Goal: Task Accomplishment & Management: Use online tool/utility

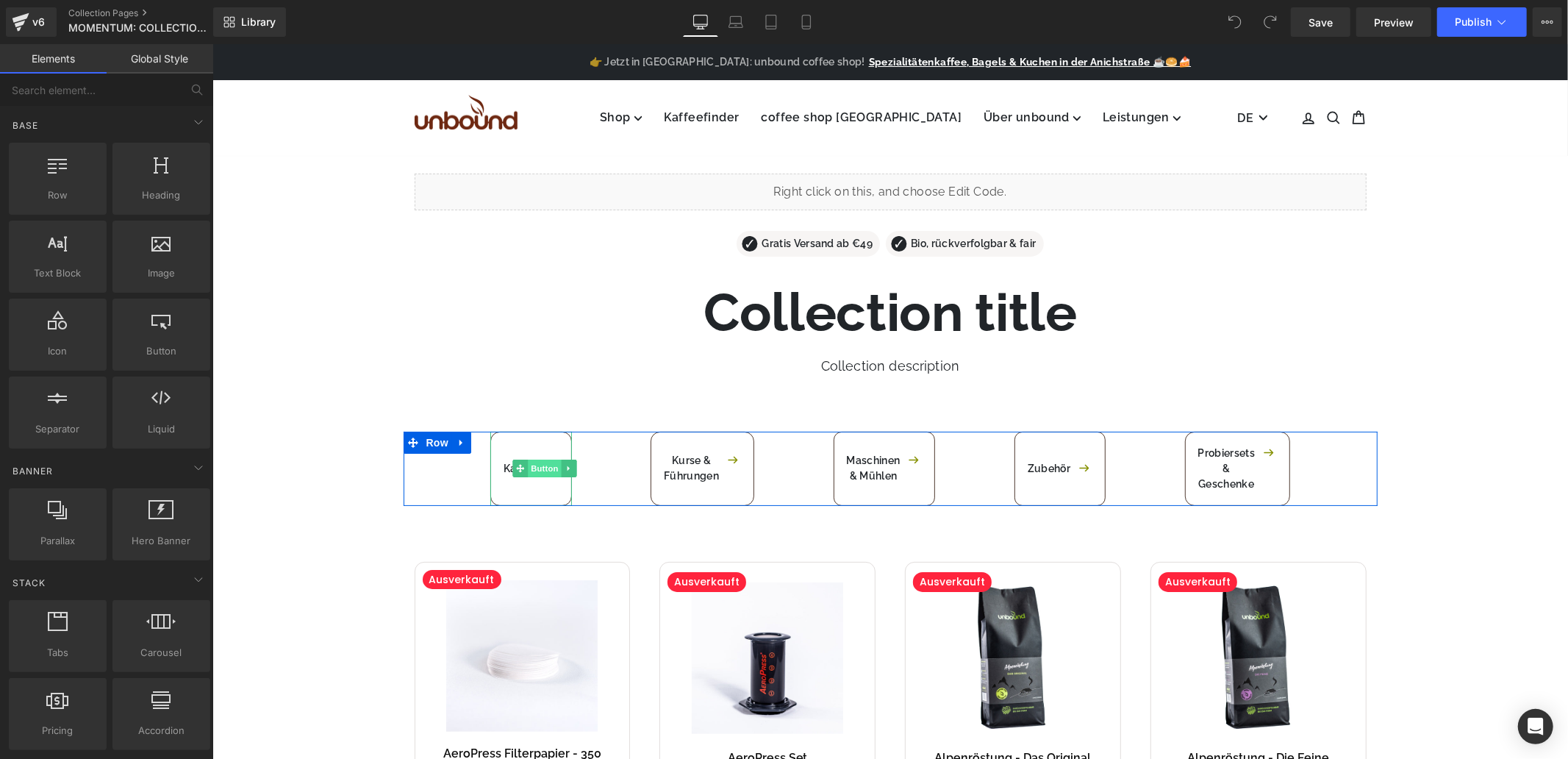
click at [536, 470] on span "Button" at bounding box center [544, 467] width 34 height 18
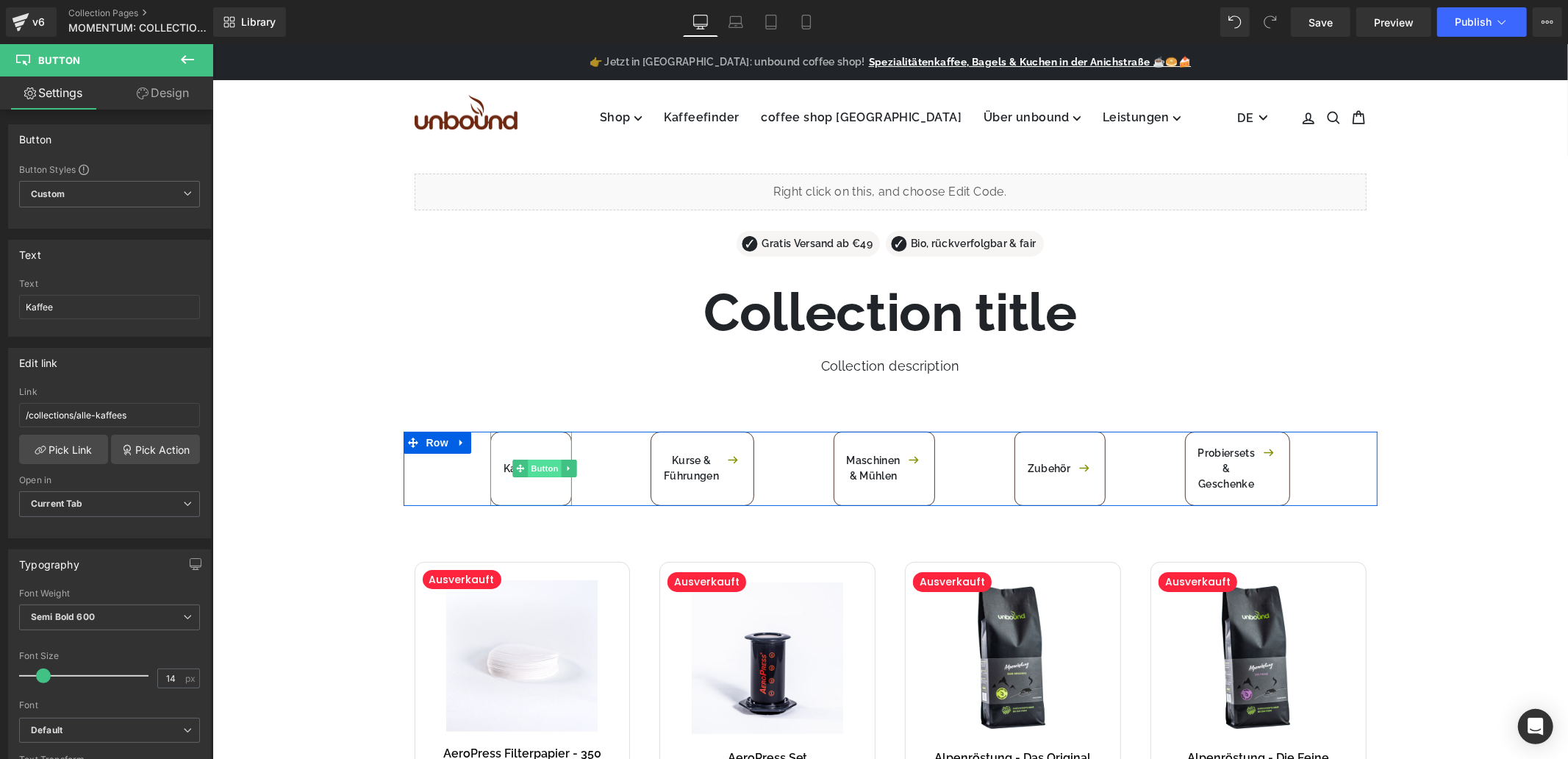
click at [538, 468] on span "Button" at bounding box center [544, 467] width 34 height 18
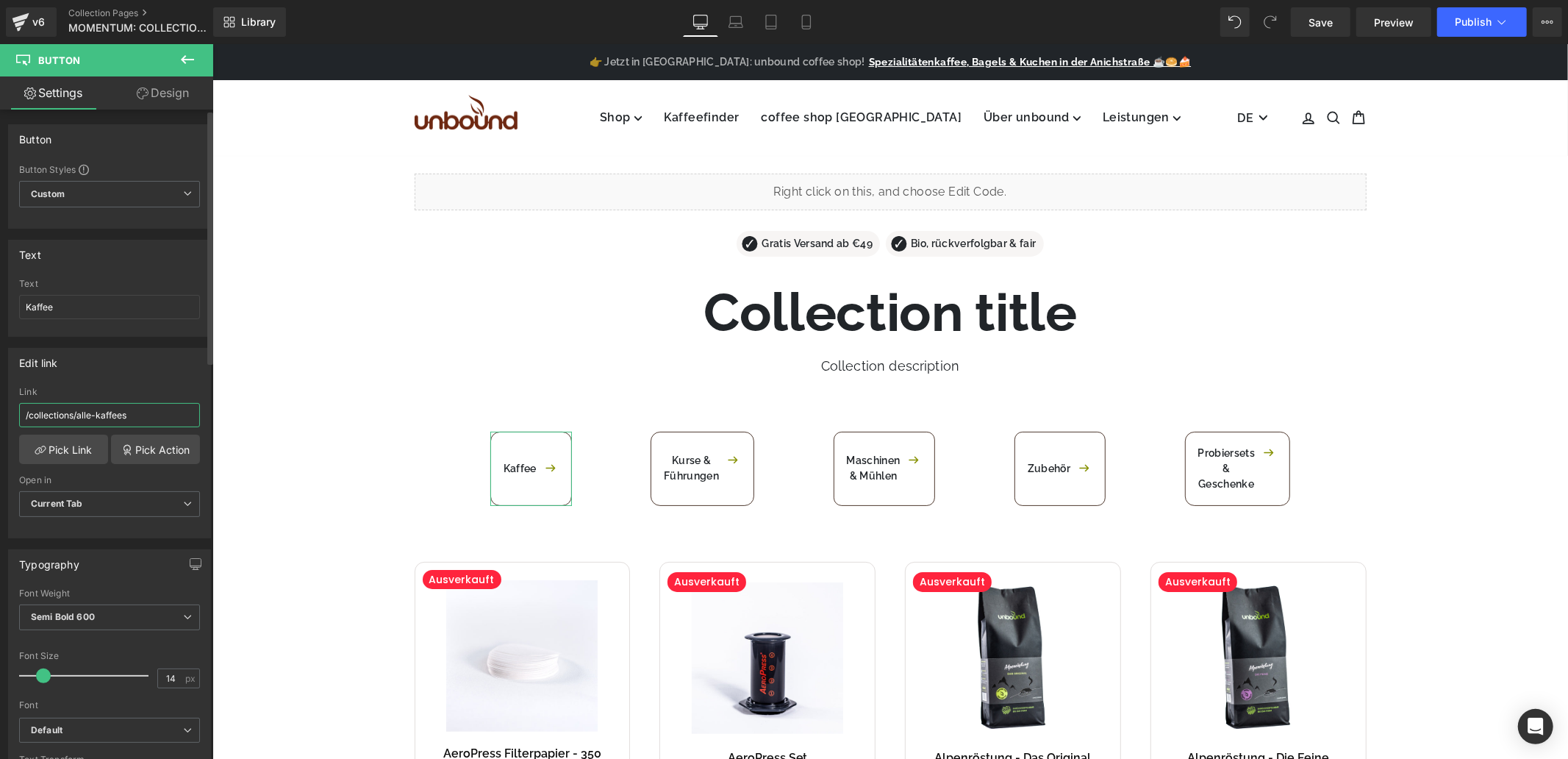
click at [148, 415] on input "/collections/alle-kaffees" at bounding box center [109, 415] width 180 height 25
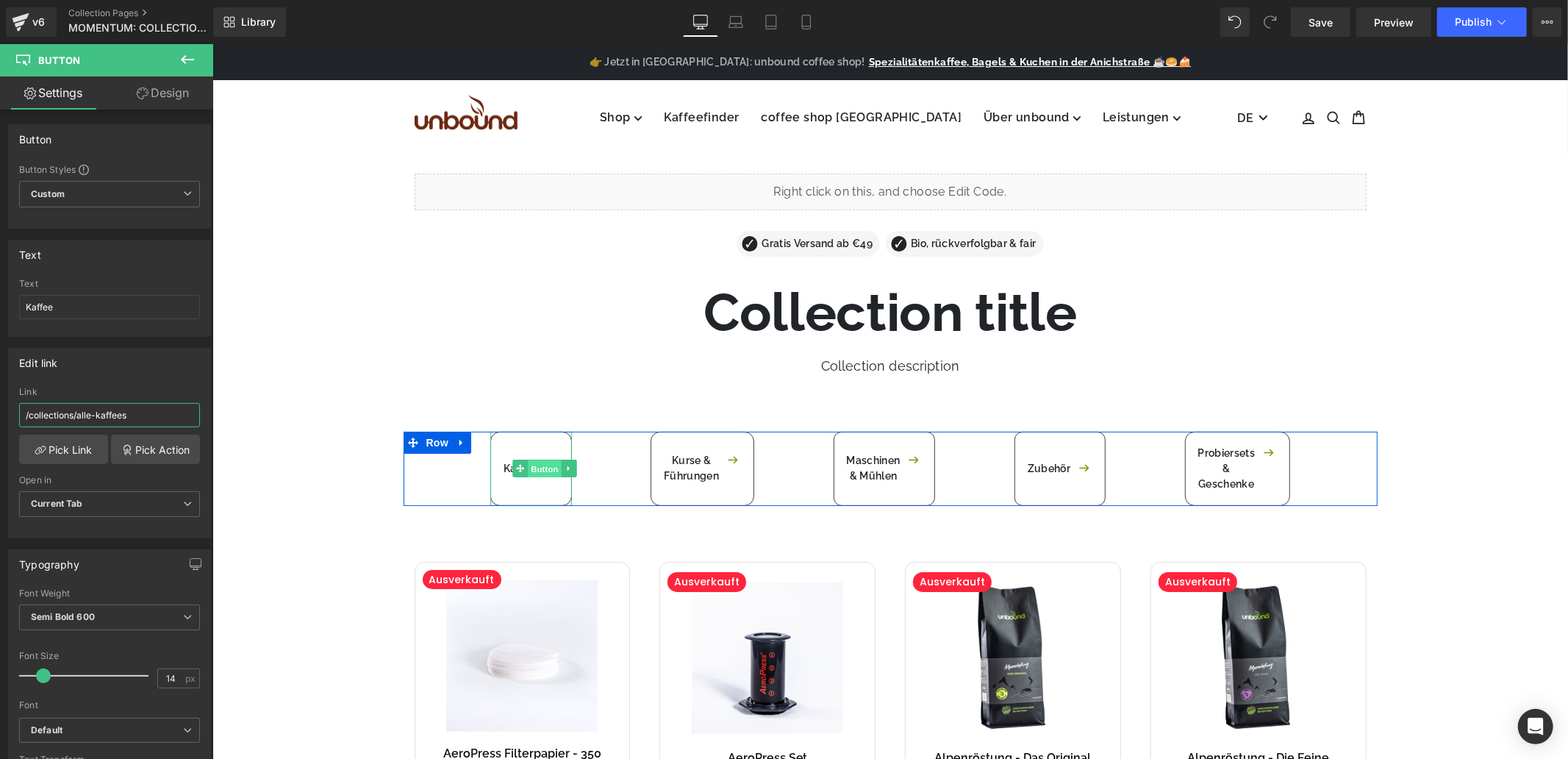
click at [535, 470] on span "Button" at bounding box center [544, 468] width 34 height 18
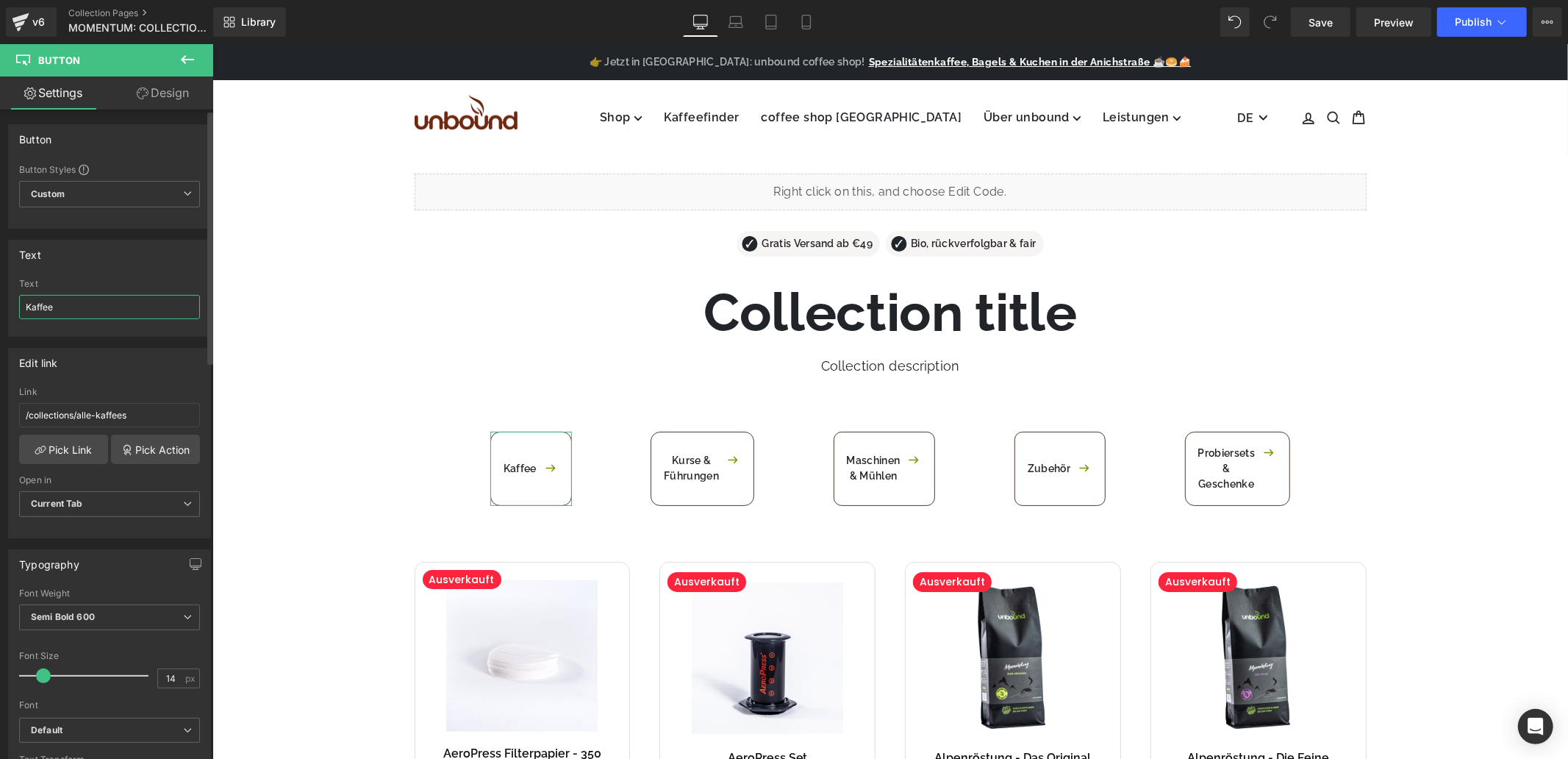
click at [64, 302] on input "Kaffee" at bounding box center [109, 307] width 180 height 25
click at [66, 302] on input "Kaffee" at bounding box center [109, 307] width 180 height 25
type input "Merchandise"
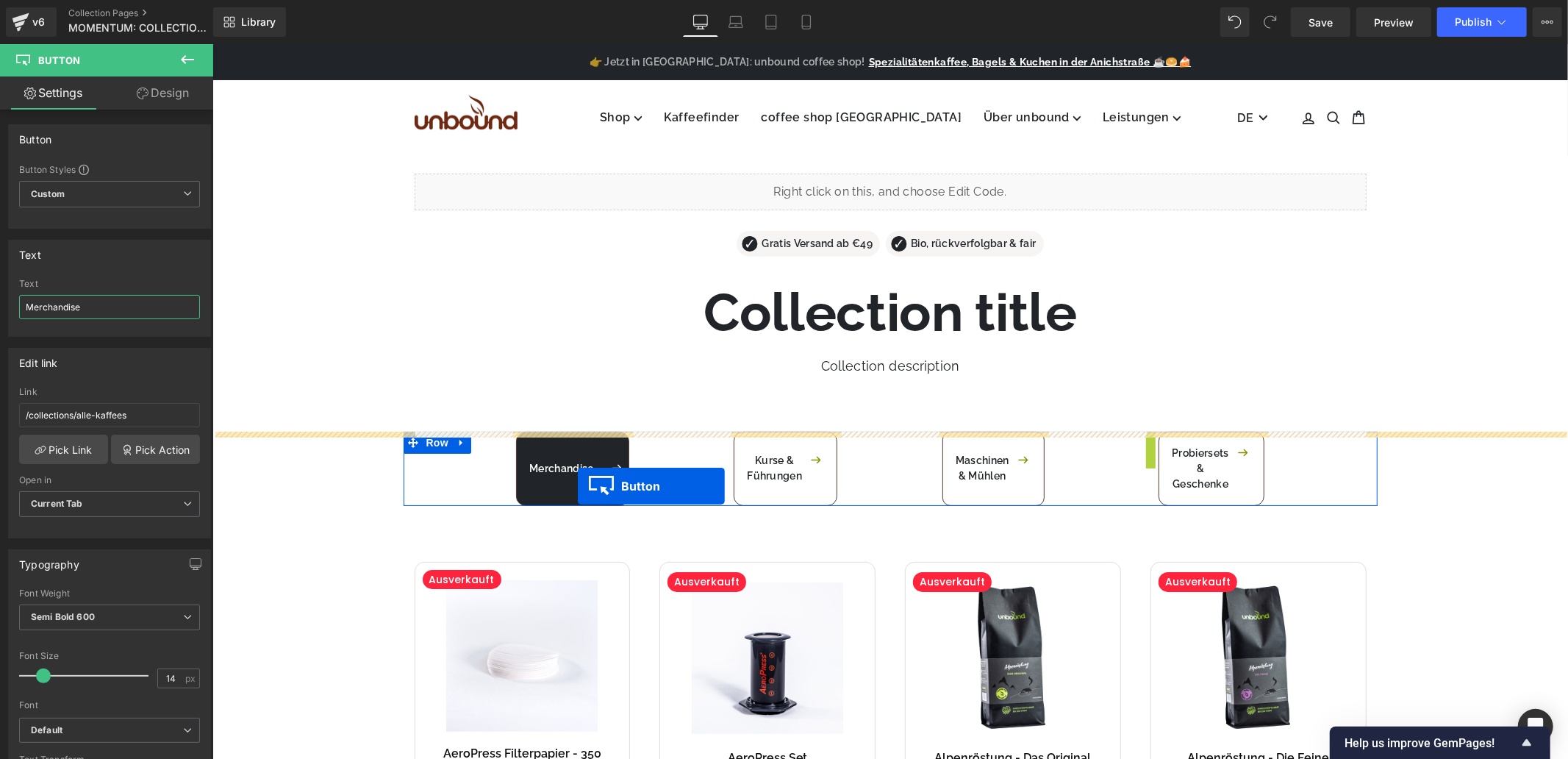
drag, startPoint x: 1074, startPoint y: 472, endPoint x: 577, endPoint y: 485, distance: 497.2
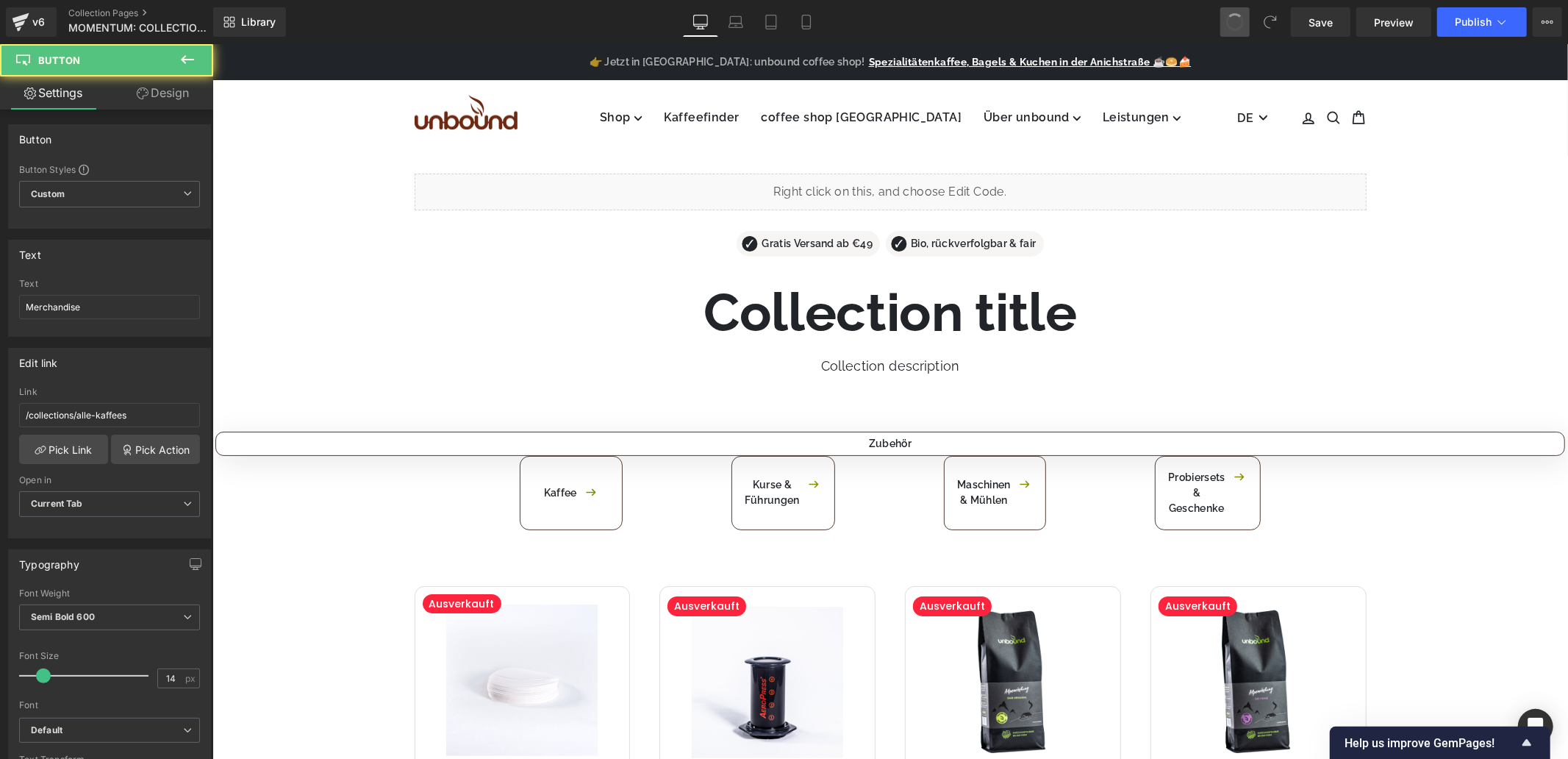
type input "Kaffee"
click at [1237, 25] on span at bounding box center [1235, 22] width 22 height 22
click at [1237, 25] on span at bounding box center [1235, 22] width 24 height 24
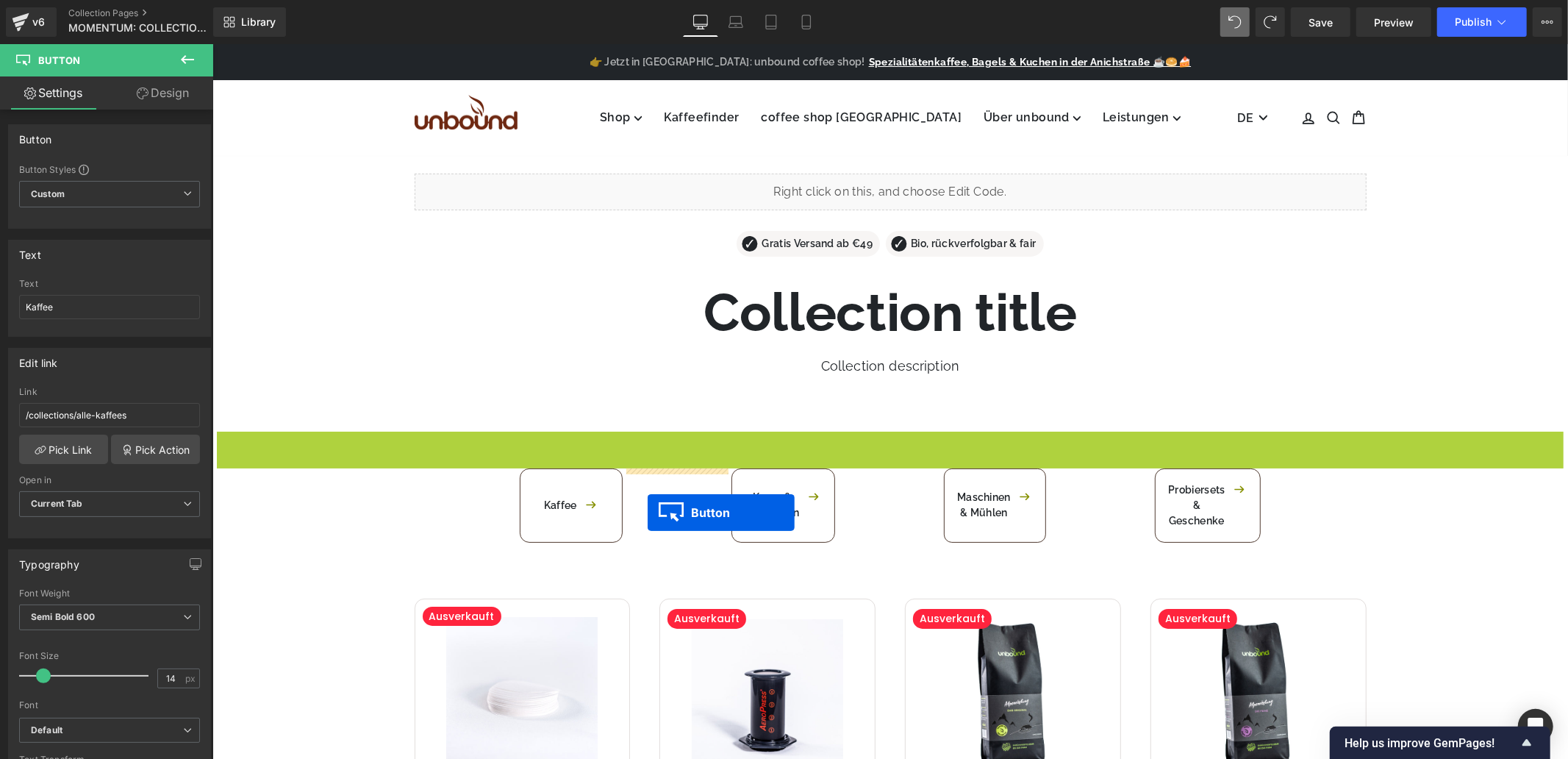
drag, startPoint x: 902, startPoint y: 442, endPoint x: 647, endPoint y: 511, distance: 264.2
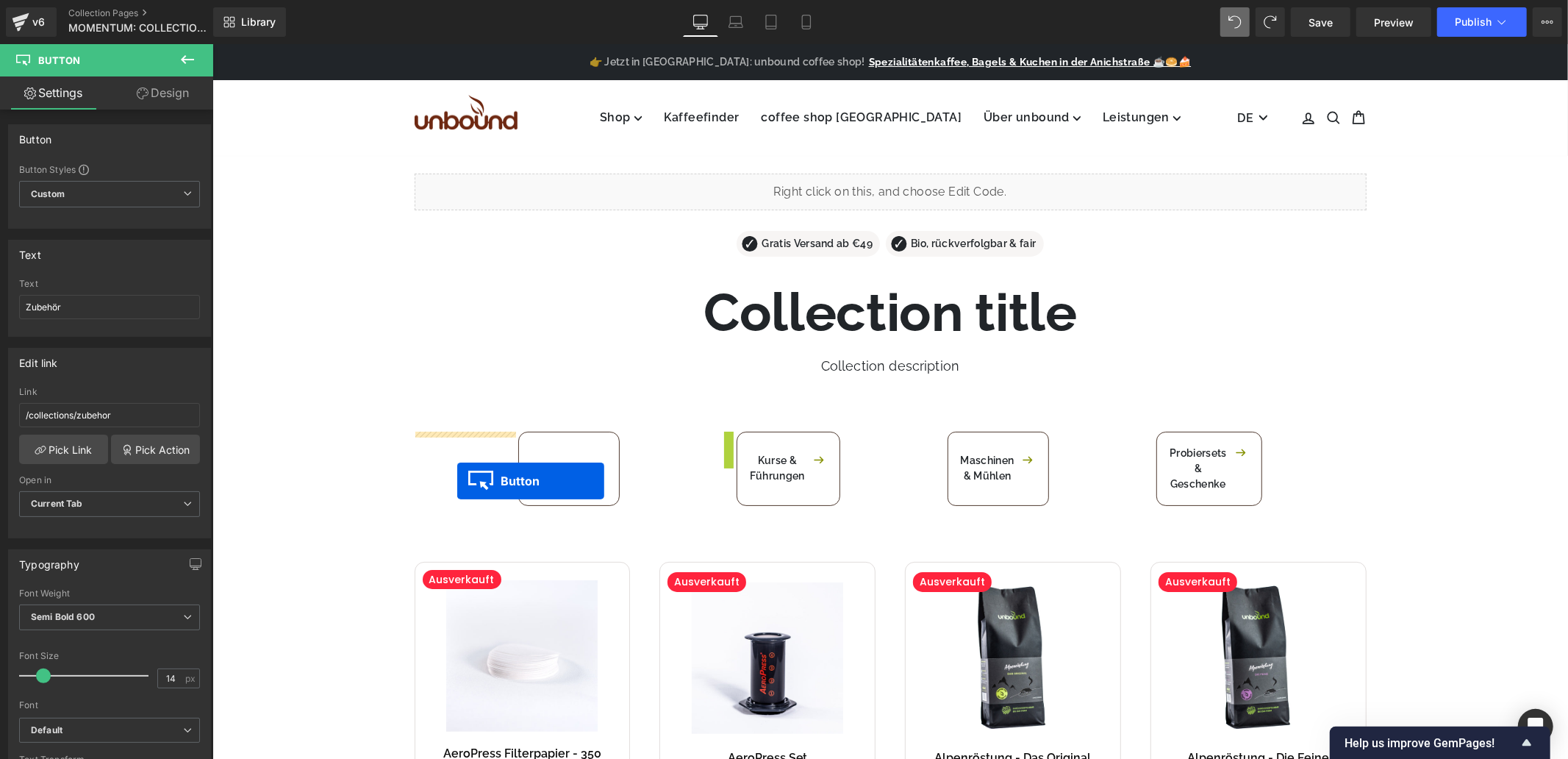
drag, startPoint x: 709, startPoint y: 474, endPoint x: 457, endPoint y: 481, distance: 252.1
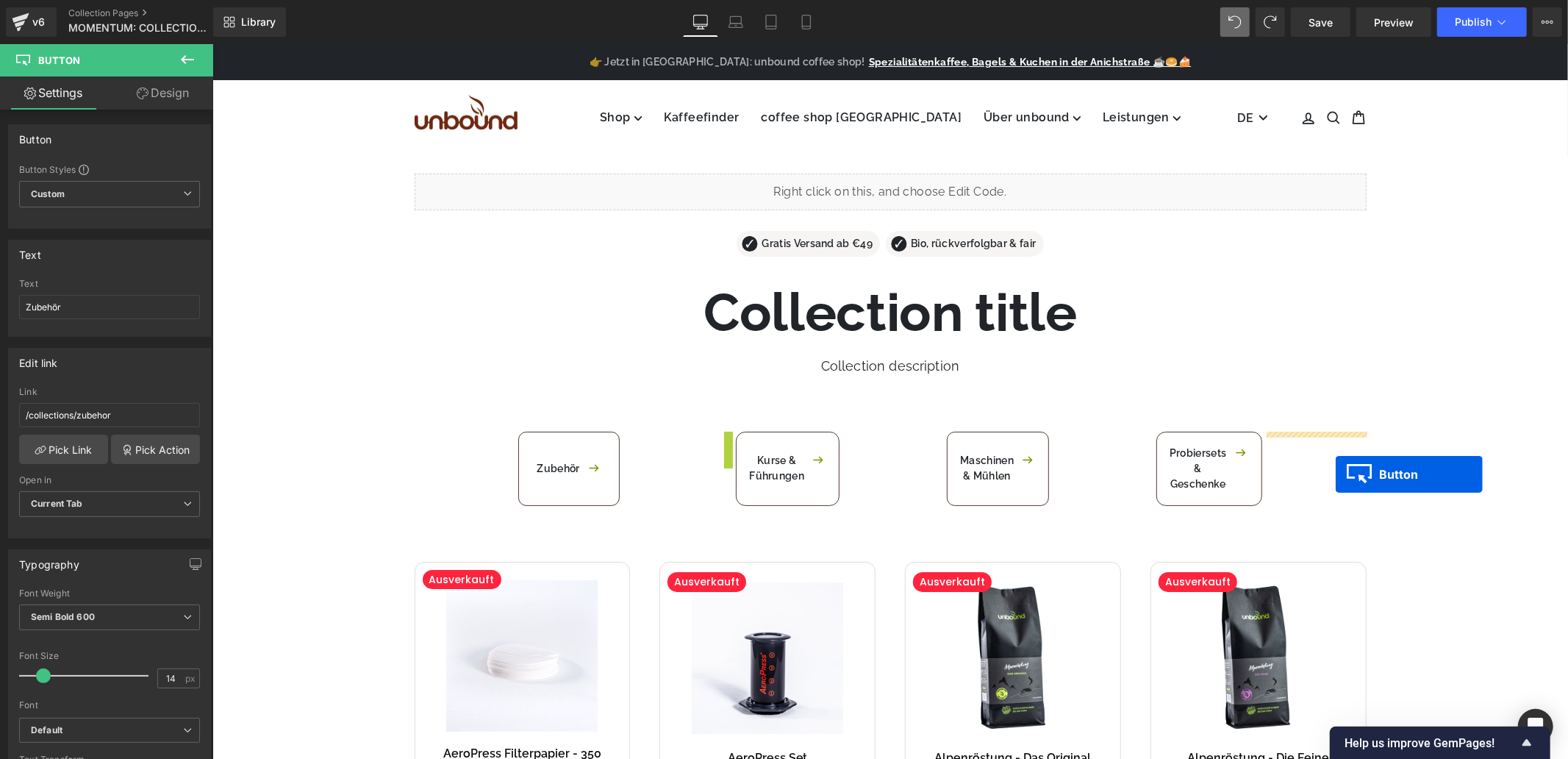
drag, startPoint x: 724, startPoint y: 465, endPoint x: 1335, endPoint y: 474, distance: 611.1
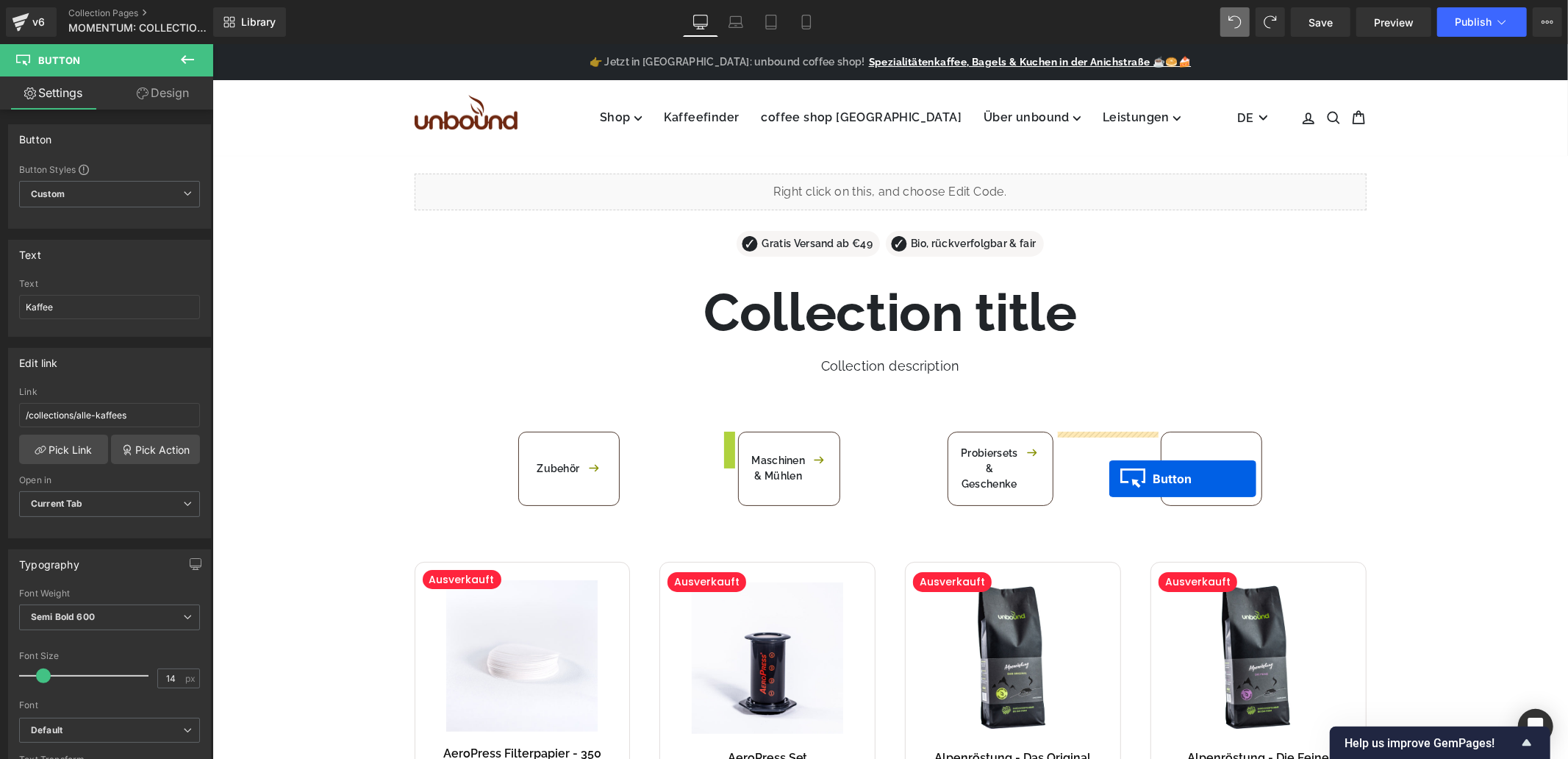
drag, startPoint x: 731, startPoint y: 474, endPoint x: 1108, endPoint y: 478, distance: 377.0
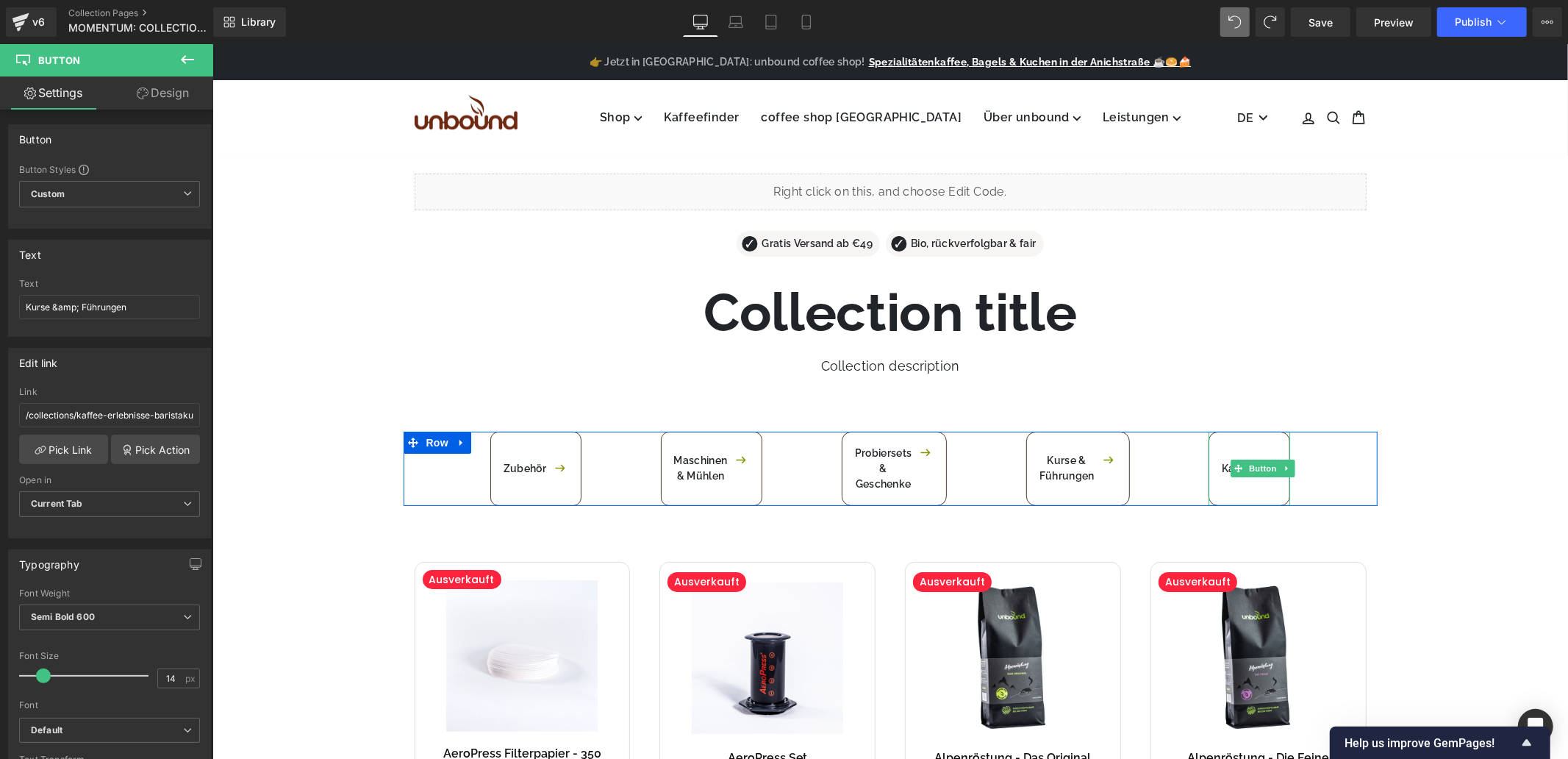
click at [1247, 470] on span "Button" at bounding box center [1262, 467] width 34 height 18
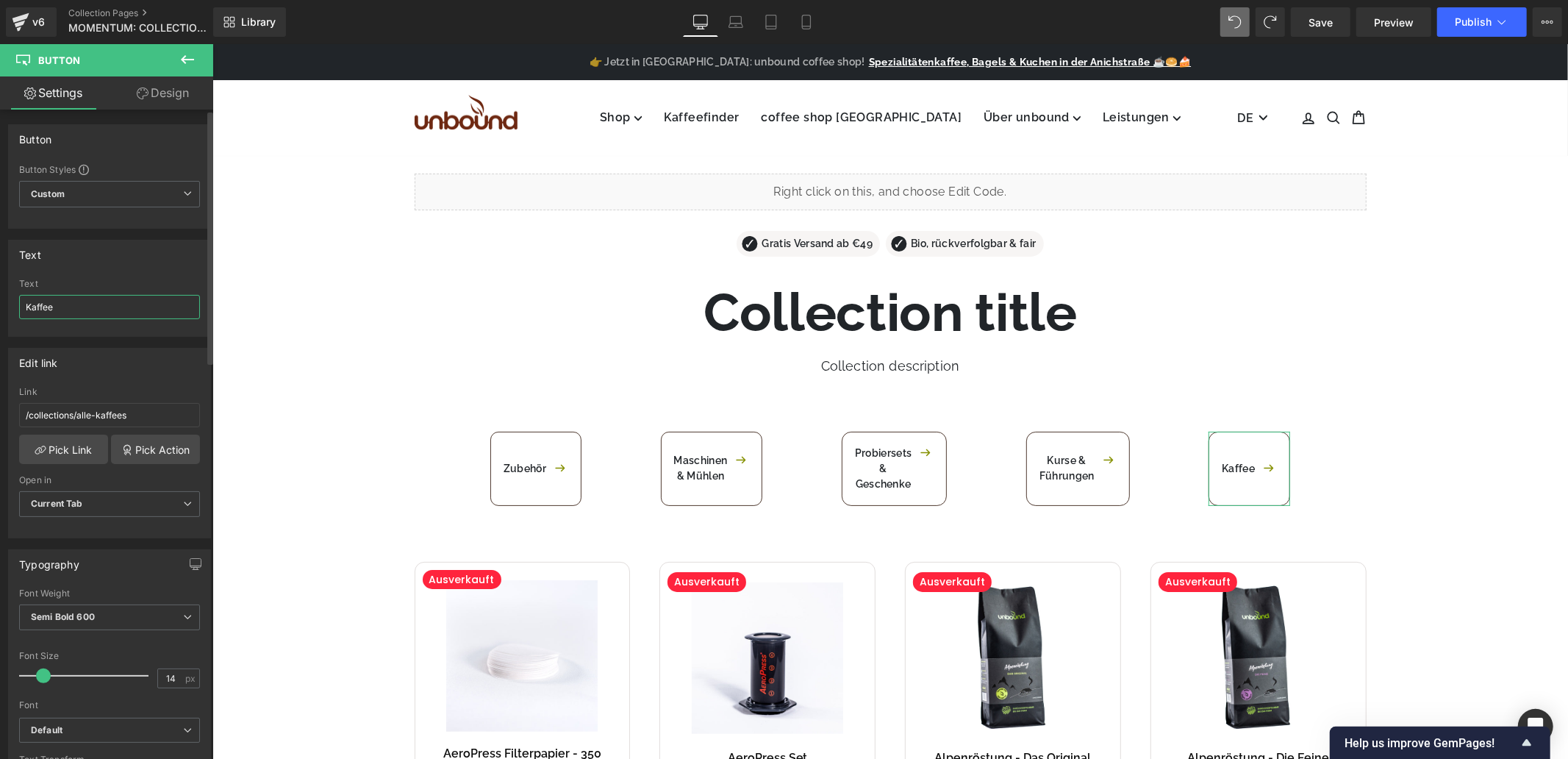
click at [88, 312] on input "Kaffee" at bounding box center [109, 307] width 180 height 25
click at [88, 313] on input "Kaffee" at bounding box center [109, 307] width 180 height 25
click at [88, 314] on input "Kaffee" at bounding box center [109, 307] width 180 height 25
type input "Merchandise"
click at [81, 450] on link "Pick Link" at bounding box center [64, 449] width 89 height 29
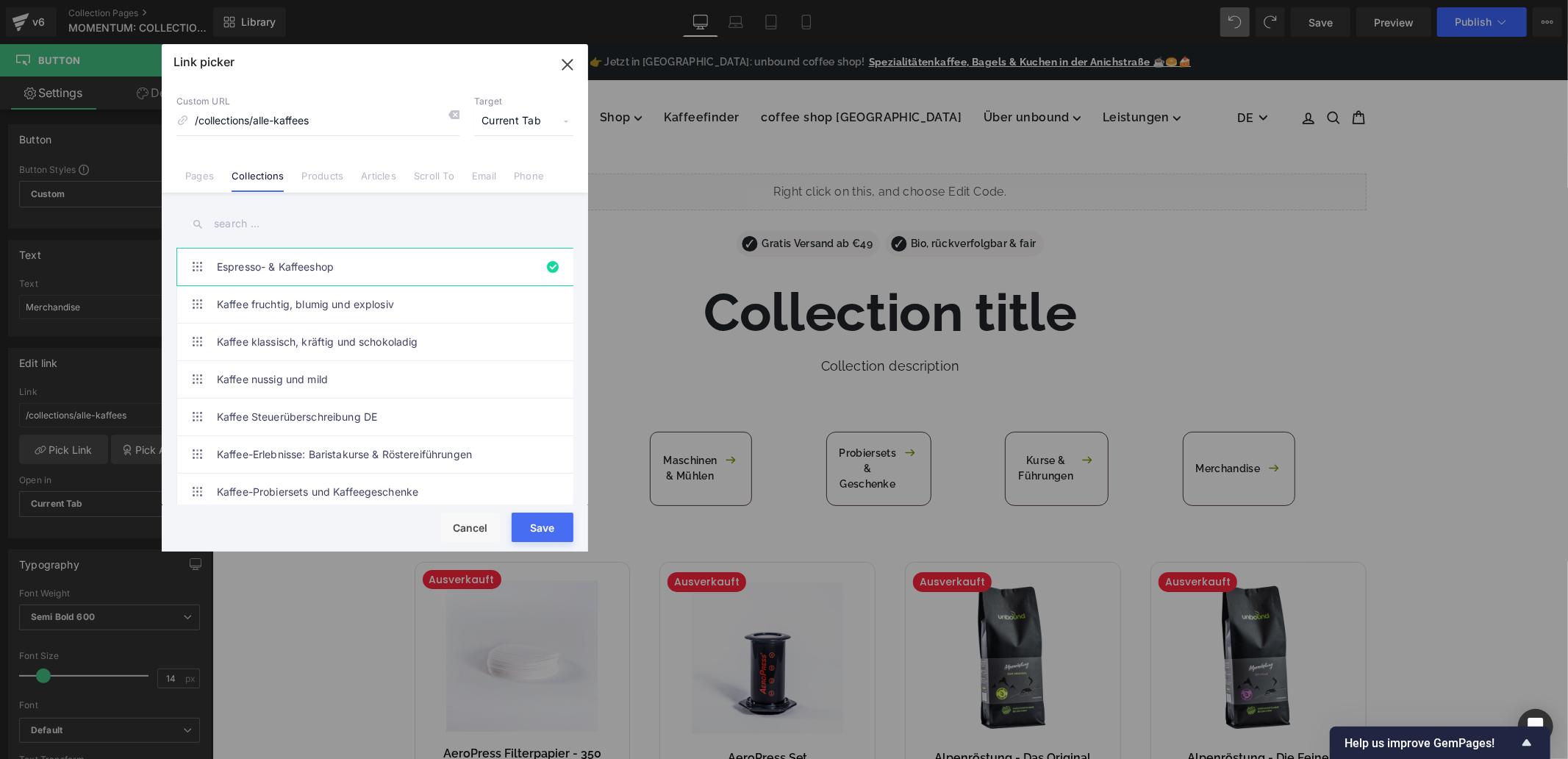
click at [282, 228] on input "text" at bounding box center [375, 223] width 397 height 33
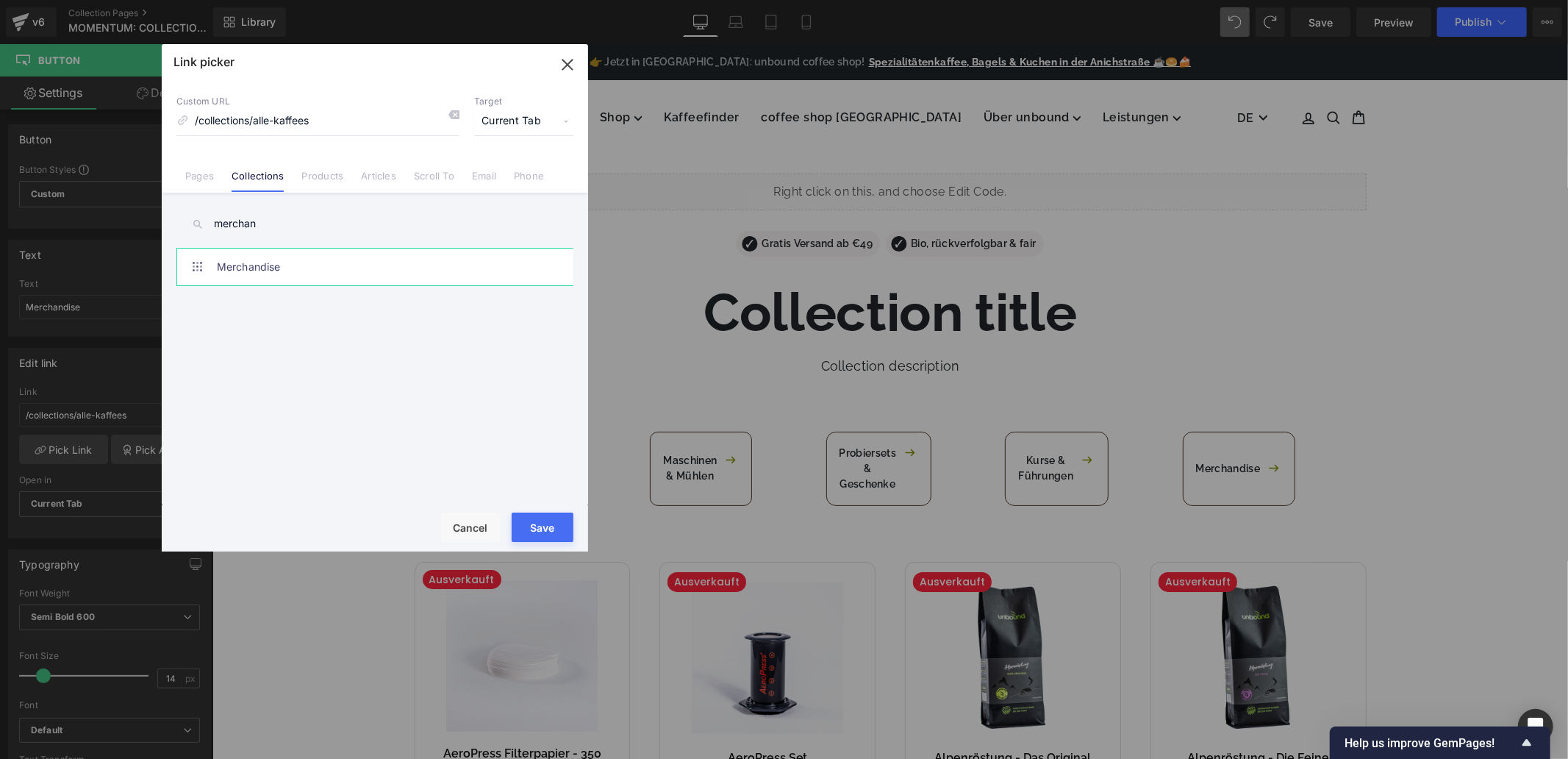
type input "merchan"
click at [288, 275] on link "Merchandise" at bounding box center [378, 267] width 324 height 37
type input "/collections/merchandise"
click at [544, 519] on button "Save" at bounding box center [542, 527] width 62 height 29
type input "/collections/merchandise"
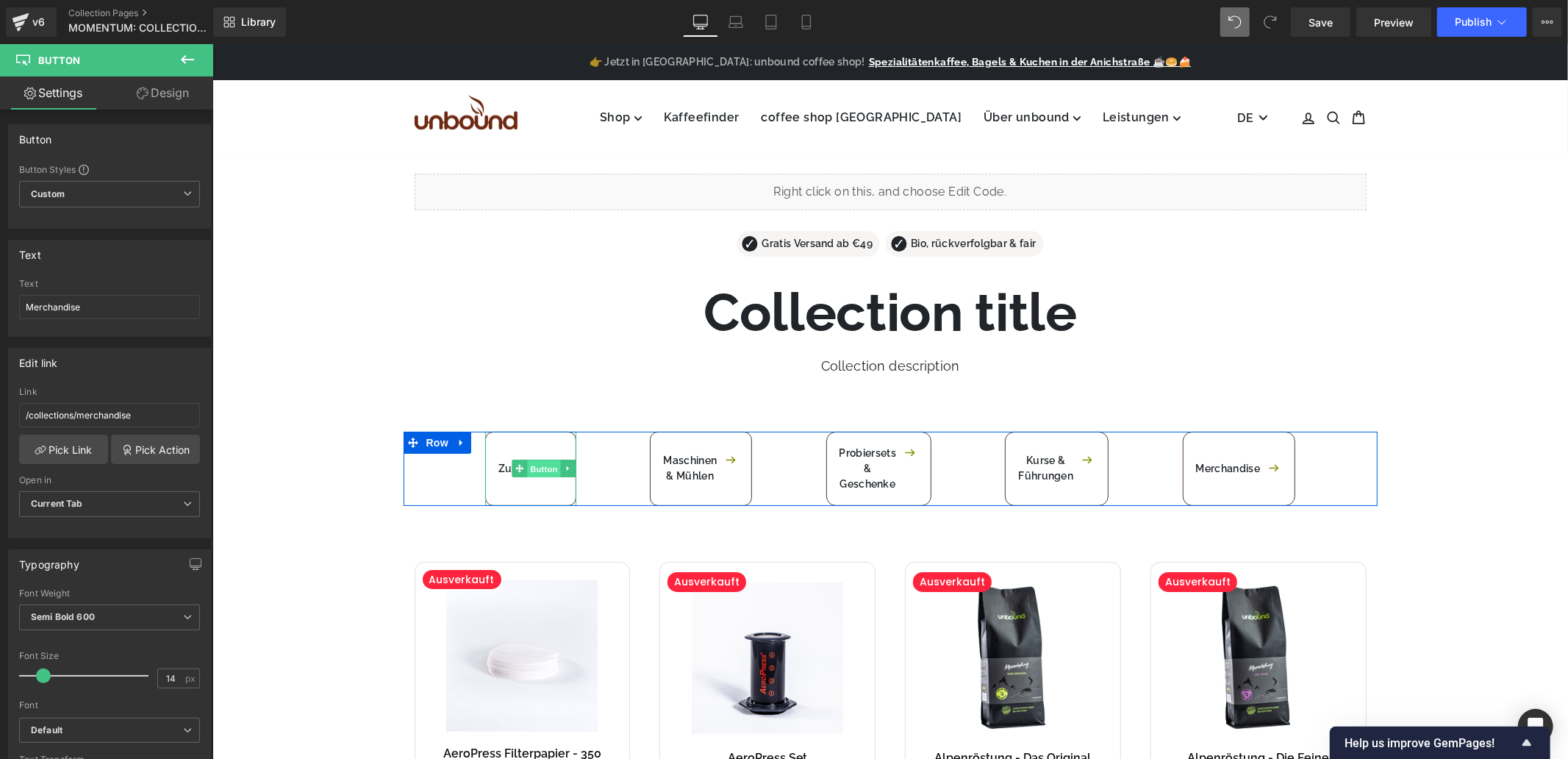
click at [541, 467] on span "Button" at bounding box center [544, 468] width 34 height 18
click at [125, 412] on input "/collections/zubehor" at bounding box center [109, 415] width 180 height 25
click at [715, 468] on span "Button" at bounding box center [715, 467] width 34 height 18
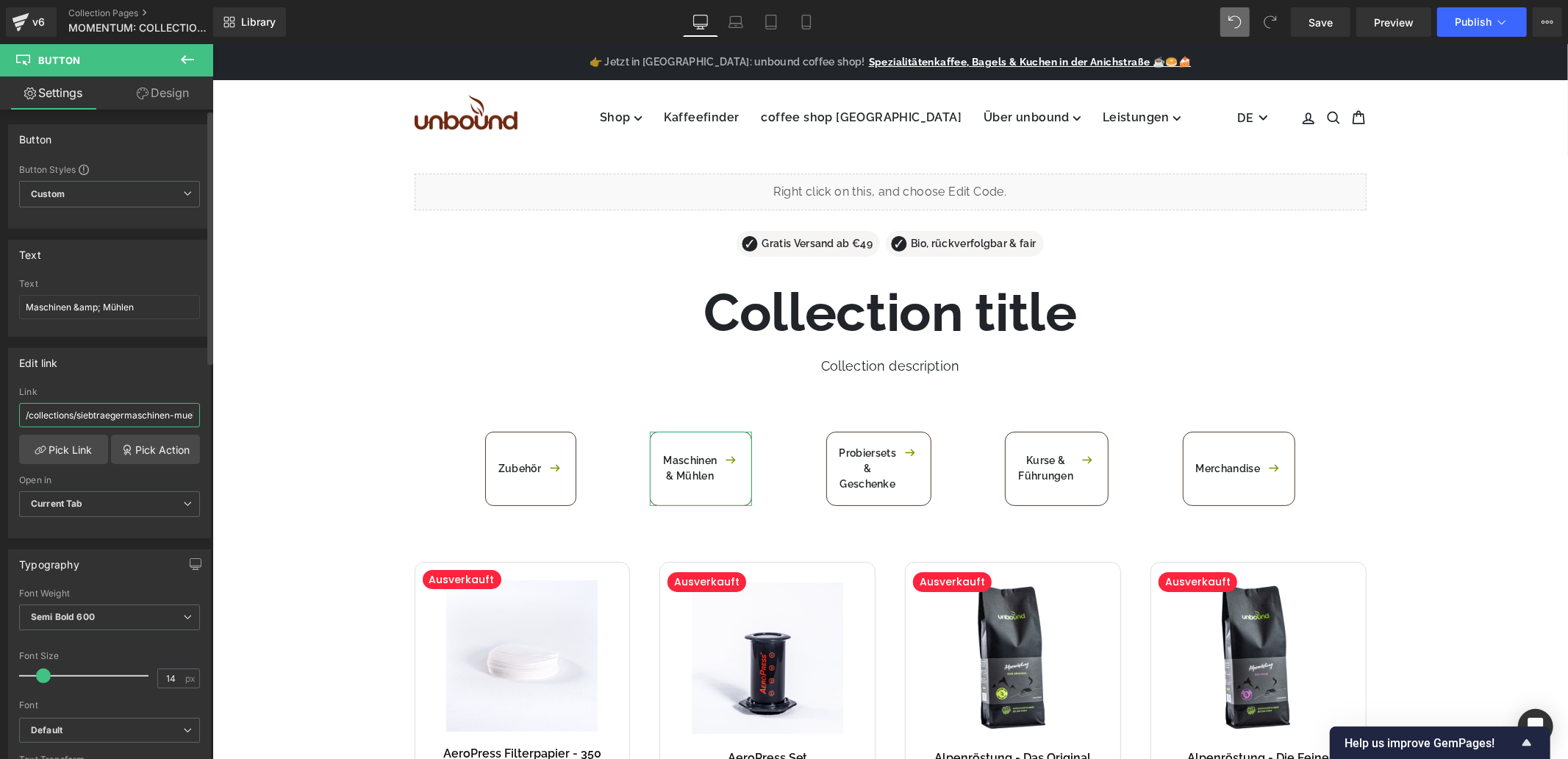
click at [148, 413] on input "/collections/siebtraegermaschinen-muehlen" at bounding box center [109, 415] width 180 height 25
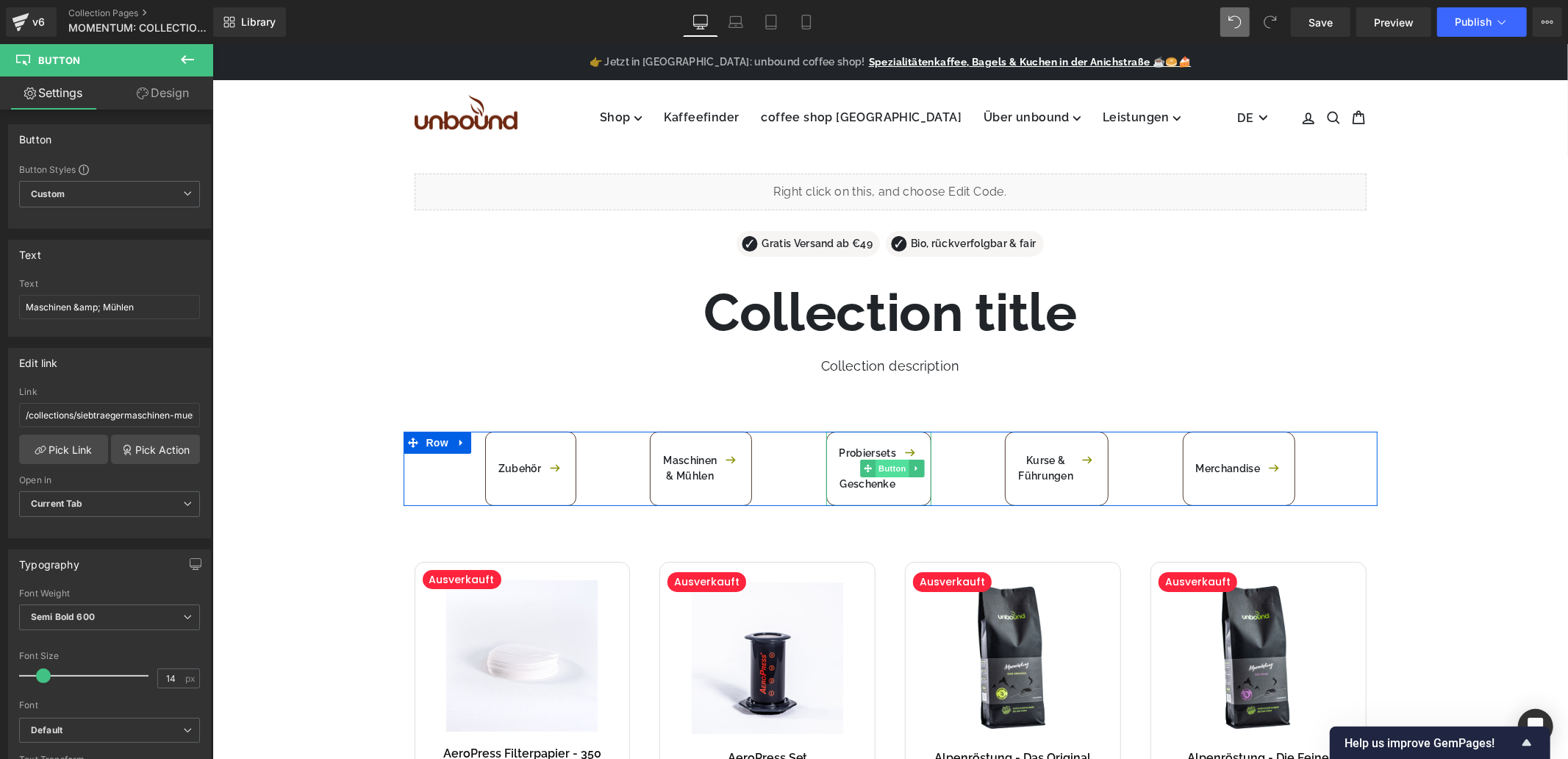
click at [875, 467] on span "Button" at bounding box center [892, 467] width 34 height 18
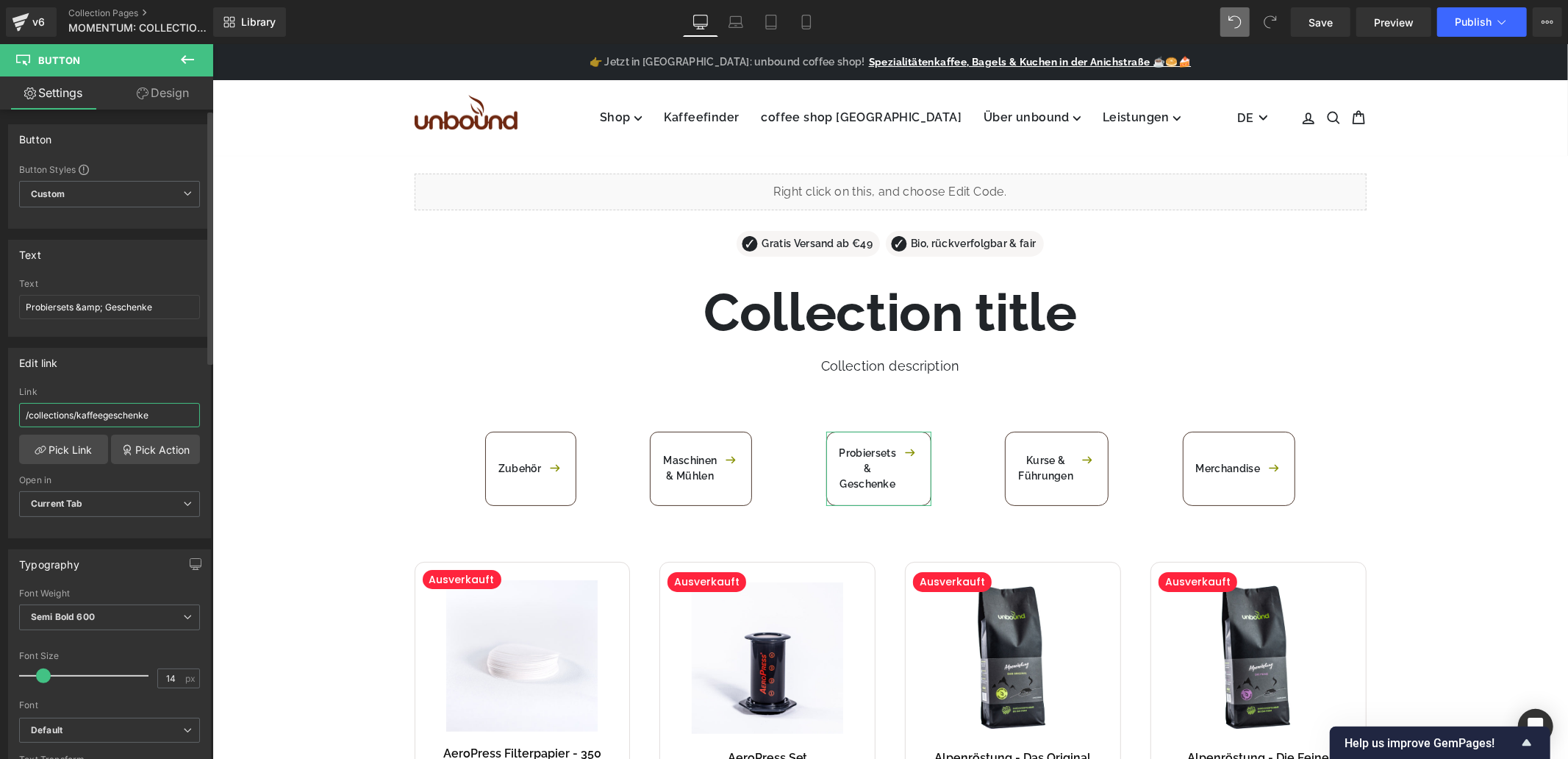
click at [89, 414] on input "/collections/kaffeegeschenke" at bounding box center [109, 415] width 180 height 25
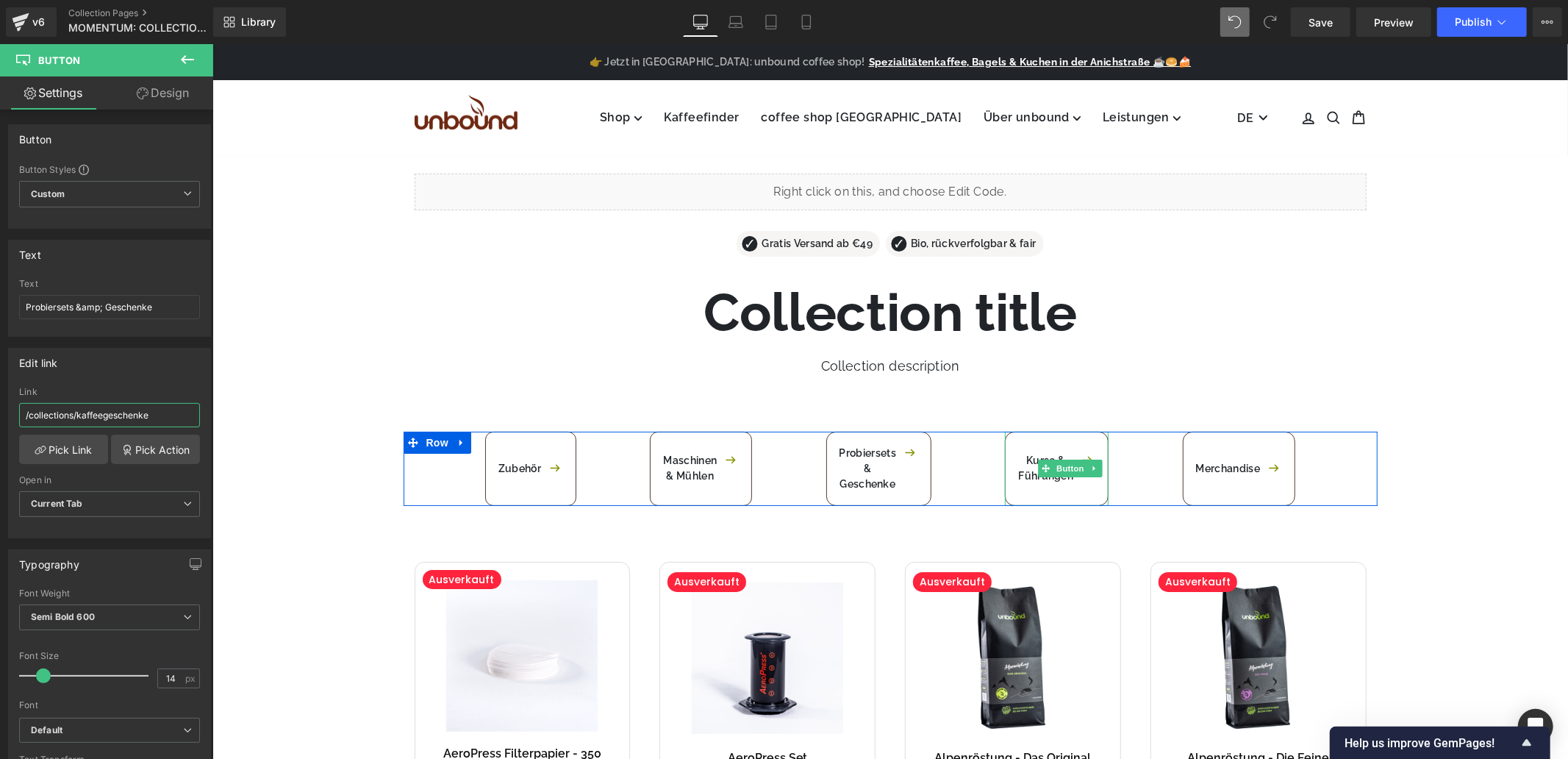
drag, startPoint x: 1064, startPoint y: 467, endPoint x: 427, endPoint y: 487, distance: 637.3
click at [1064, 467] on span "Button" at bounding box center [1070, 467] width 34 height 18
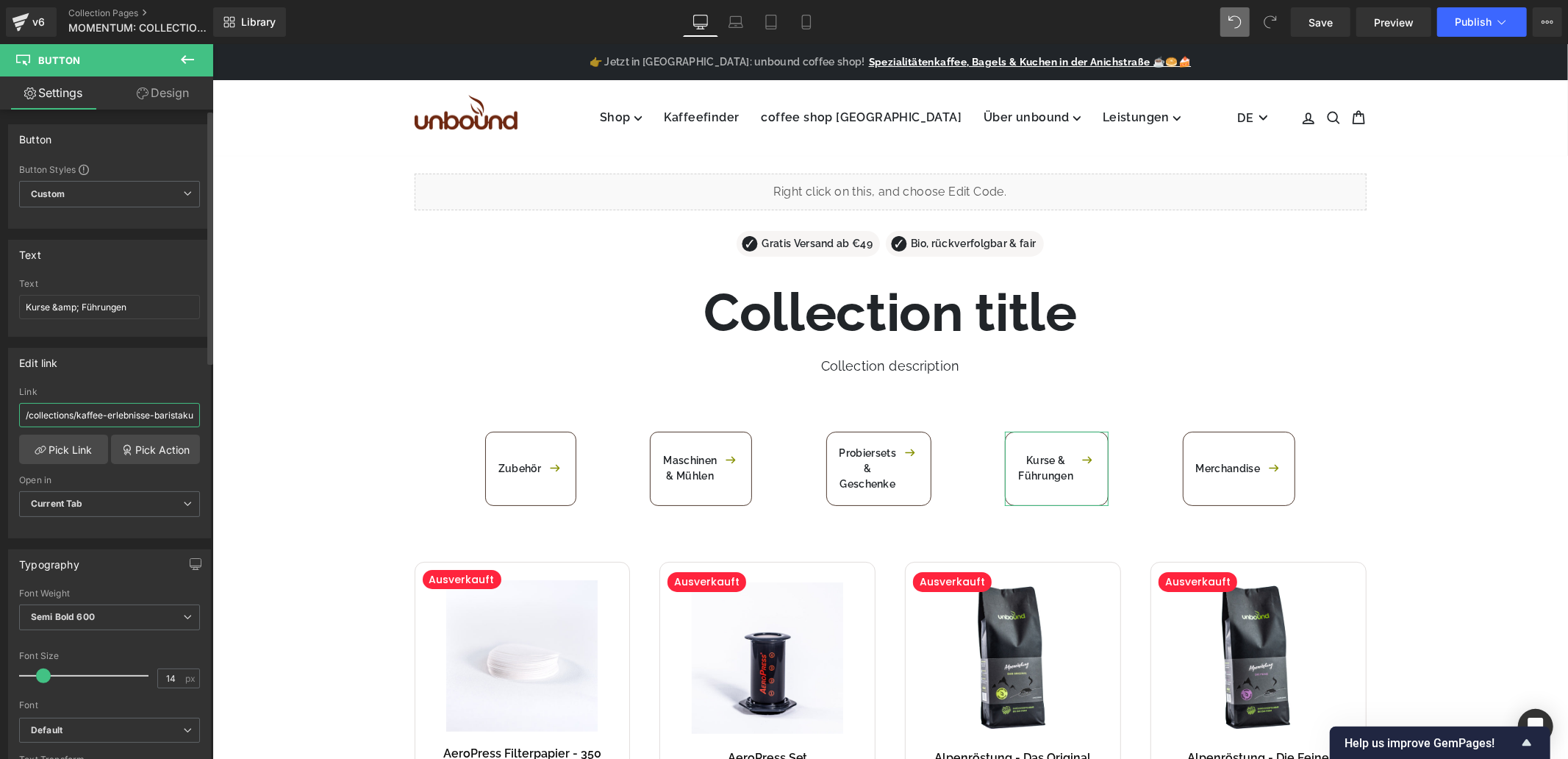
click at [149, 419] on input "/collections/kaffee-erlebnisse-baristakurse-roestereifuehrungen" at bounding box center [109, 415] width 180 height 25
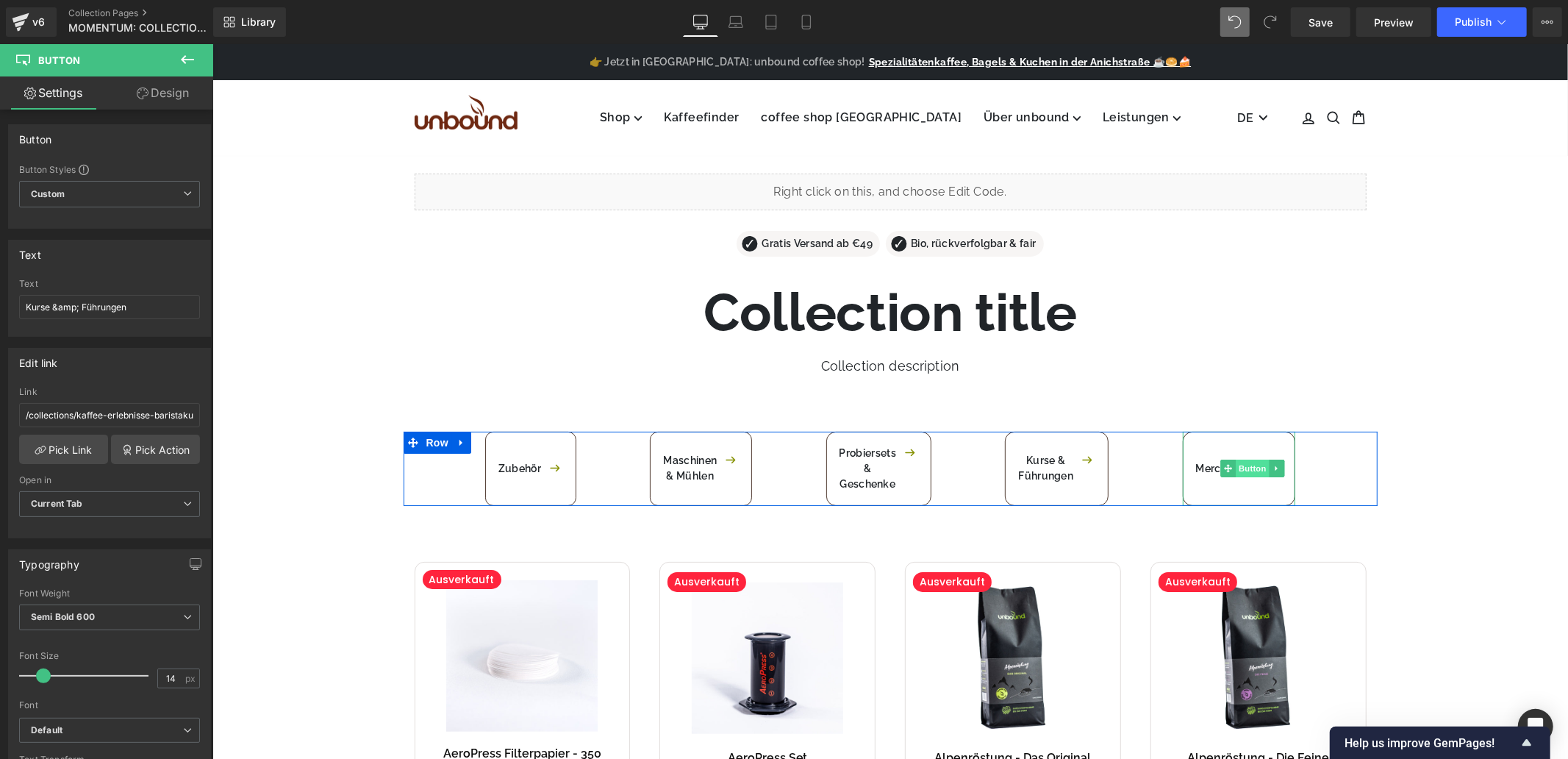
click at [1247, 467] on span "Button" at bounding box center [1253, 467] width 34 height 18
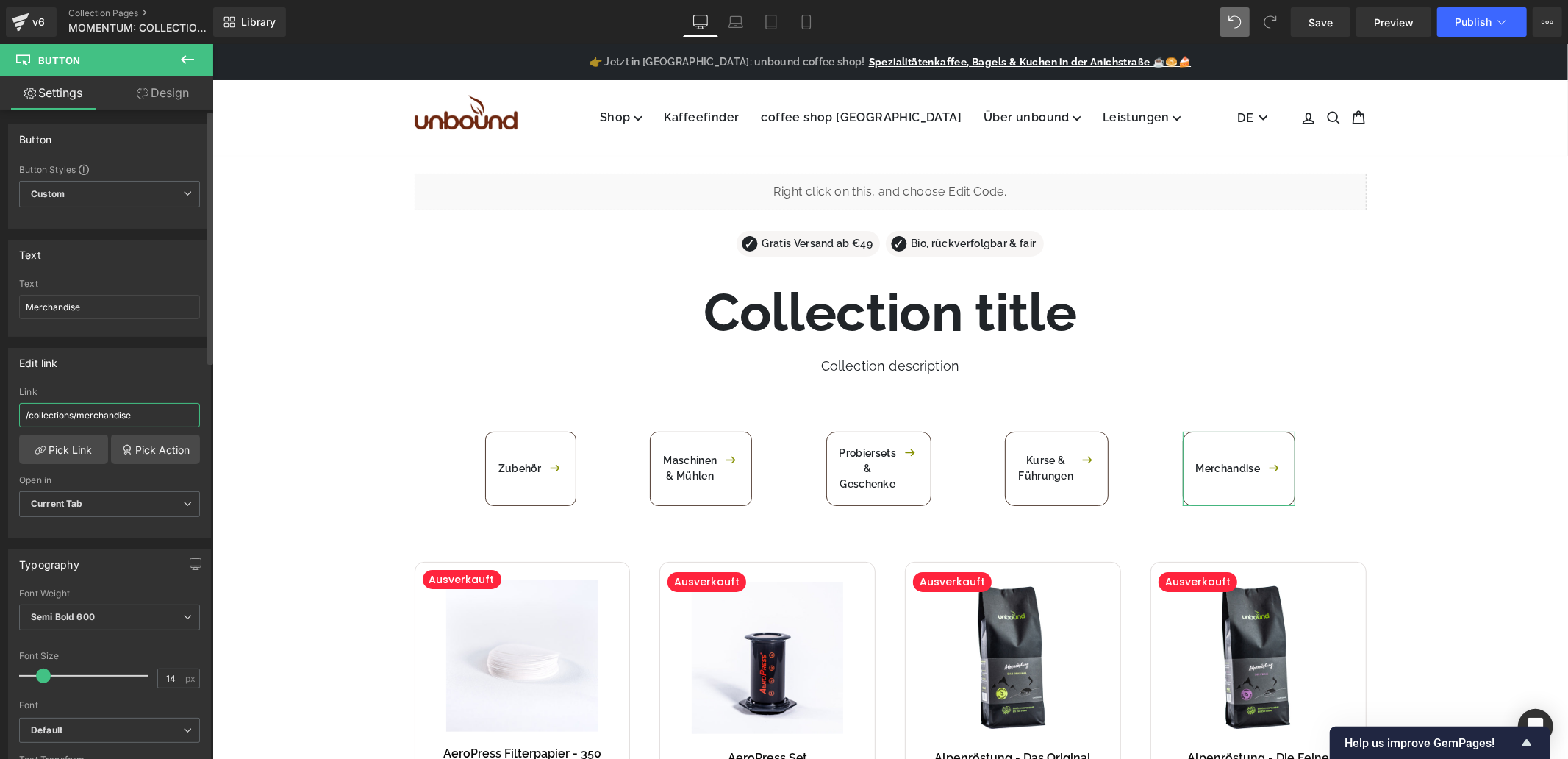
click at [137, 424] on input "/collections/merchandise" at bounding box center [109, 415] width 180 height 25
click at [138, 423] on input "/collections/merchandise" at bounding box center [109, 415] width 180 height 25
click at [139, 423] on input "/collections/merchandise" at bounding box center [109, 415] width 180 height 25
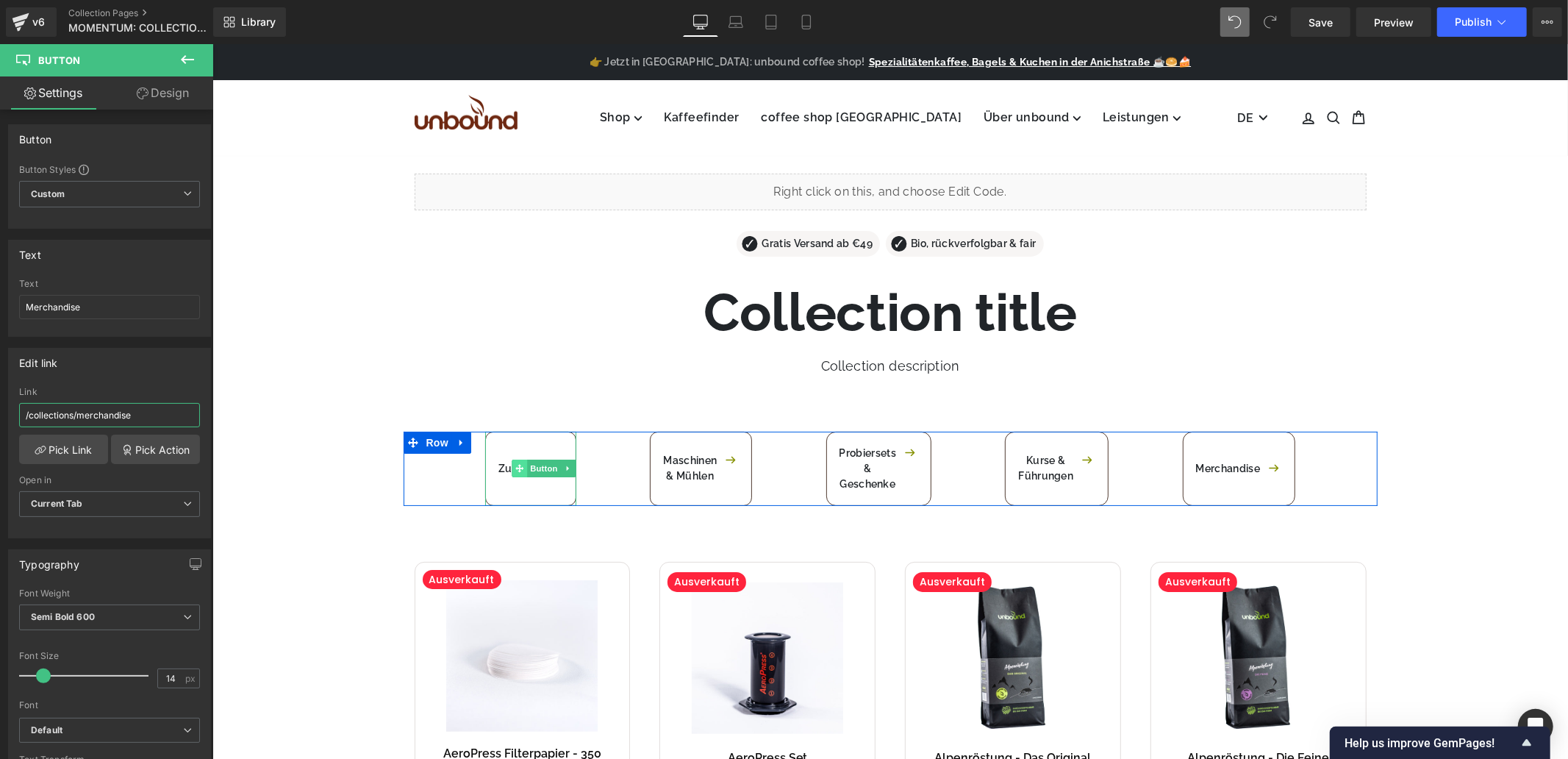
drag, startPoint x: 526, startPoint y: 467, endPoint x: 517, endPoint y: 465, distance: 9.2
click at [527, 467] on span "Button" at bounding box center [544, 467] width 34 height 18
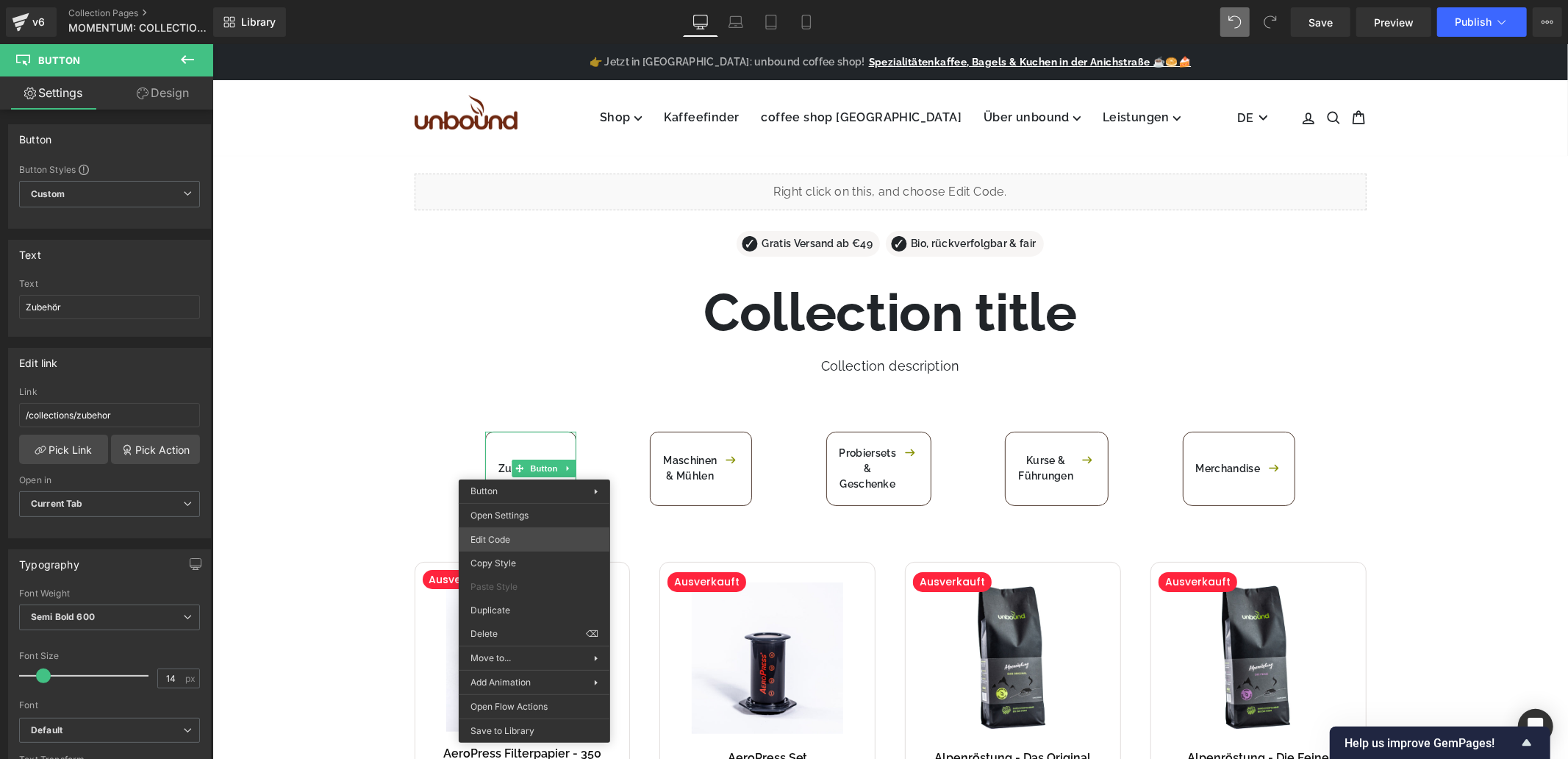
click at [520, 0] on div "Button You are previewing how the will restyle your page. You can not edit Elem…" at bounding box center [784, 0] width 1568 height 0
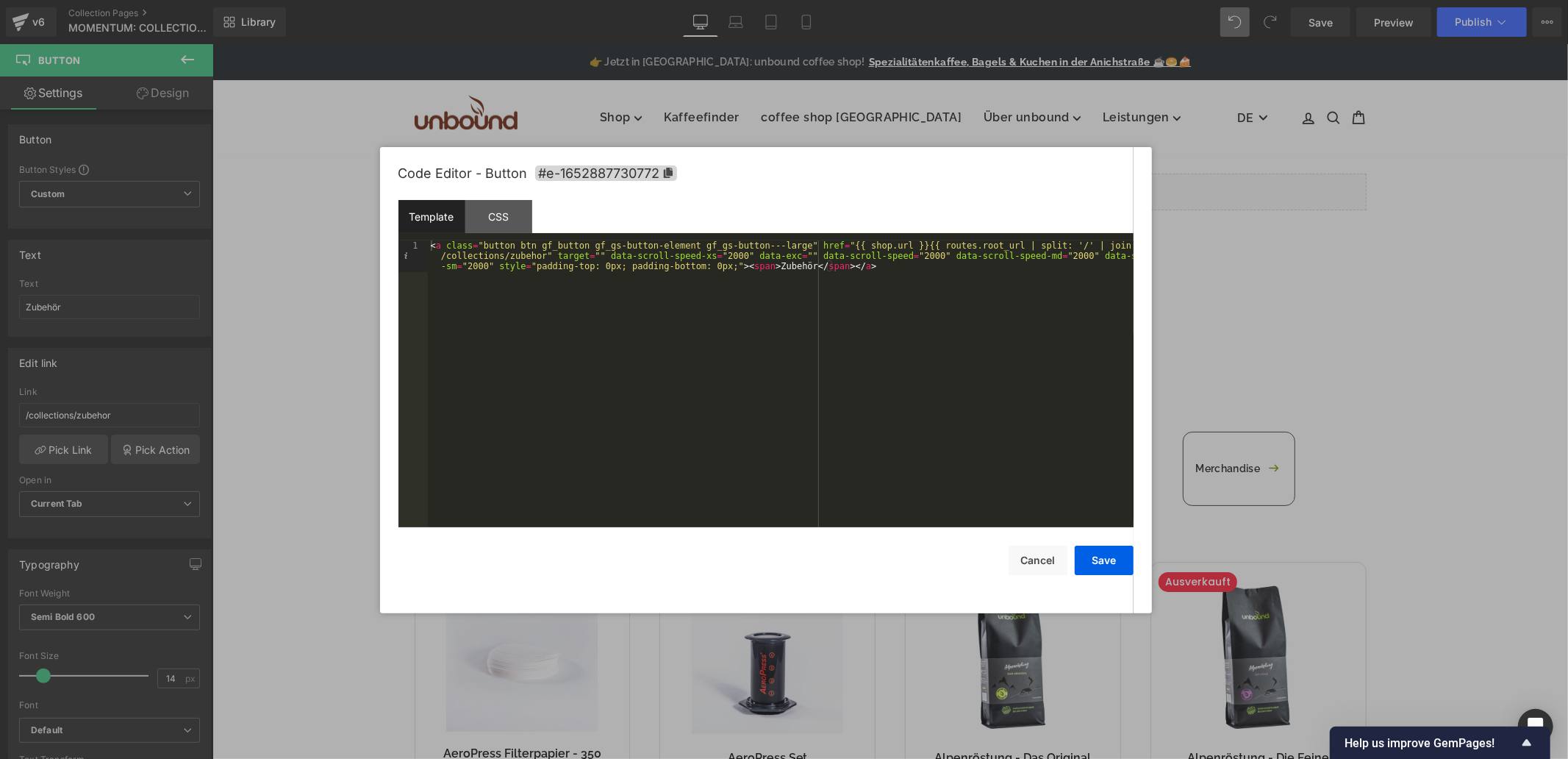
click at [780, 246] on div "< a class = "button btn gf_button gf_gs-button-element gf_gs-button---large" hr…" at bounding box center [781, 415] width 706 height 351
click at [489, 217] on div "CSS" at bounding box center [499, 217] width 66 height 33
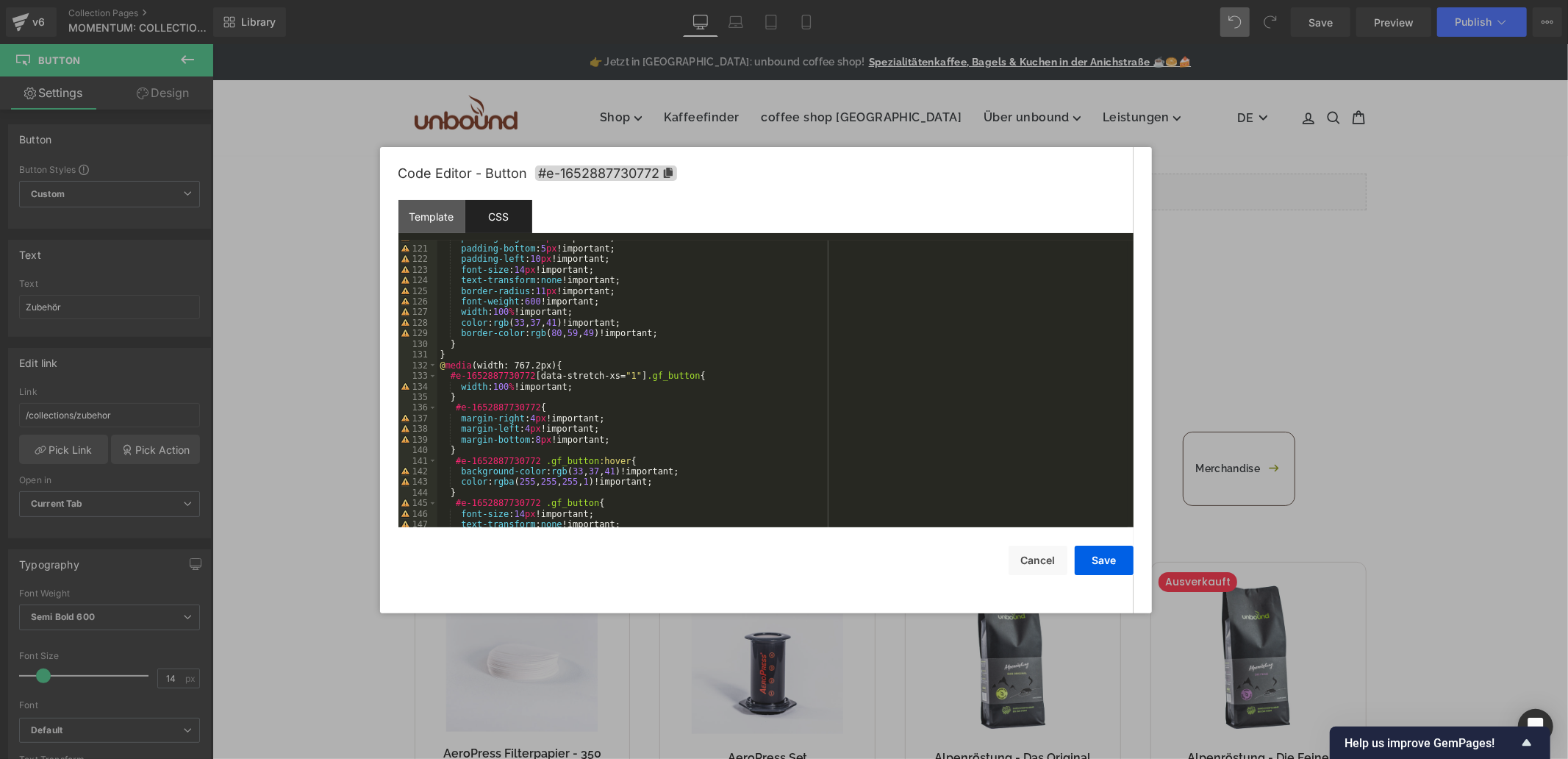
scroll to position [1413, 0]
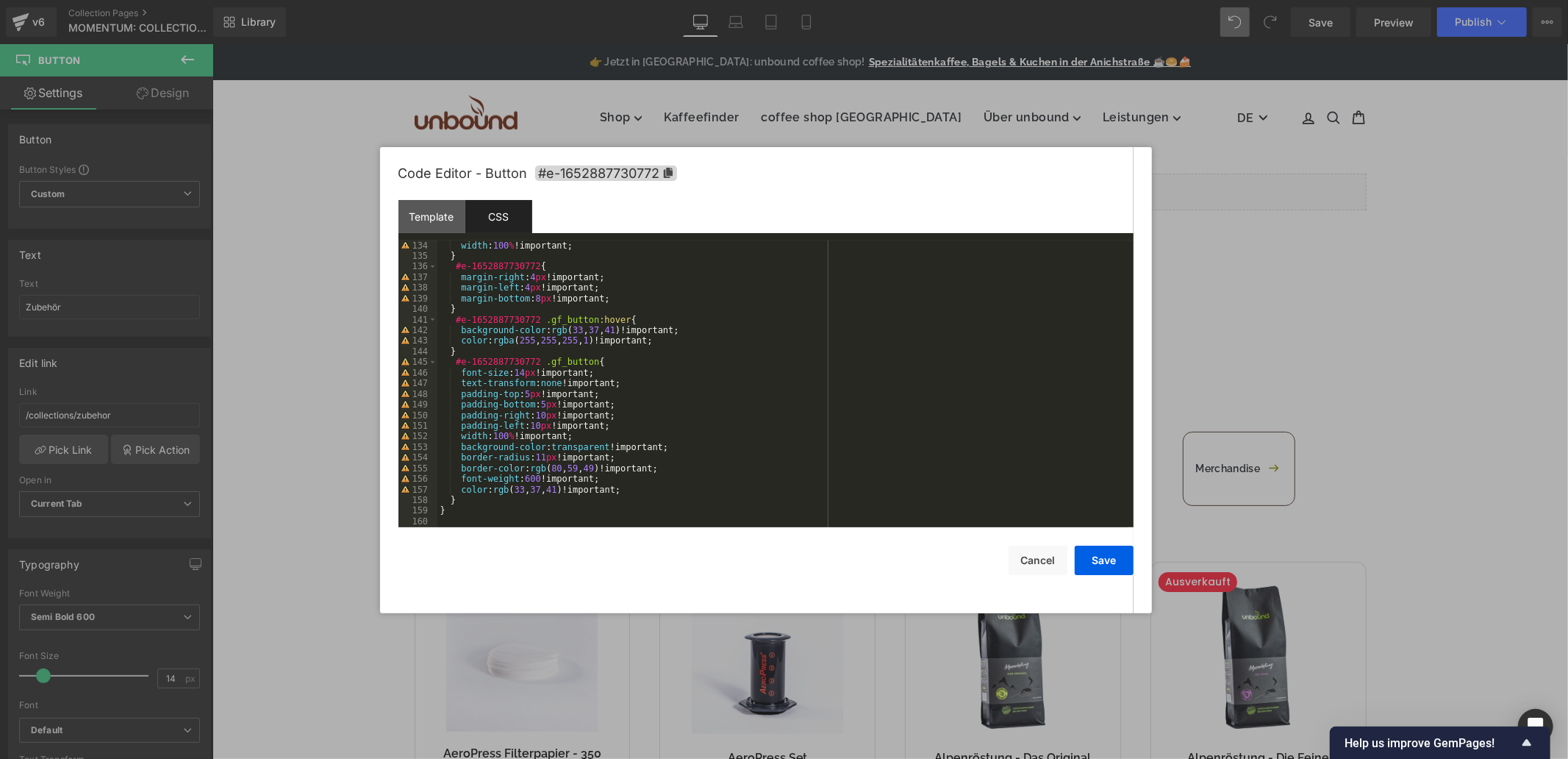
click at [465, 518] on div "width : 100 % !important; } #e-1652887730772 { margin-right : 4 px !important; …" at bounding box center [783, 394] width 690 height 308
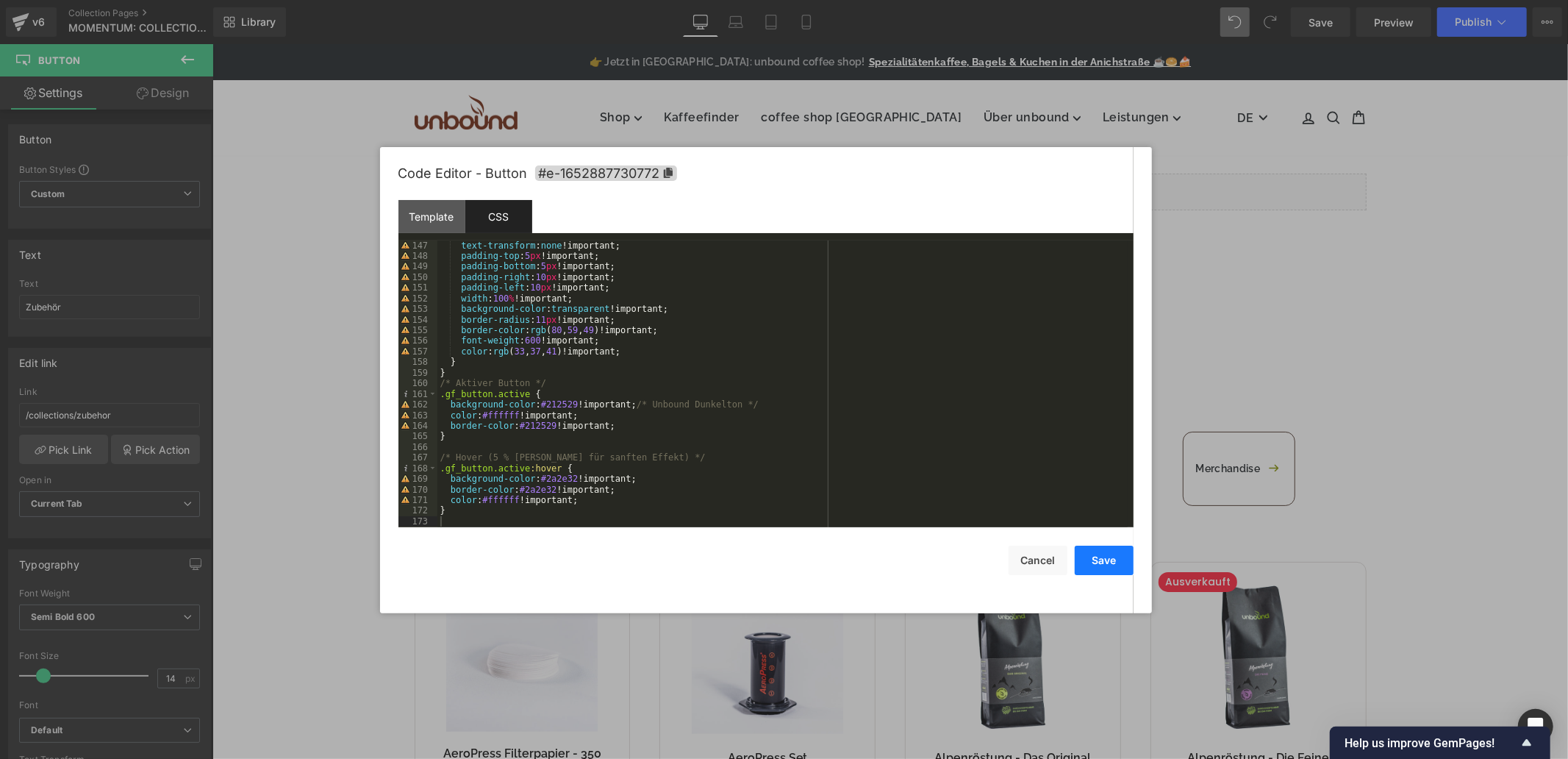
click at [1107, 559] on button "Save" at bounding box center [1105, 560] width 59 height 29
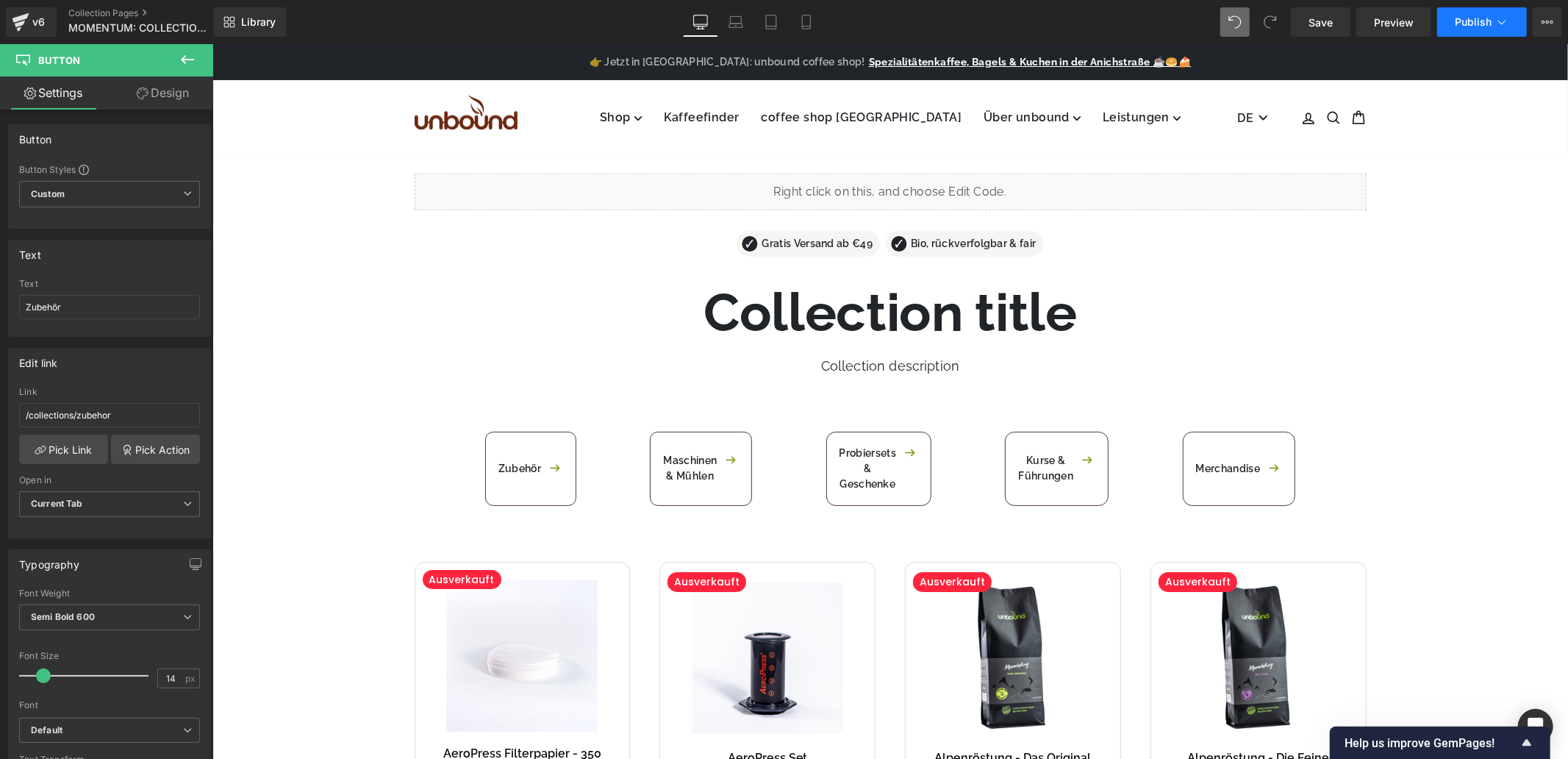
click at [1493, 19] on button "Publish" at bounding box center [1483, 22] width 89 height 29
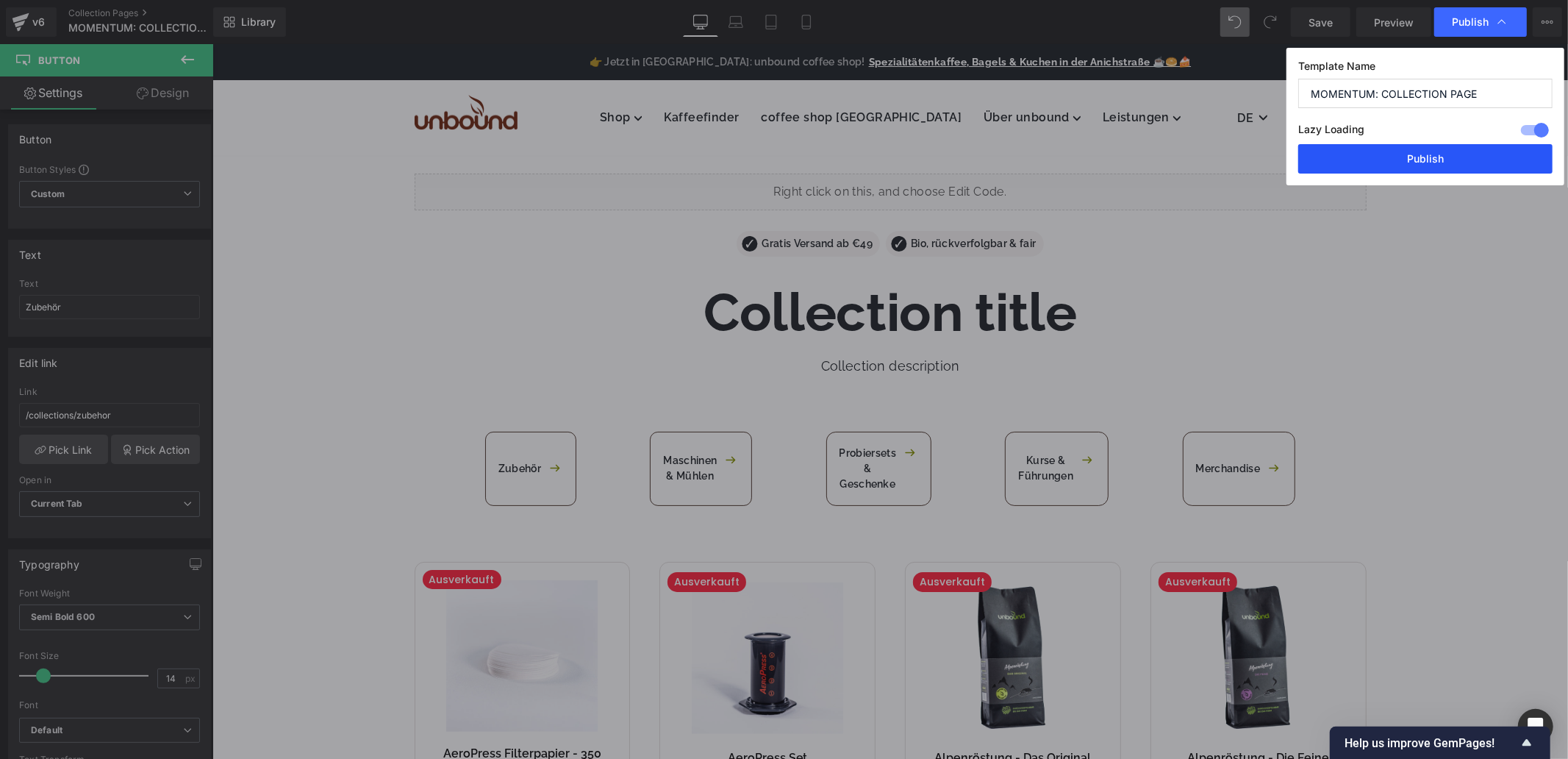
drag, startPoint x: 1425, startPoint y: 158, endPoint x: 786, endPoint y: 214, distance: 641.4
click at [1425, 158] on button "Publish" at bounding box center [1426, 159] width 255 height 29
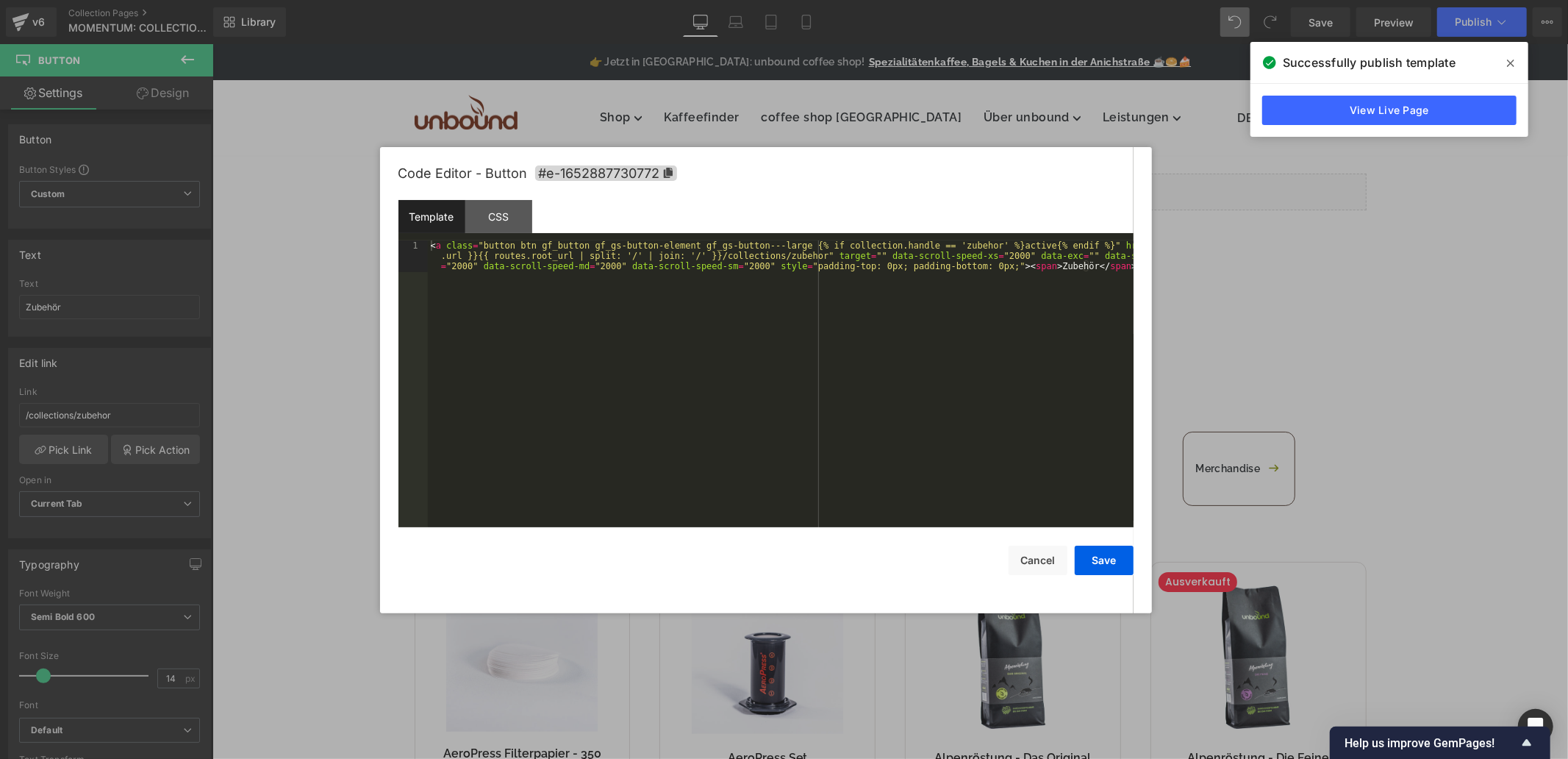
click at [528, 0] on div "Button You are previewing how the will restyle your page. You can not edit Elem…" at bounding box center [784, 0] width 1568 height 0
click at [518, 219] on div "CSS" at bounding box center [499, 217] width 66 height 33
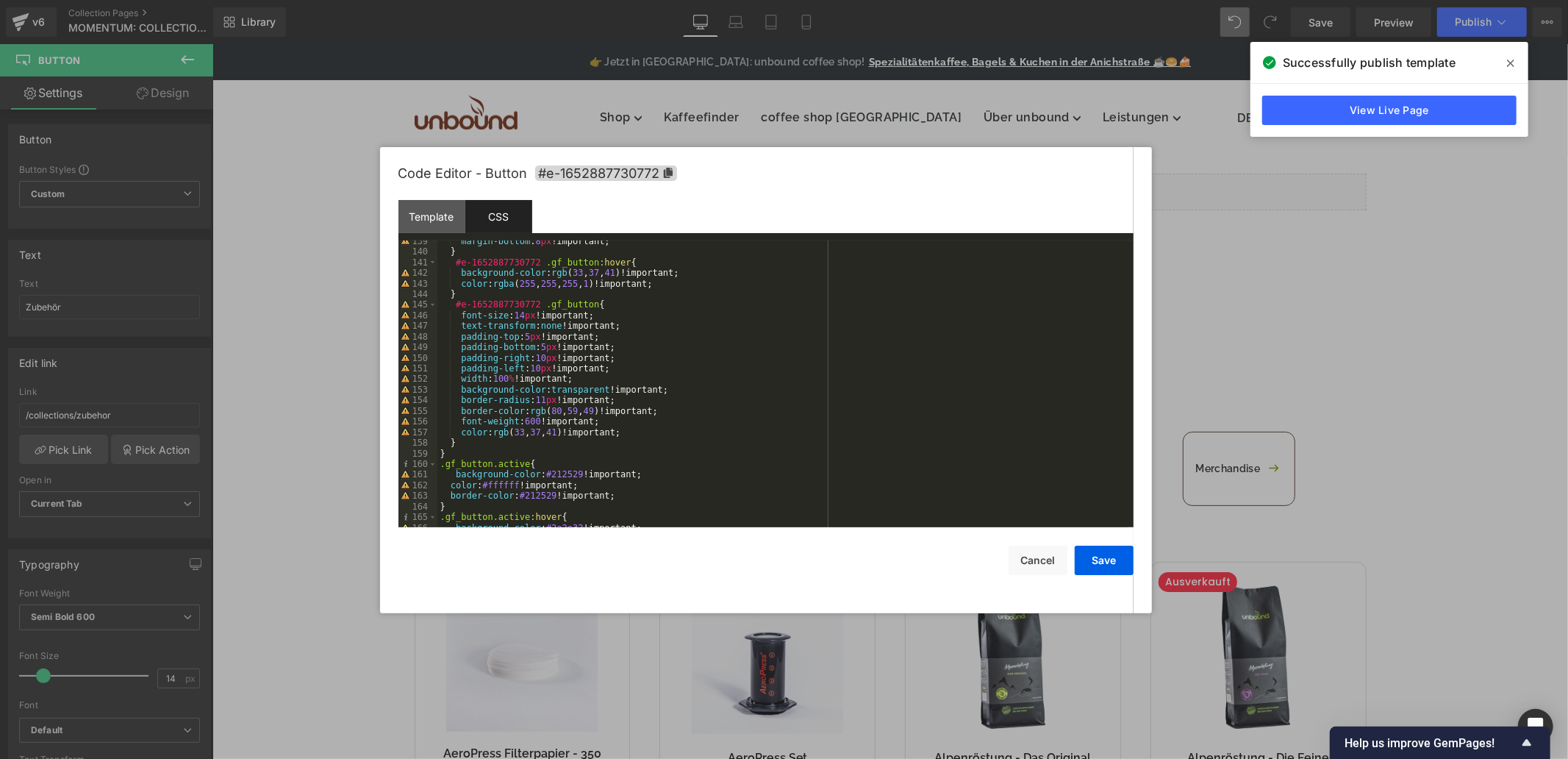
scroll to position [1421, 0]
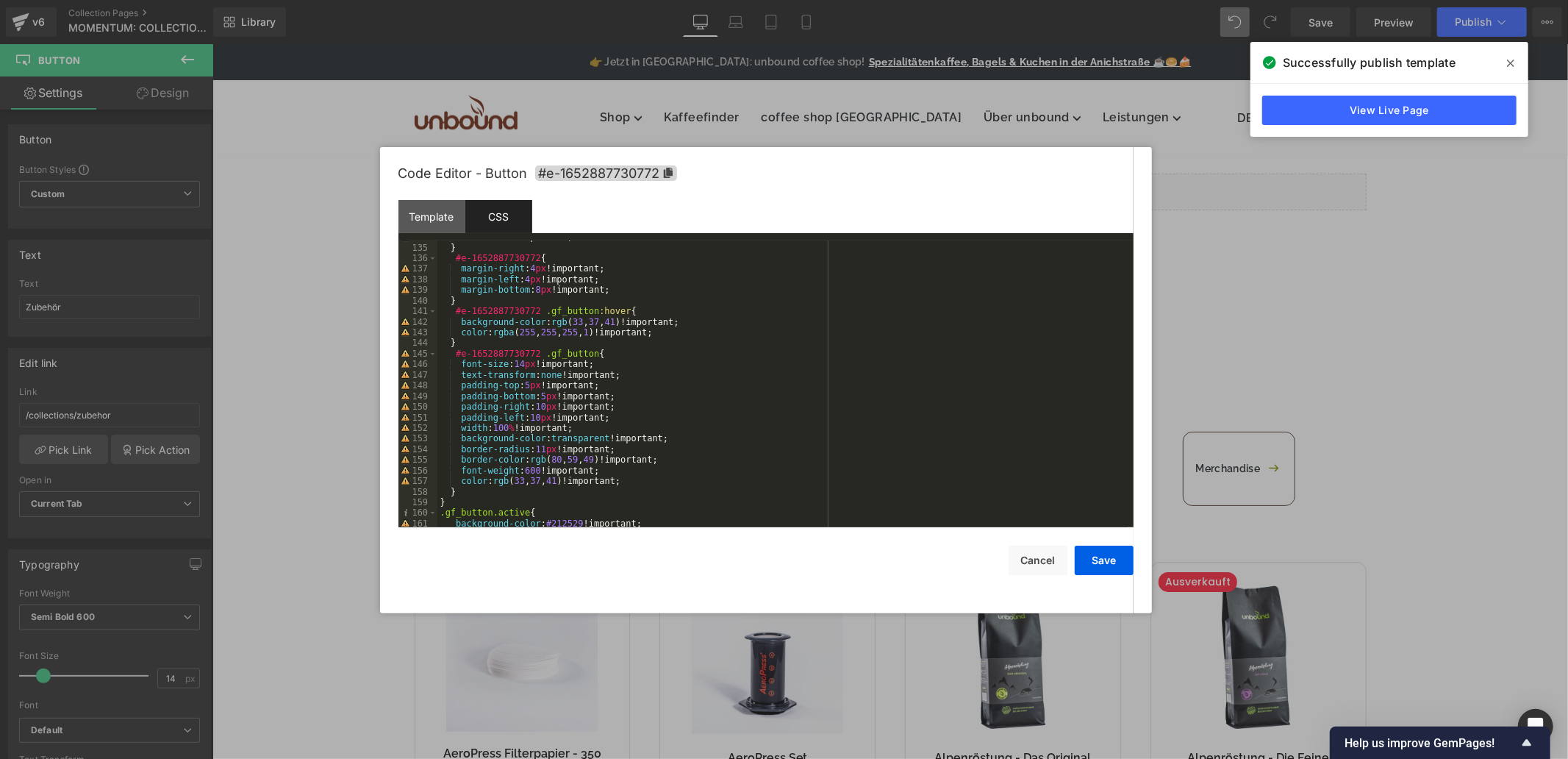
click at [485, 349] on div "width : 100 % !important; } #e-1652887730772 { margin-right : 4 px !important; …" at bounding box center [783, 386] width 690 height 308
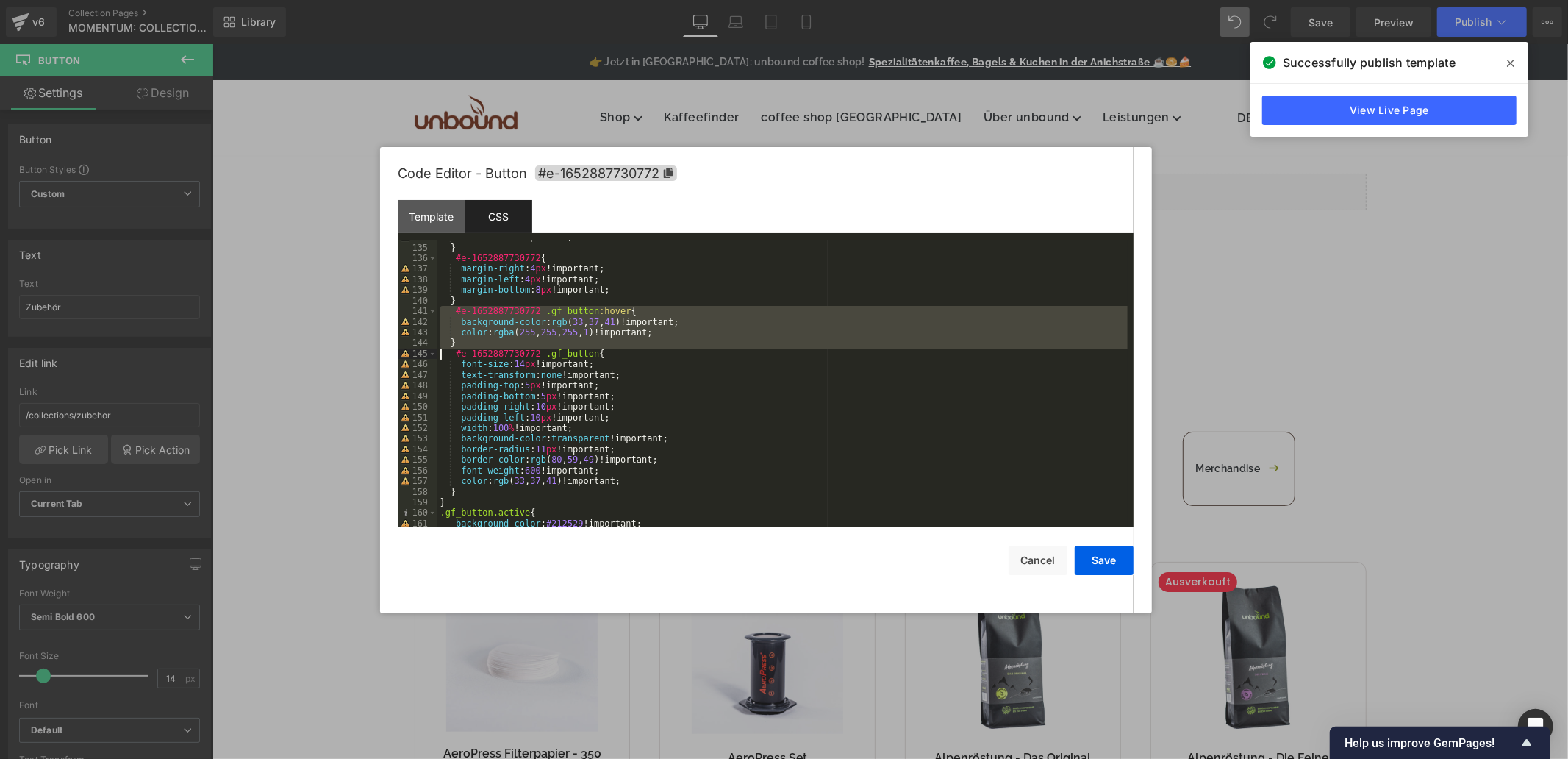
click at [485, 349] on div "width : 100 % !important; } #e-1652887730772 { margin-right : 4 px !important; …" at bounding box center [783, 386] width 690 height 308
click at [478, 356] on div "width : 100 % !important; } #e-1652887730772 { margin-right : 4 px !important; …" at bounding box center [783, 386] width 690 height 308
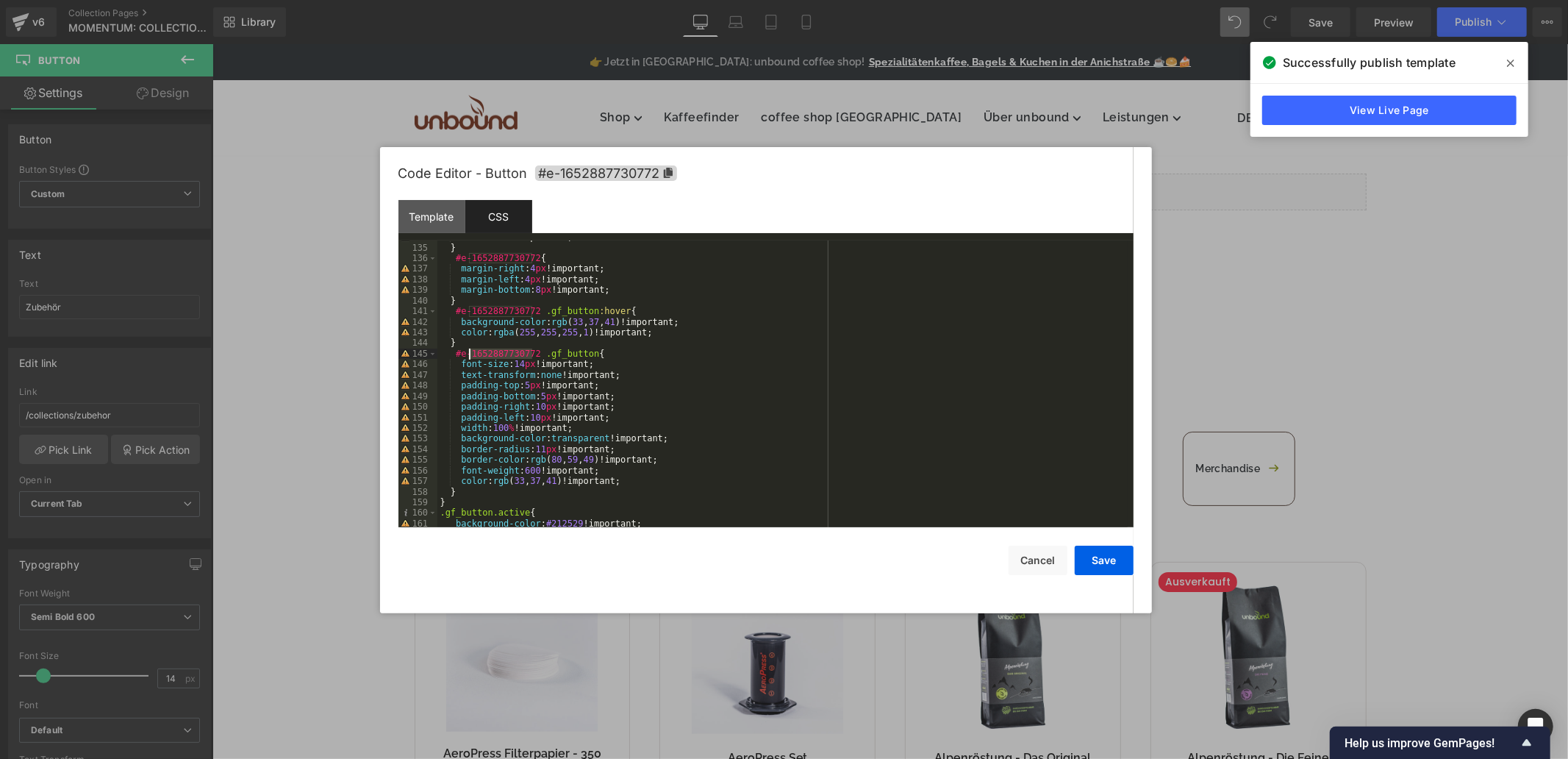
click at [478, 356] on div "width : 100 % !important; } #e-1652887730772 { margin-right : 4 px !important; …" at bounding box center [783, 386] width 690 height 308
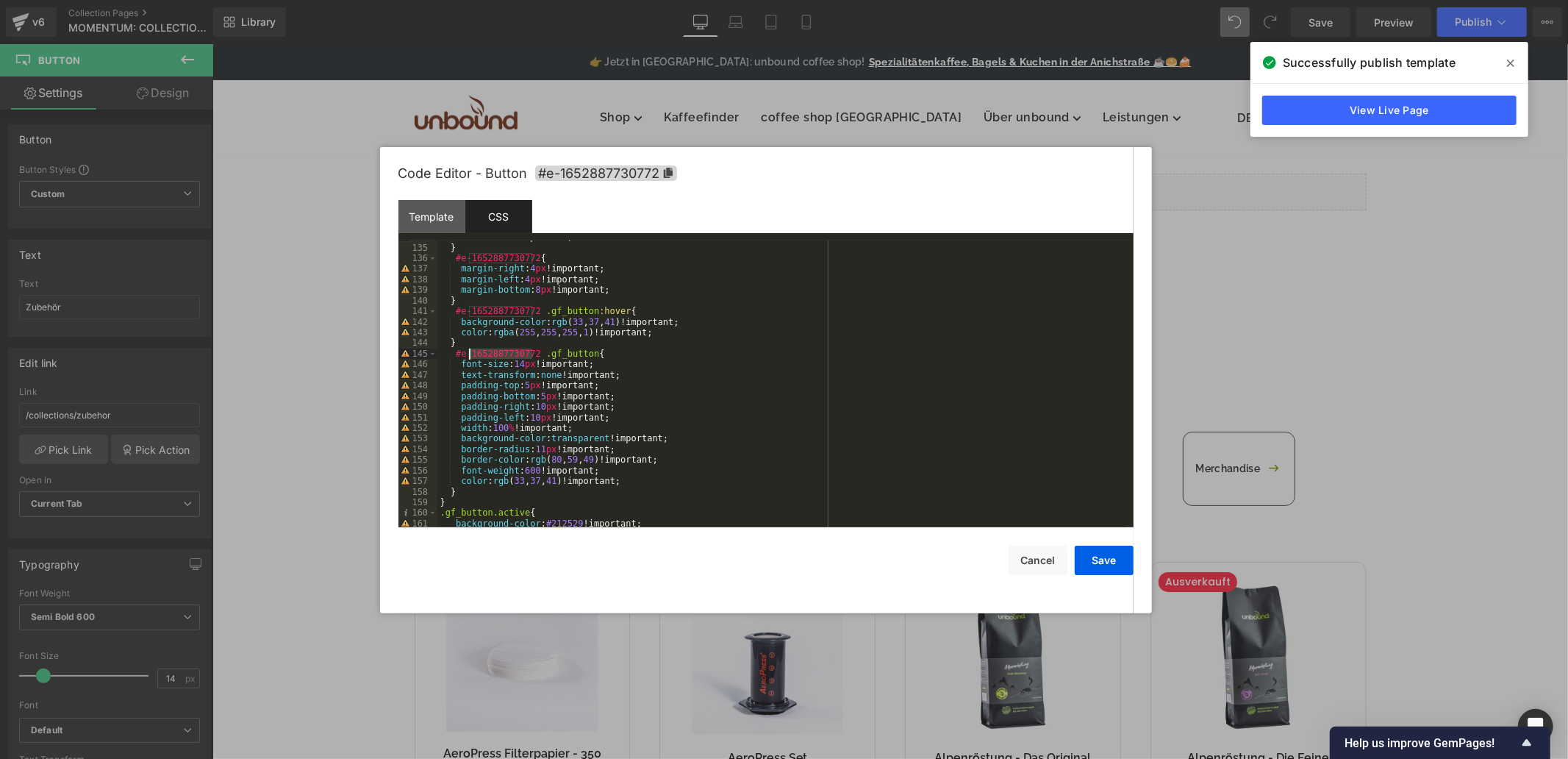
click at [478, 356] on div "width : 100 % !important; } #e-1652887730772 { margin-right : 4 px !important; …" at bounding box center [783, 386] width 690 height 308
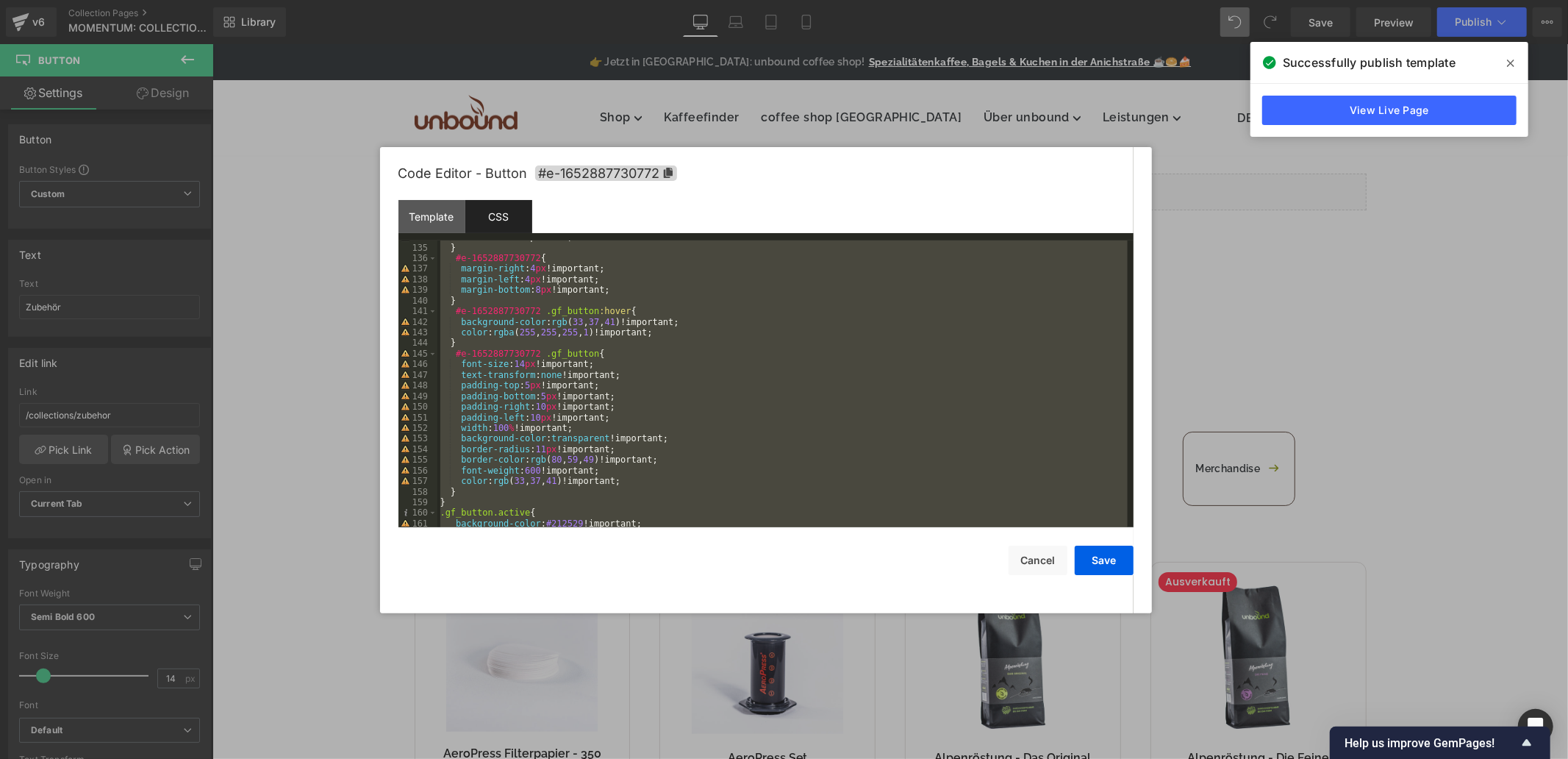
click at [458, 357] on div "width : 100 % !important; } #e-1652887730772 { margin-right : 4 px !important; …" at bounding box center [783, 384] width 690 height 287
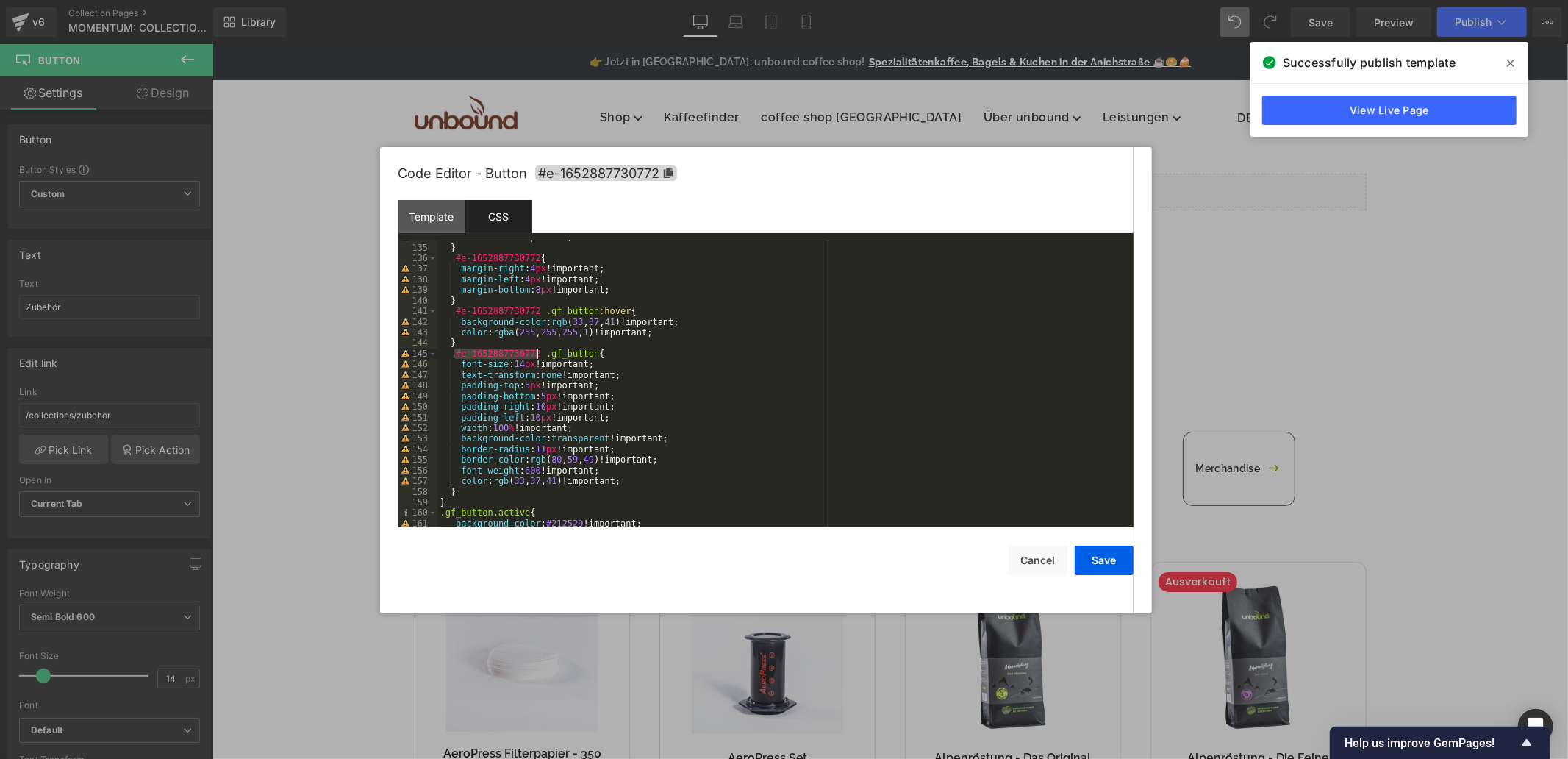
drag, startPoint x: 452, startPoint y: 356, endPoint x: 538, endPoint y: 356, distance: 86.0
click at [538, 356] on div "width : 100 % !important; } #e-1652887730772 { margin-right : 4 px !important; …" at bounding box center [783, 386] width 690 height 308
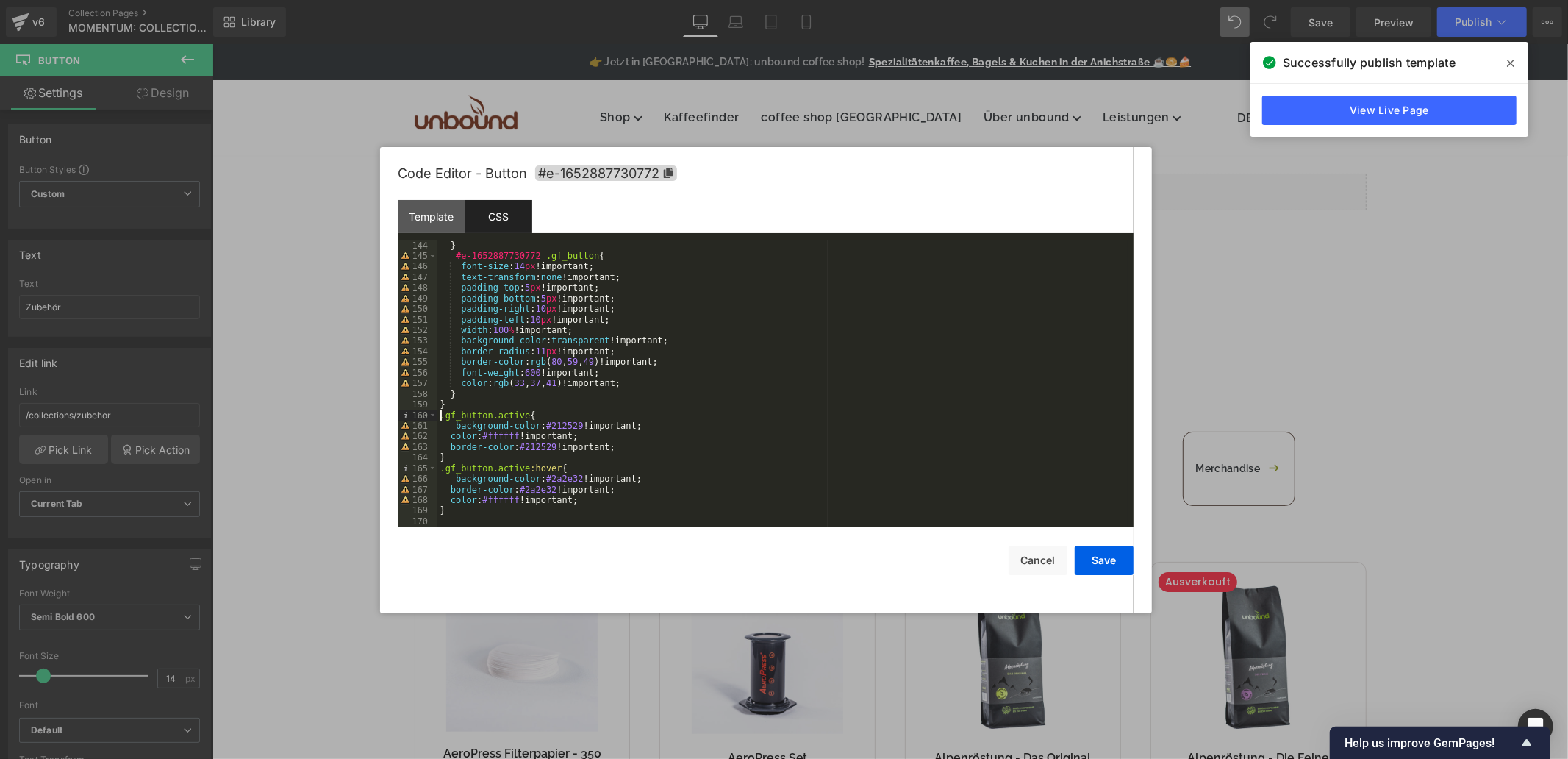
click at [438, 417] on div "} #e-1652887730772 .gf_button { font-size : 14 px !important; text-transform : …" at bounding box center [783, 394] width 690 height 308
drag, startPoint x: 442, startPoint y: 468, endPoint x: 447, endPoint y: 474, distance: 7.8
click at [442, 470] on div "} #e-1652887730772 .gf_button { font-size : 14 px !important; text-transform : …" at bounding box center [783, 394] width 690 height 308
click at [1088, 569] on button "Save" at bounding box center [1105, 560] width 59 height 29
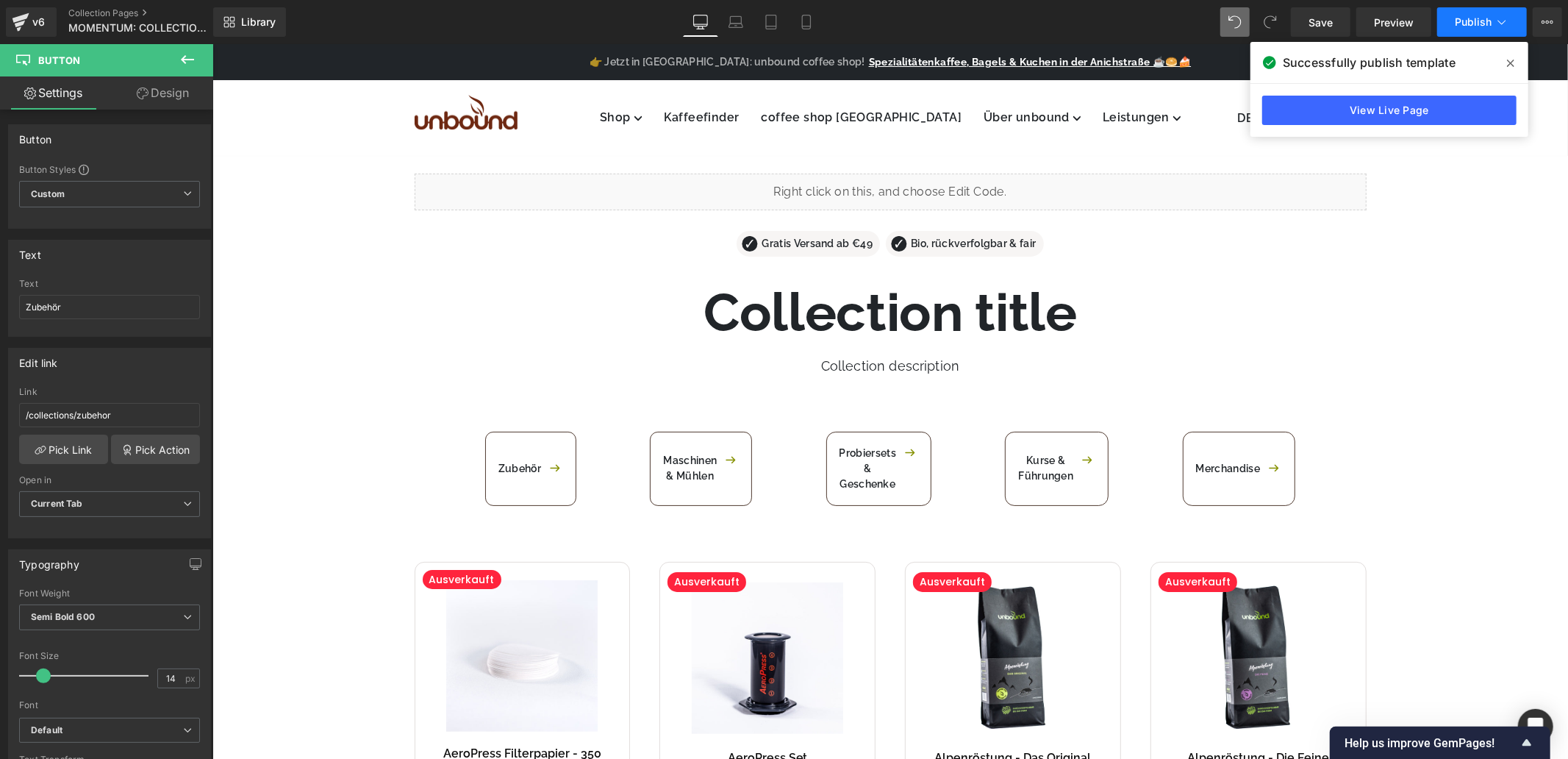
click at [1474, 18] on span "Publish" at bounding box center [1473, 22] width 37 height 11
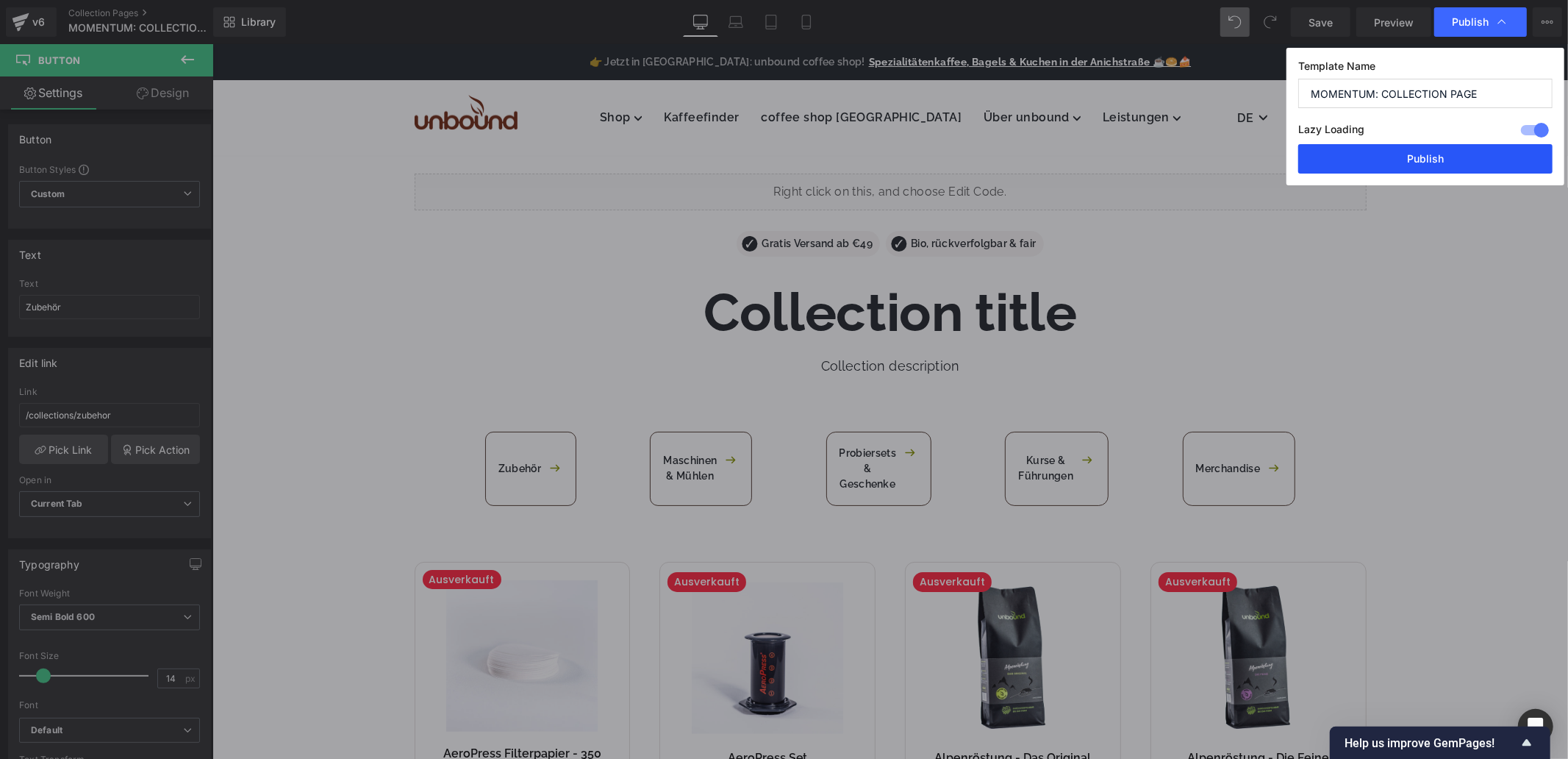
click at [1393, 169] on button "Publish" at bounding box center [1426, 159] width 255 height 29
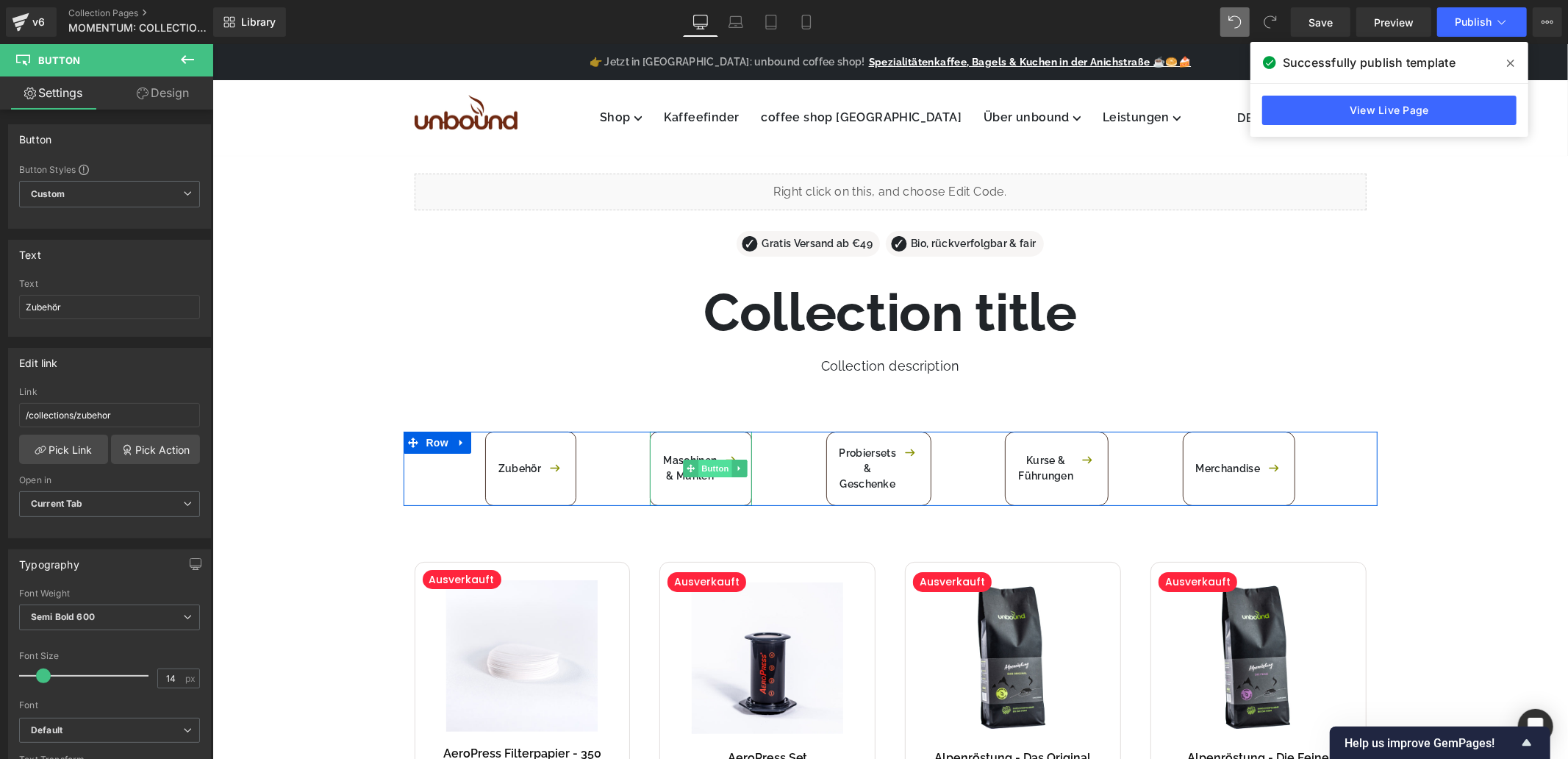
click at [702, 472] on span "Button" at bounding box center [715, 467] width 34 height 18
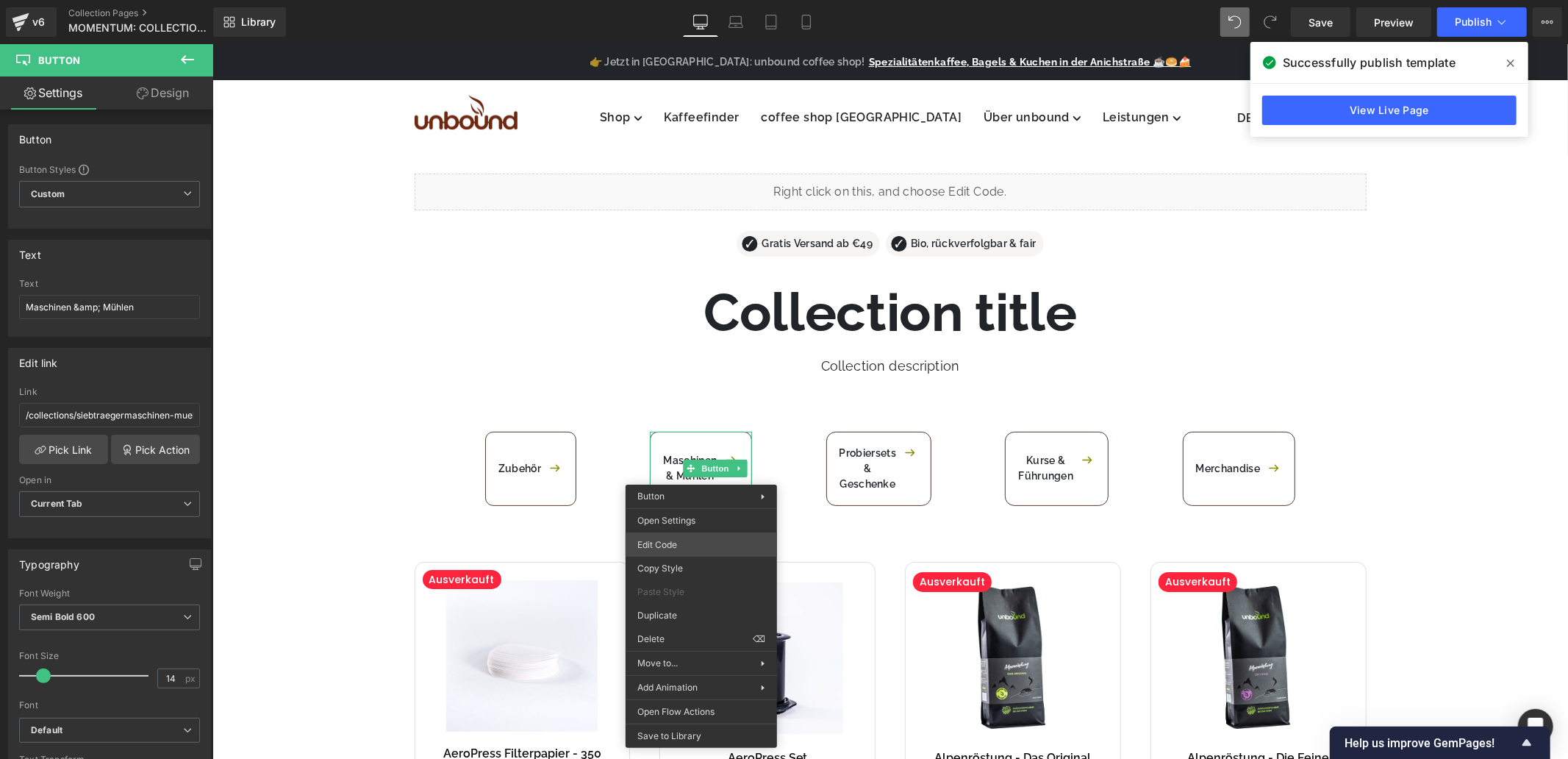
click at [685, 0] on div "Button You are previewing how the will restyle your page. You can not edit Elem…" at bounding box center [784, 0] width 1568 height 0
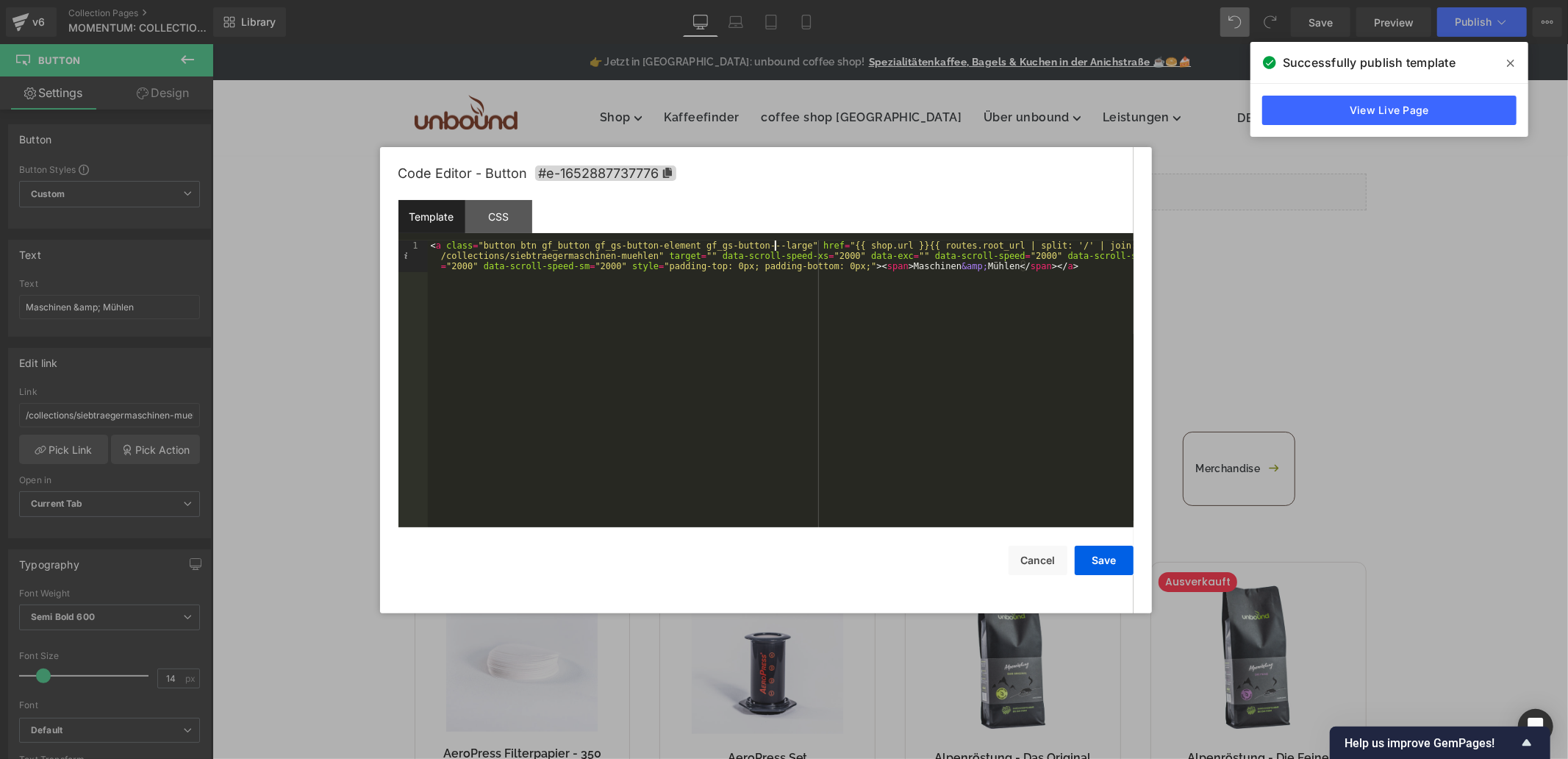
drag, startPoint x: 777, startPoint y: 248, endPoint x: 785, endPoint y: 255, distance: 10.6
click at [777, 248] on div "< a class = "button btn gf_button gf_gs-button-element gf_gs-button---large" hr…" at bounding box center [781, 415] width 706 height 351
click at [482, 215] on div "CSS" at bounding box center [499, 217] width 66 height 33
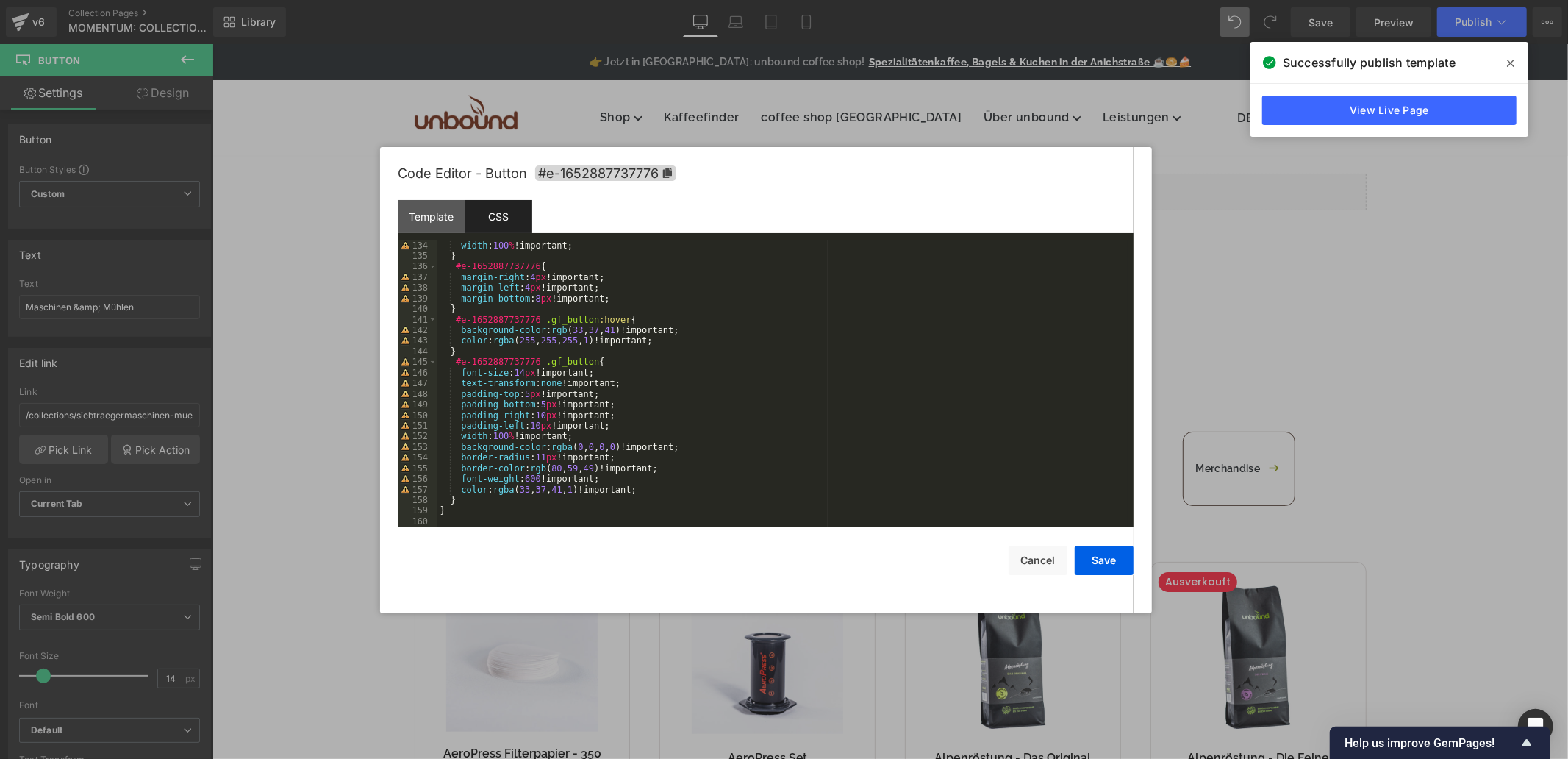
scroll to position [1413, 0]
click at [482, 527] on div "Save Cancel" at bounding box center [766, 551] width 735 height 47
click at [481, 519] on div "width : 100 % !important; } #e-1652887737776 { margin-right : 4 px !important; …" at bounding box center [783, 394] width 690 height 308
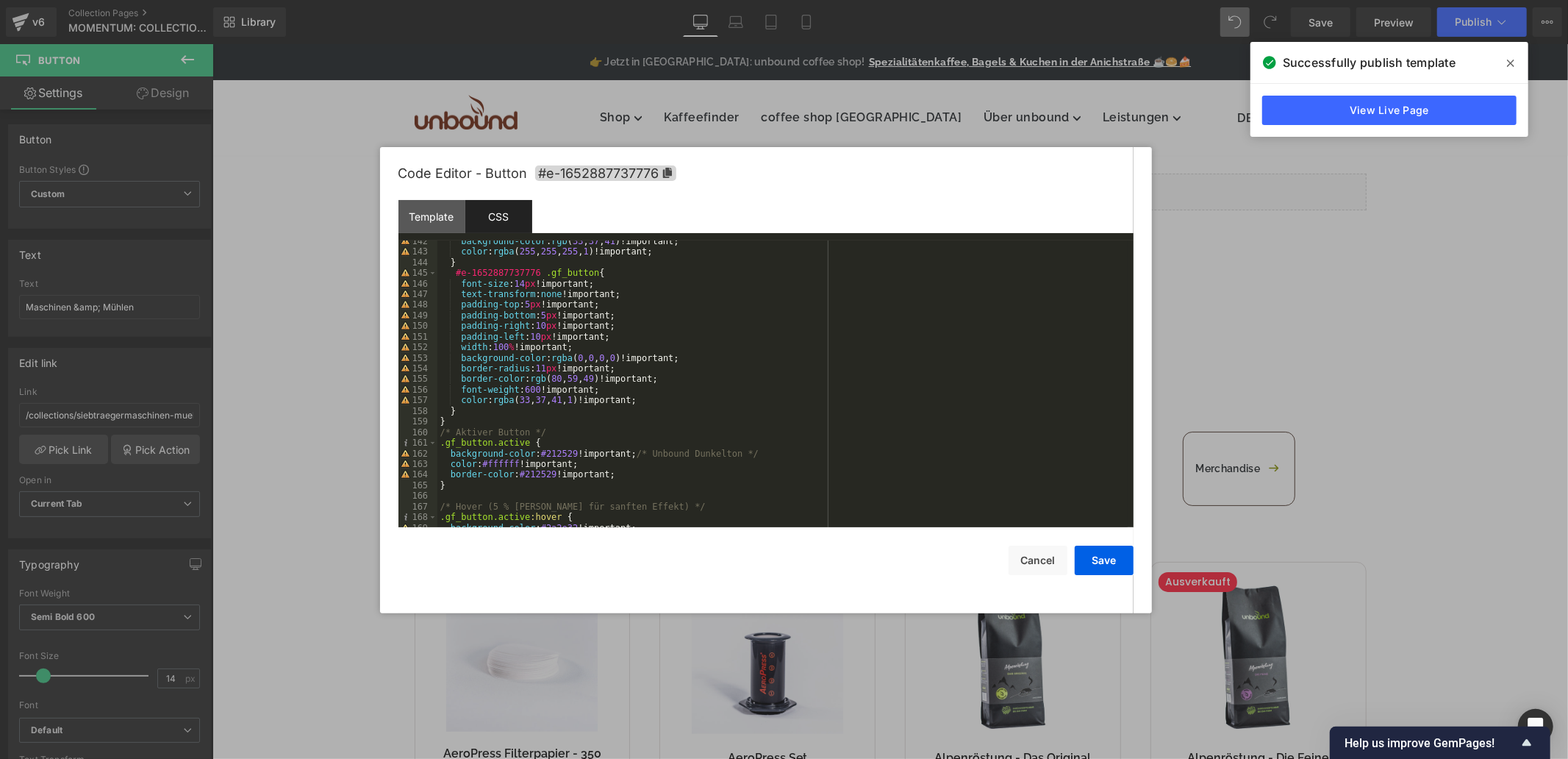
scroll to position [1403, 0]
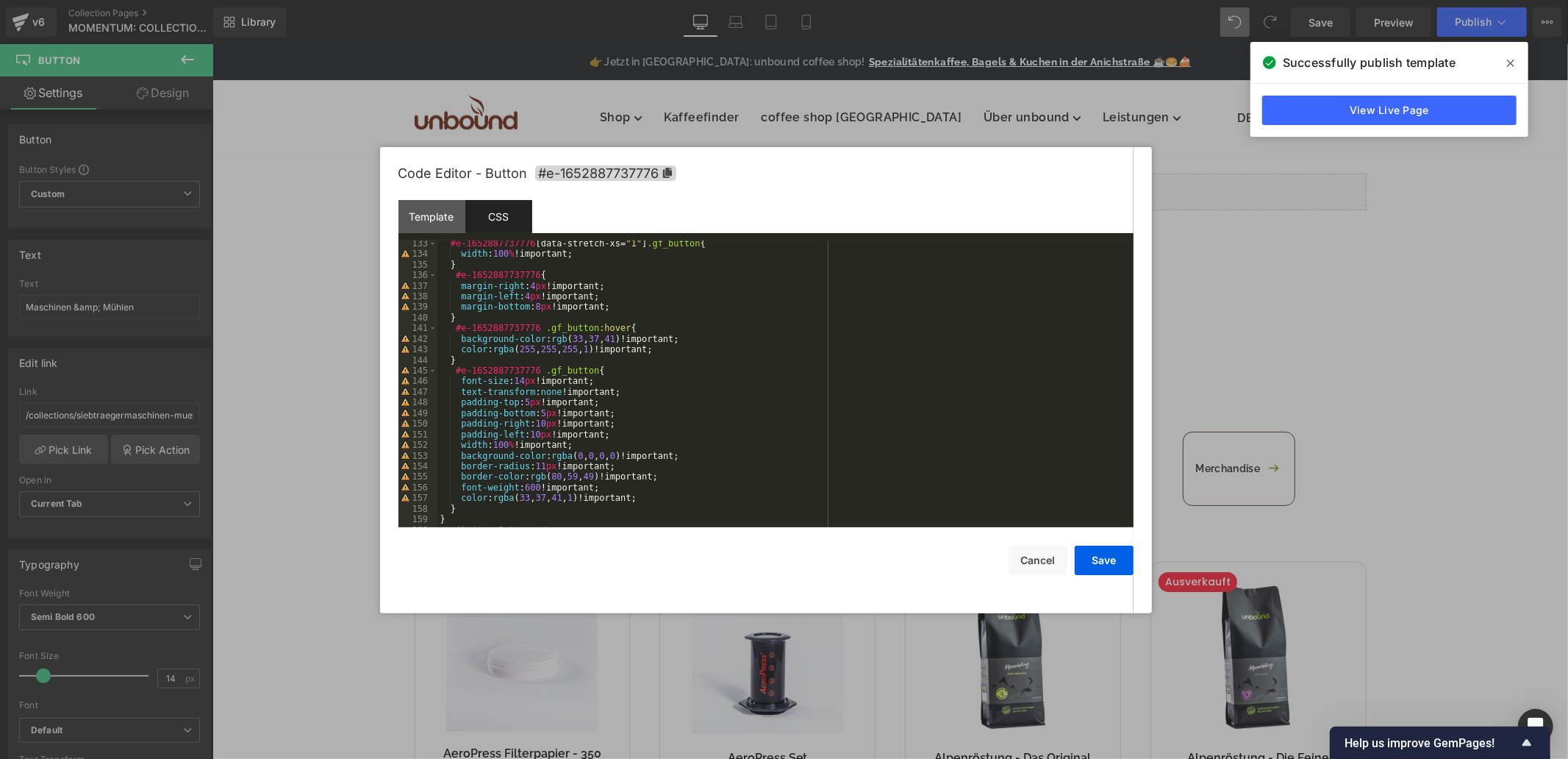
click at [486, 370] on div "#e-1652887737776 [ data-stretch-xs = " 1 " ] .gf_button { width : 100 % !import…" at bounding box center [783, 392] width 690 height 308
click at [461, 373] on div "#e-1652887737776 [ data-stretch-xs = " 1 " ] .gf_button { width : 100 % !import…" at bounding box center [783, 384] width 690 height 287
click at [673, 178] on span "#e-1652887737776" at bounding box center [606, 173] width 142 height 15
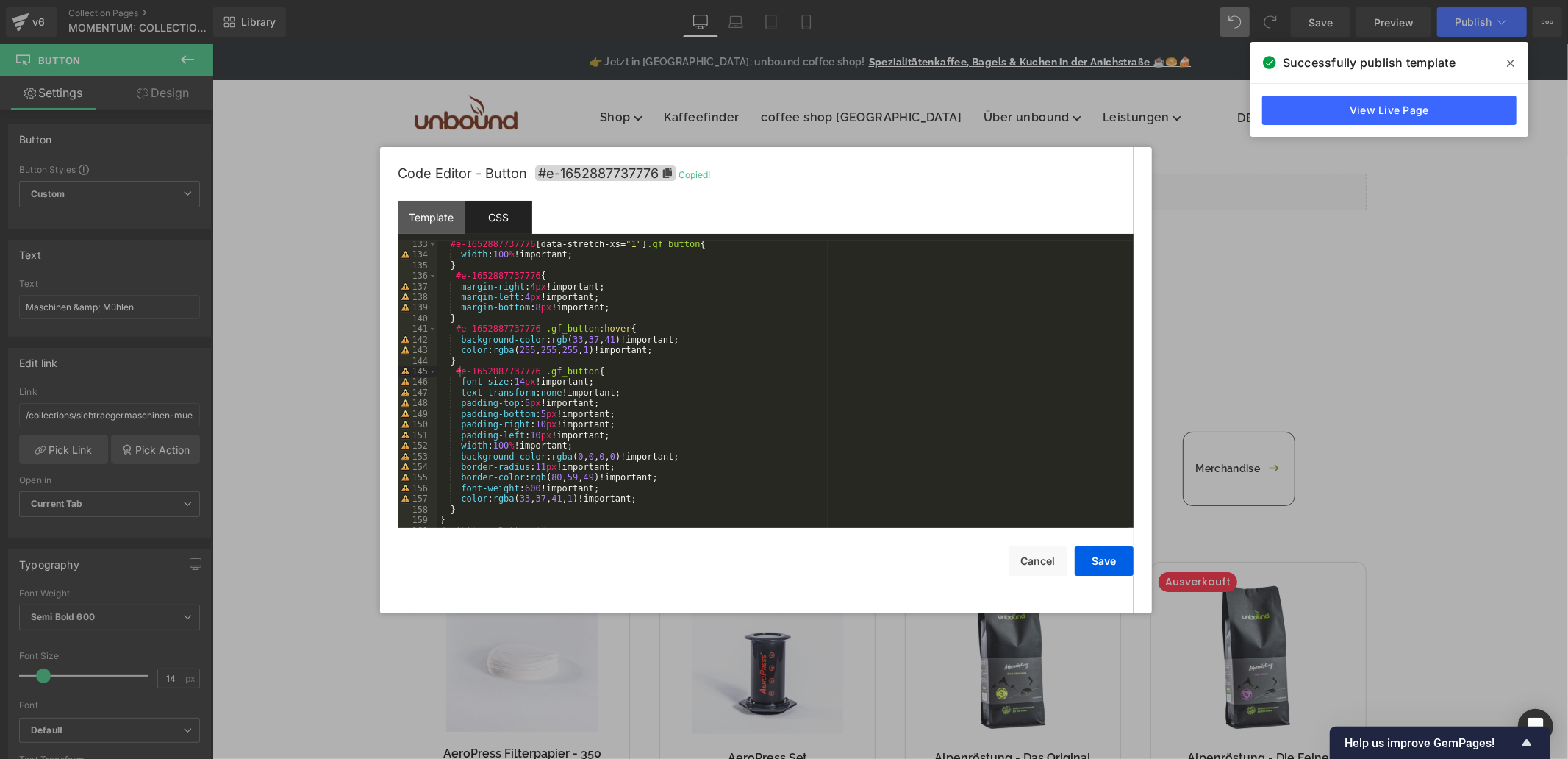
scroll to position [1550, 0]
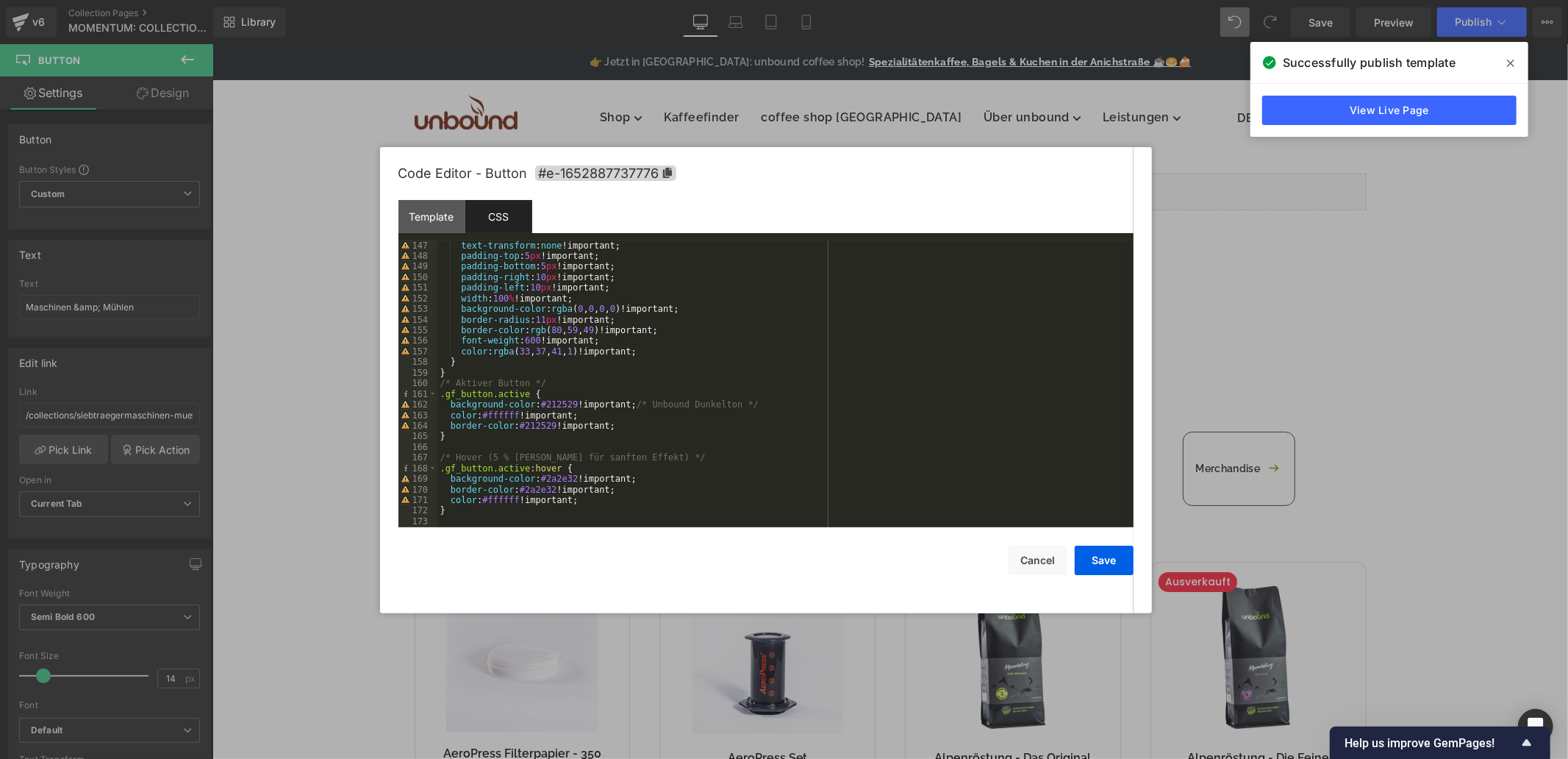
click at [439, 396] on div "text-transform : none !important; padding-top : 5 px !important; padding-bottom…" at bounding box center [783, 394] width 690 height 308
paste textarea
click at [438, 468] on div "text-transform : none !important; padding-top : 5 px !important; padding-bottom…" at bounding box center [783, 394] width 690 height 308
paste textarea
click at [1116, 552] on button "Save" at bounding box center [1105, 560] width 59 height 29
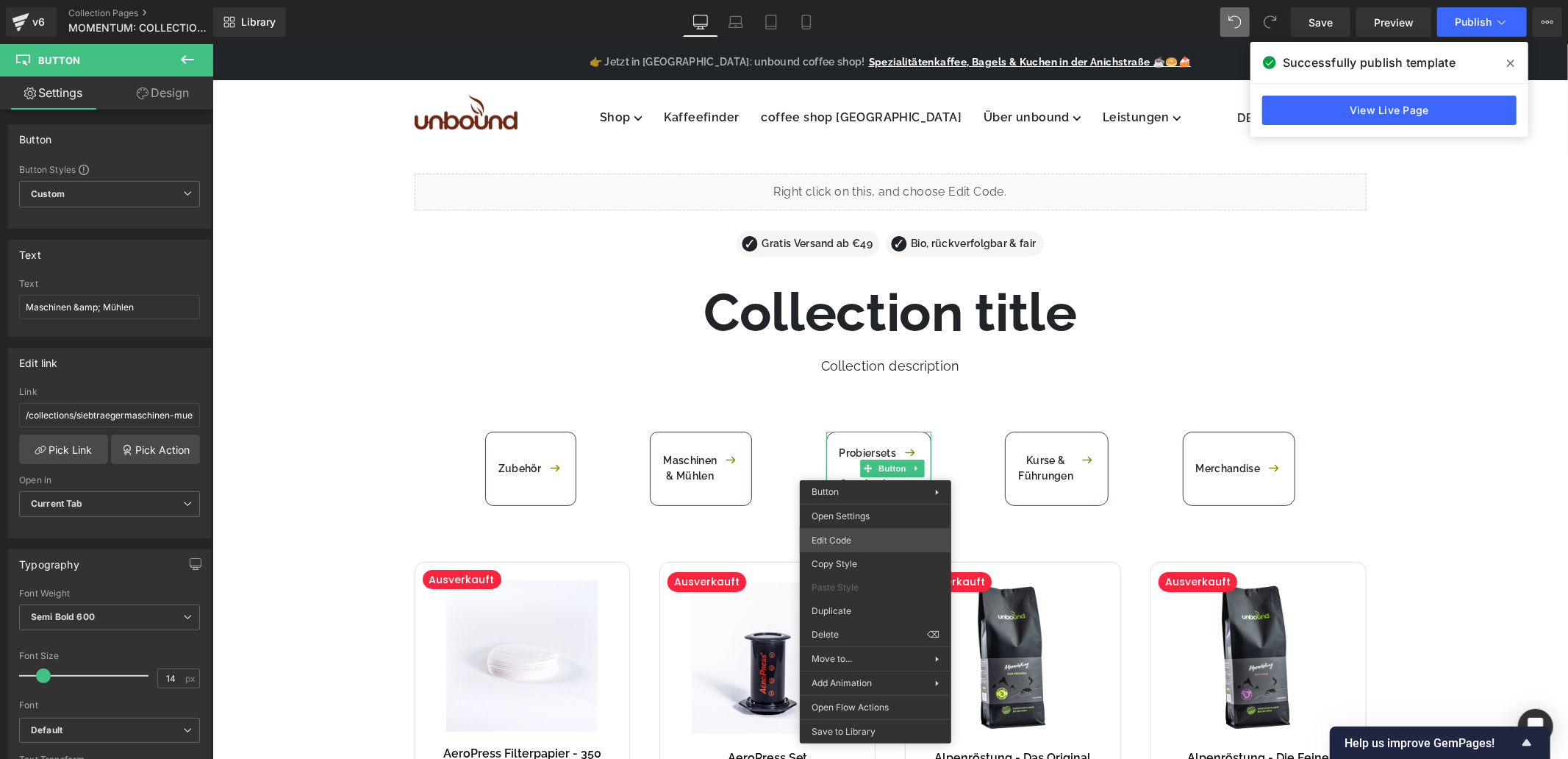
click at [856, 0] on div "Button You are previewing how the will restyle your page. You can not edit Elem…" at bounding box center [784, 0] width 1568 height 0
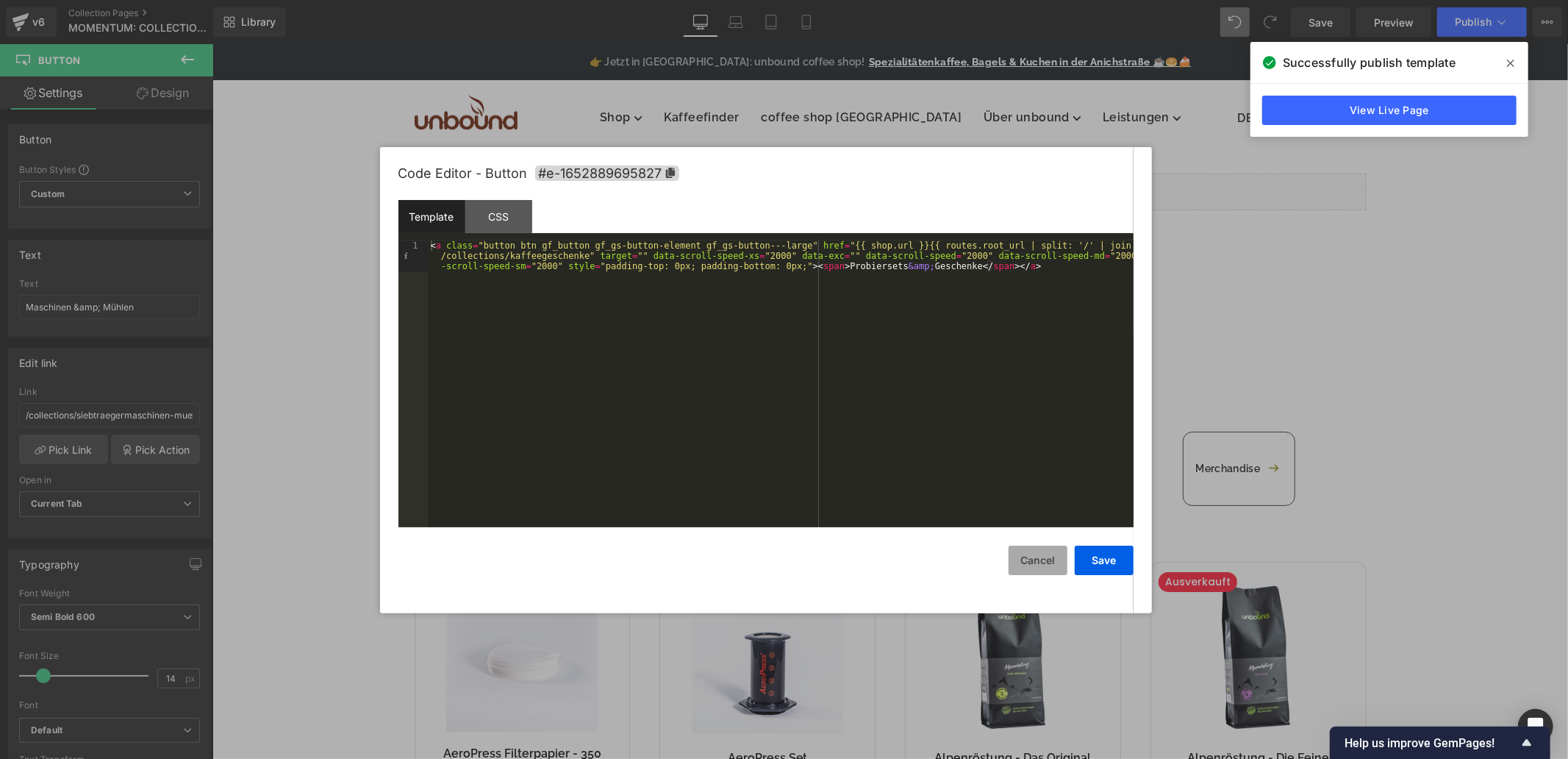
click at [1039, 564] on button "Cancel" at bounding box center [1038, 560] width 59 height 29
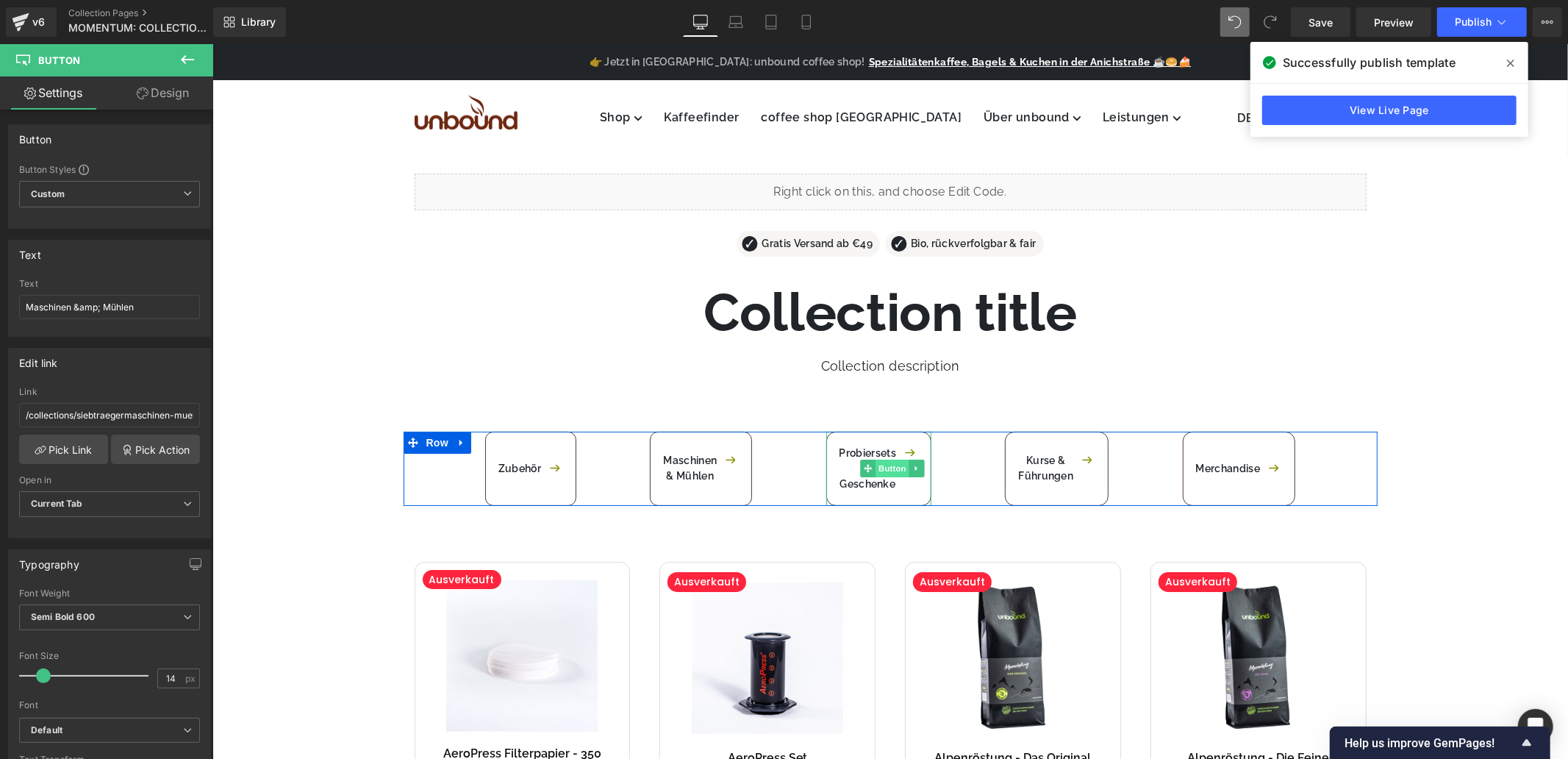
click at [878, 466] on span "Button" at bounding box center [892, 467] width 34 height 18
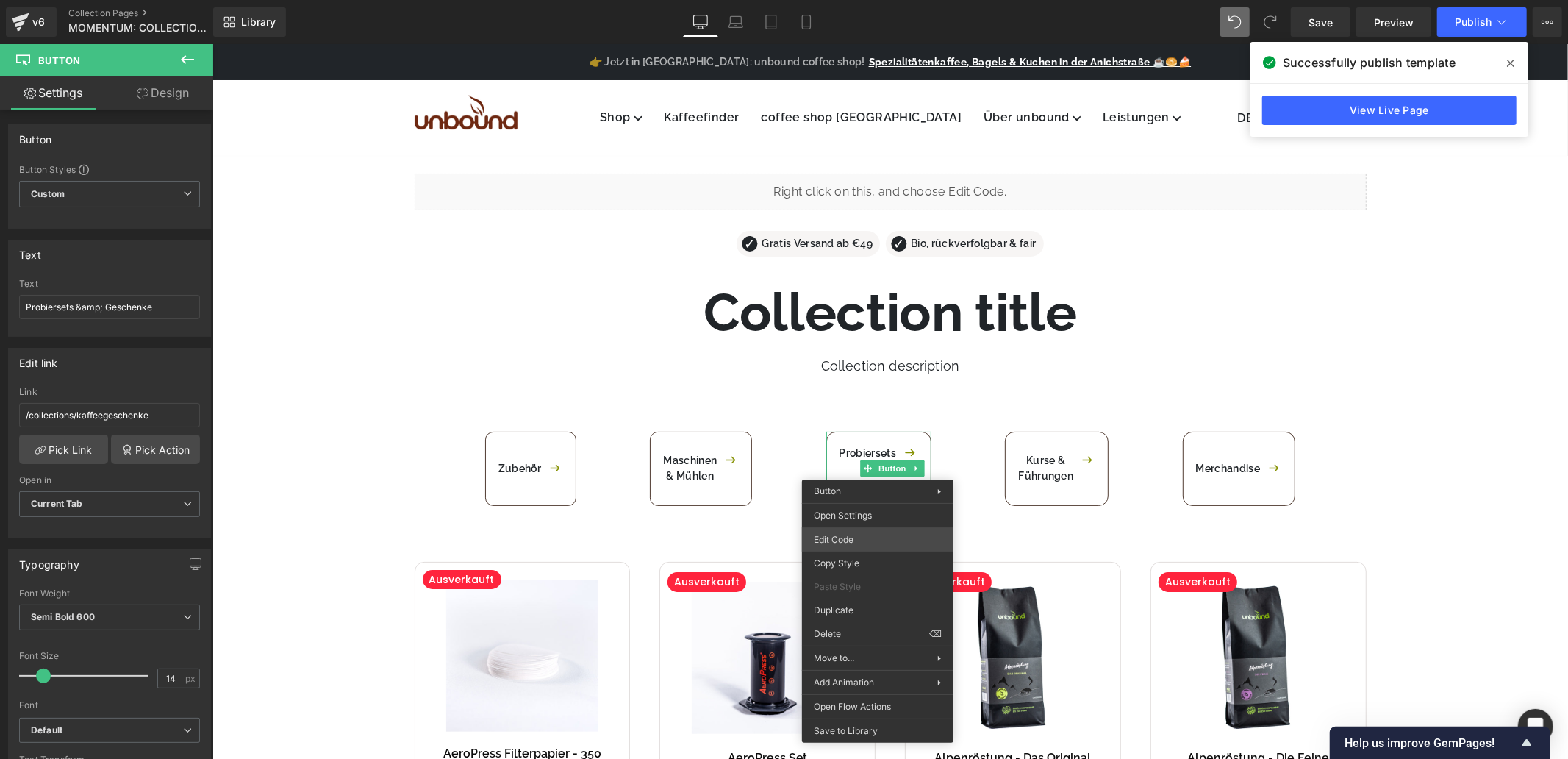
click at [861, 0] on div "Button You are previewing how the will restyle your page. You can not edit Elem…" at bounding box center [784, 0] width 1568 height 0
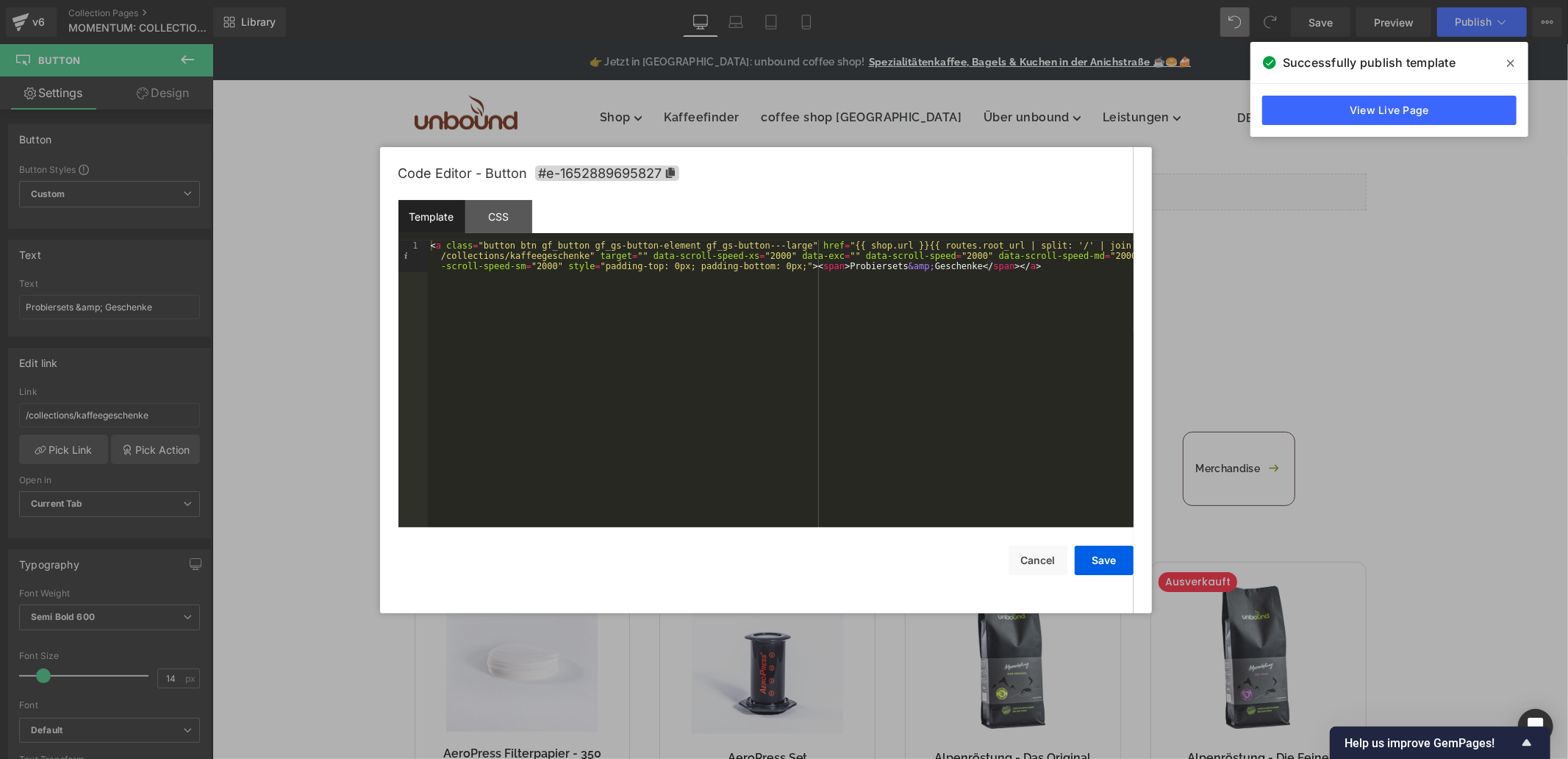
click at [777, 244] on div "< a class = "button btn gf_button gf_gs-button-element gf_gs-button---large" hr…" at bounding box center [781, 415] width 706 height 351
click at [507, 226] on div "CSS" at bounding box center [499, 217] width 66 height 33
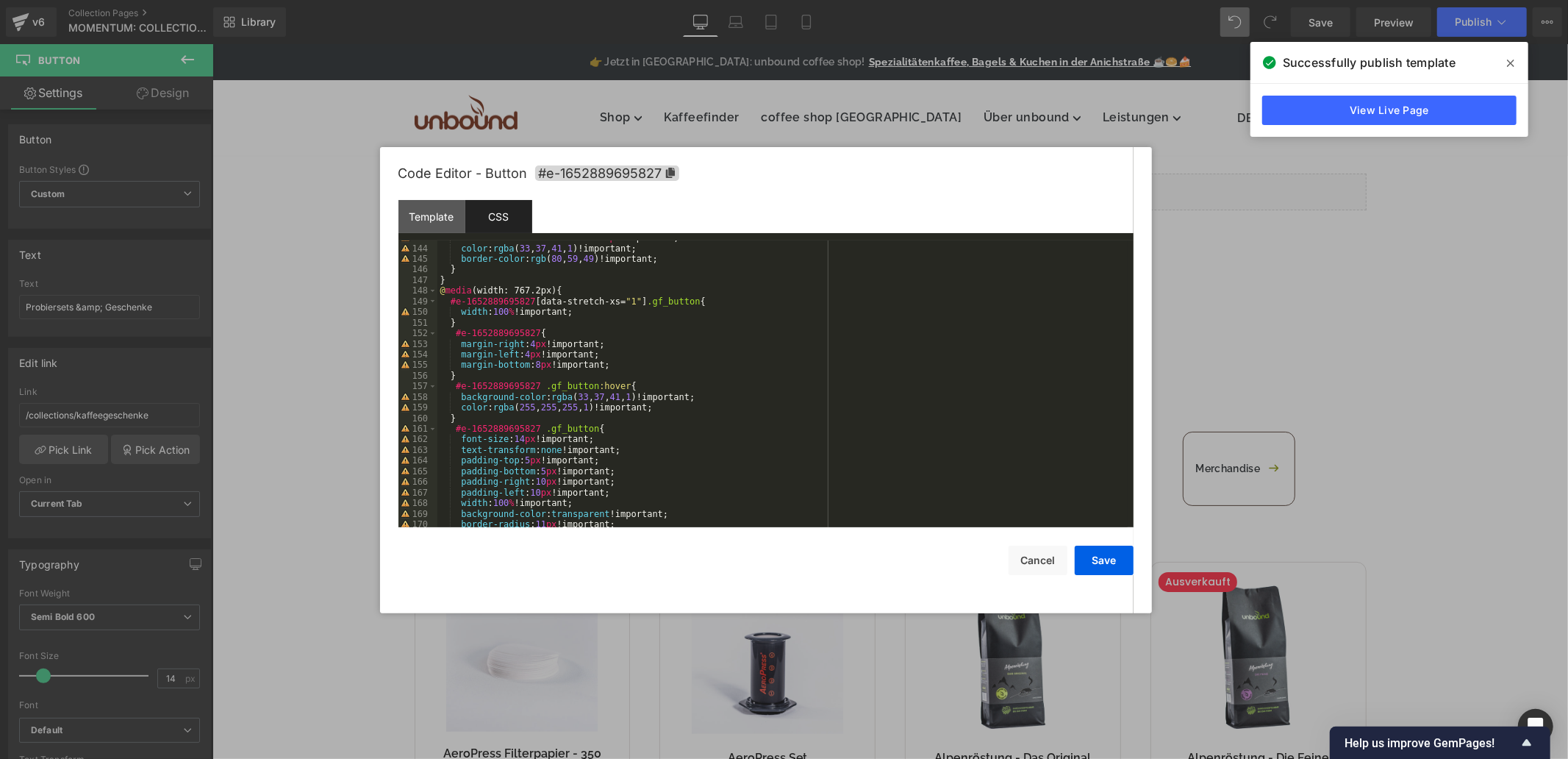
scroll to position [1625, 0]
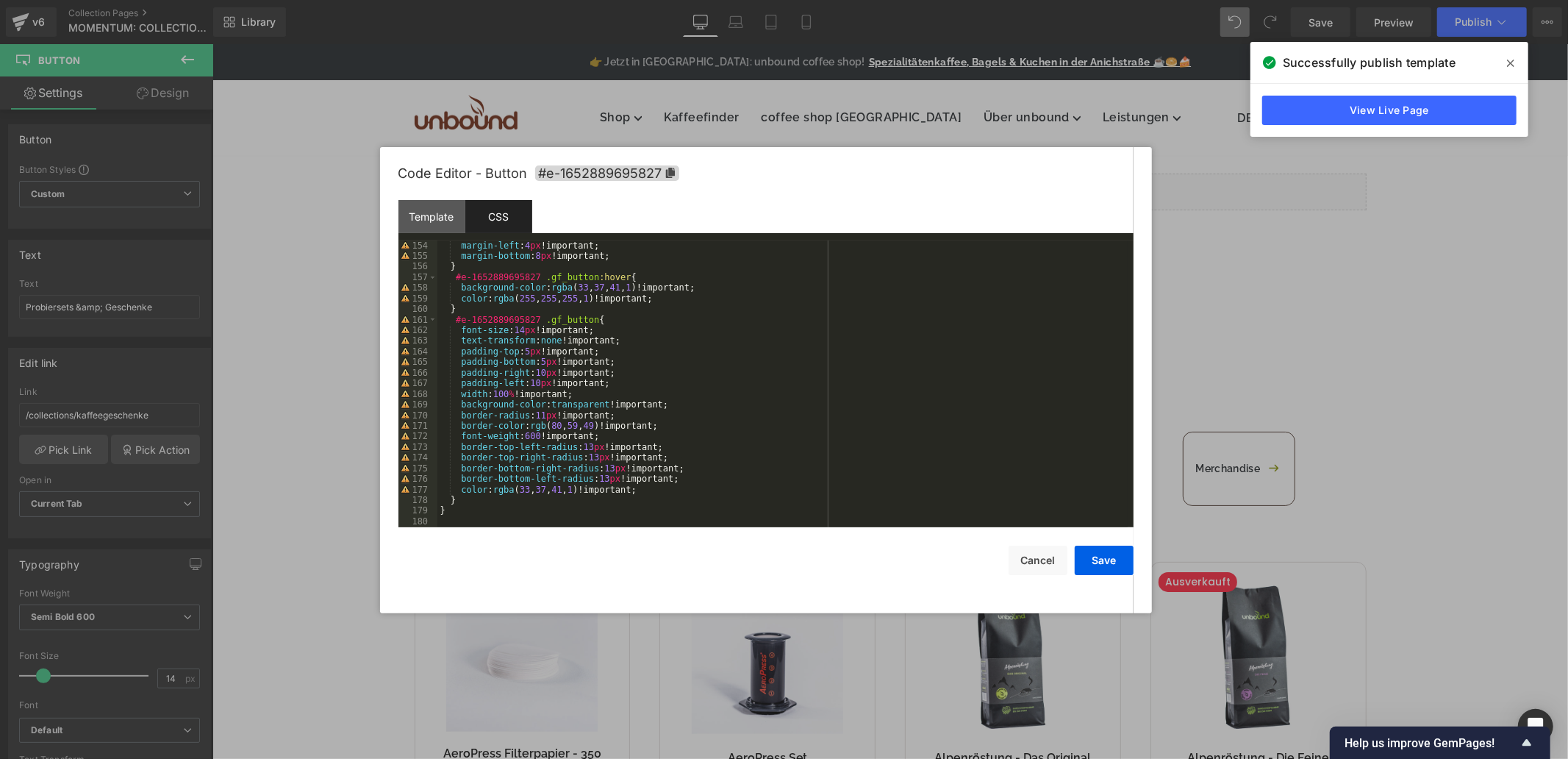
click at [450, 521] on div "margin-left : 4 px !important; margin-bottom : 8 px !important; } #e-1652889695…" at bounding box center [783, 394] width 690 height 308
click at [470, 519] on div "margin-left : 4 px !important; margin-bottom : 8 px !important; } #e-1652889695…" at bounding box center [783, 394] width 690 height 308
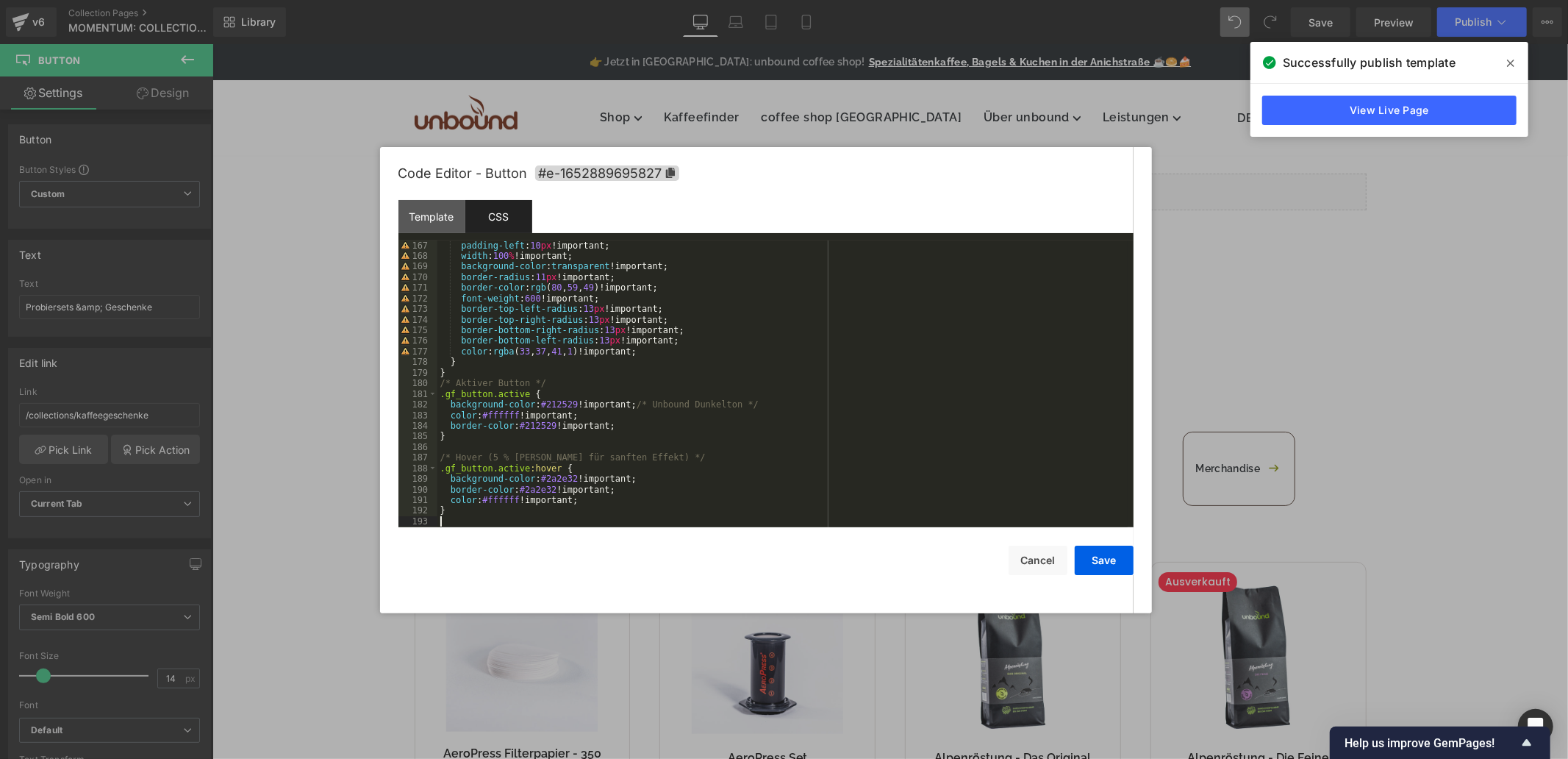
scroll to position [1763, 0]
click at [666, 172] on icon at bounding box center [670, 173] width 9 height 10
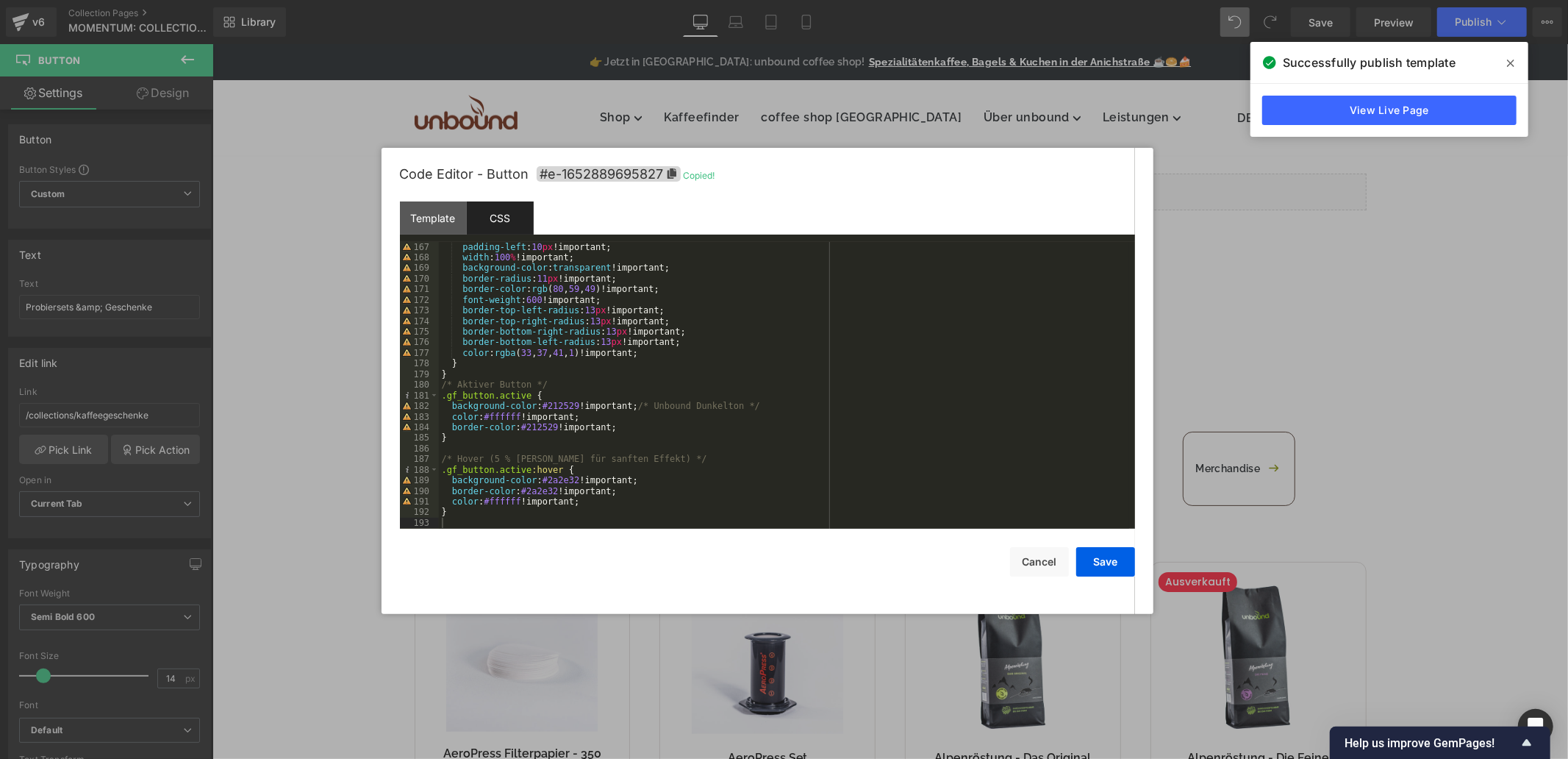
click at [443, 397] on div "padding-left : 10 px !important; width : 100 % !important; background-color : t…" at bounding box center [784, 396] width 690 height 308
paste textarea
click at [439, 469] on div "padding-left : 10 px !important; width : 100 % !important; background-color : t…" at bounding box center [784, 395] width 690 height 308
paste textarea
click at [1079, 558] on button "Save" at bounding box center [1105, 560] width 59 height 29
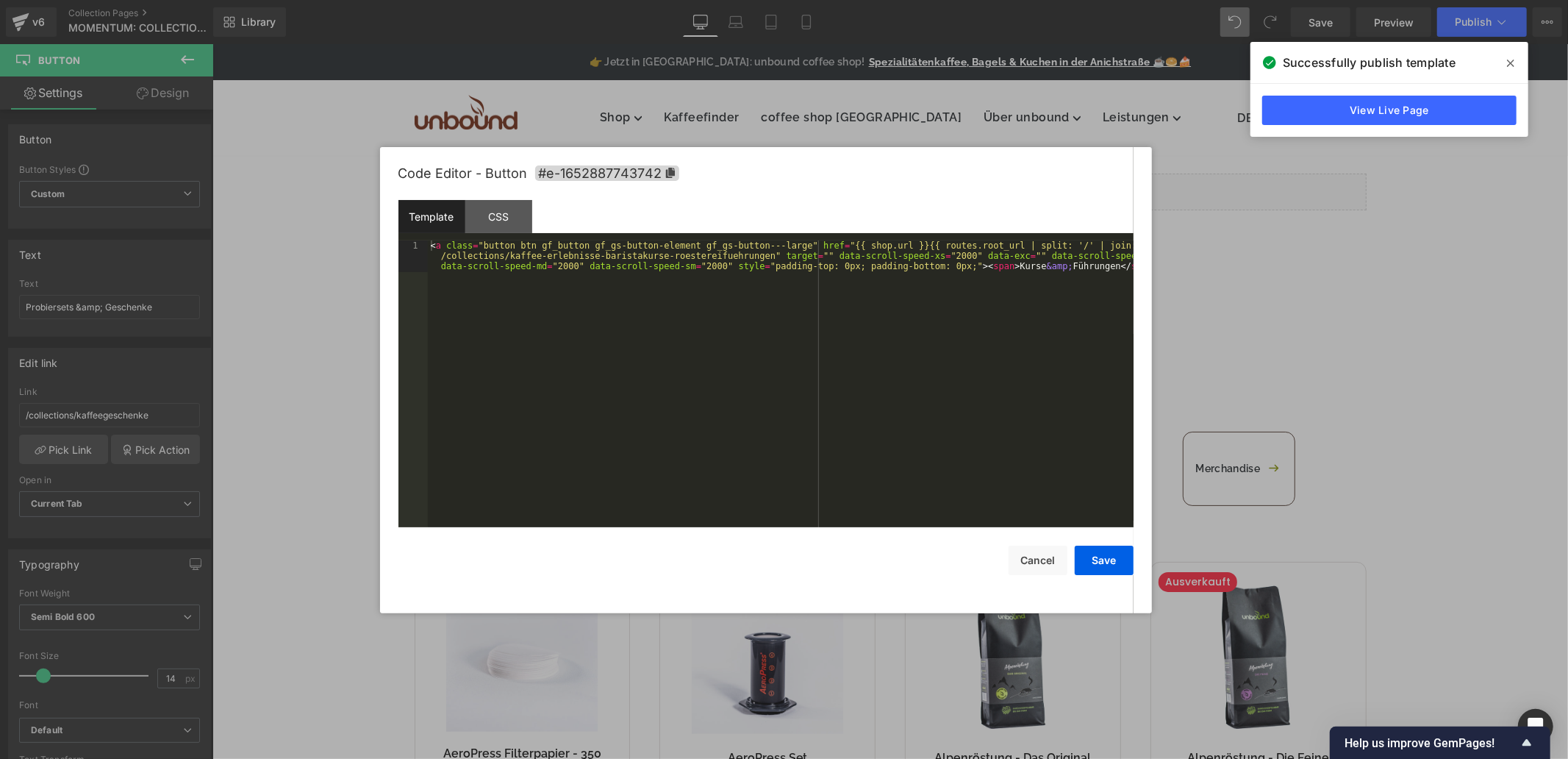
click at [1028, 0] on div "Button You are previewing how the will restyle your page. You can not edit Elem…" at bounding box center [784, 0] width 1568 height 0
click at [780, 246] on div "< a class = "button btn gf_button gf_gs-button-element gf_gs-button---large" hr…" at bounding box center [781, 415] width 706 height 351
click at [506, 217] on div "CSS" at bounding box center [499, 217] width 66 height 33
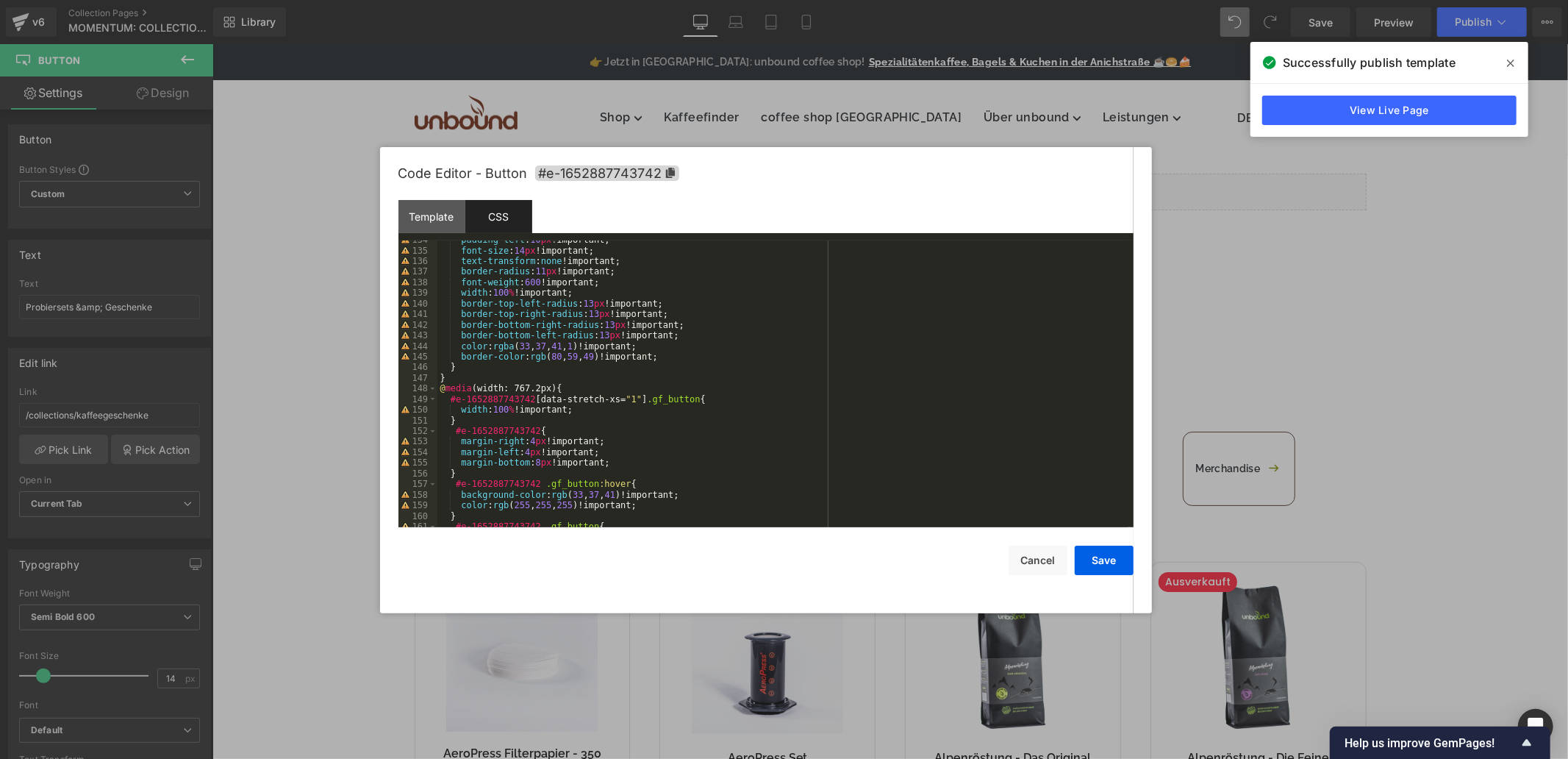
scroll to position [1625, 0]
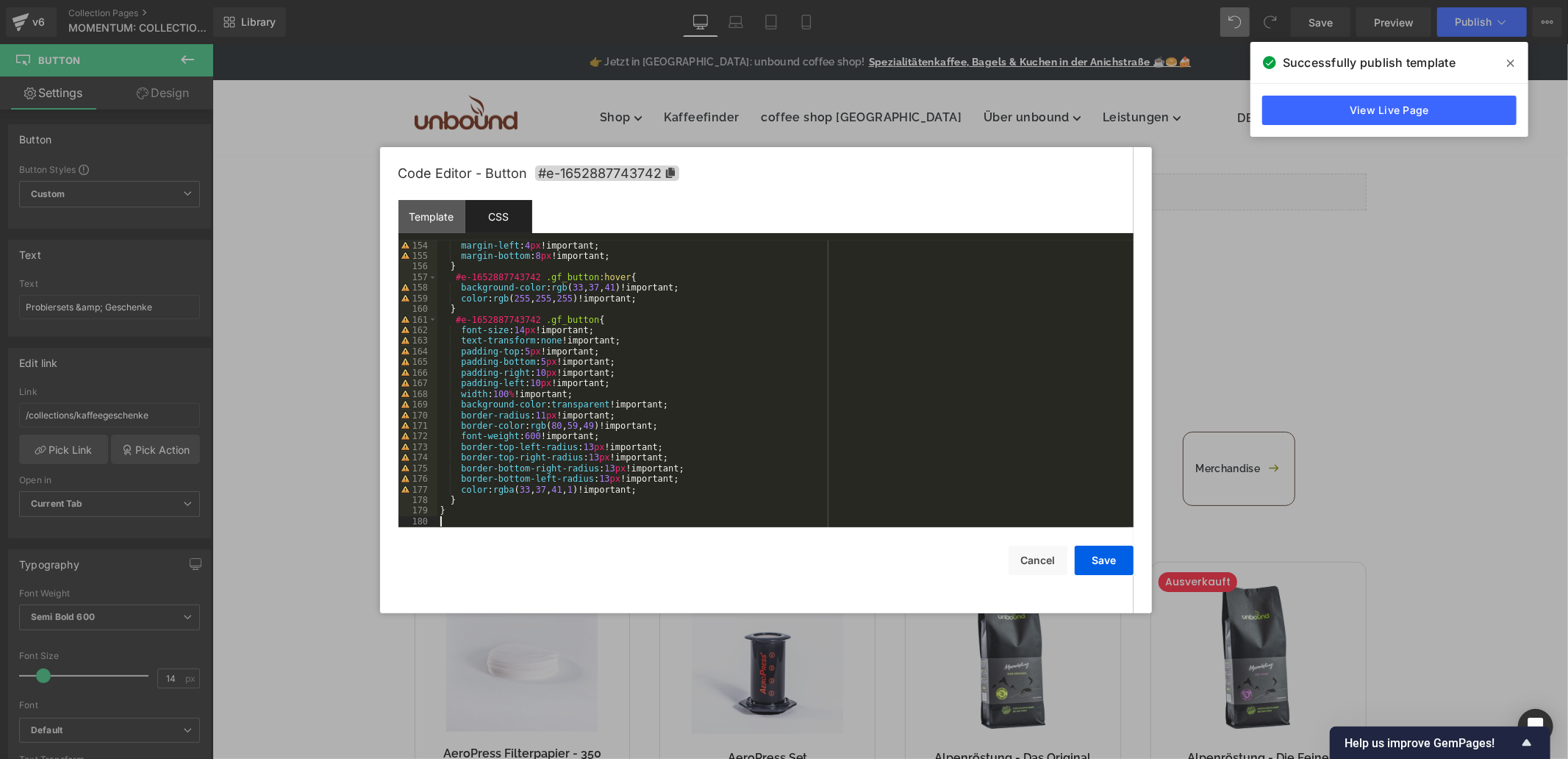
click at [470, 526] on div "margin-left : 4 px !important; margin-bottom : 8 px !important; } #e-1652887743…" at bounding box center [783, 394] width 690 height 308
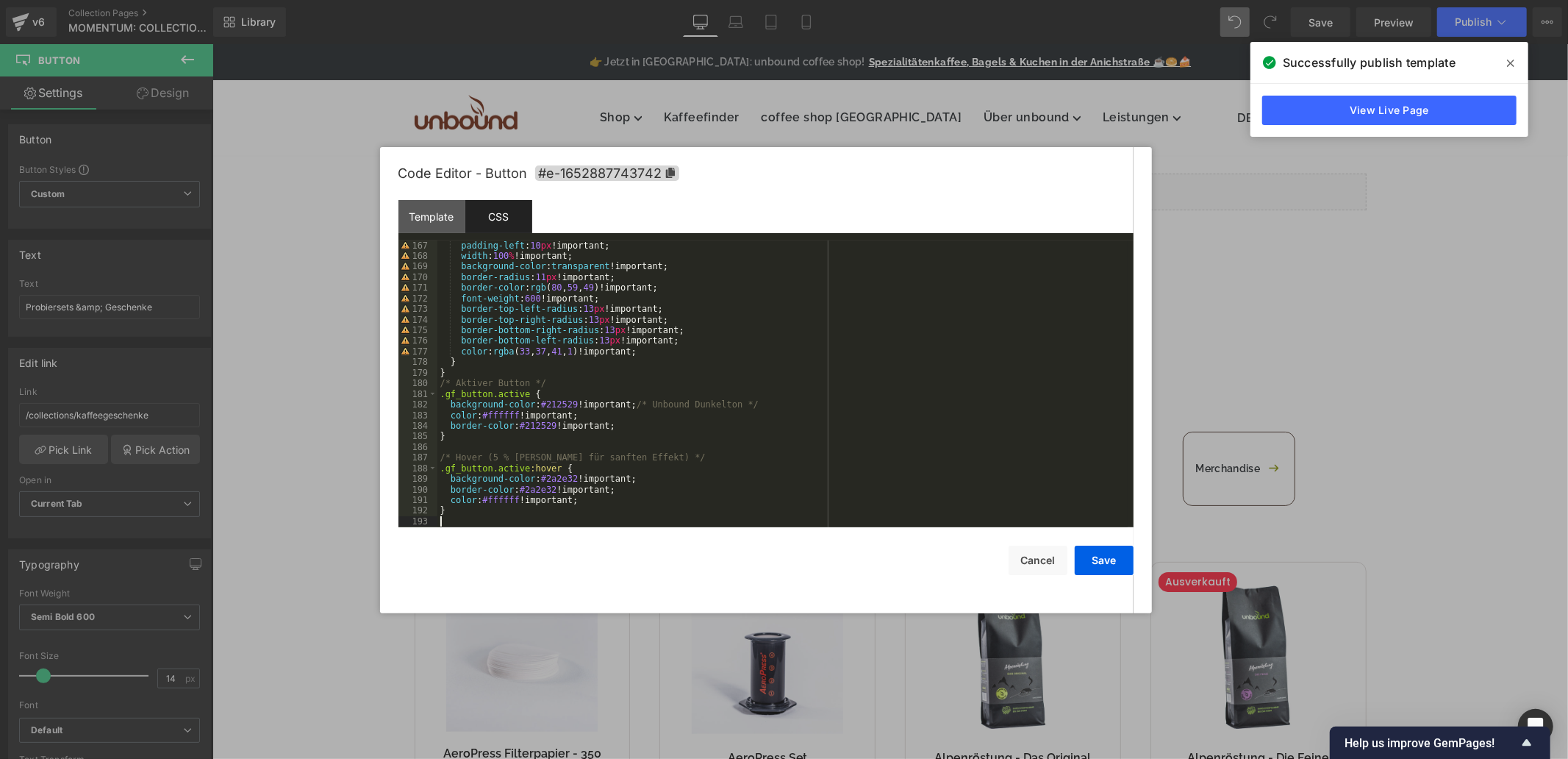
scroll to position [1763, 0]
click at [671, 171] on icon at bounding box center [670, 173] width 9 height 10
click at [442, 399] on div "padding-left : 10 px !important; width : 100 % !important; background-color : t…" at bounding box center [783, 395] width 690 height 308
paste textarea
click at [442, 466] on div "padding-left : 10 px !important; width : 100 % !important; background-color : t…" at bounding box center [783, 394] width 690 height 308
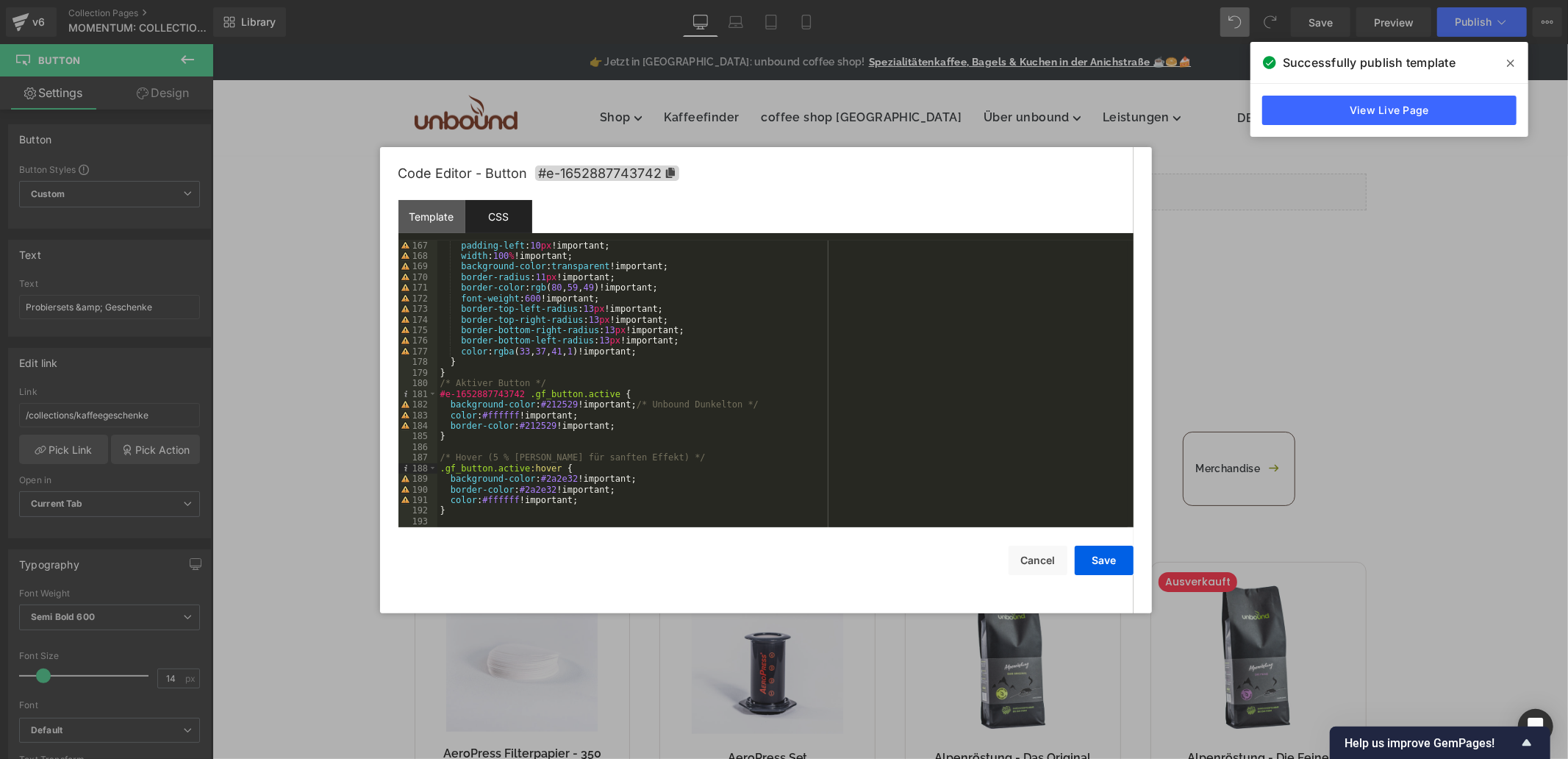
paste textarea
click at [1099, 560] on button "Save" at bounding box center [1105, 560] width 59 height 29
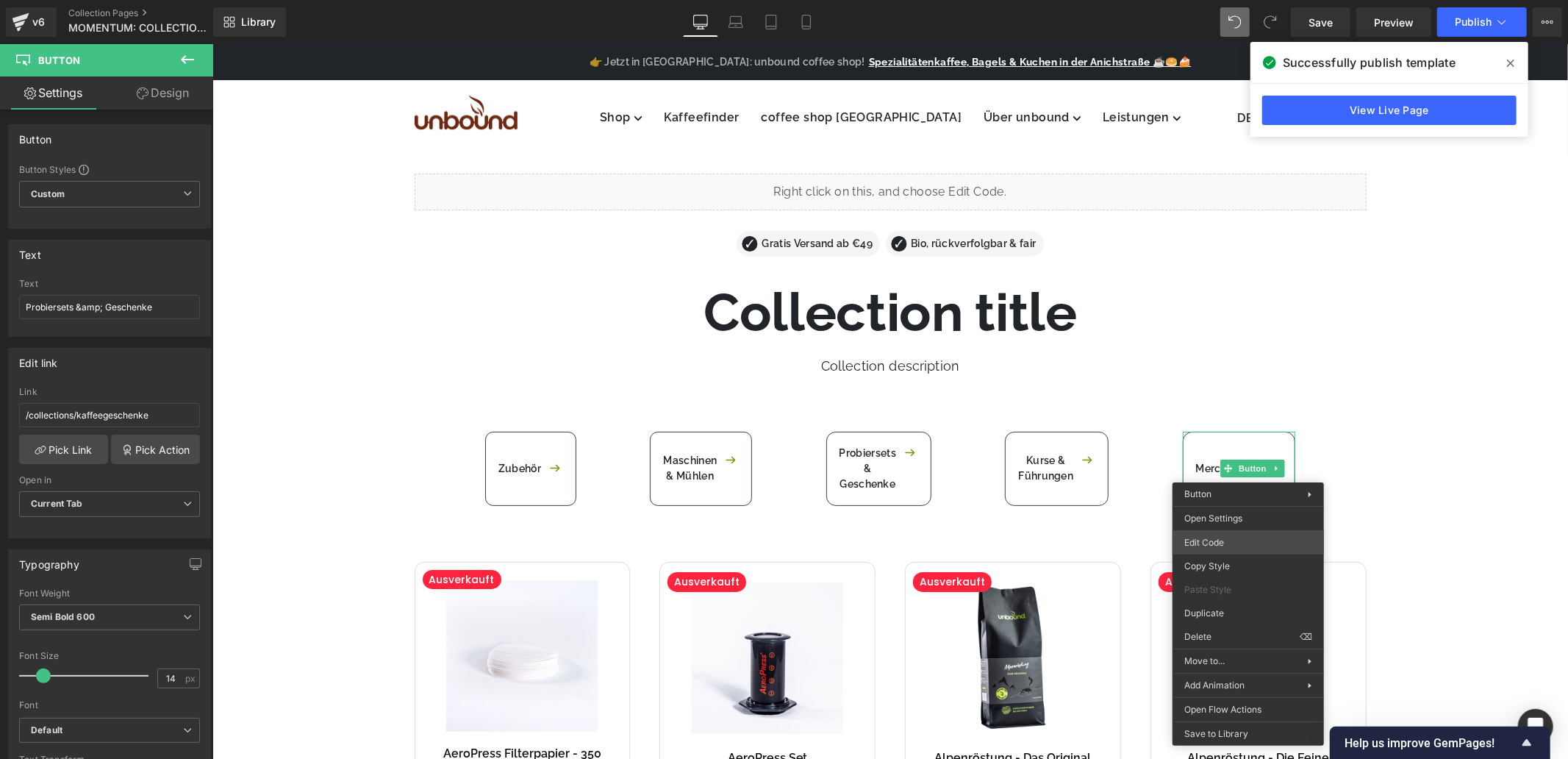
click at [1249, 540] on body "Button You are previewing how the will restyle your page. You can not edit Elem…" at bounding box center [784, 379] width 1568 height 759
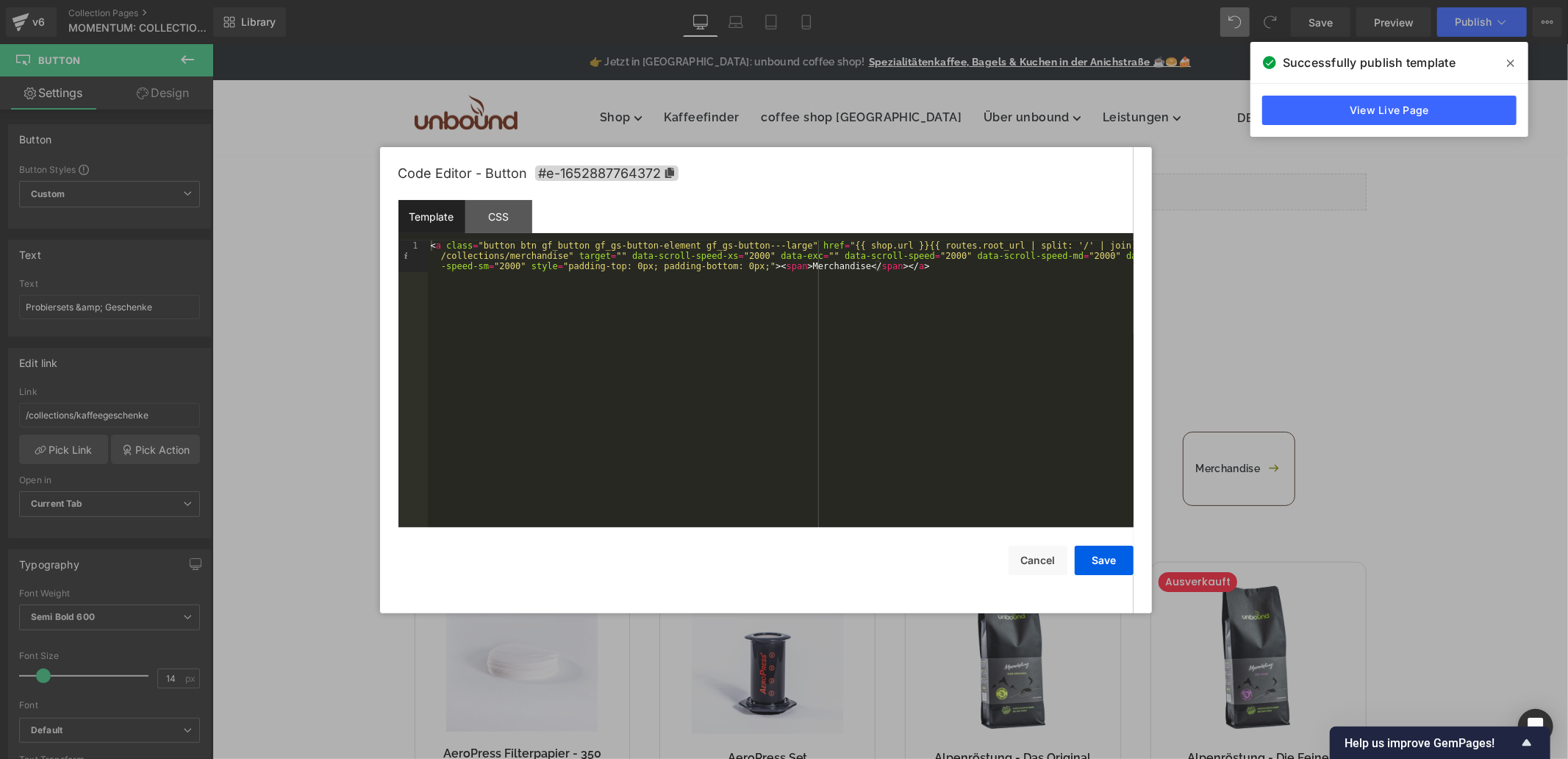
click at [780, 248] on div "< a class = "button btn gf_button gf_gs-button-element gf_gs-button---large" hr…" at bounding box center [781, 415] width 706 height 351
click at [491, 220] on div "CSS" at bounding box center [499, 217] width 66 height 33
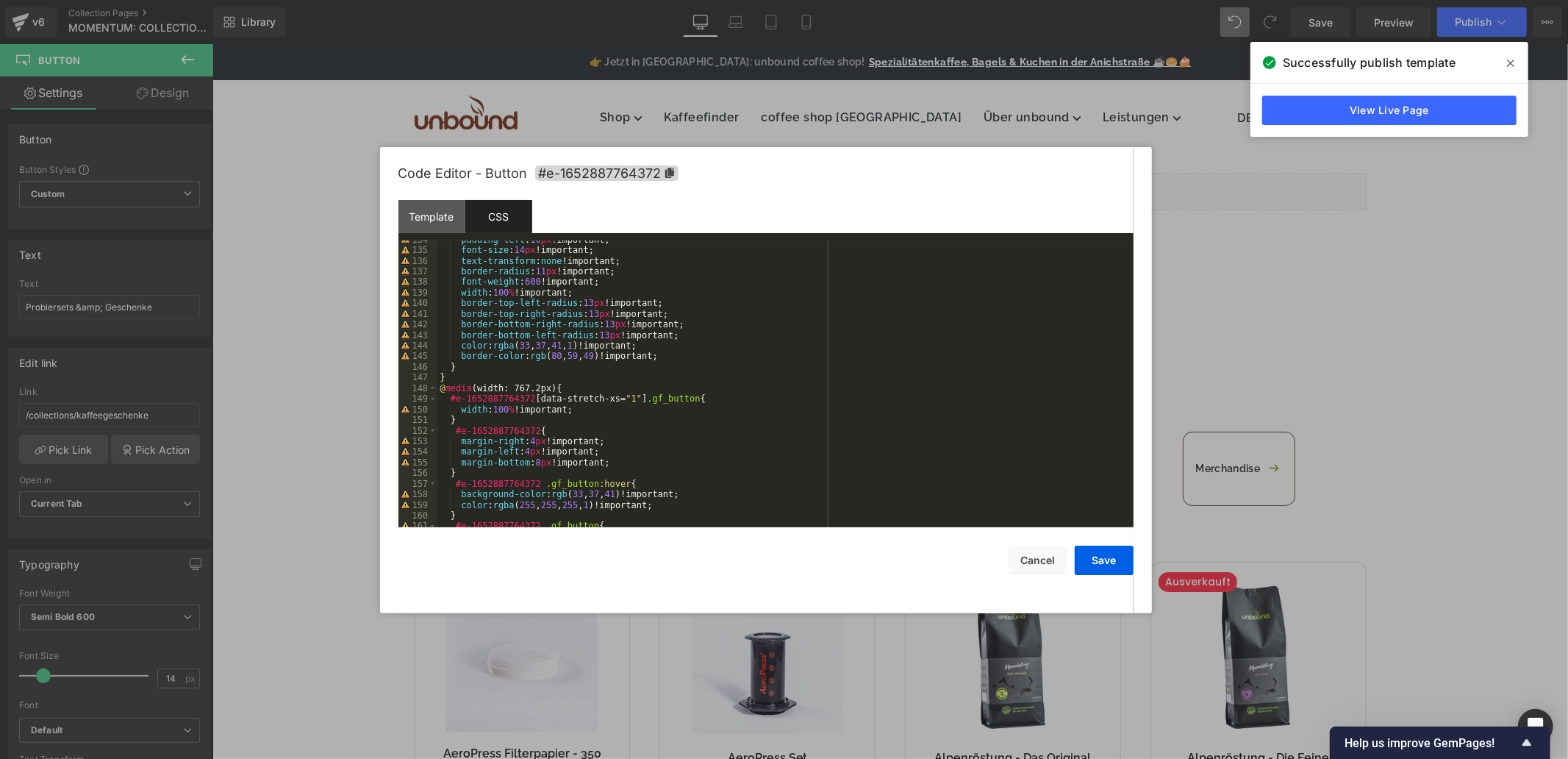
scroll to position [1625, 0]
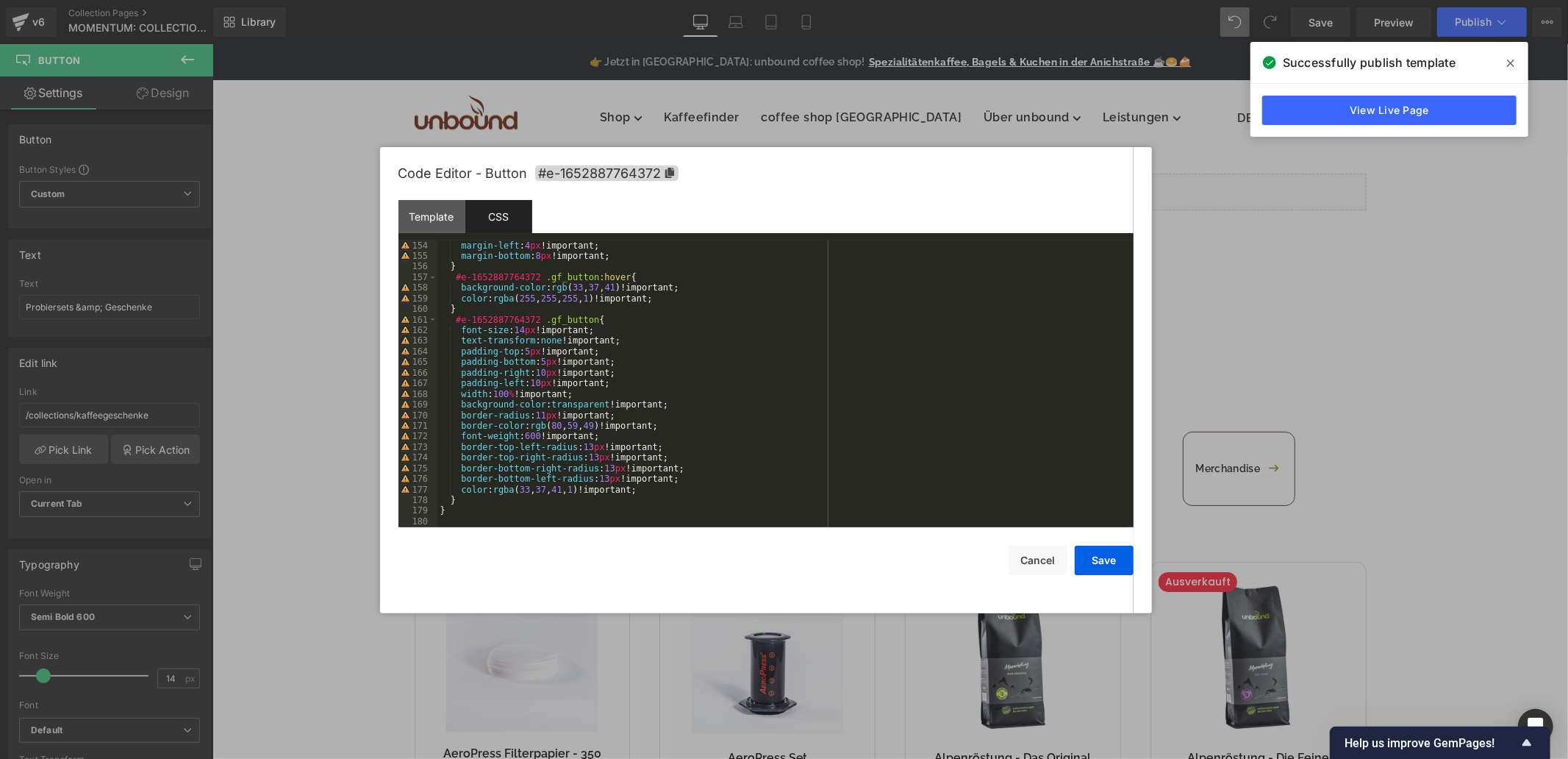
click at [451, 520] on div "margin-left : 4 px !important; margin-bottom : 8 px !important; } #e-1652887764…" at bounding box center [783, 394] width 690 height 308
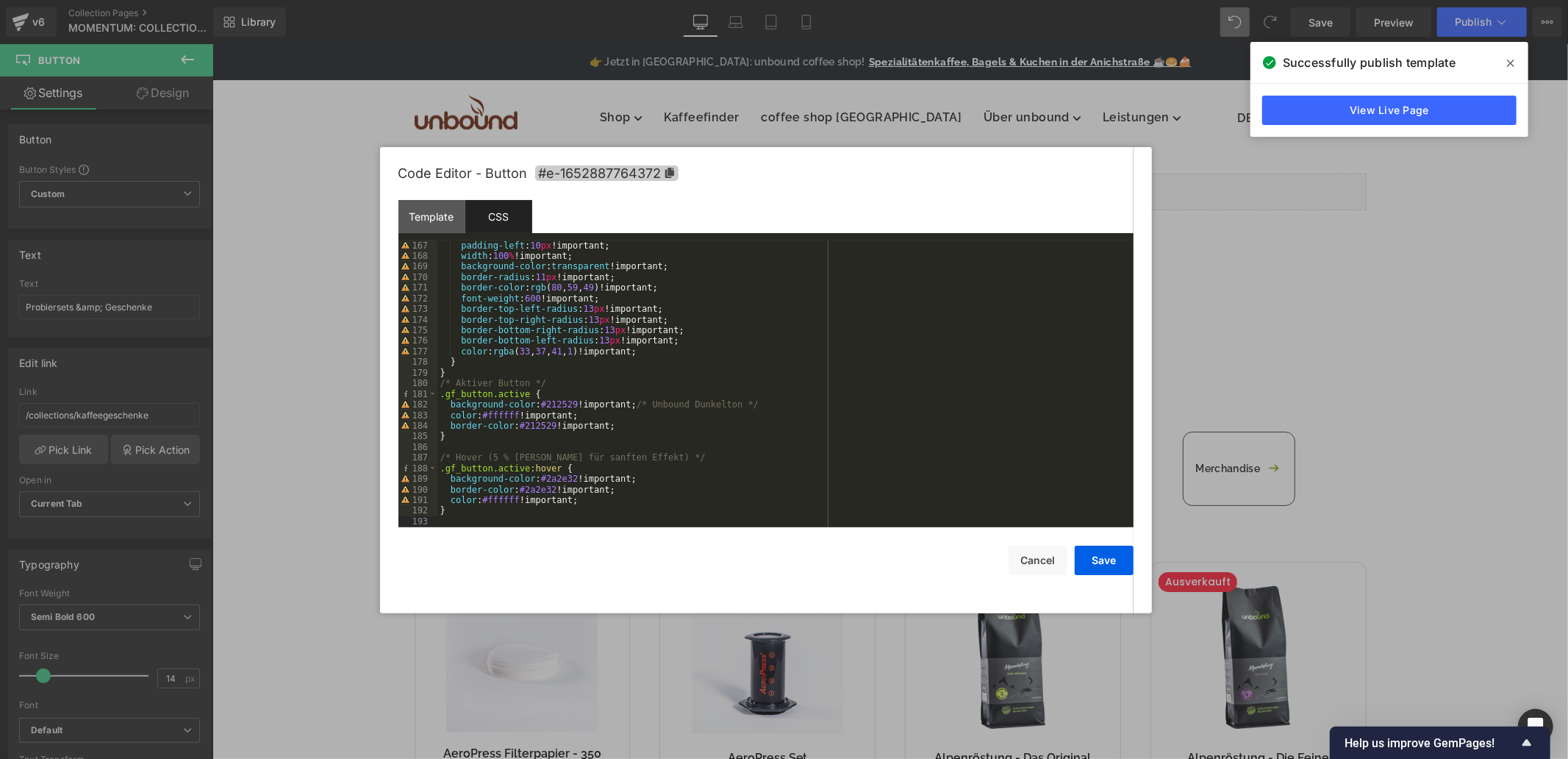
click at [672, 171] on icon at bounding box center [669, 173] width 9 height 10
click at [444, 399] on div "padding-left : 10 px !important; width : 100 % !important; background-color : t…" at bounding box center [783, 395] width 690 height 308
click at [439, 399] on div "padding-left : 10 px !important; width : 100 % !important; background-color : t…" at bounding box center [783, 394] width 690 height 308
paste textarea
click at [443, 467] on div "padding-left : 10 px !important; width : 100 % !important; background-color : t…" at bounding box center [783, 394] width 690 height 308
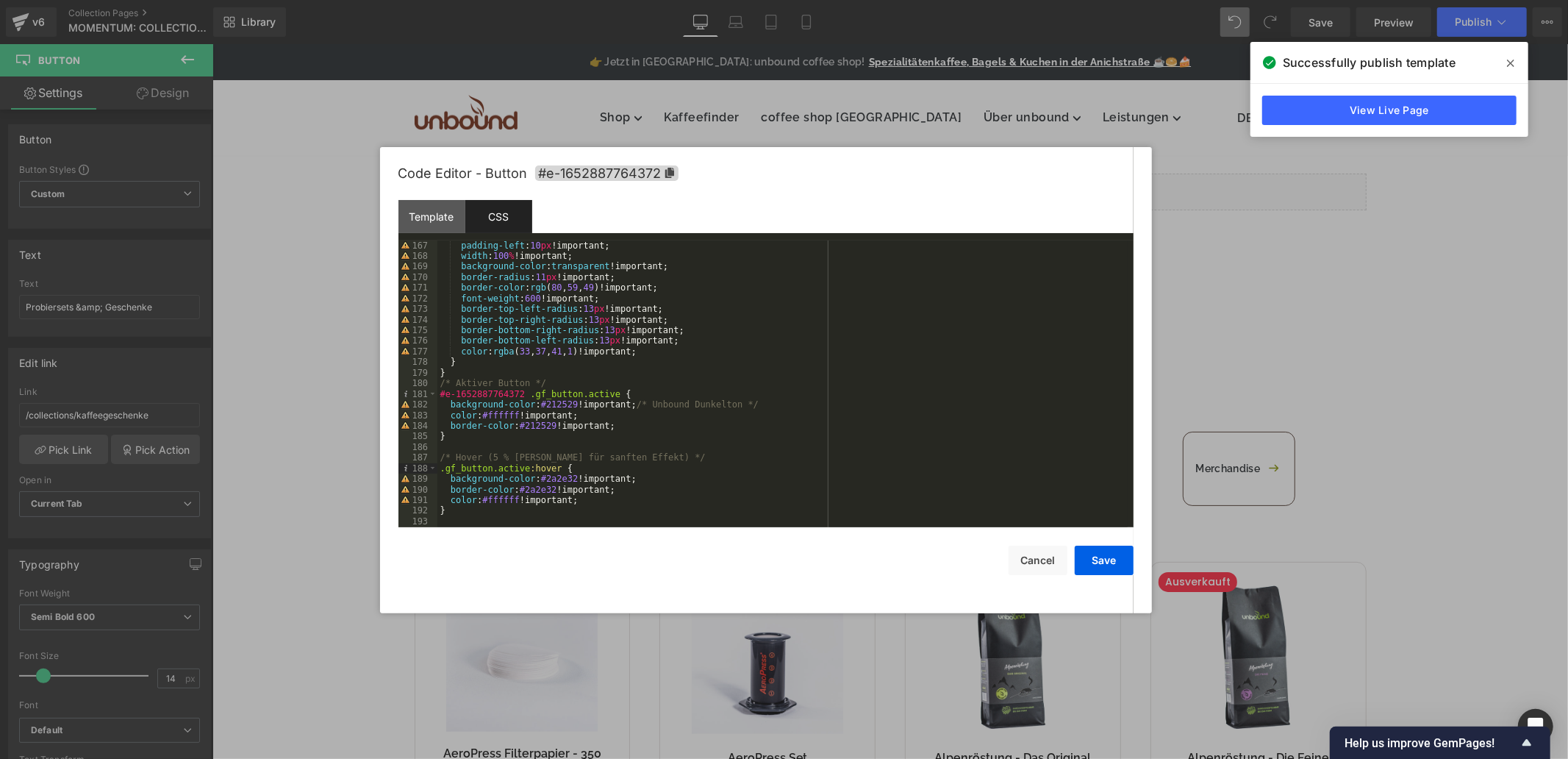
paste textarea
click at [1092, 572] on button "Save" at bounding box center [1105, 560] width 59 height 29
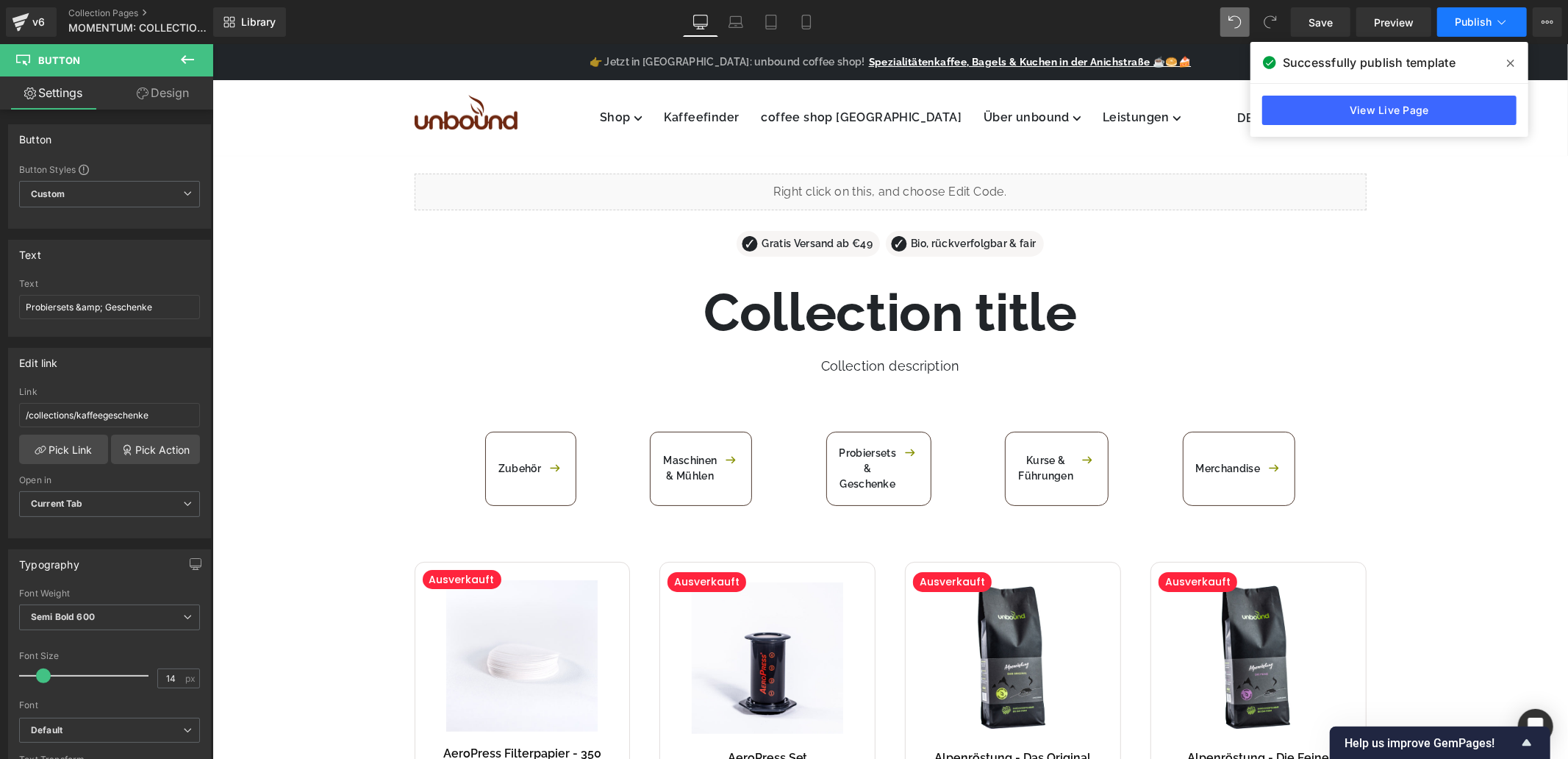
click at [1483, 31] on button "Publish" at bounding box center [1483, 22] width 89 height 29
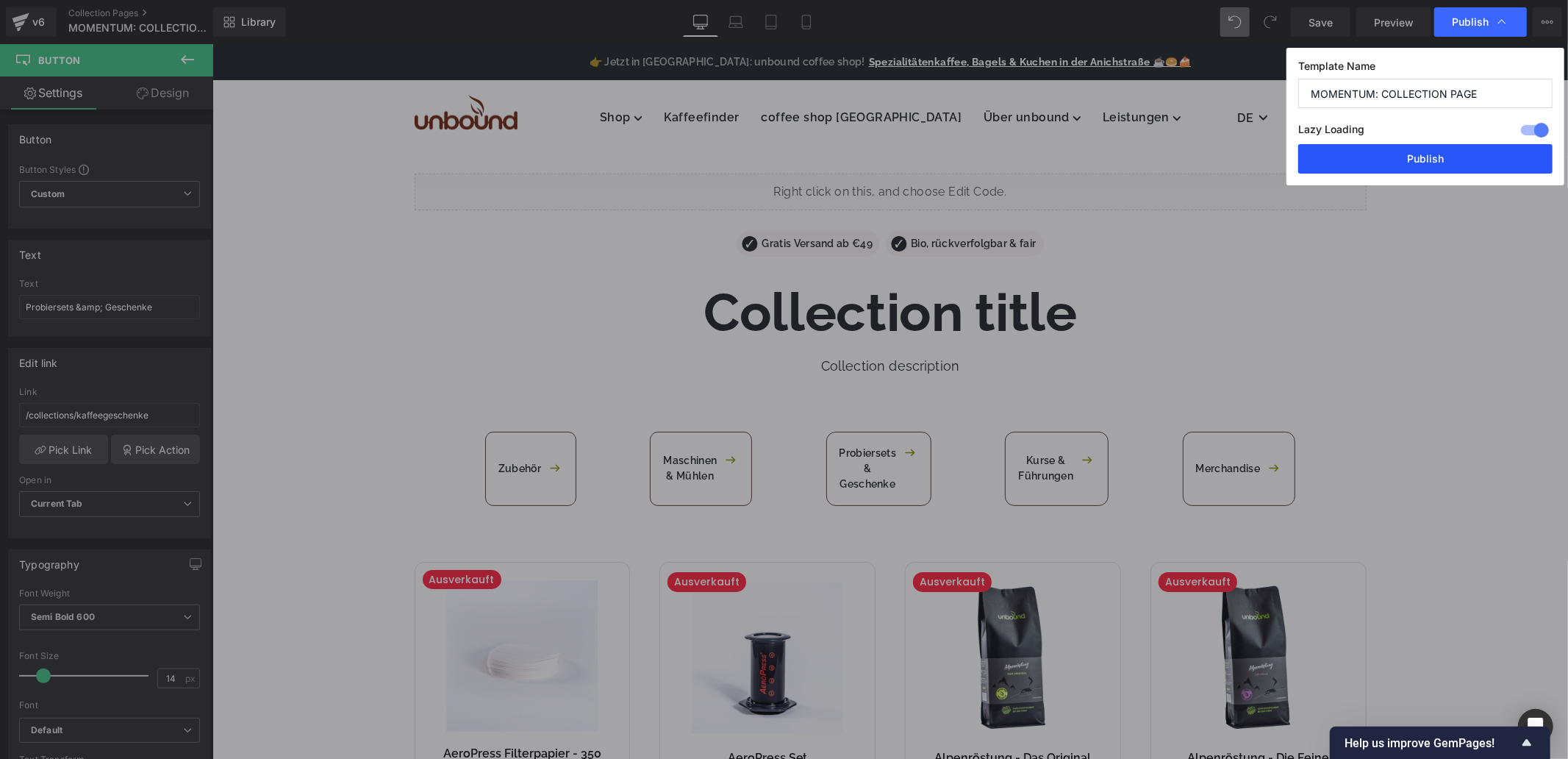
click at [1408, 168] on button "Publish" at bounding box center [1426, 159] width 255 height 29
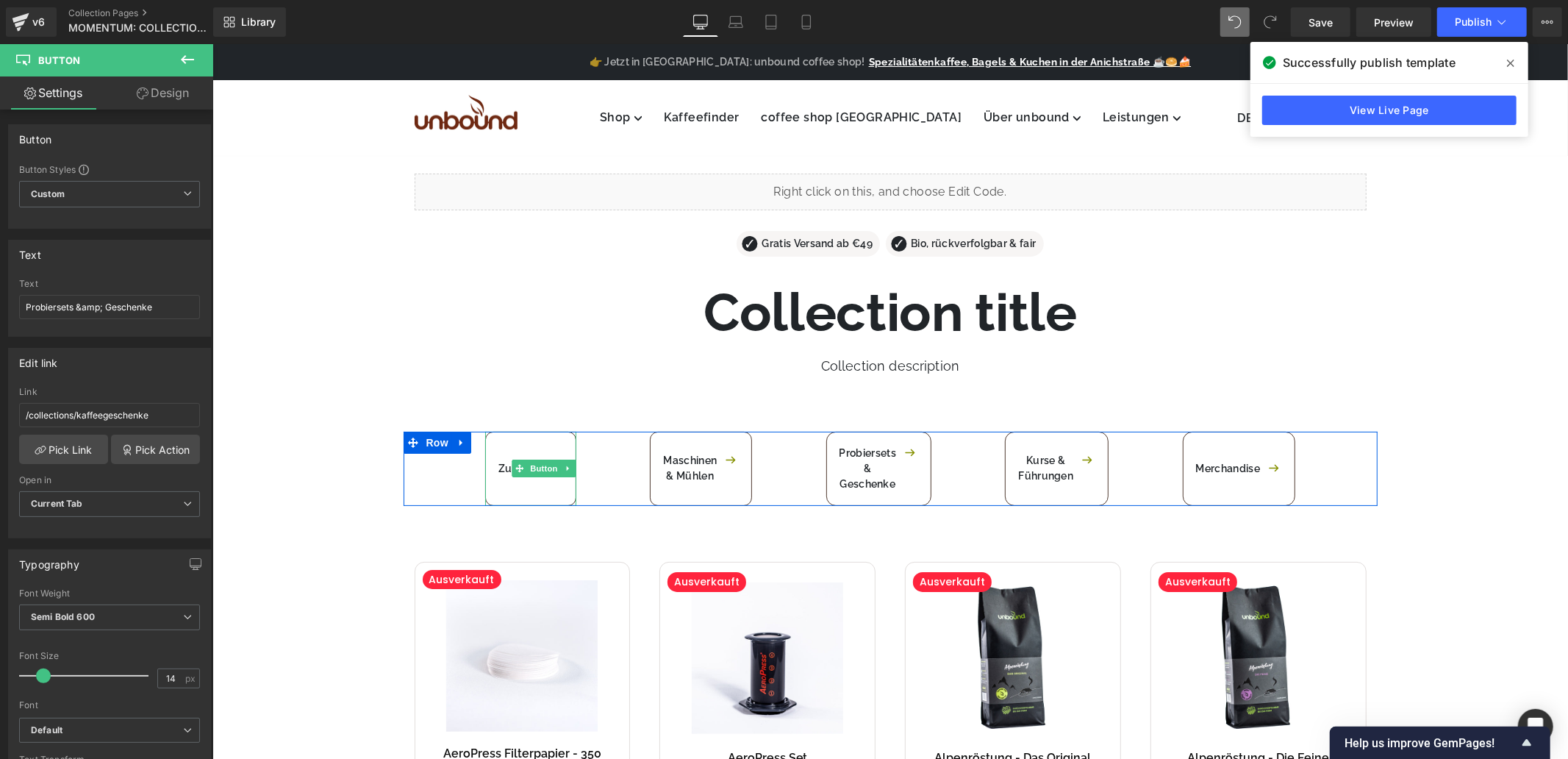
drag, startPoint x: 529, startPoint y: 470, endPoint x: 422, endPoint y: 529, distance: 122.2
click at [530, 470] on span "Button" at bounding box center [544, 467] width 34 height 18
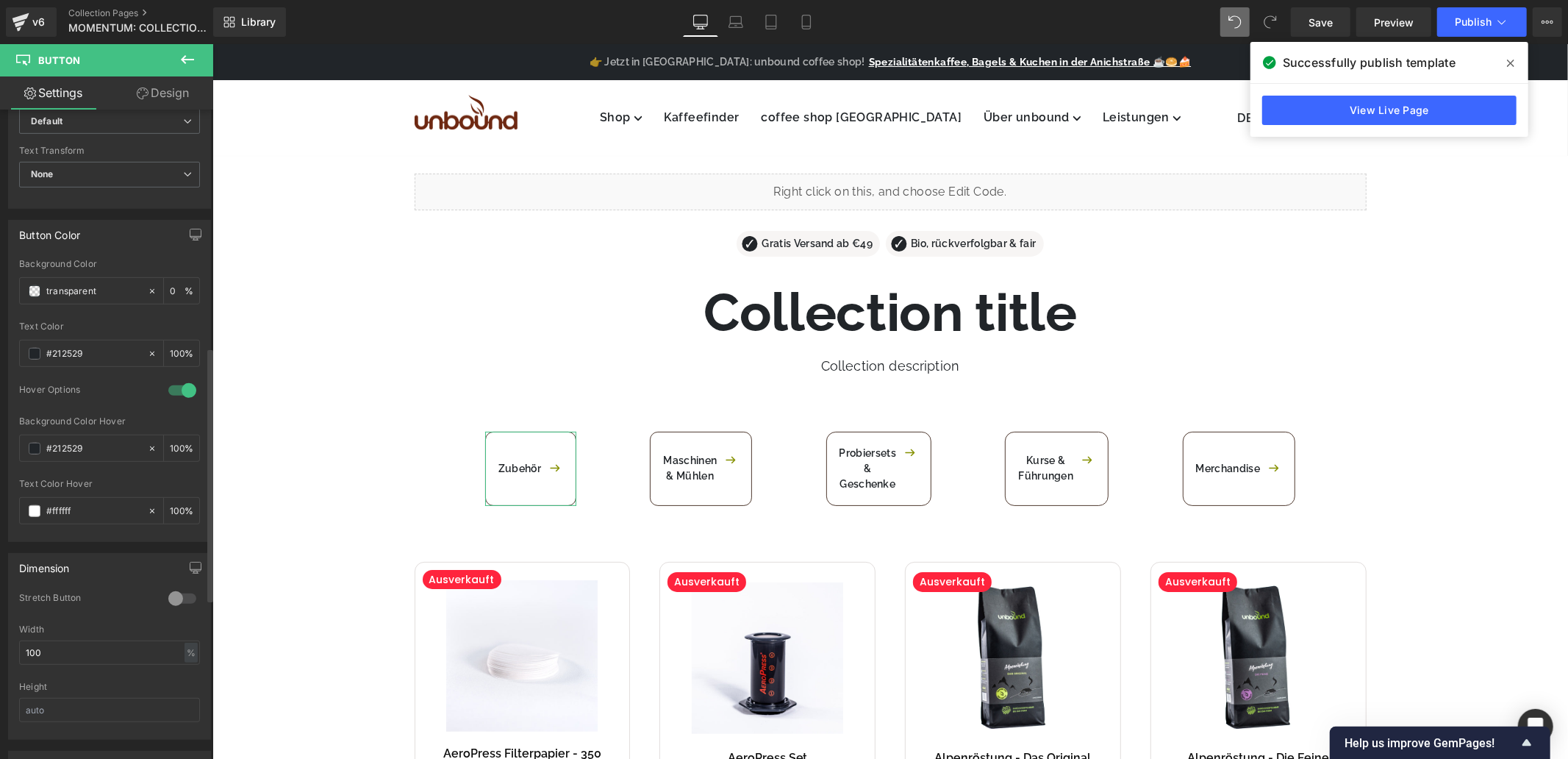
scroll to position [606, 0]
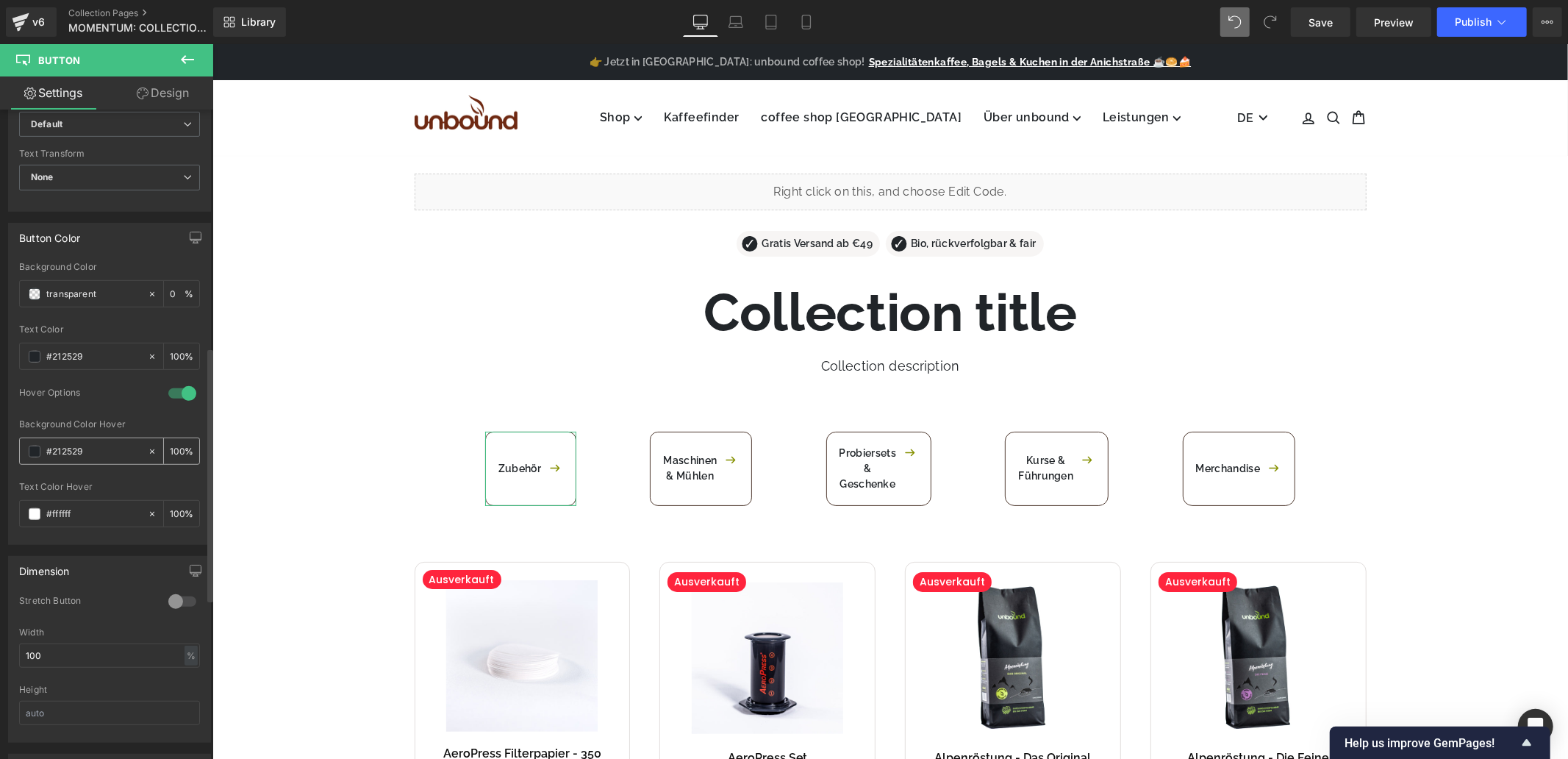
click at [65, 456] on input "#212529" at bounding box center [93, 451] width 94 height 16
click at [93, 450] on input "#212529" at bounding box center [93, 451] width 94 height 16
click at [31, 454] on span at bounding box center [34, 451] width 11 height 11
click at [28, 452] on span at bounding box center [34, 451] width 11 height 11
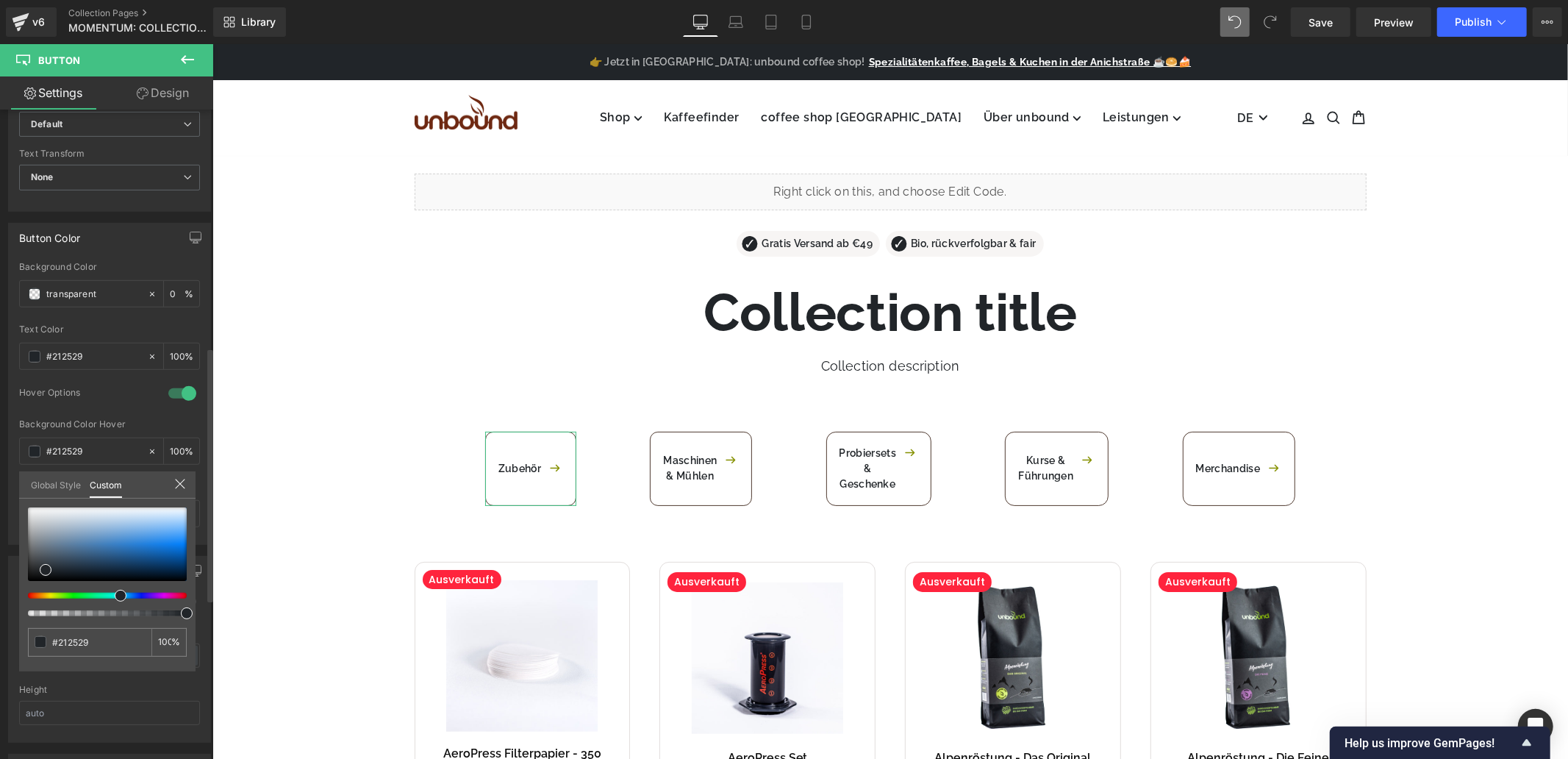
click at [50, 481] on link "Global Style" at bounding box center [56, 484] width 50 height 25
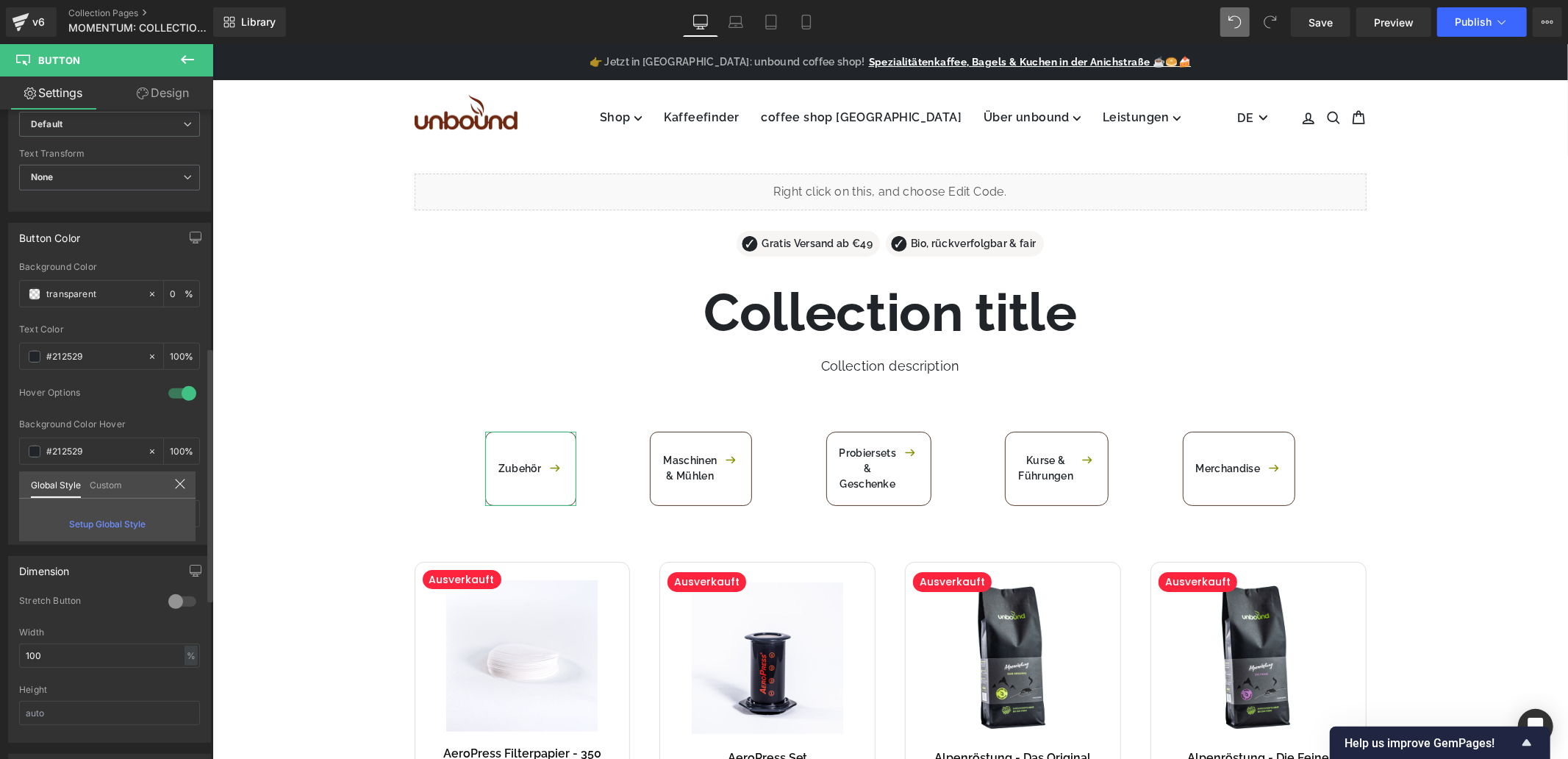
click at [93, 484] on link "Custom" at bounding box center [105, 484] width 32 height 25
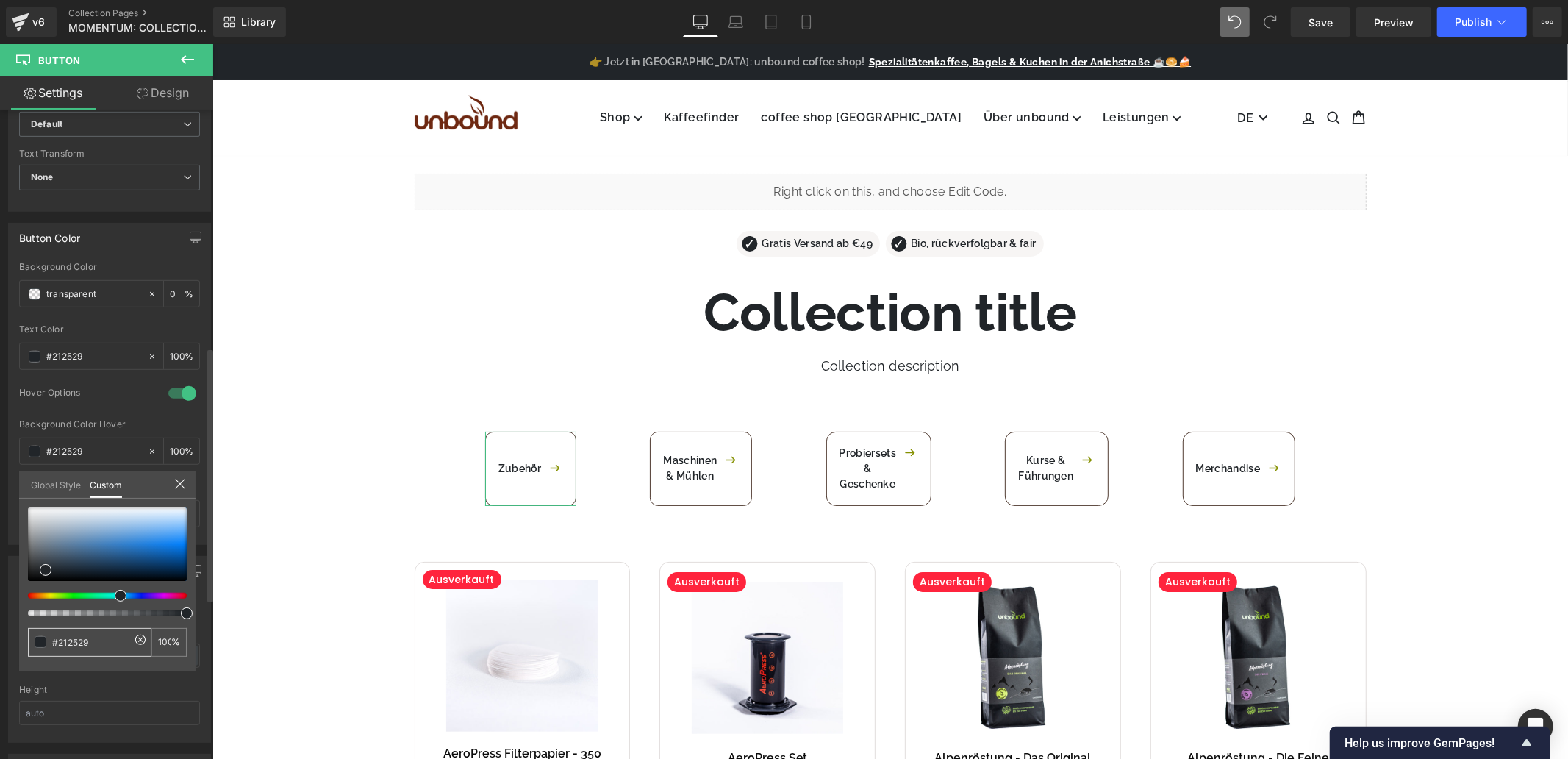
click at [71, 641] on input "#212529" at bounding box center [91, 642] width 78 height 15
paste input "a2e32"
type input "#2a2e32"
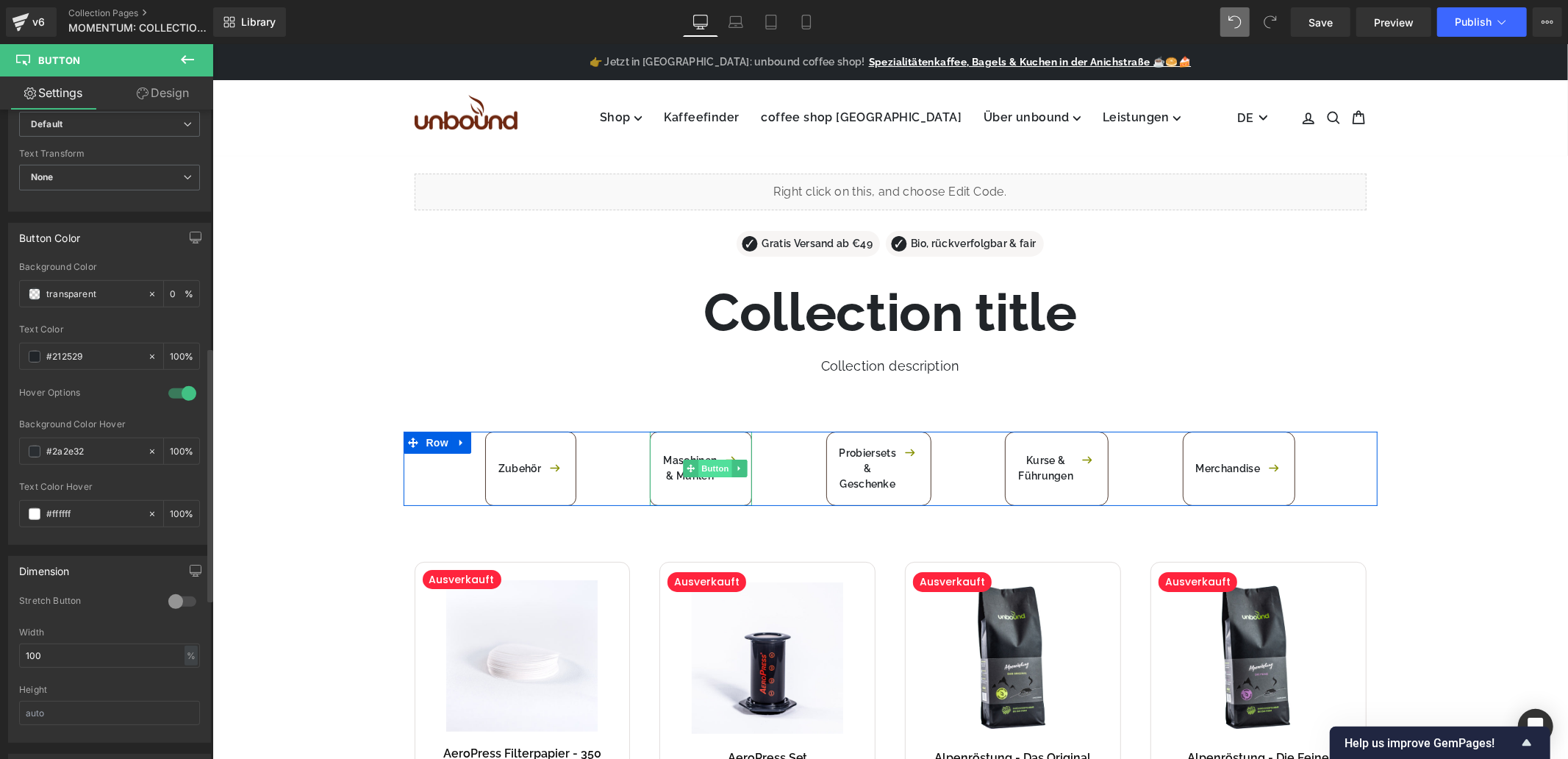
click at [703, 468] on span "Button" at bounding box center [715, 467] width 34 height 18
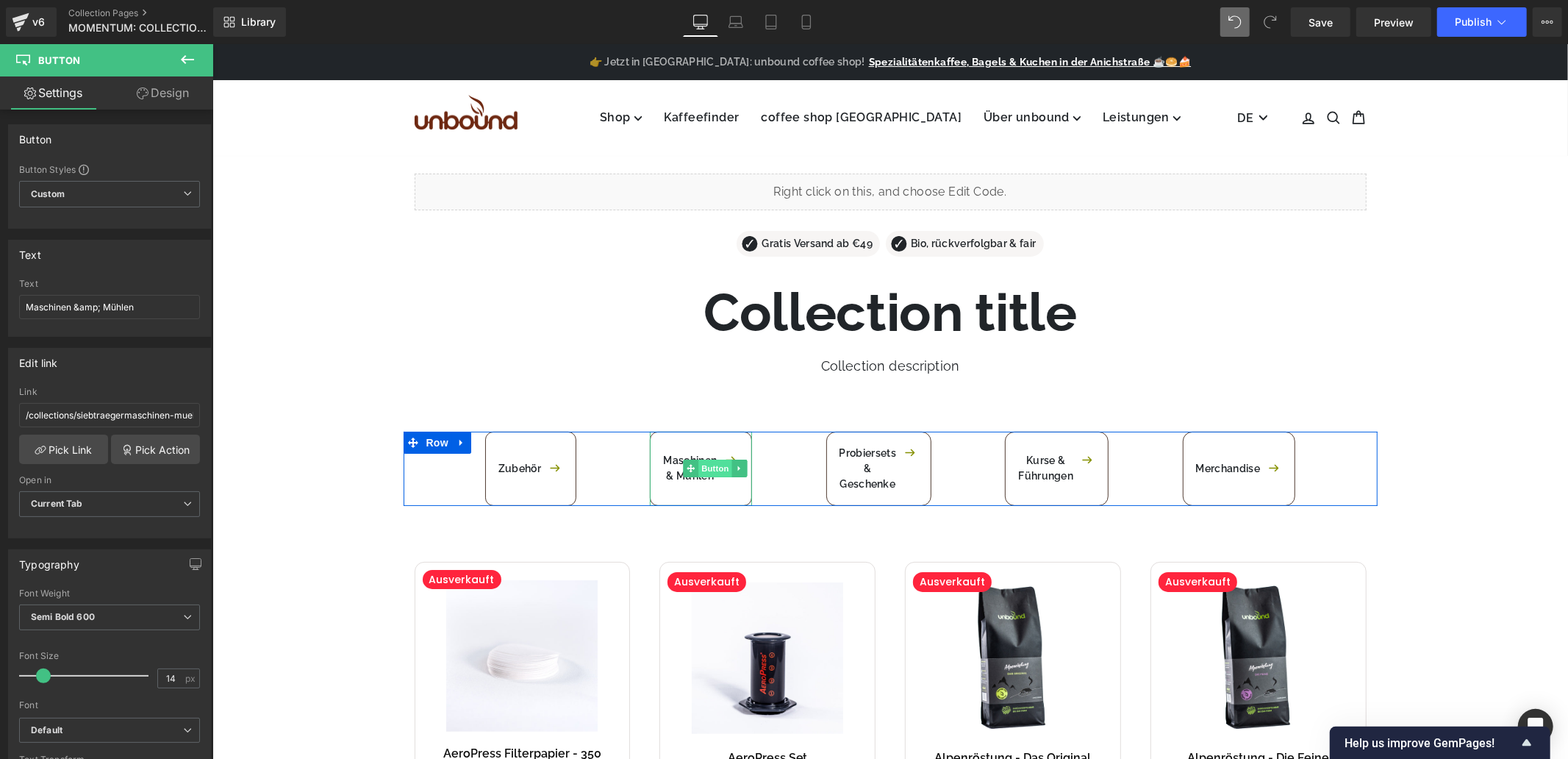
click at [705, 470] on span "Button" at bounding box center [715, 467] width 34 height 18
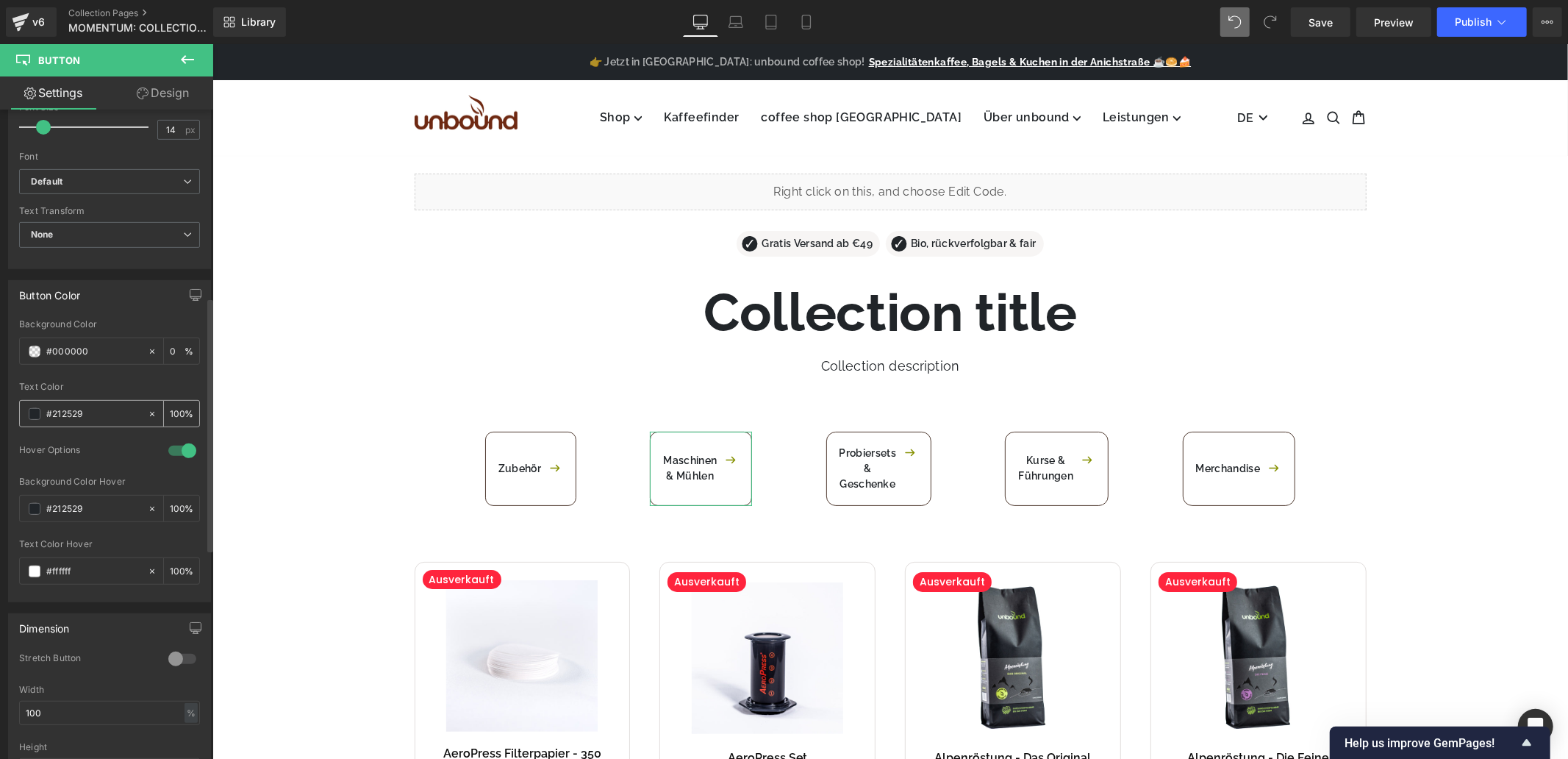
scroll to position [572, 0]
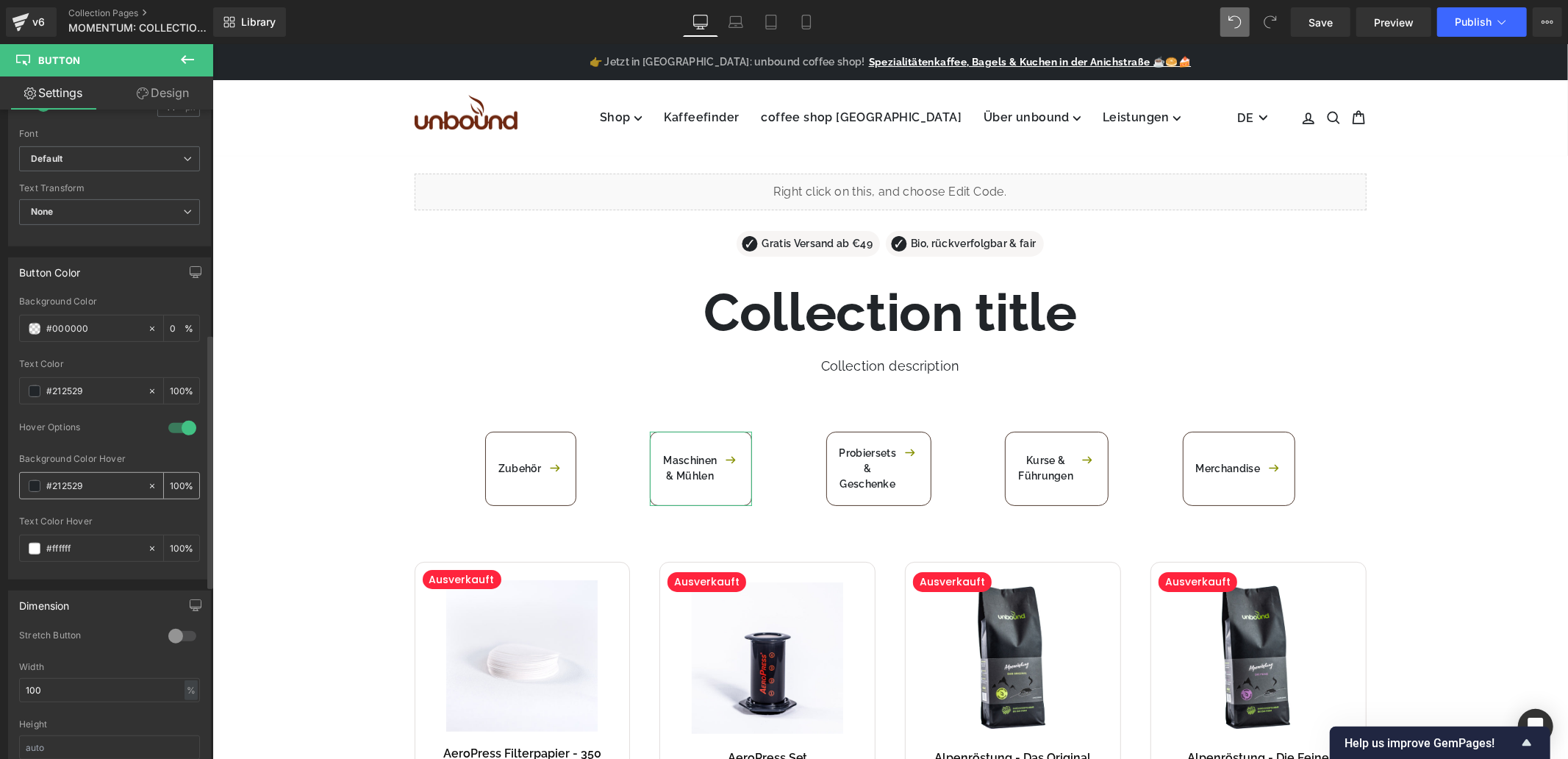
click at [93, 485] on input "#212529" at bounding box center [93, 485] width 94 height 16
paste input "a2e32"
type input "#2a2e32"
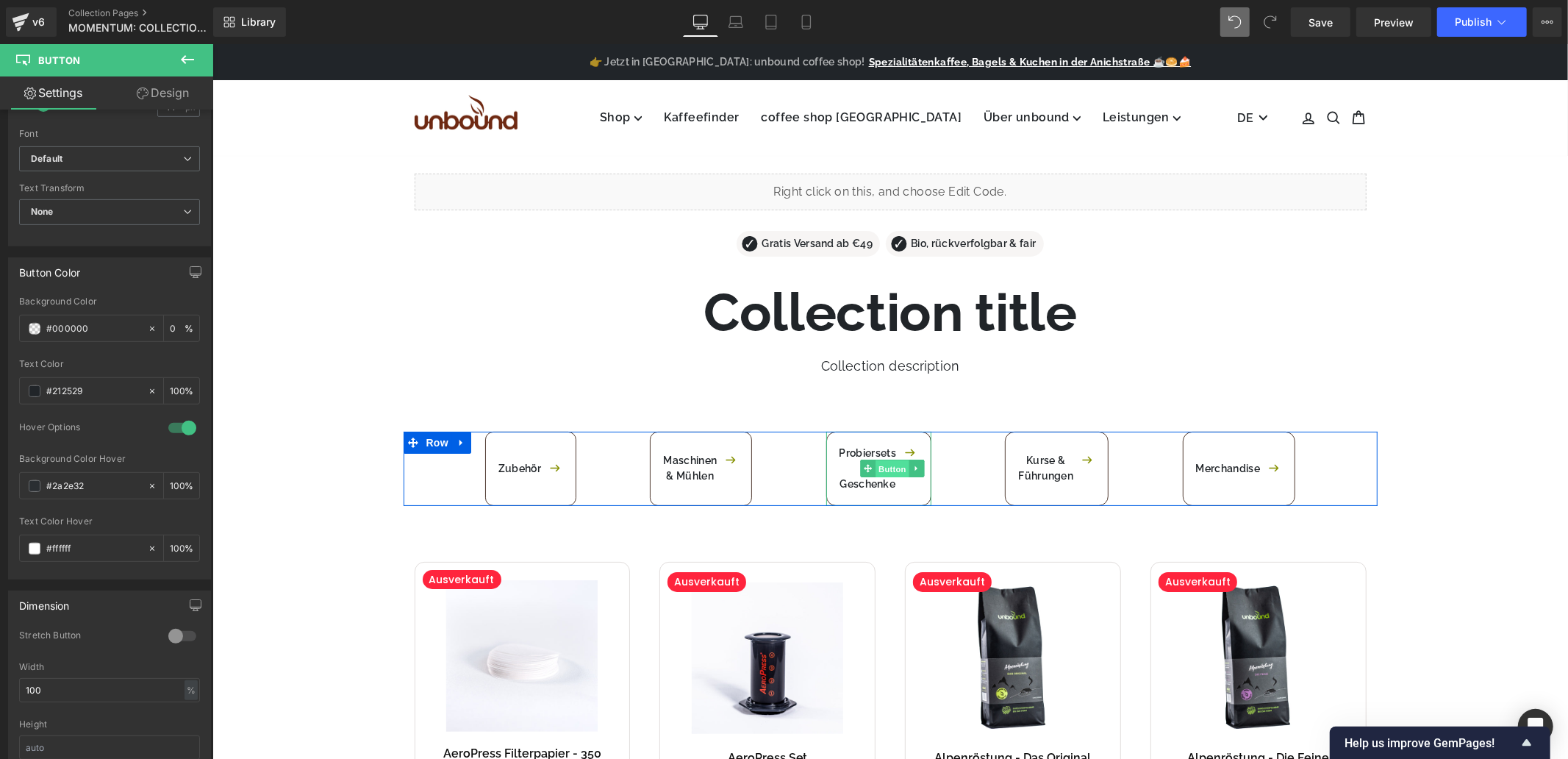
click at [880, 467] on span "Button" at bounding box center [892, 468] width 34 height 18
click at [99, 391] on input "#212529" at bounding box center [93, 390] width 94 height 16
click at [93, 482] on input "#212529" at bounding box center [93, 485] width 94 height 16
paste input "a2e32"
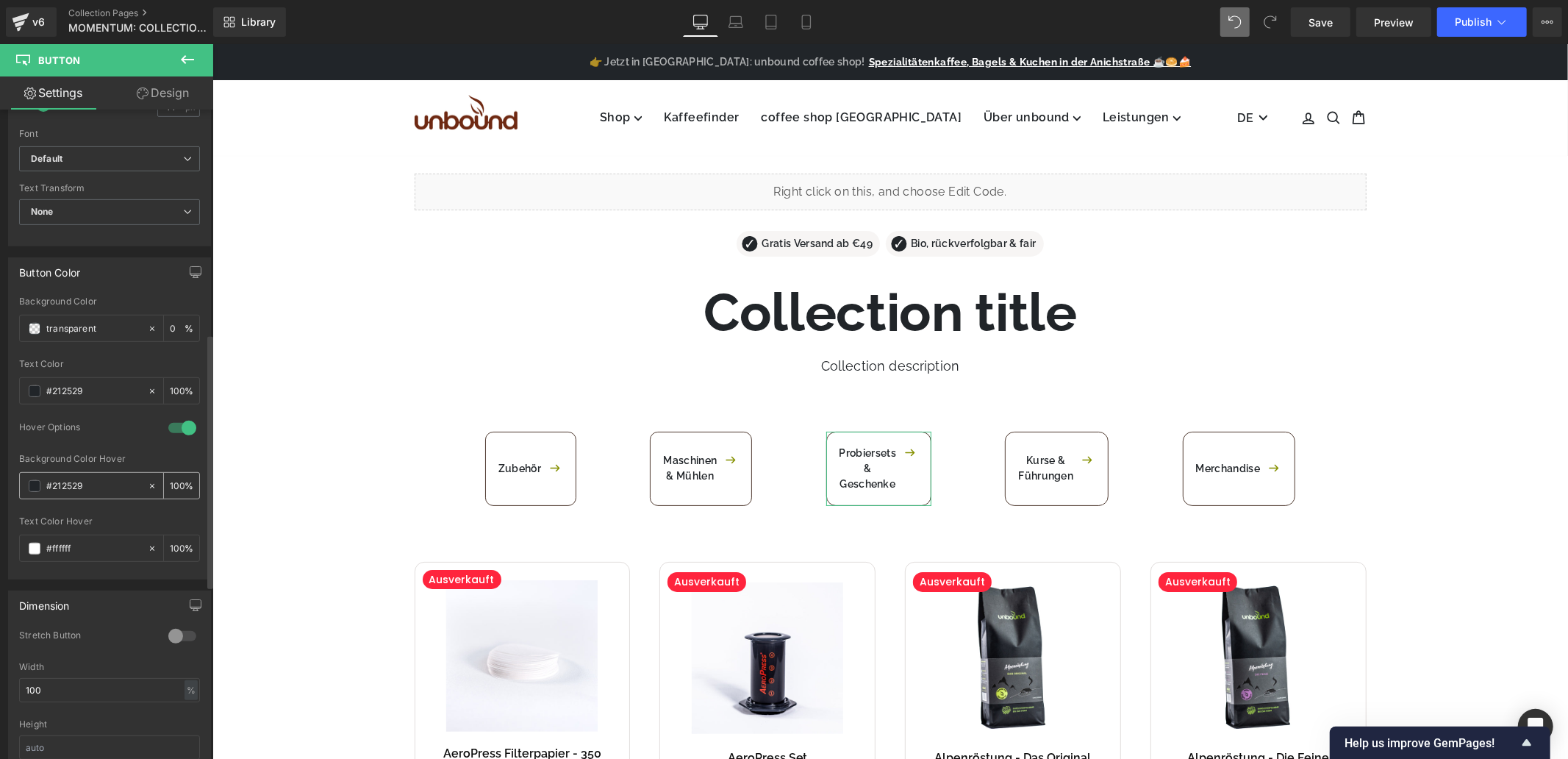
type input "#2a2e32"
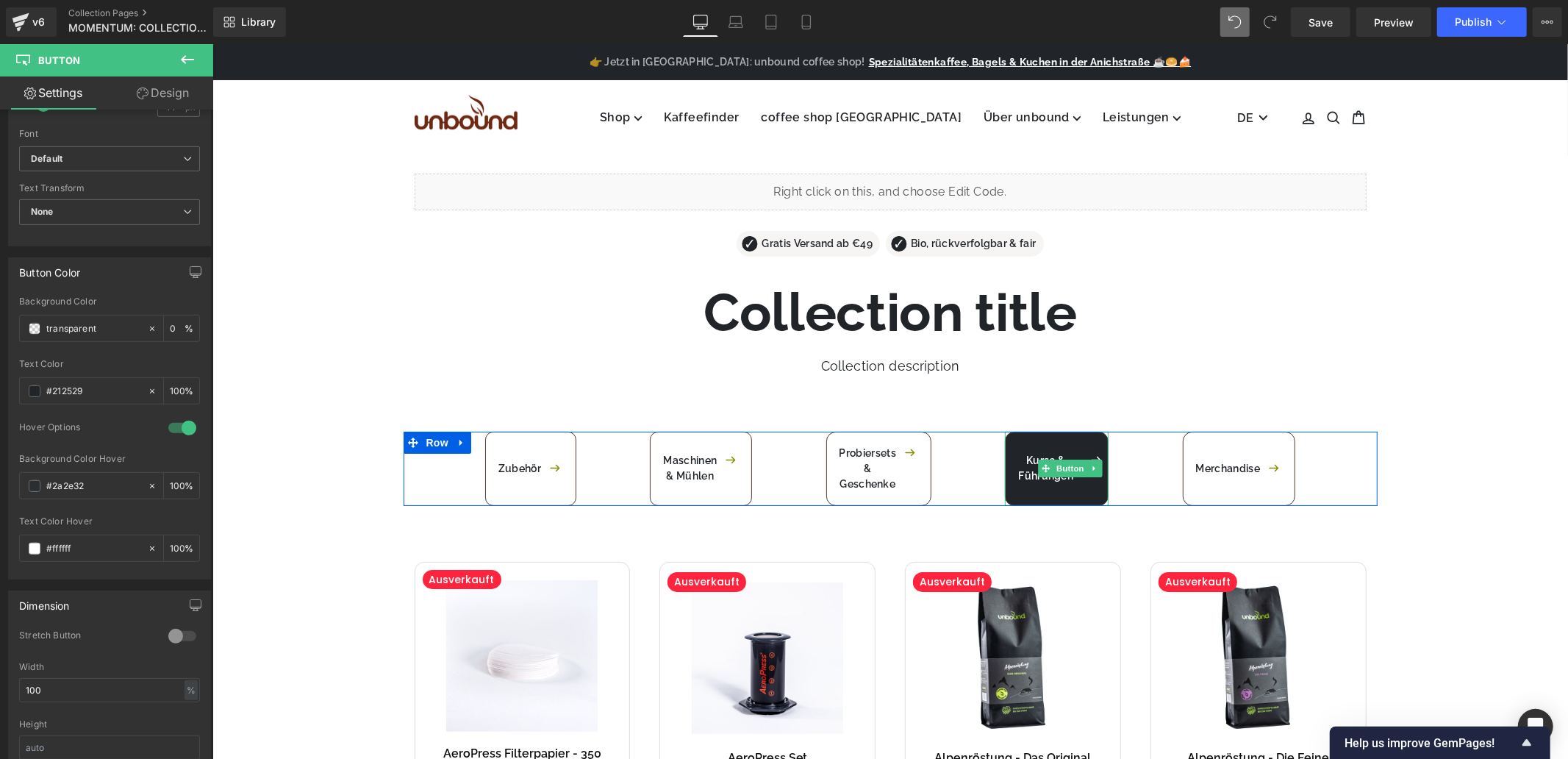
click at [1065, 489] on link "Kurse & Führungen" at bounding box center [1056, 468] width 104 height 74
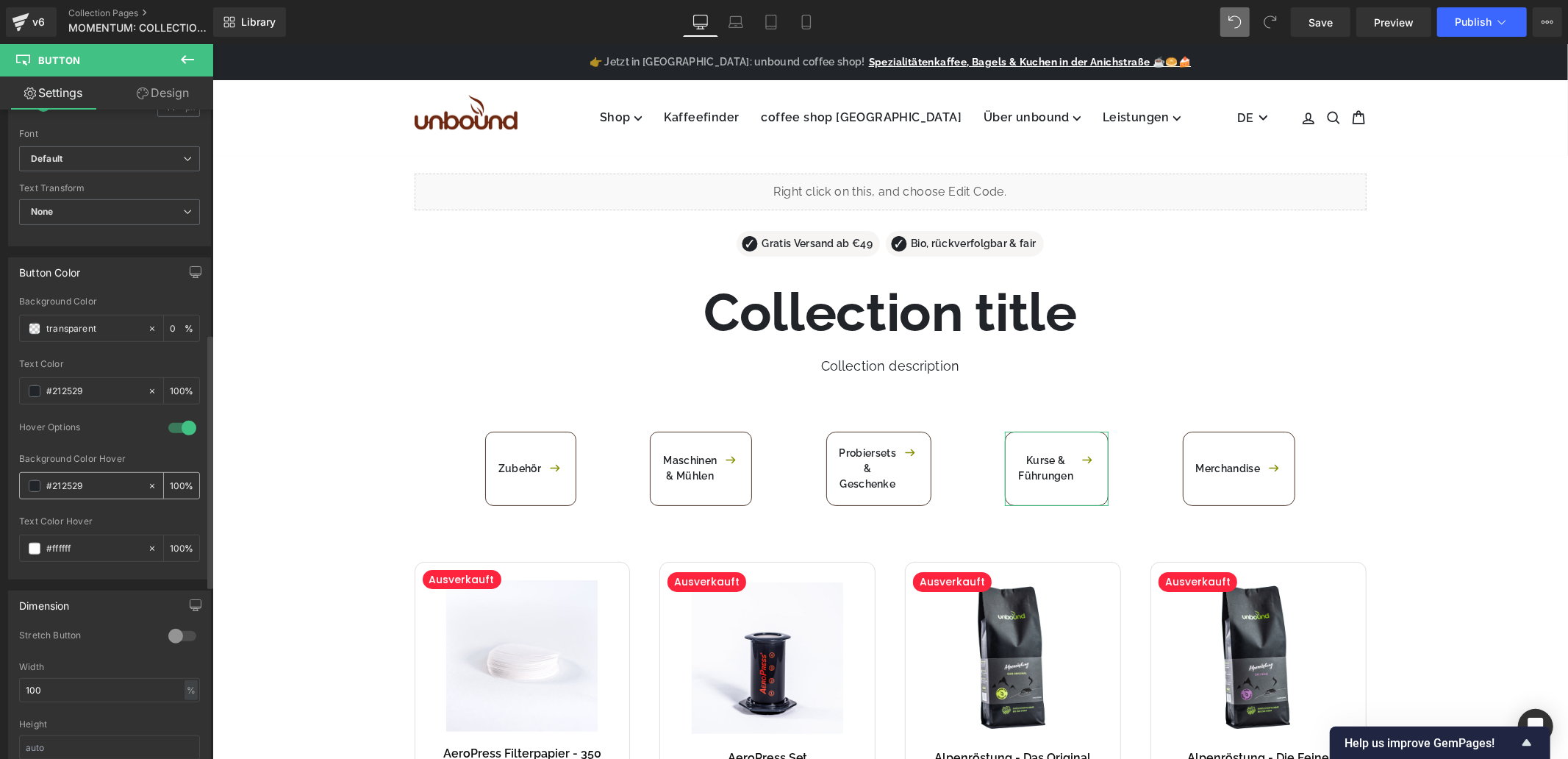
click at [98, 482] on input "#212529" at bounding box center [93, 485] width 94 height 16
type input "#2a2e32"
click at [1067, 468] on span "Button" at bounding box center [1070, 468] width 34 height 18
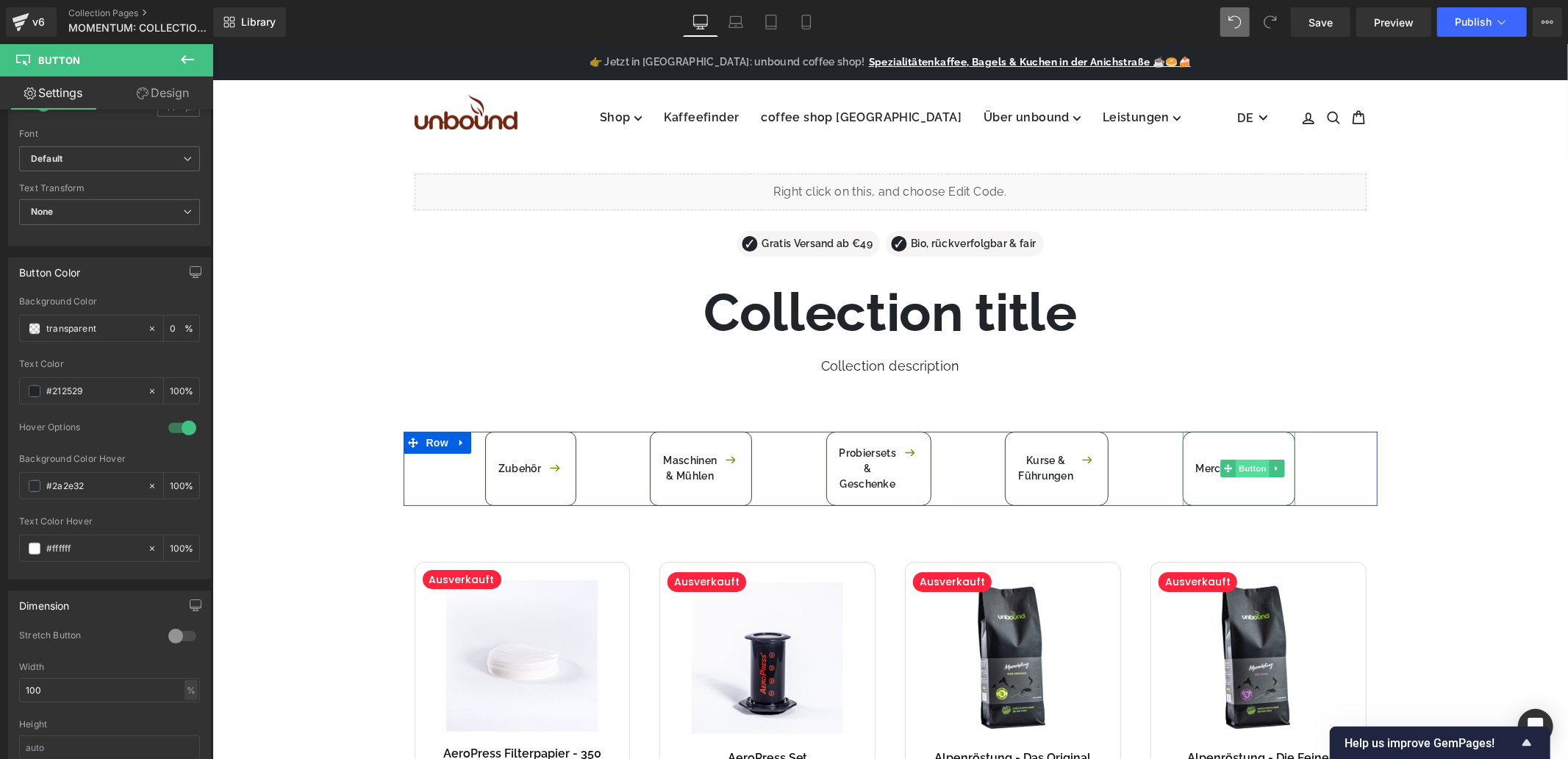
click at [1239, 471] on span "Button" at bounding box center [1253, 467] width 34 height 18
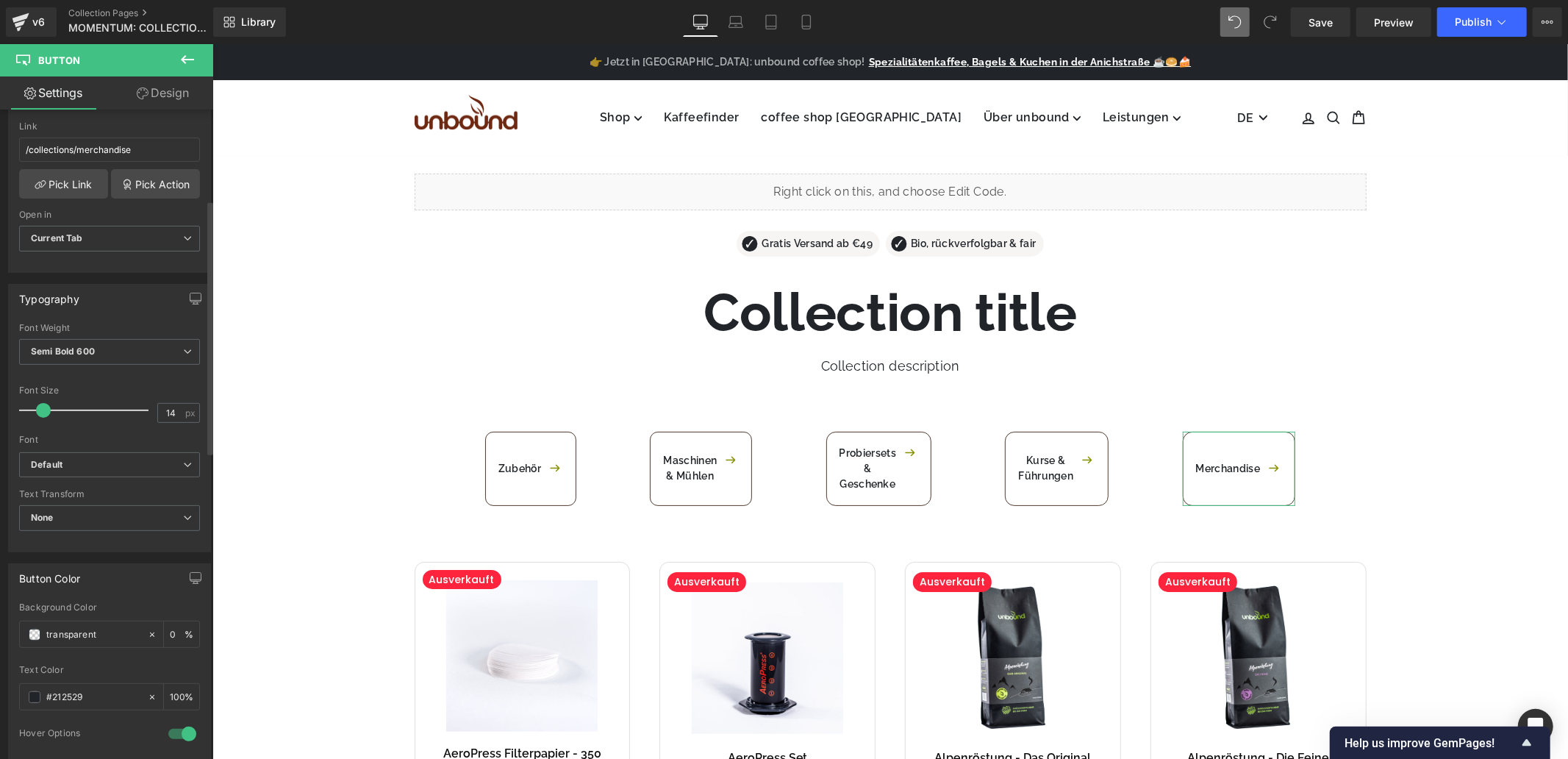
scroll to position [327, 0]
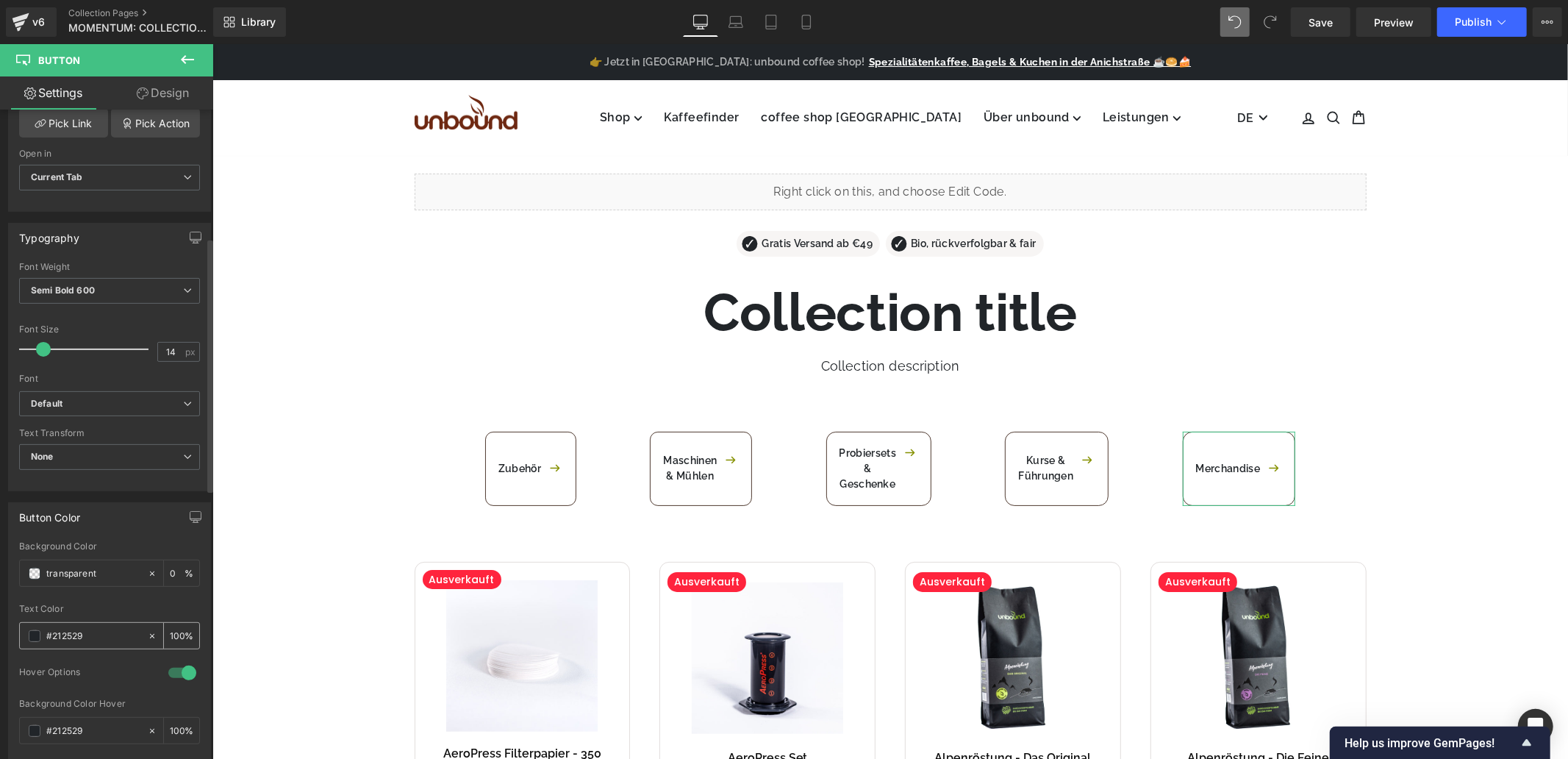
click at [116, 640] on input "#212529" at bounding box center [93, 636] width 94 height 16
paste input "a2e32"
type input "#2a2e32"
click at [123, 601] on div at bounding box center [109, 599] width 180 height 9
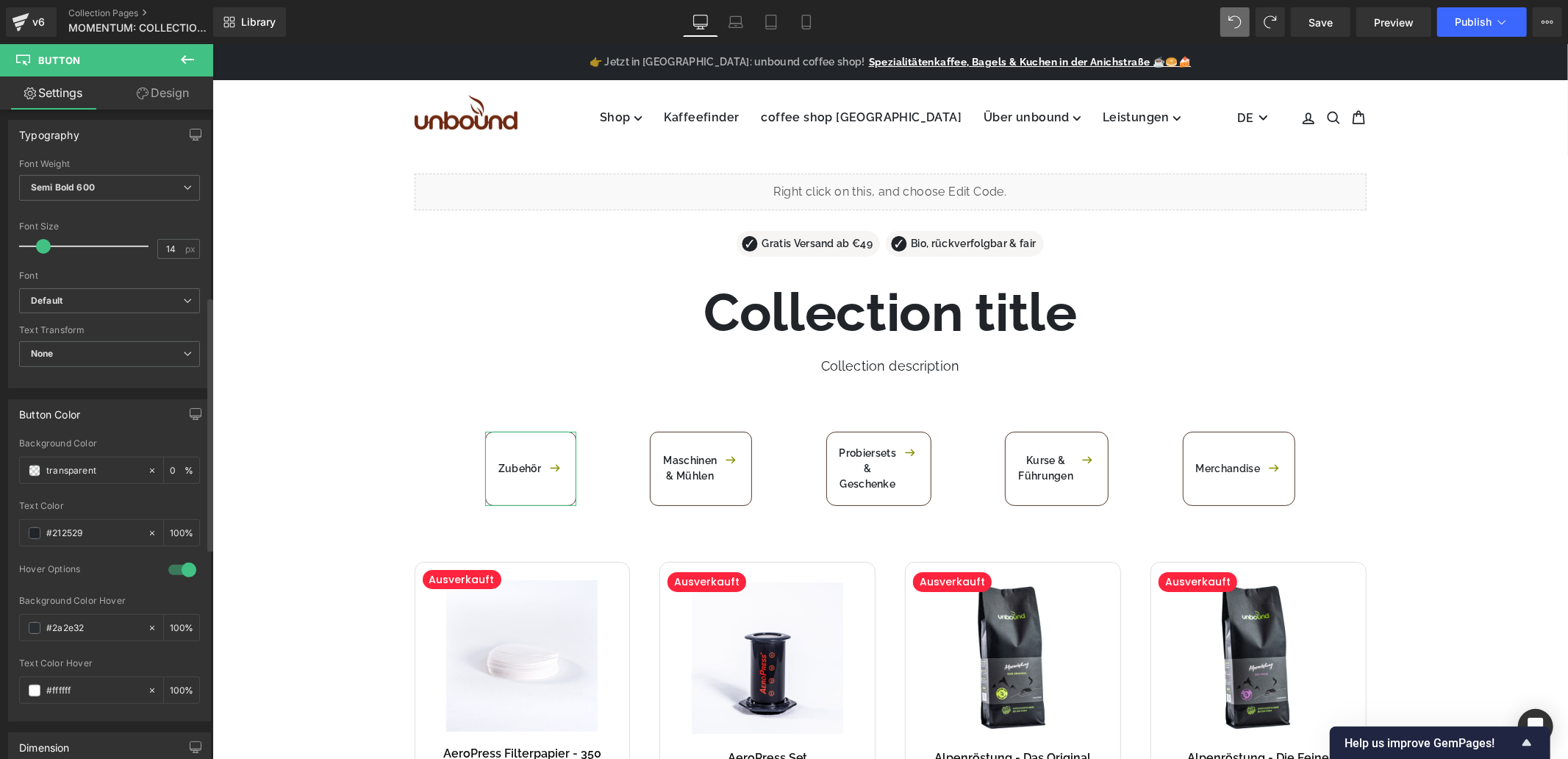
scroll to position [490, 0]
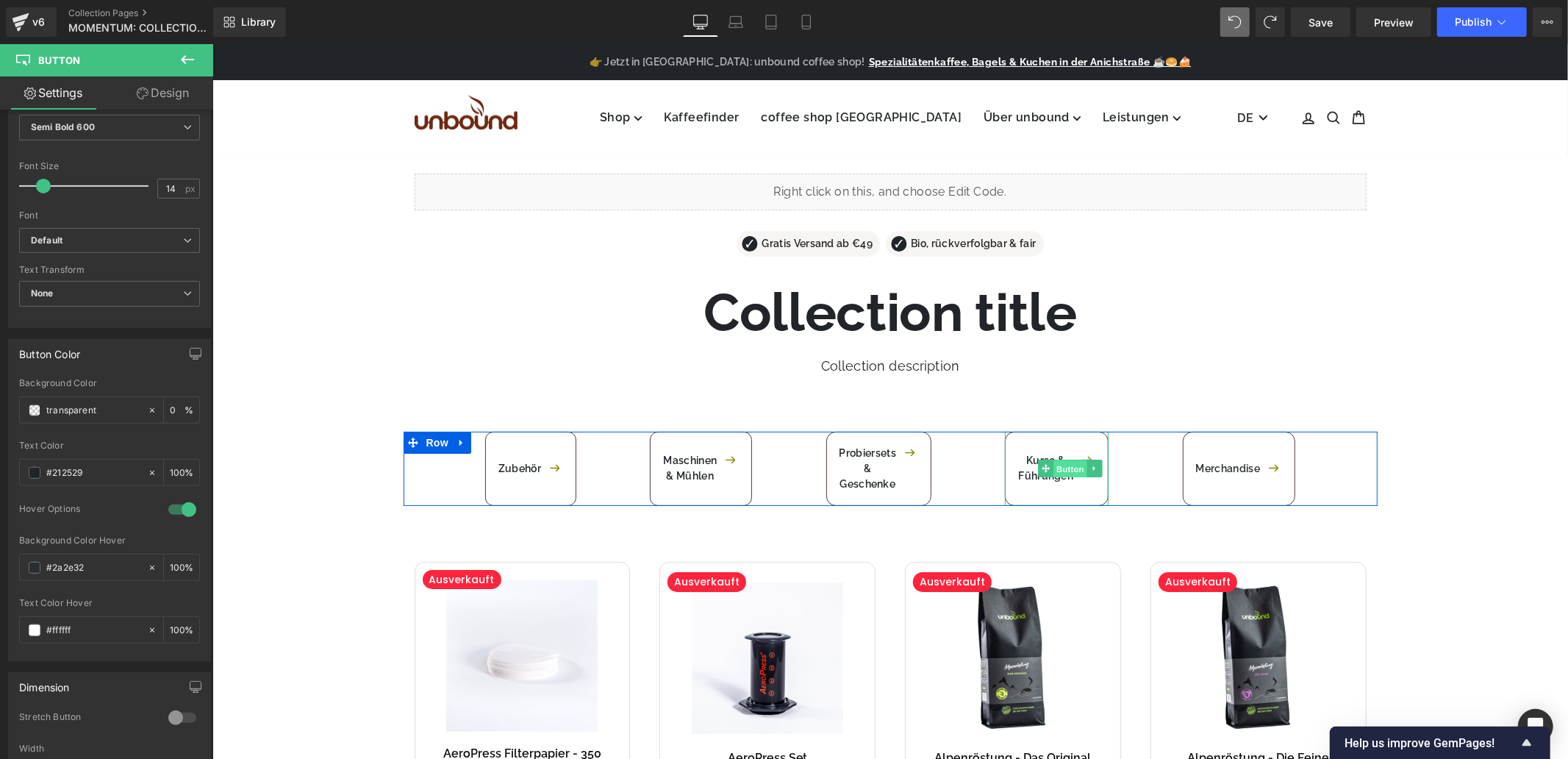
click at [1065, 470] on span "Button" at bounding box center [1070, 468] width 34 height 18
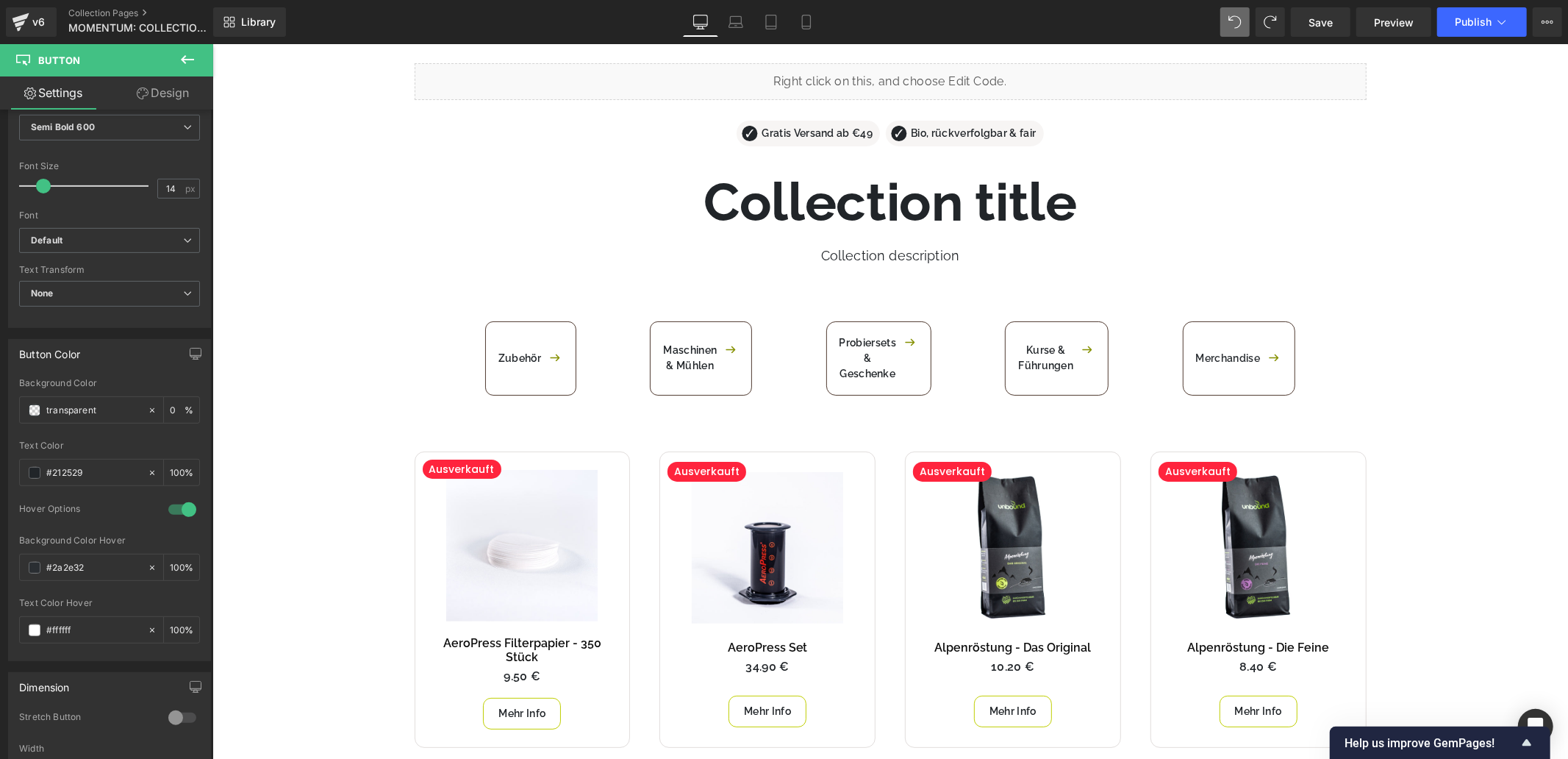
scroll to position [0, 0]
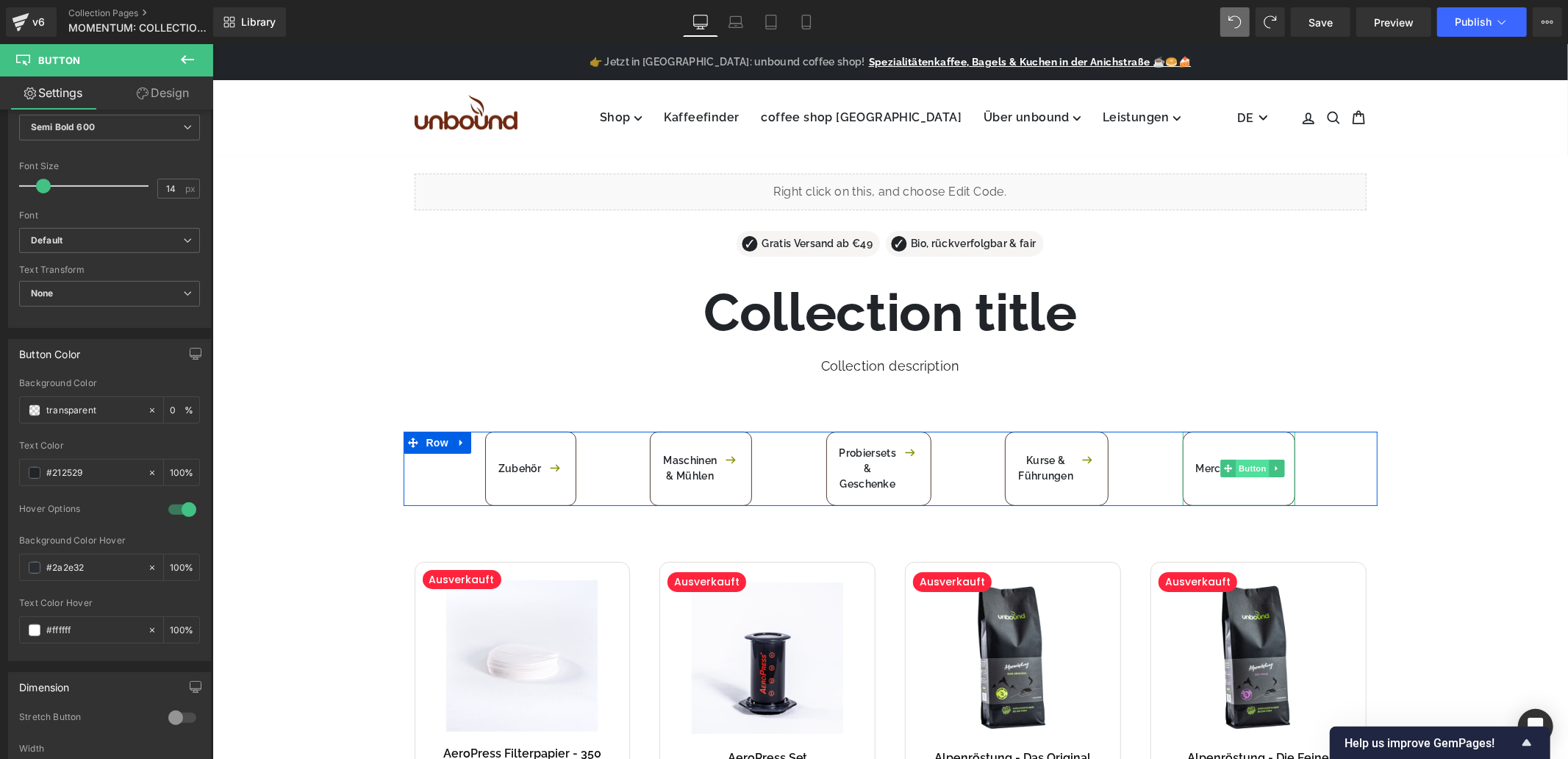
click at [1238, 470] on span "Button" at bounding box center [1253, 467] width 34 height 18
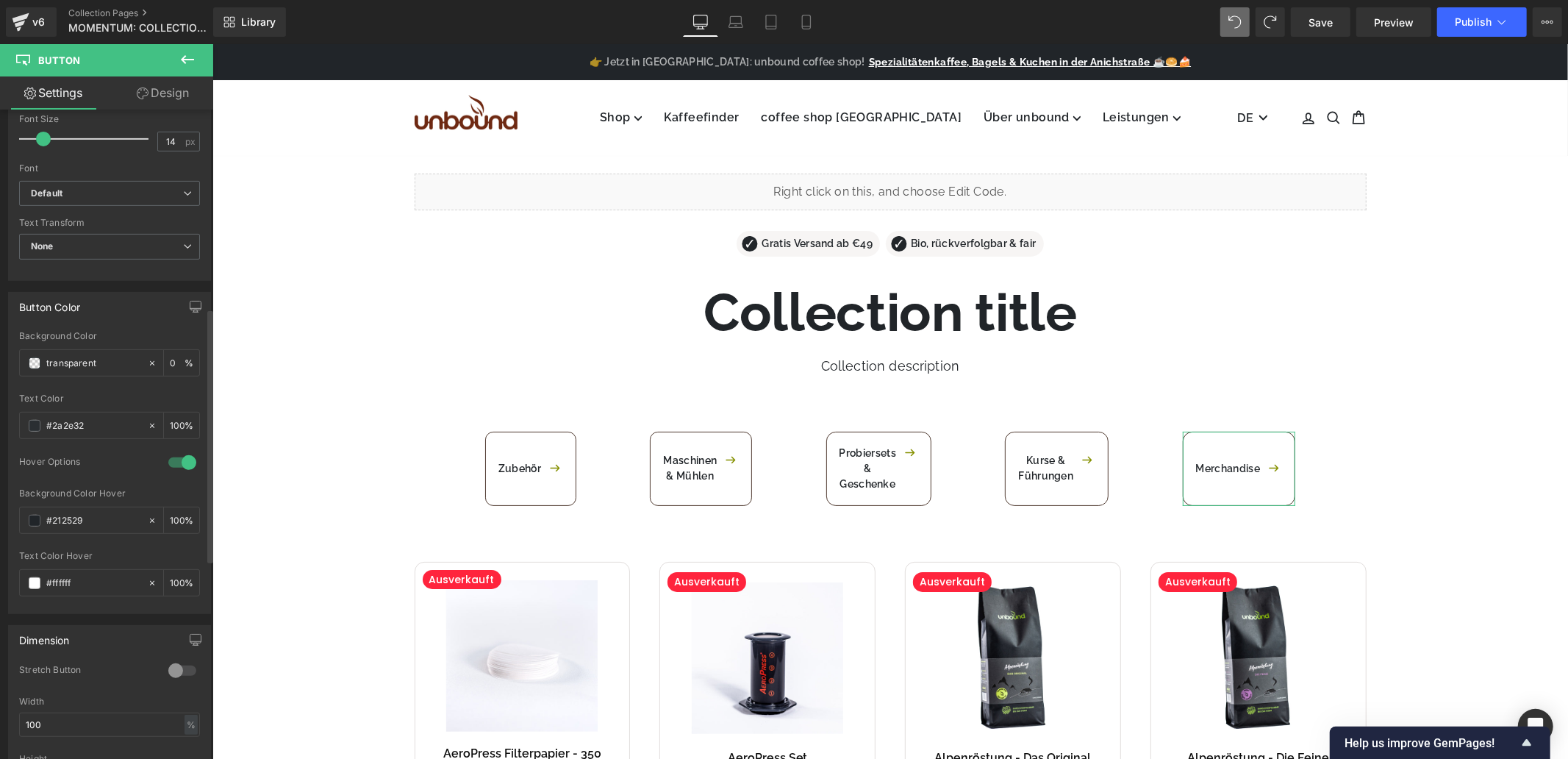
scroll to position [572, 0]
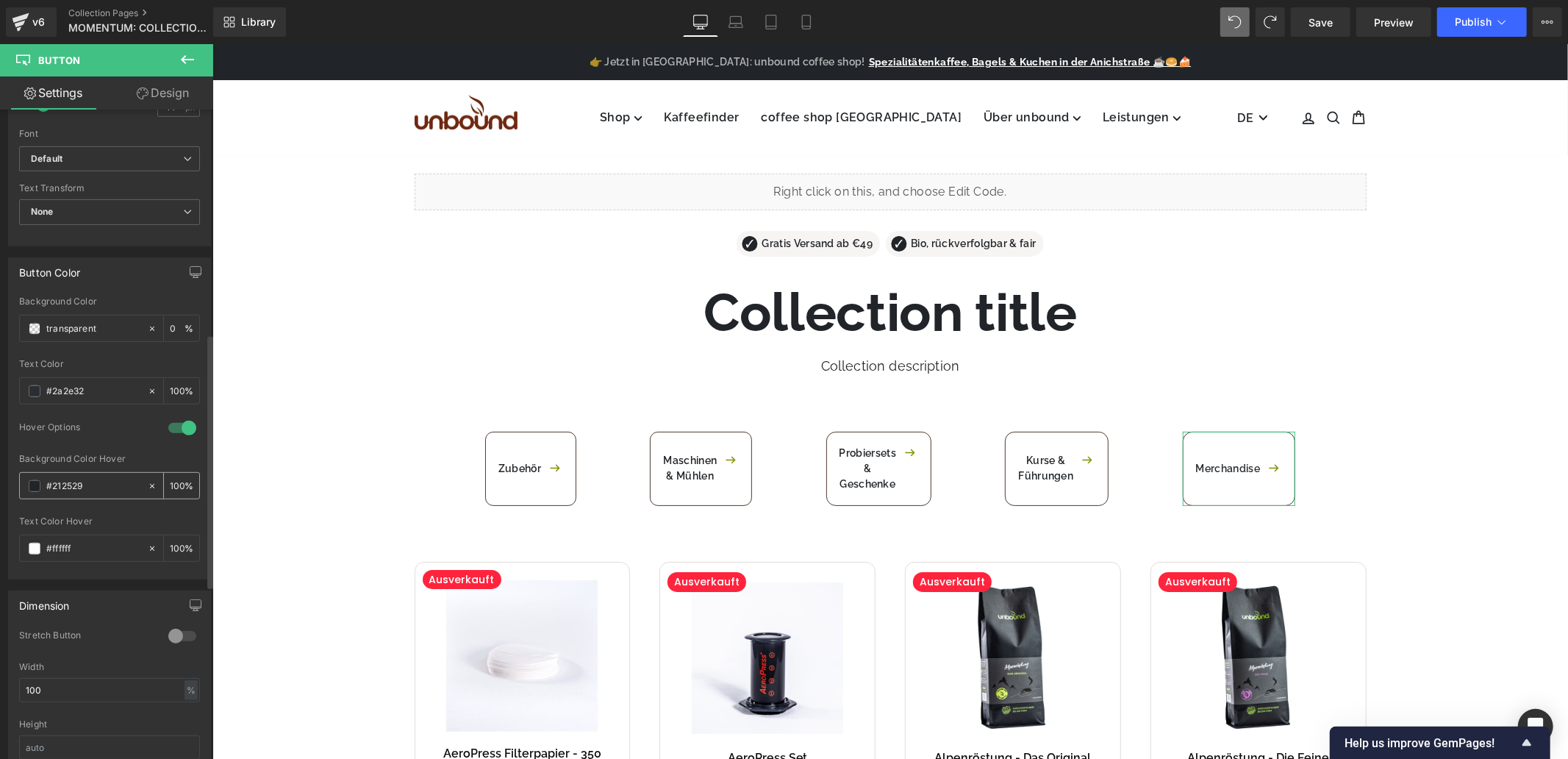
click at [93, 487] on input "#212529" at bounding box center [93, 485] width 94 height 16
click at [116, 391] on input "#2a2e32" at bounding box center [93, 390] width 94 height 16
paste input "12529"
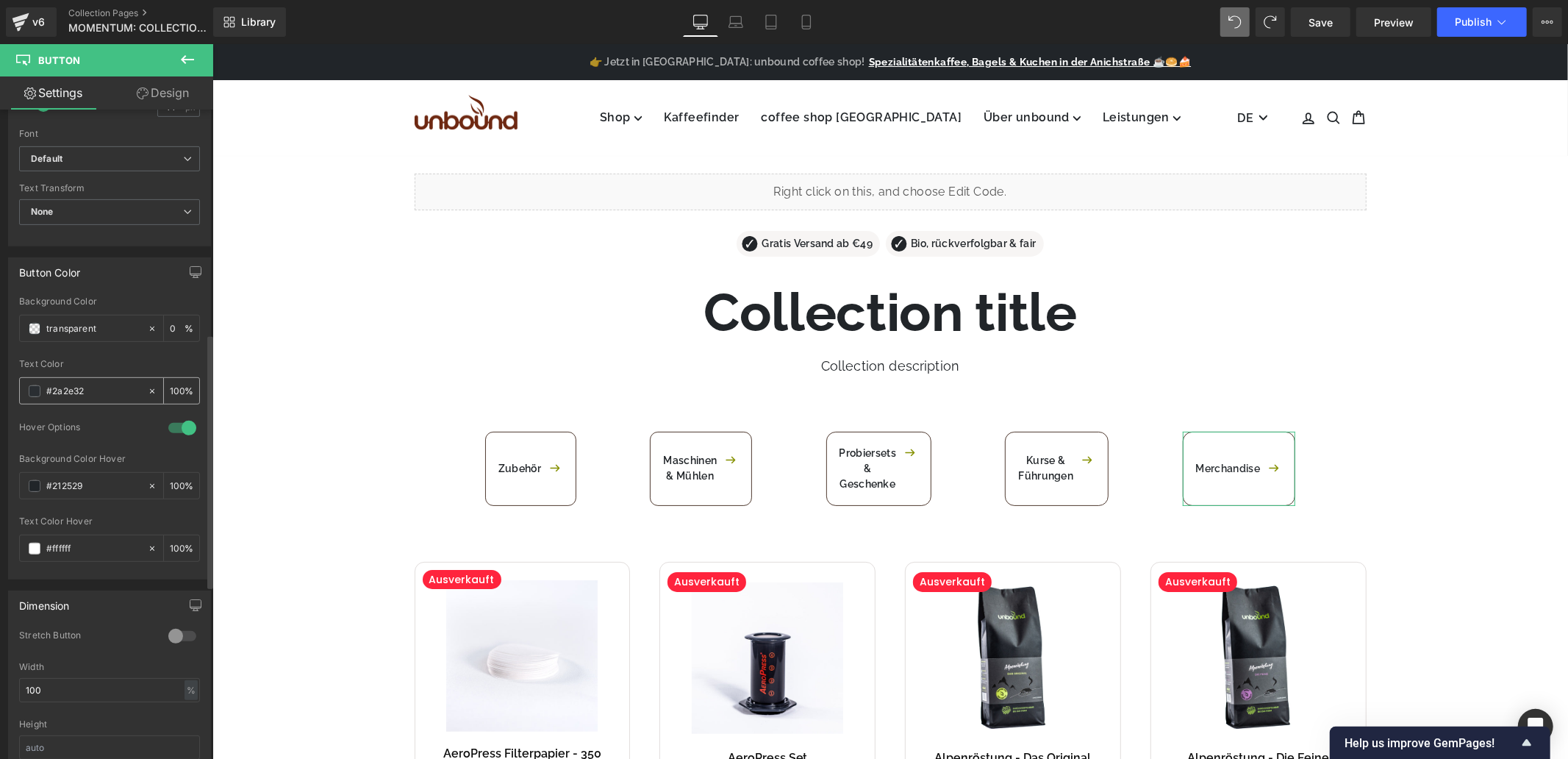
type input "#212529"
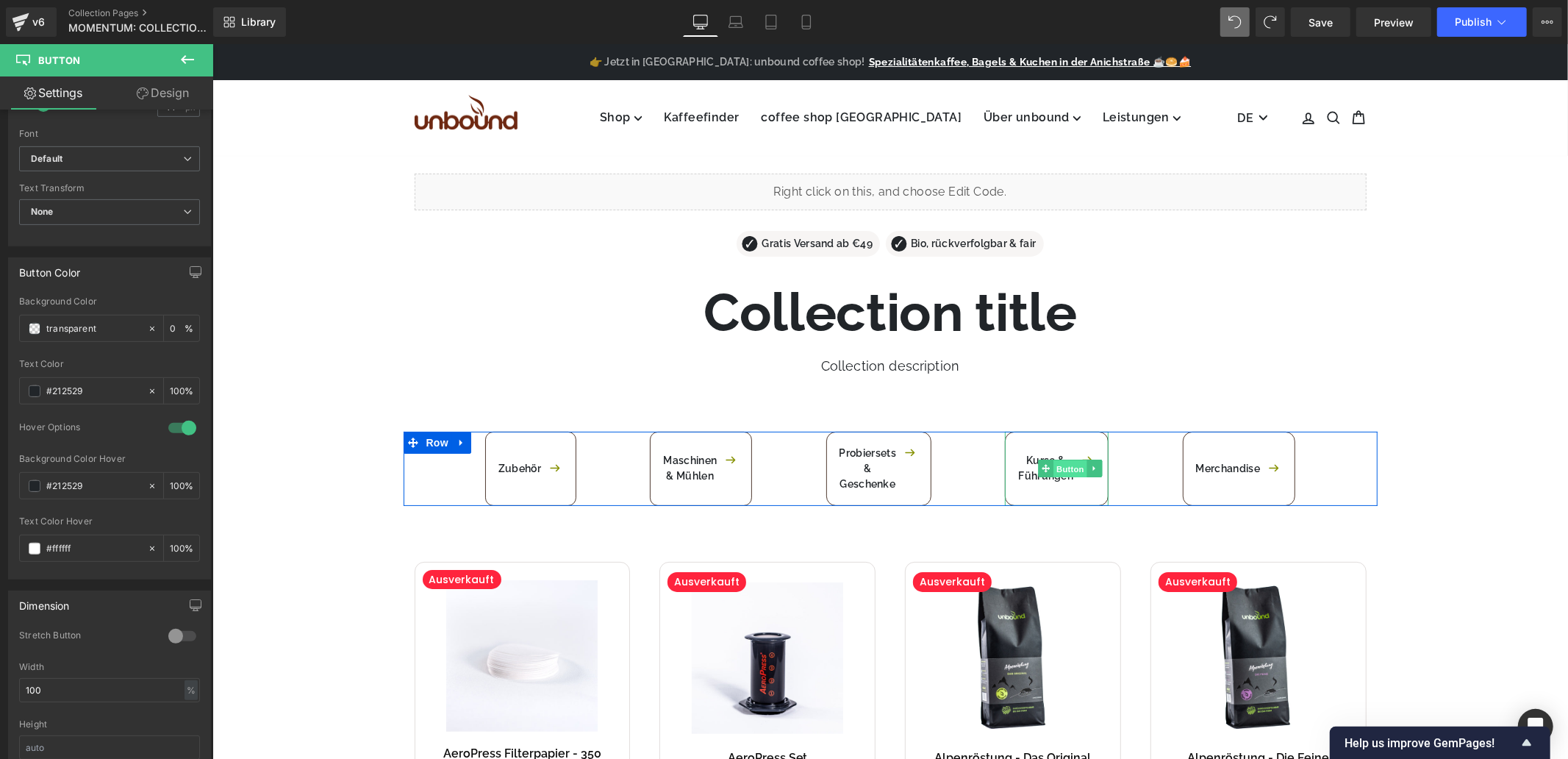
click at [1068, 467] on span "Button" at bounding box center [1070, 468] width 34 height 18
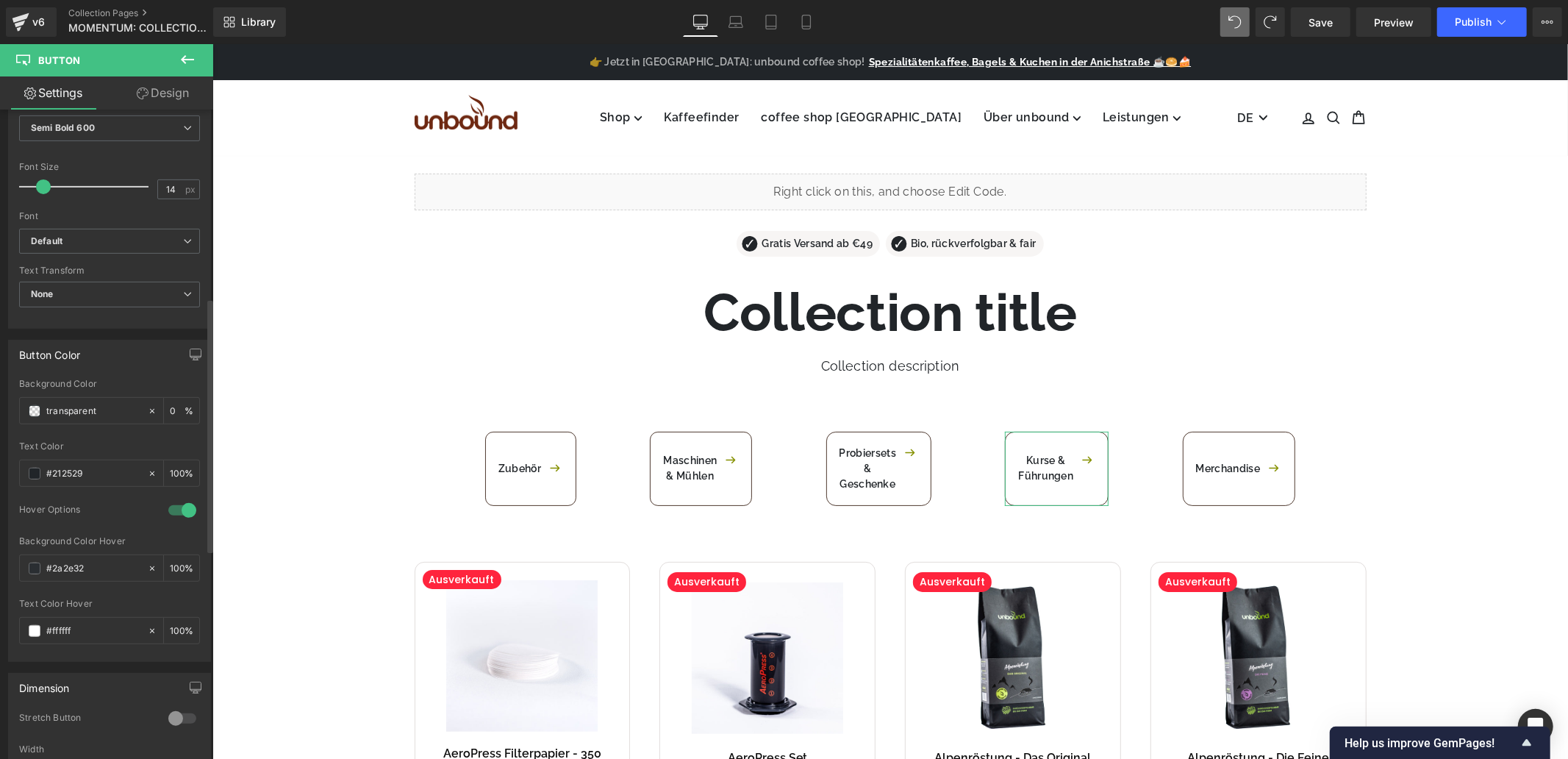
scroll to position [490, 0]
click at [98, 562] on input "#2a2e32" at bounding box center [93, 567] width 94 height 16
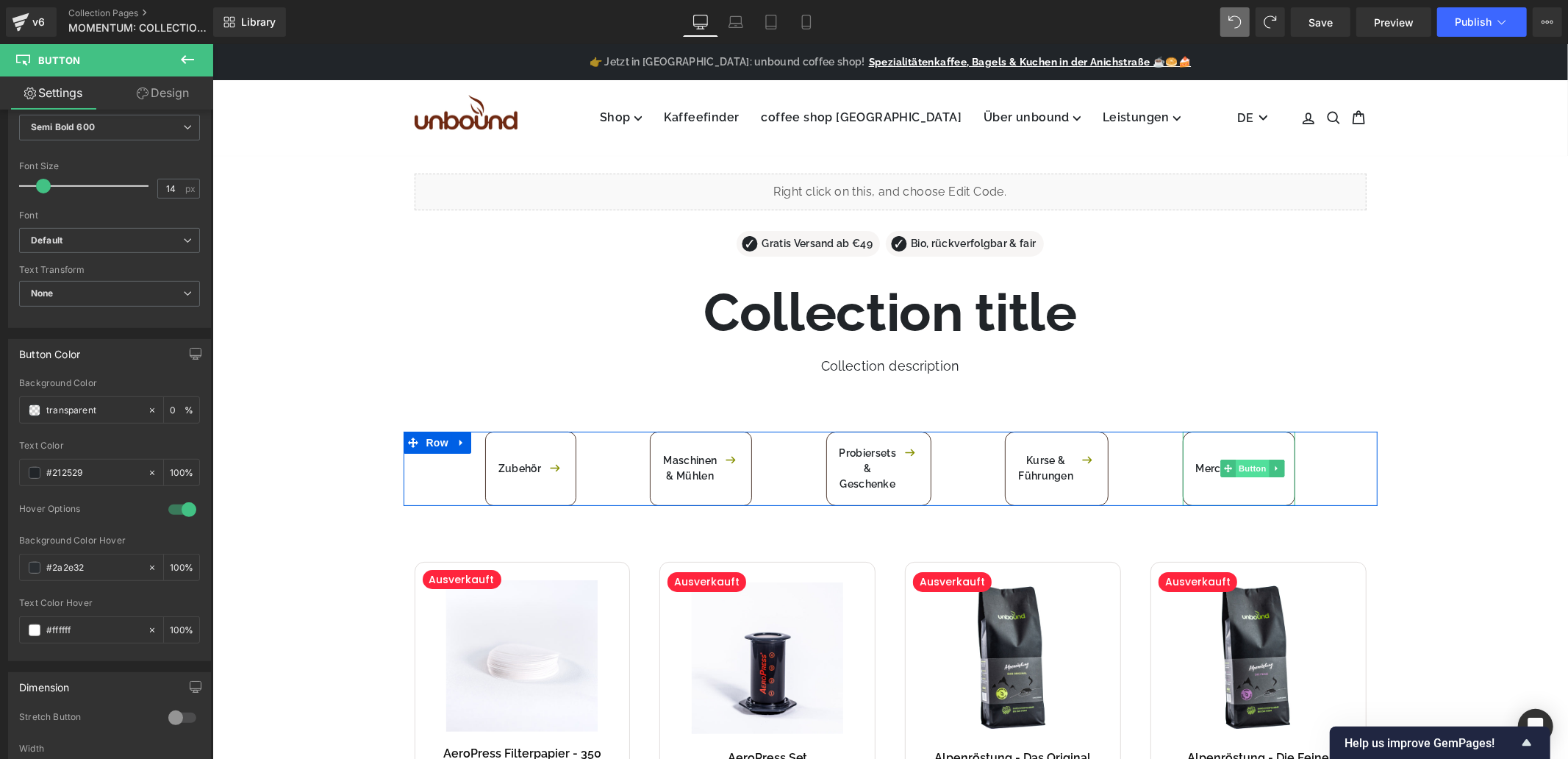
click at [1236, 467] on span "Button" at bounding box center [1253, 467] width 34 height 18
click at [96, 569] on input "#212529" at bounding box center [93, 567] width 94 height 16
paste input "a2e32"
type input "#2a2e32"
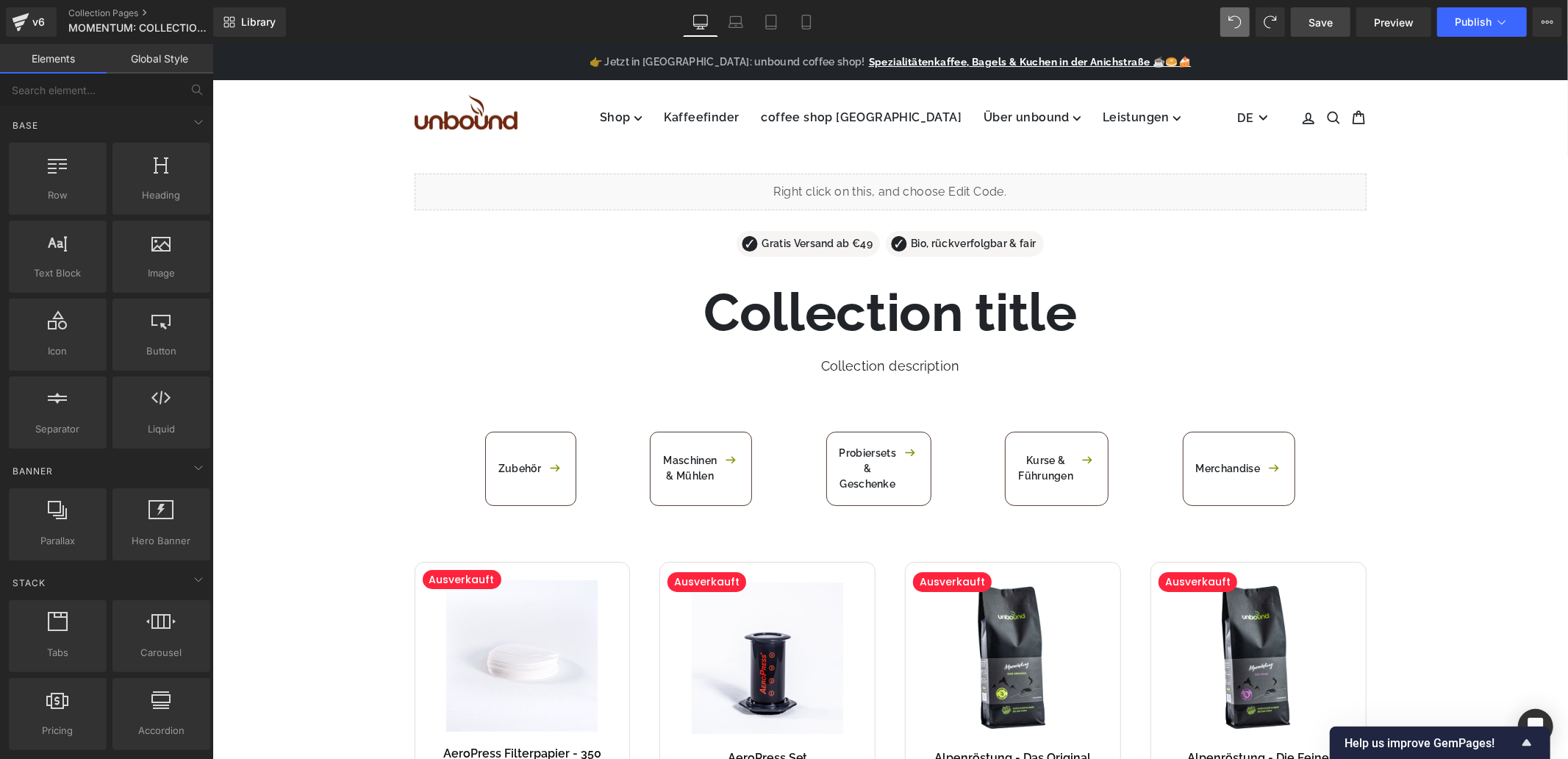
click at [1320, 16] on span "Save" at bounding box center [1321, 22] width 25 height 15
click at [1479, 11] on button "Publish" at bounding box center [1483, 22] width 89 height 29
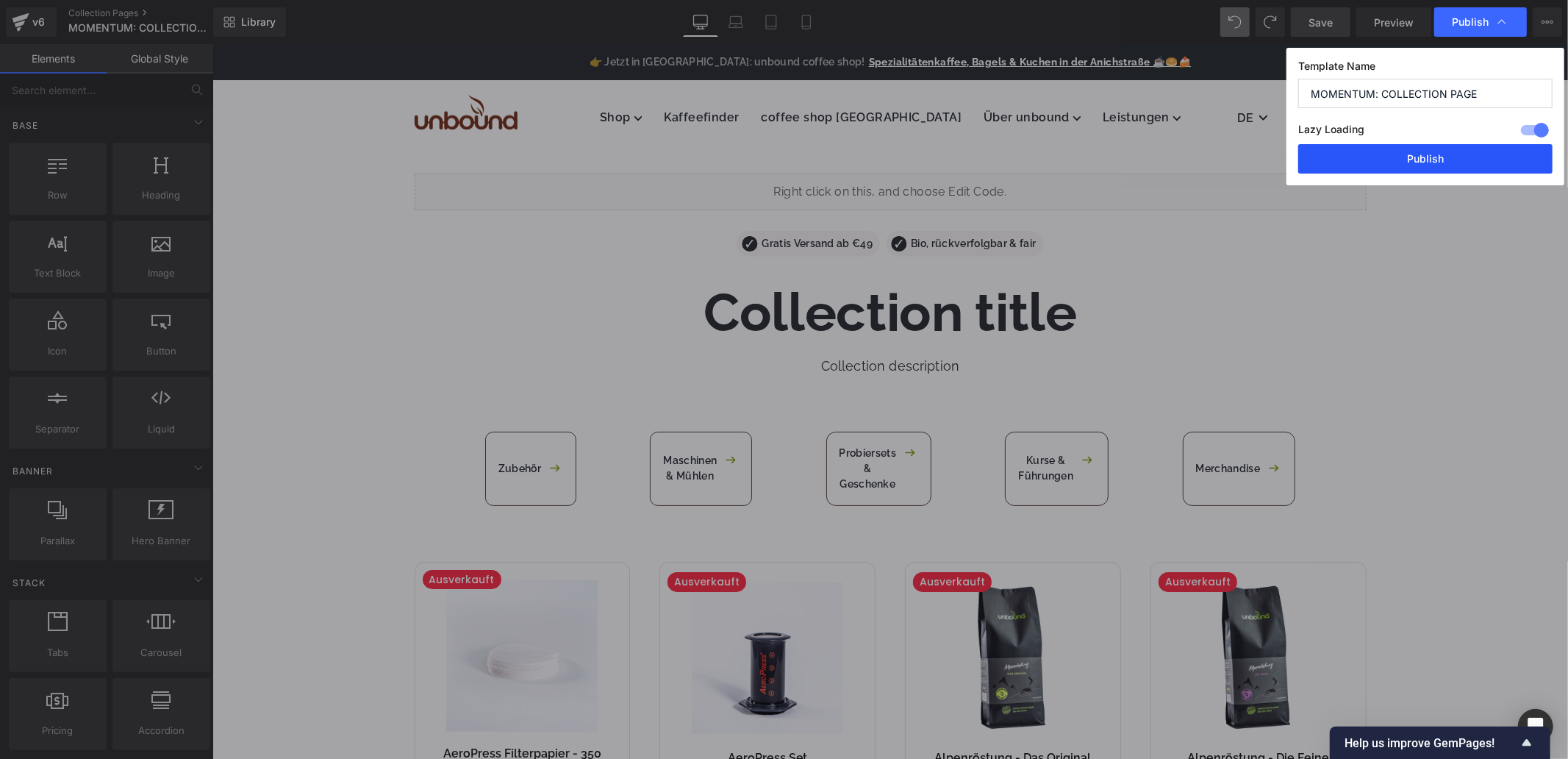
click at [1366, 155] on button "Publish" at bounding box center [1426, 159] width 255 height 29
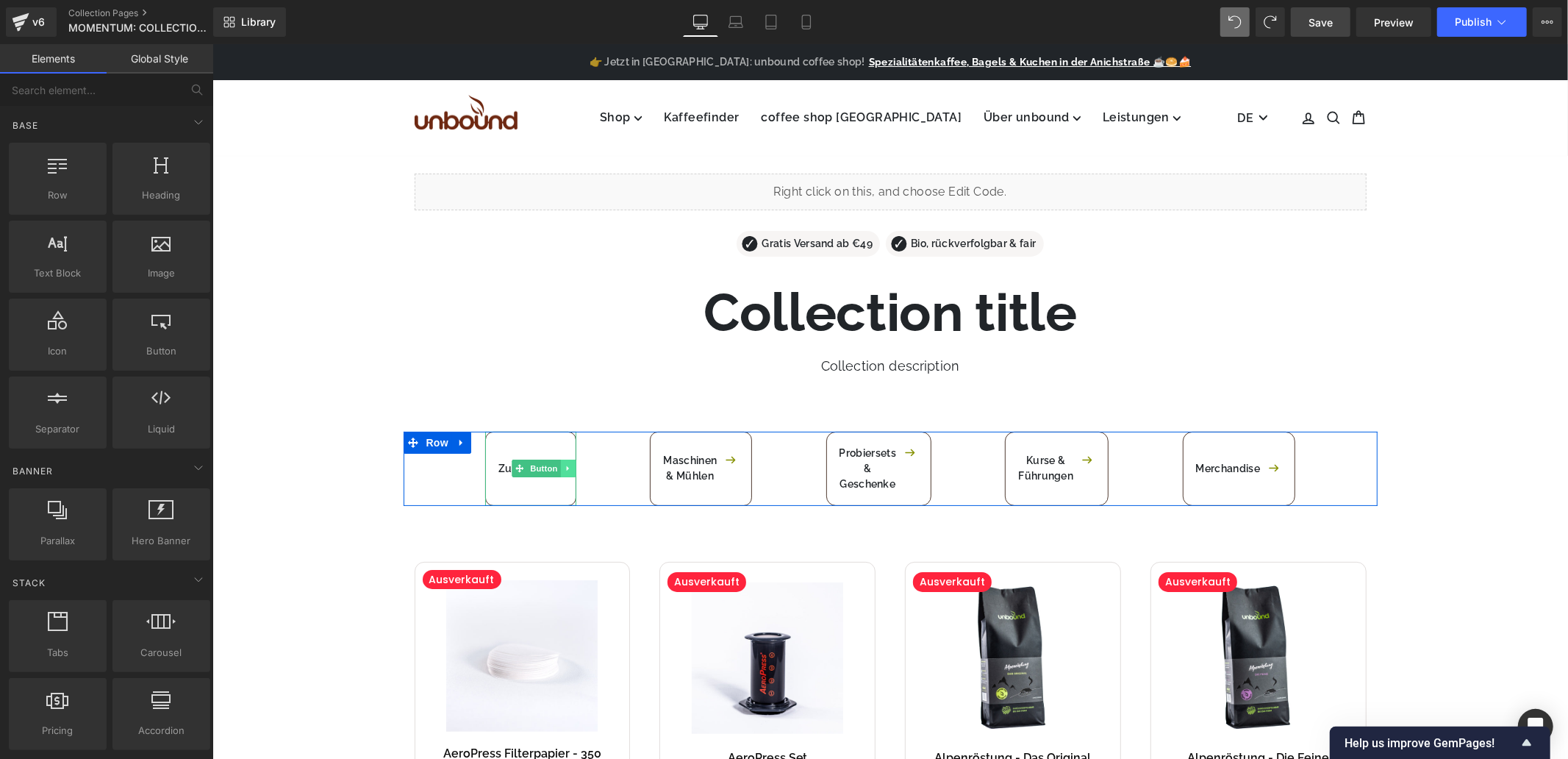
click at [566, 470] on icon at bounding box center [568, 467] width 9 height 9
click at [561, 471] on icon at bounding box center [559, 467] width 9 height 9
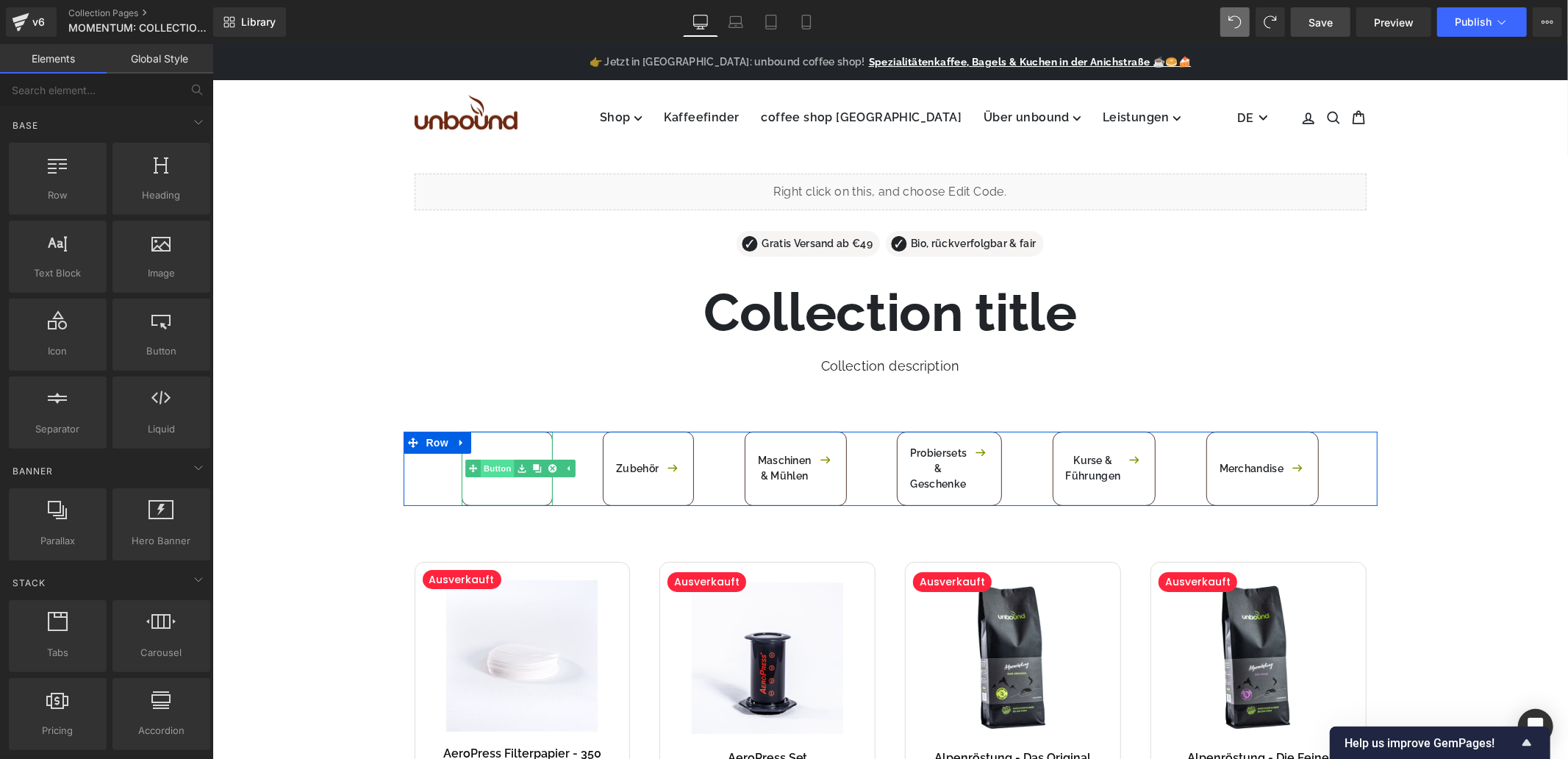
click at [499, 466] on link "Button" at bounding box center [488, 467] width 48 height 18
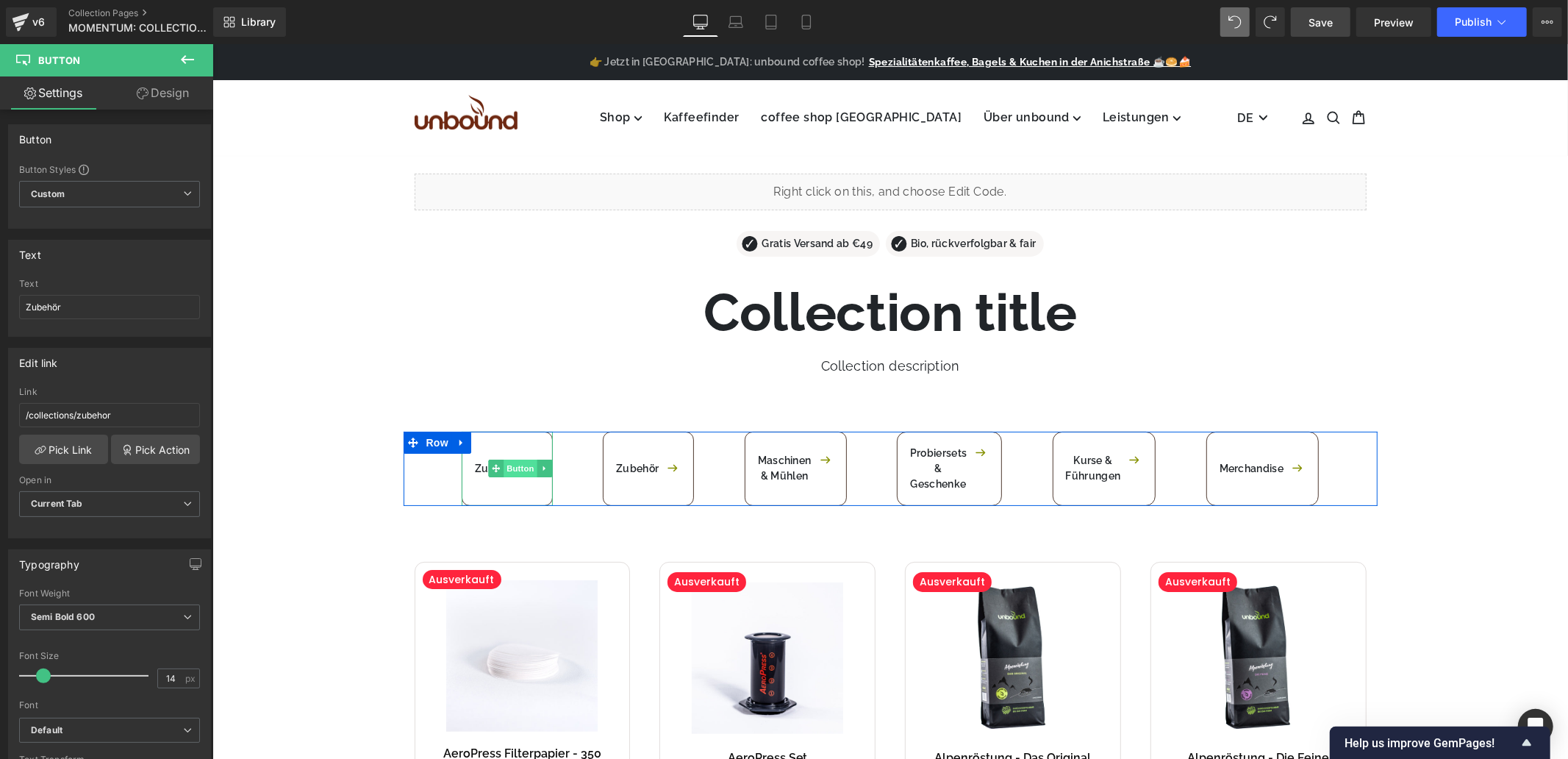
click at [518, 470] on span "Button" at bounding box center [520, 467] width 34 height 18
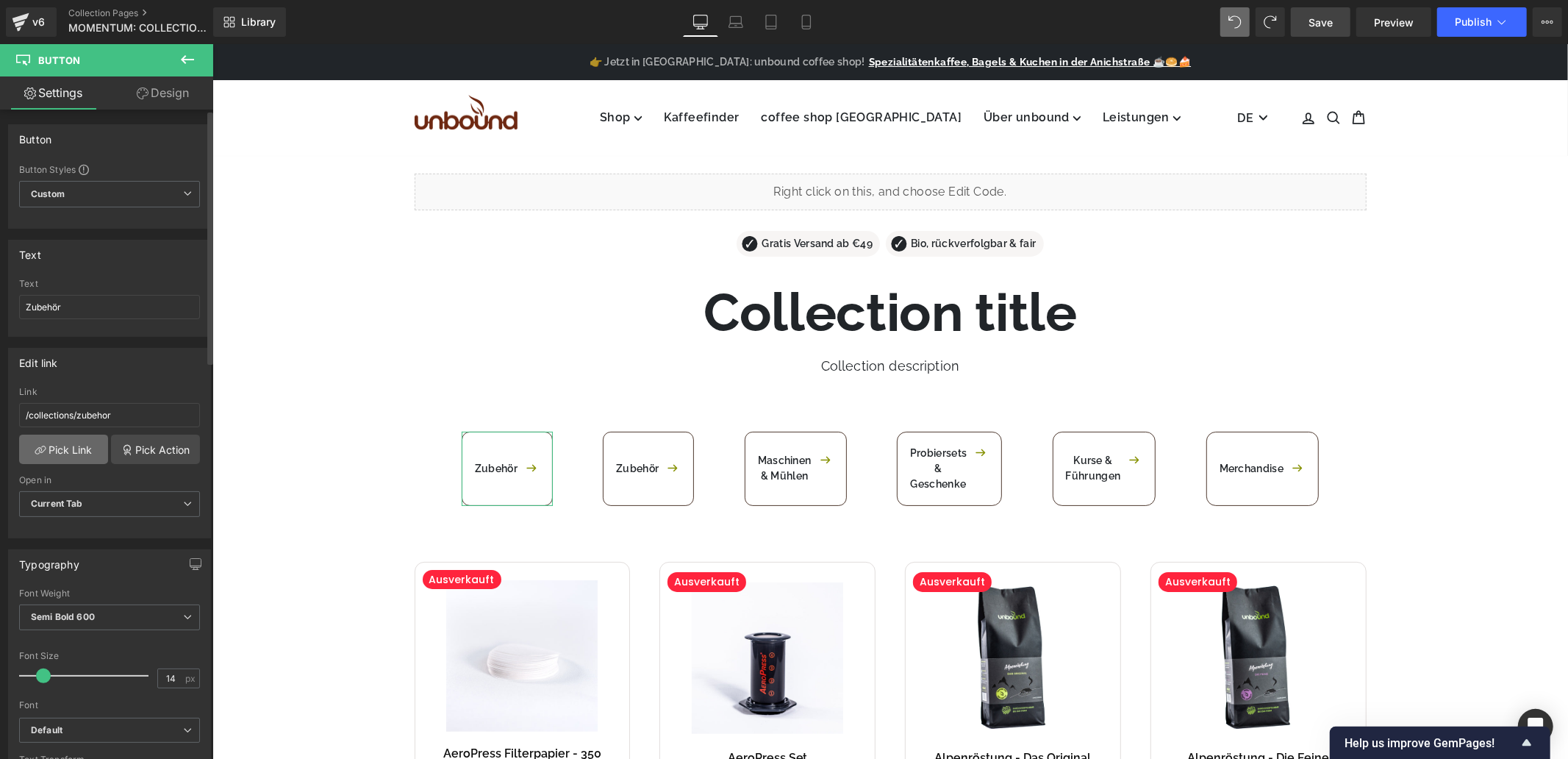
click at [77, 446] on link "Pick Link" at bounding box center [64, 449] width 89 height 29
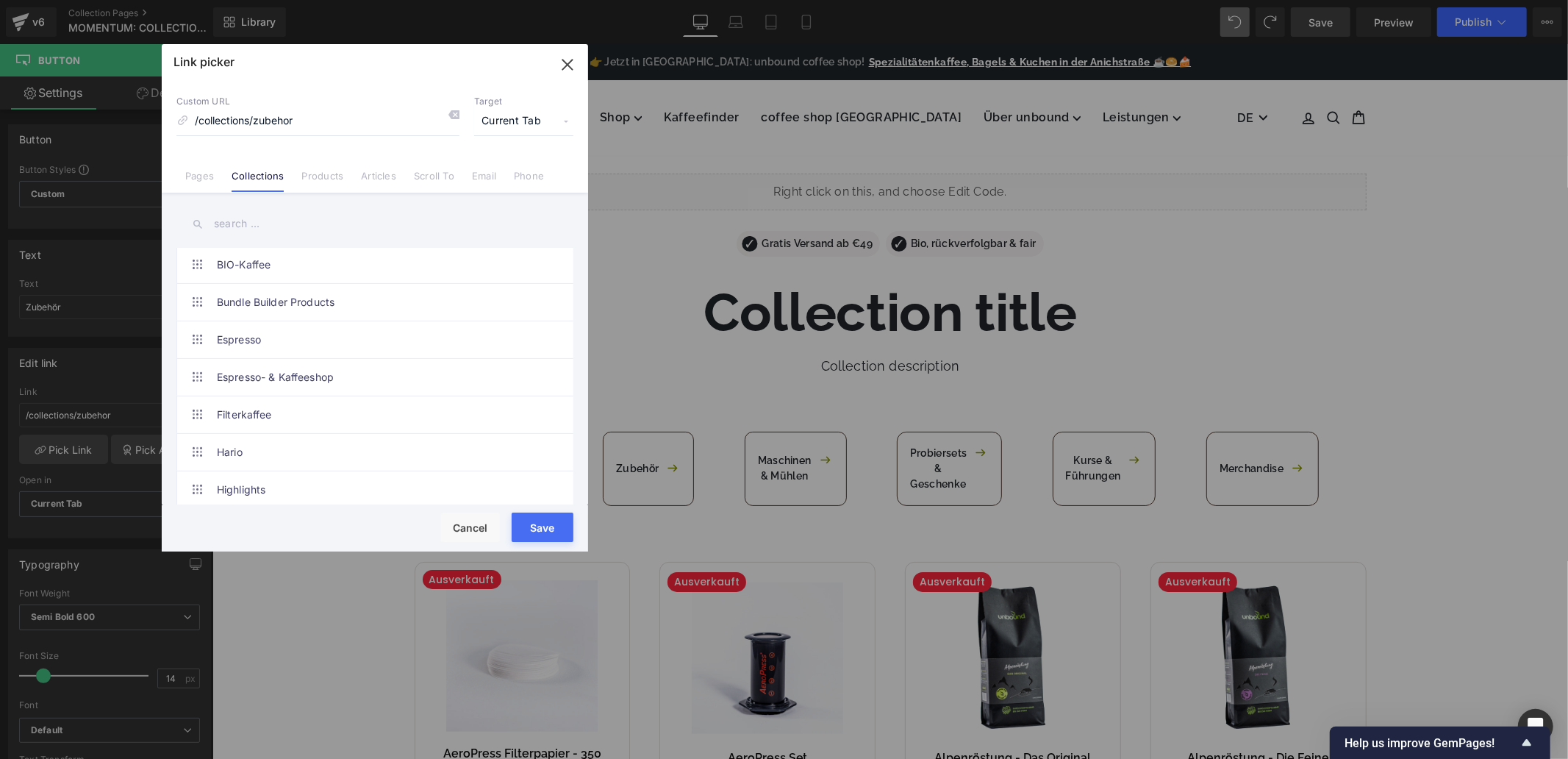
click at [299, 231] on input "text" at bounding box center [375, 223] width 397 height 33
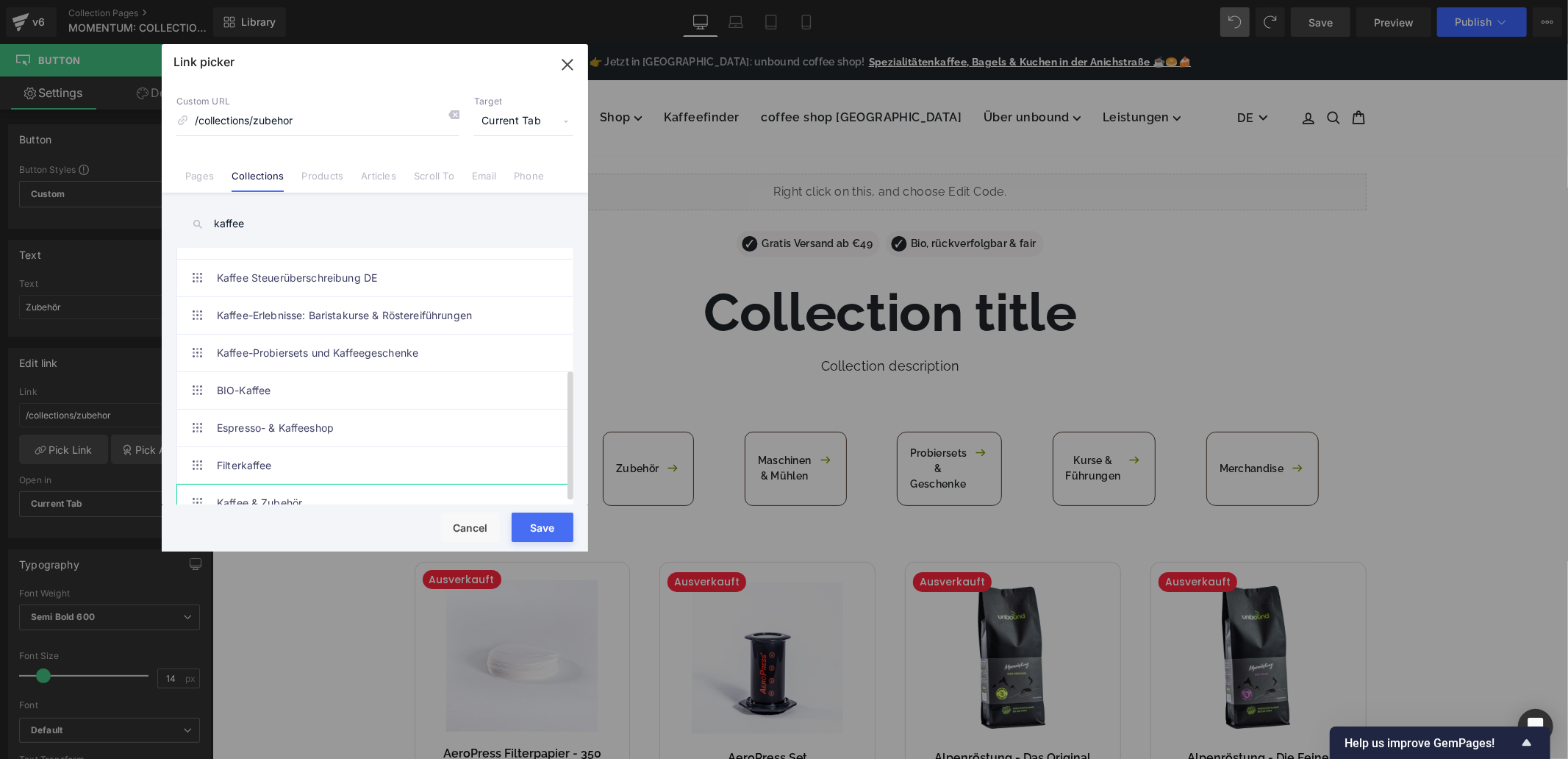
scroll to position [238, 0]
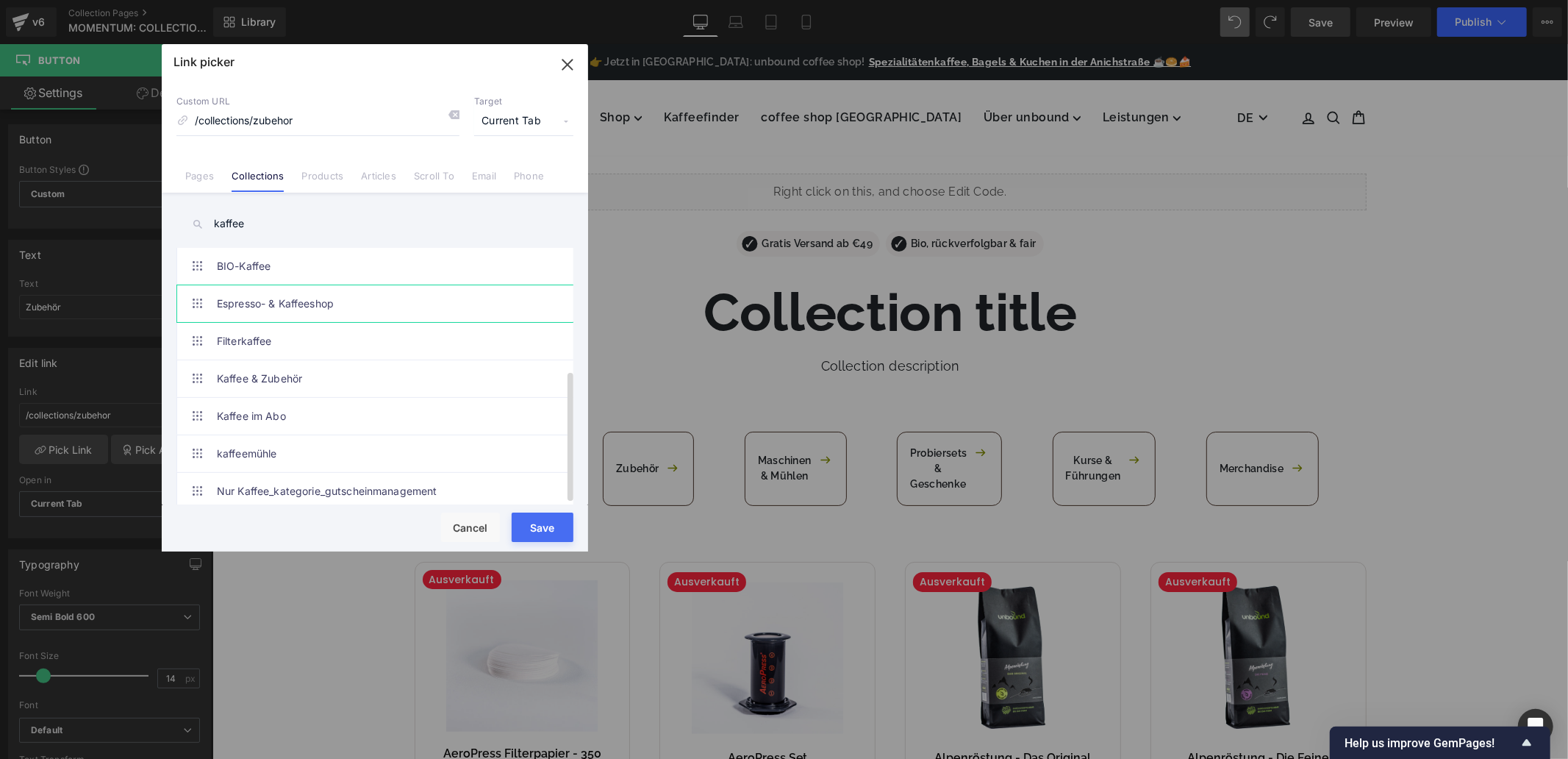
type input "kaffee"
click at [310, 293] on link "Espresso- & Kaffeeshop" at bounding box center [378, 303] width 324 height 37
type input "/collections/alle-kaffees"
click at [549, 522] on button "Save" at bounding box center [542, 527] width 62 height 29
type input "/collections/alle-kaffees"
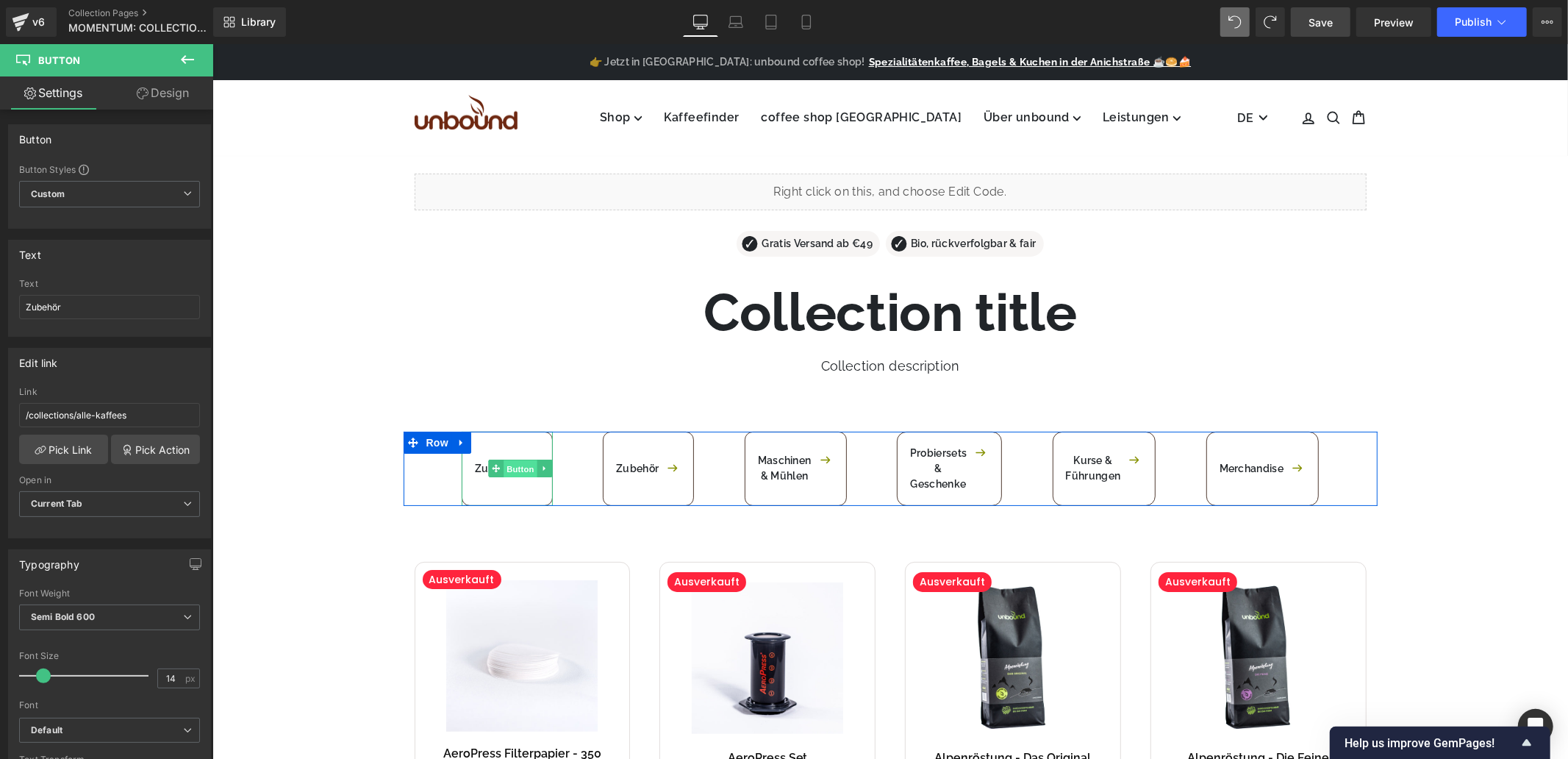
click at [513, 471] on span "Button" at bounding box center [520, 468] width 34 height 18
click at [92, 314] on input "Zubehör" at bounding box center [109, 307] width 180 height 25
click at [91, 313] on input "Zubehör" at bounding box center [109, 307] width 180 height 25
click at [91, 313] on input "Zubehör" at bounding box center [109, 307] width 180 height 25
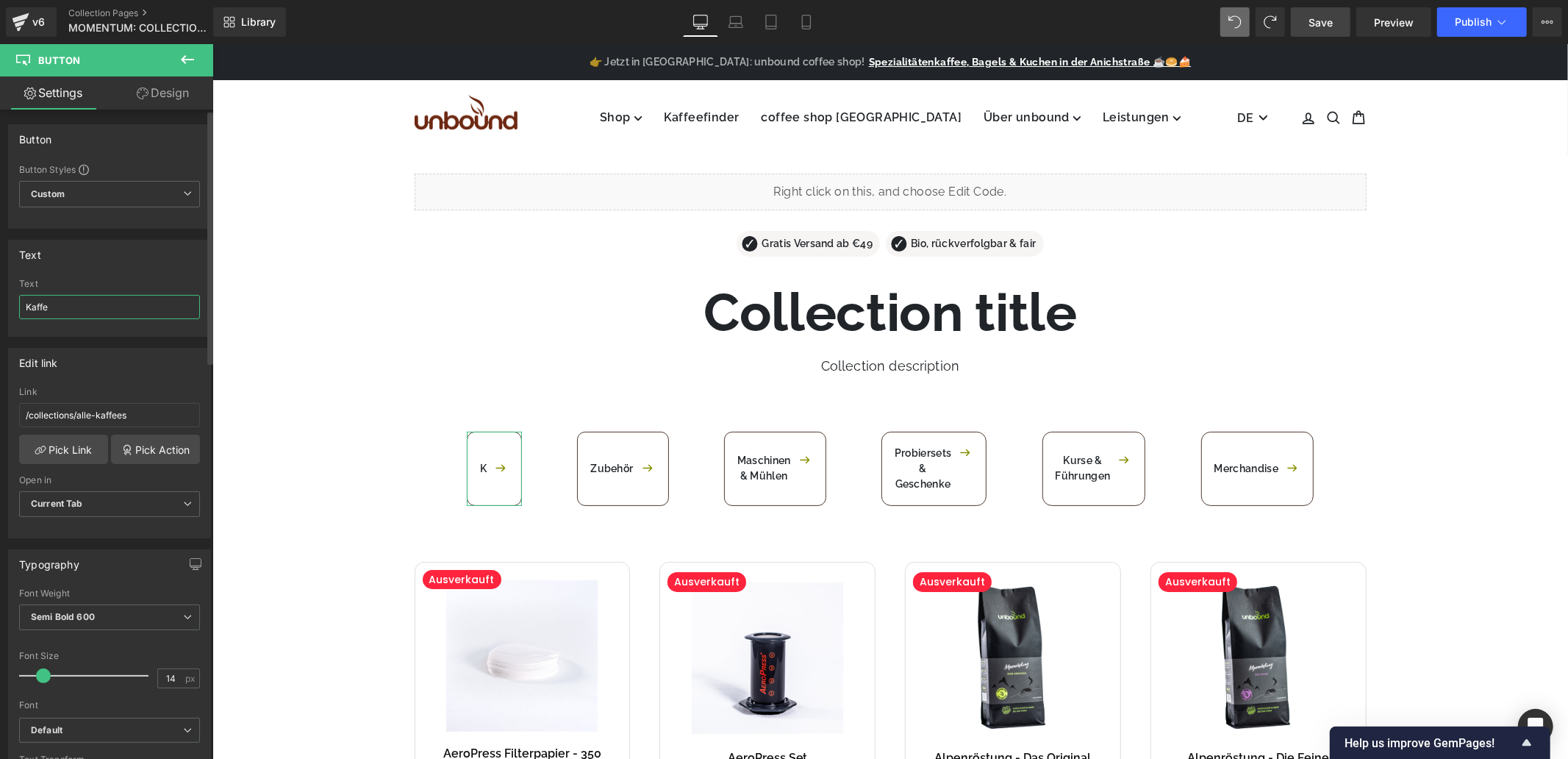
type input "Kaffee"
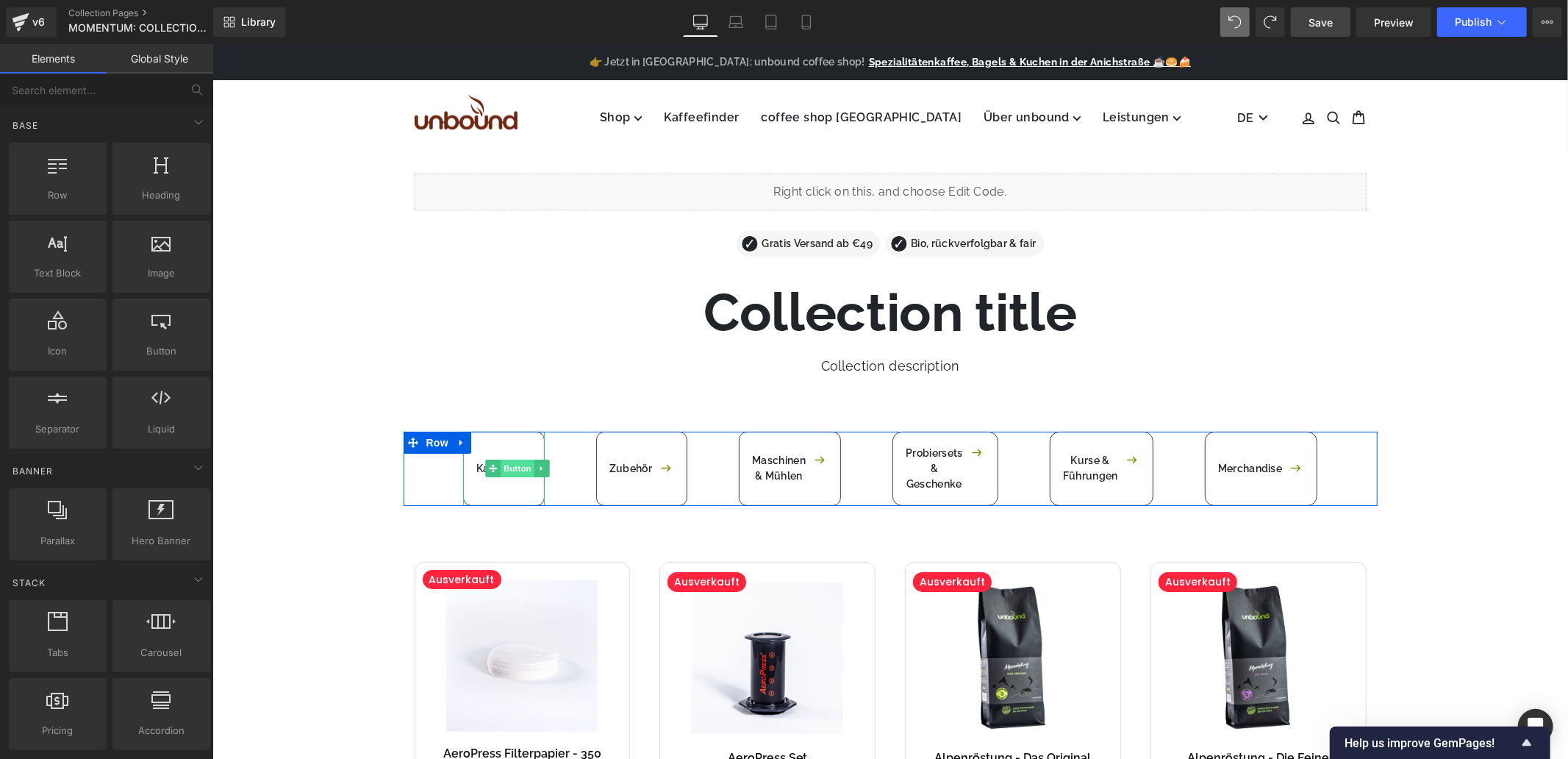
click at [503, 467] on span "Button" at bounding box center [517, 467] width 34 height 18
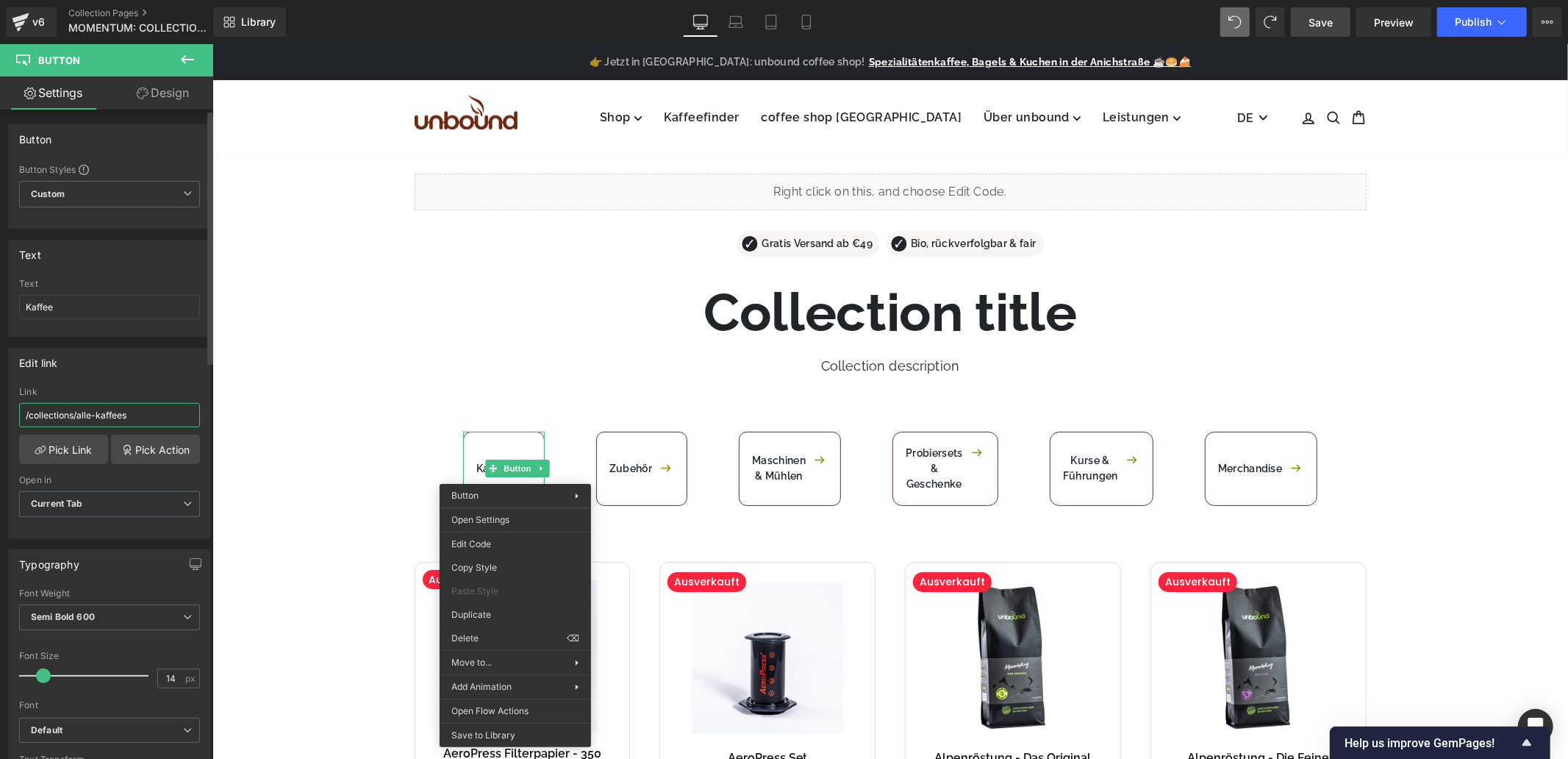
click at [145, 416] on input "/collections/alle-kaffees" at bounding box center [109, 415] width 180 height 25
click at [145, 415] on input "/collections/alle-kaffees" at bounding box center [109, 415] width 180 height 25
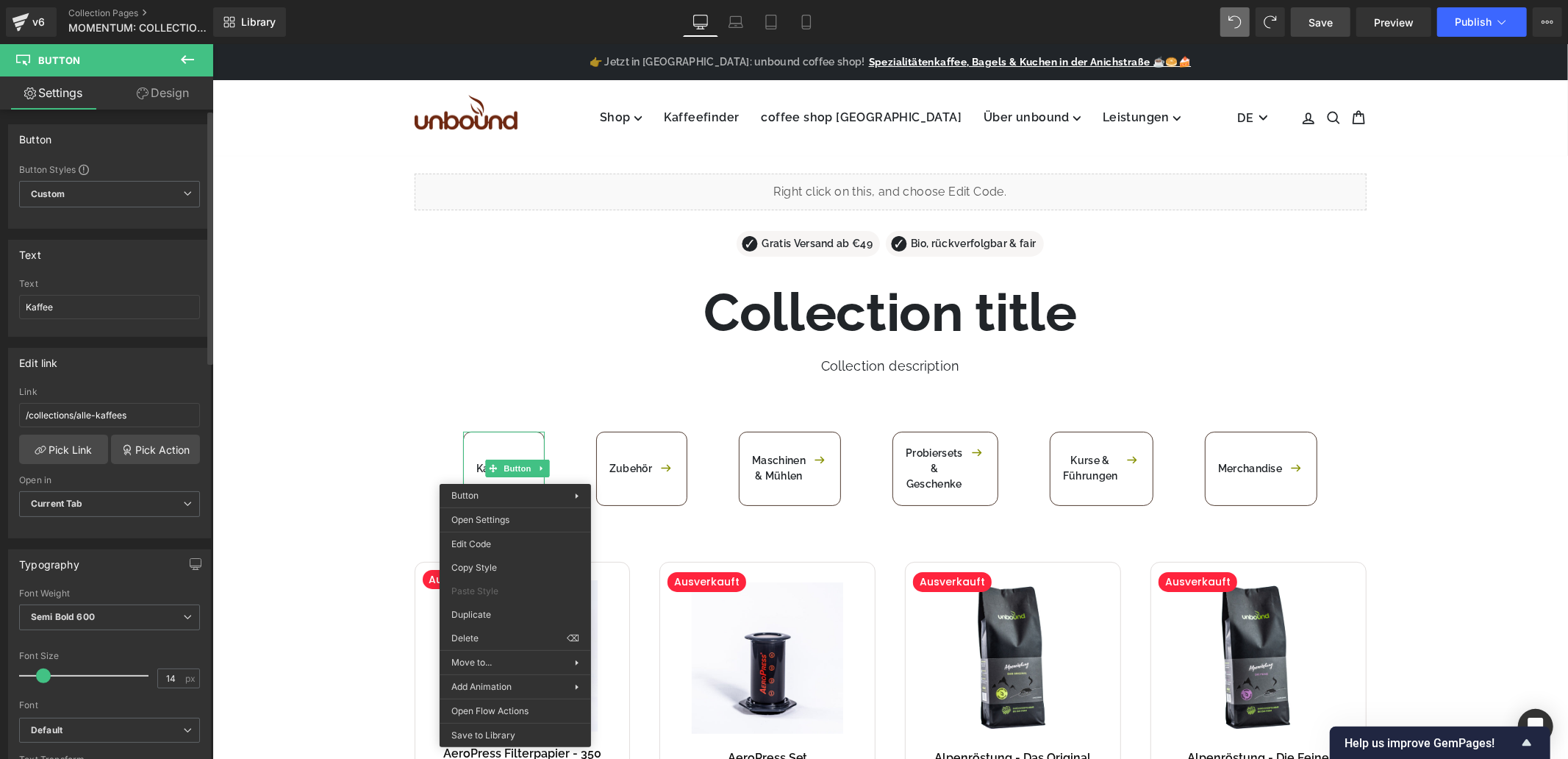
click at [158, 376] on div "Edit link" at bounding box center [109, 362] width 201 height 28
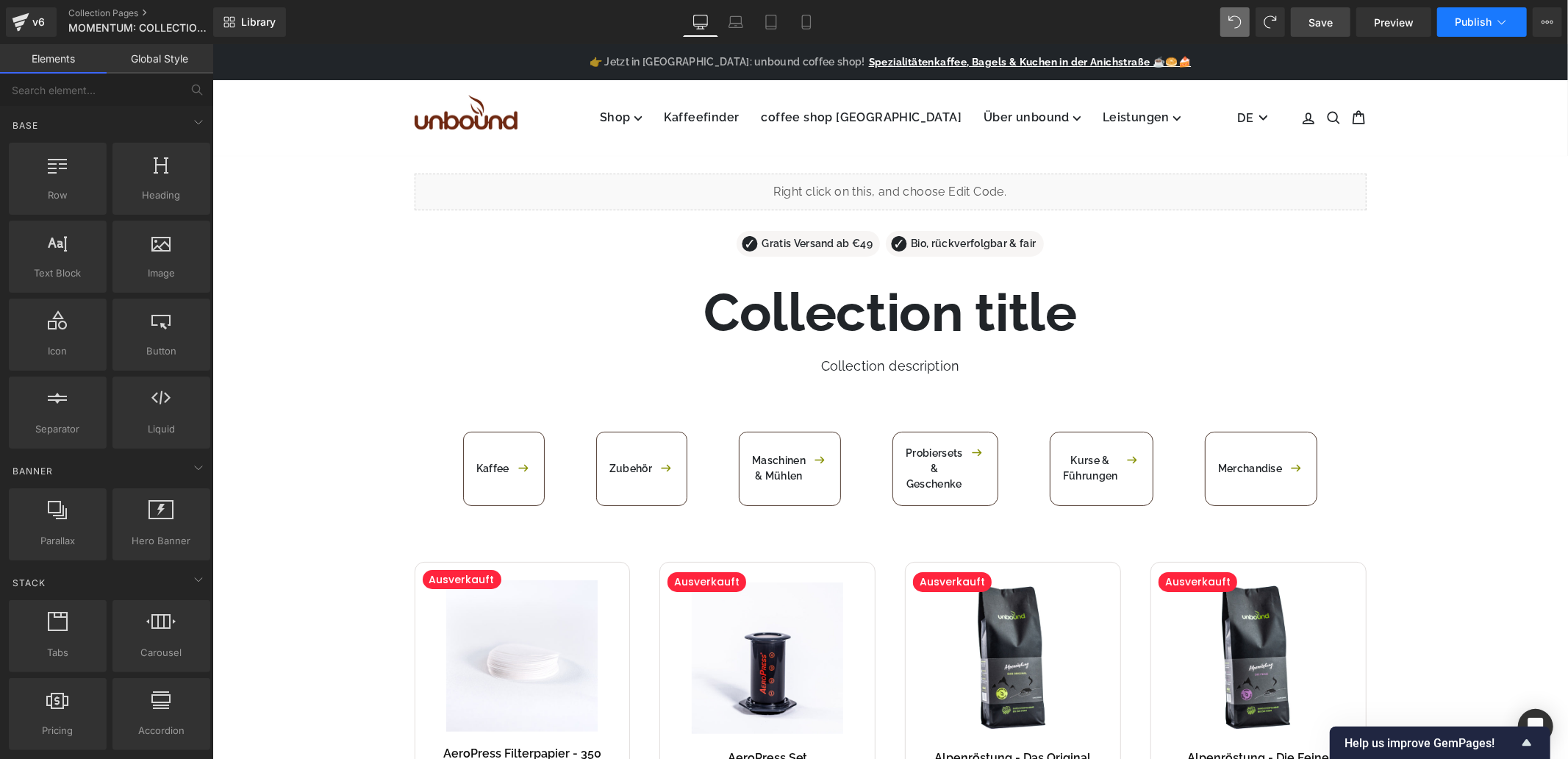
click at [1494, 17] on button "Publish" at bounding box center [1483, 22] width 89 height 29
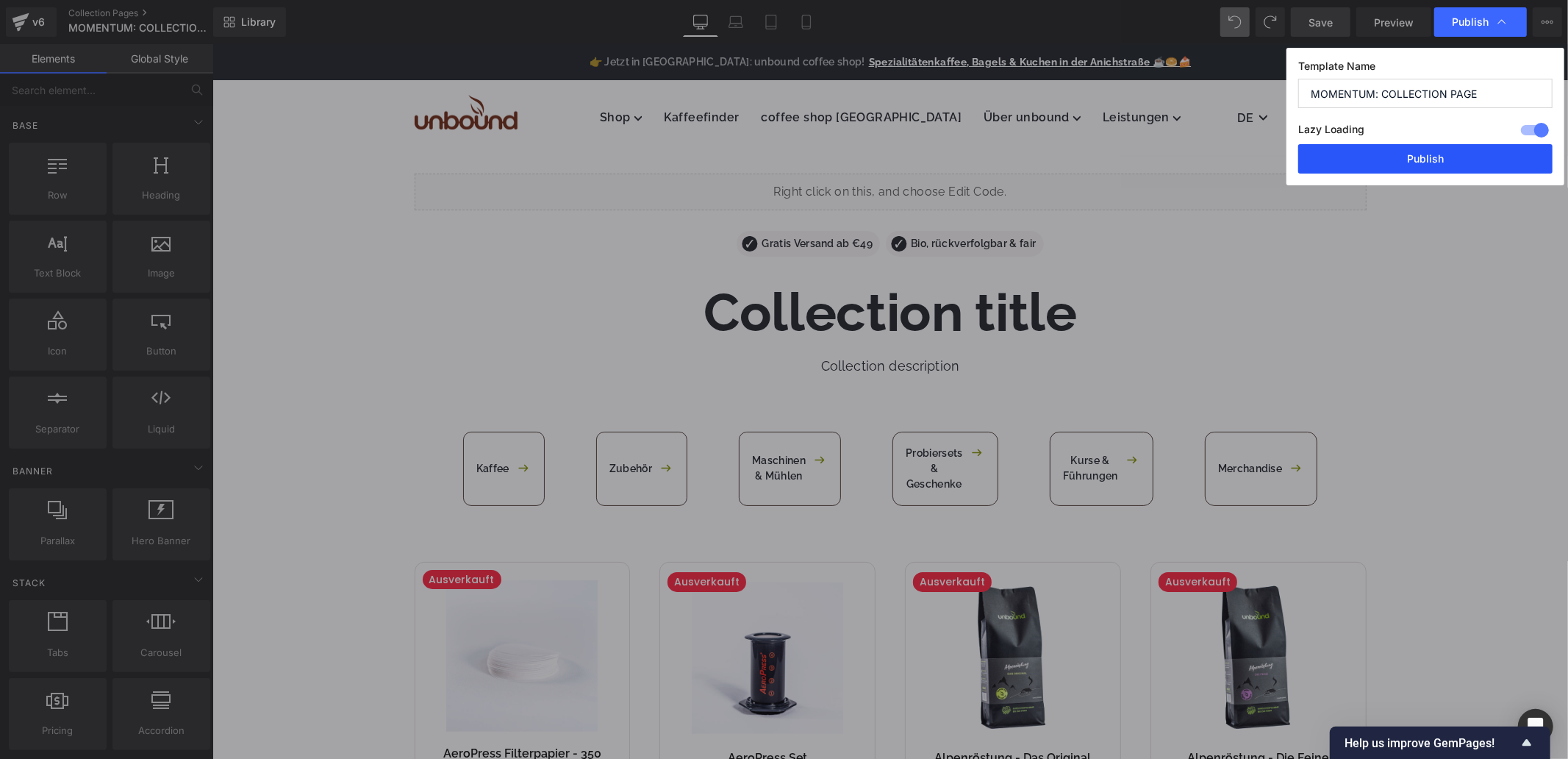
click at [1395, 159] on button "Publish" at bounding box center [1426, 159] width 255 height 29
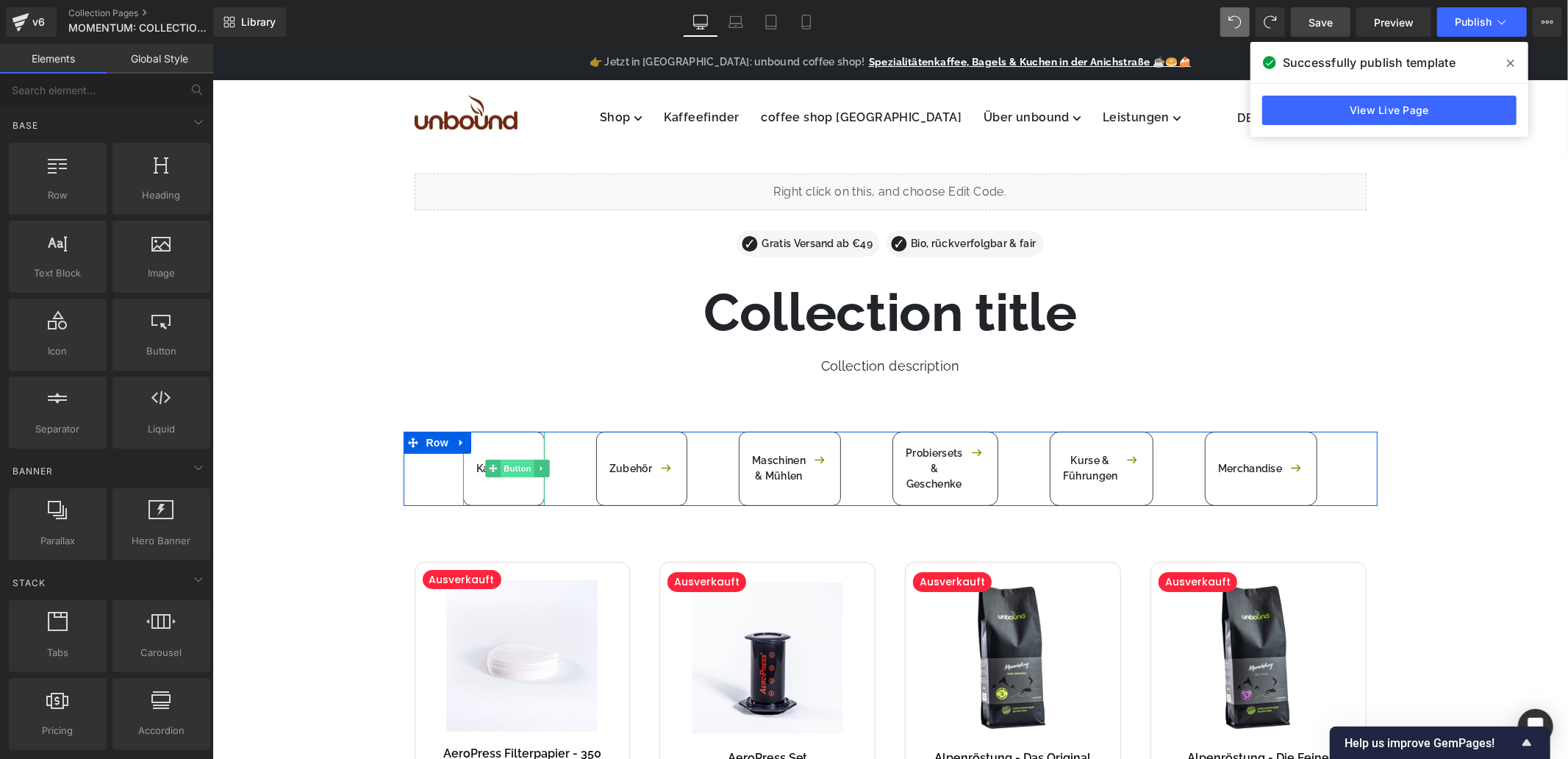
click at [510, 467] on span "Button" at bounding box center [517, 467] width 34 height 18
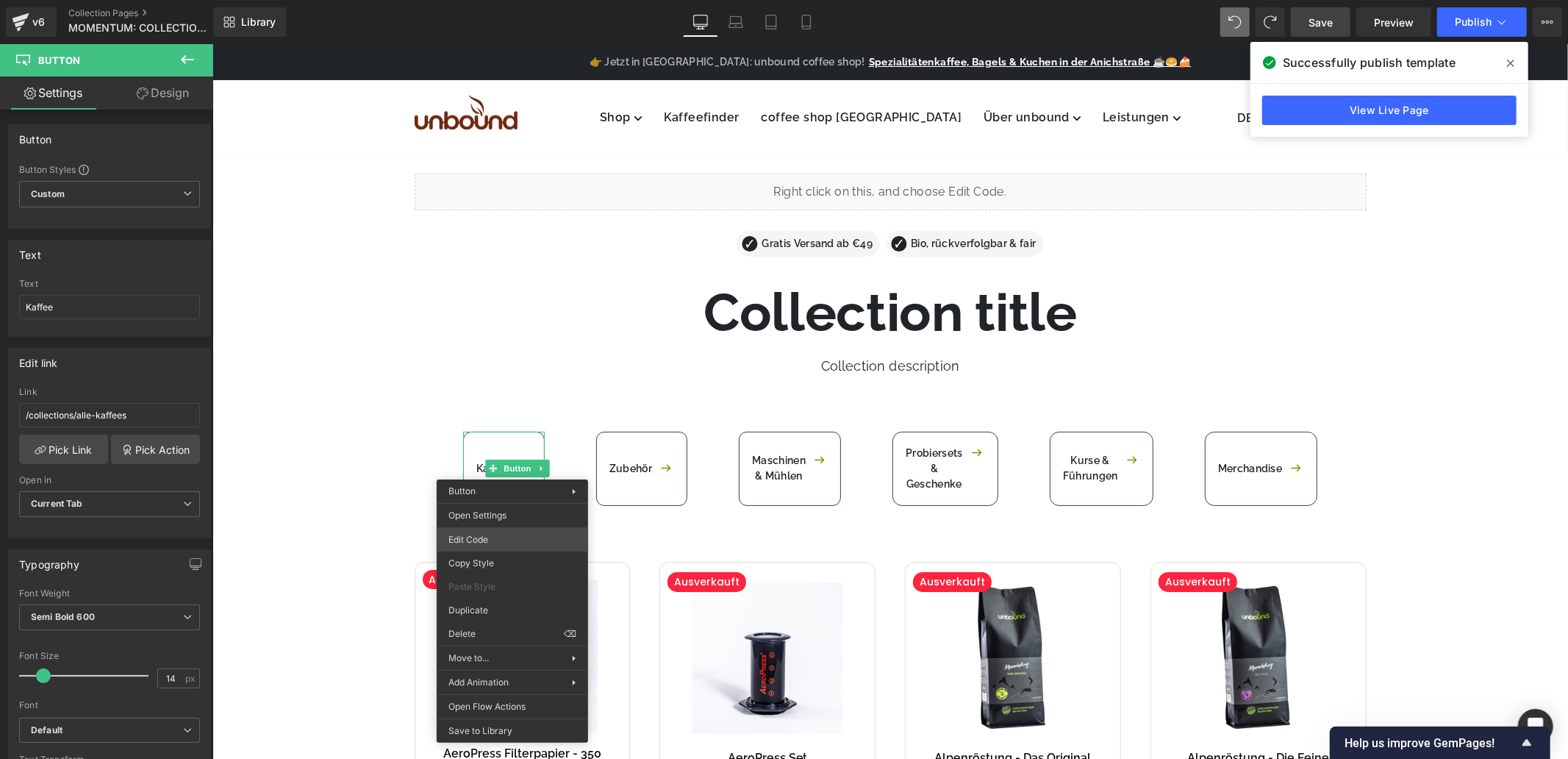
click at [517, 0] on div "Button You are previewing how the will restyle your page. You can not edit Elem…" at bounding box center [784, 0] width 1568 height 0
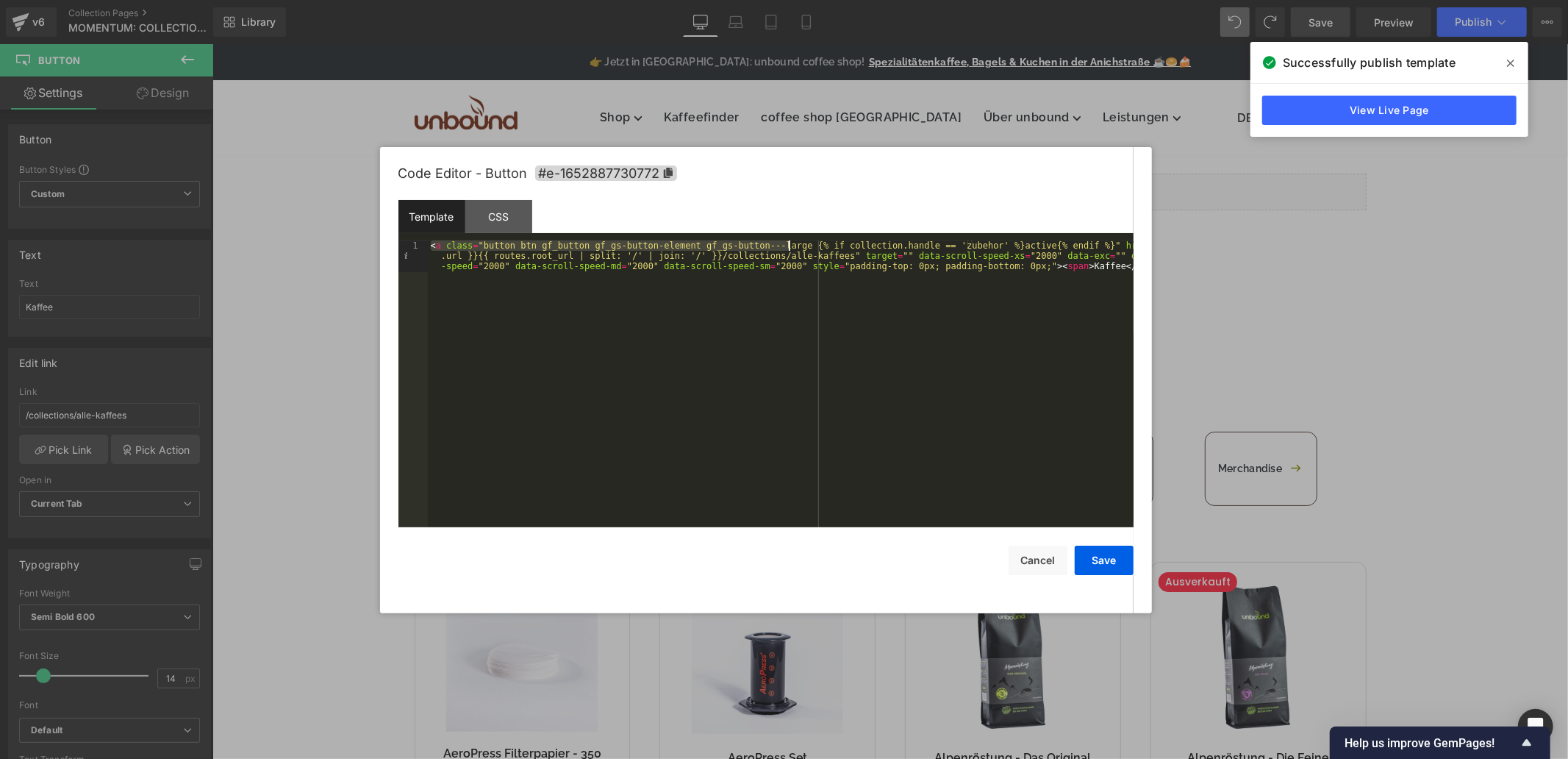
drag, startPoint x: 782, startPoint y: 240, endPoint x: 791, endPoint y: 246, distance: 10.8
click at [786, 243] on div "< a class = "button btn gf_button gf_gs-button-element gf_gs-button---large {% …" at bounding box center [781, 415] width 706 height 351
click at [803, 249] on div "< a class = "button btn gf_button gf_gs-button-element gf_gs-button---large {% …" at bounding box center [781, 415] width 706 height 351
drag, startPoint x: 784, startPoint y: 242, endPoint x: 1053, endPoint y: 244, distance: 269.0
click at [1053, 244] on div "< a class = "button btn gf_button gf_gs-button-element gf_gs-button---large {% …" at bounding box center [781, 415] width 706 height 351
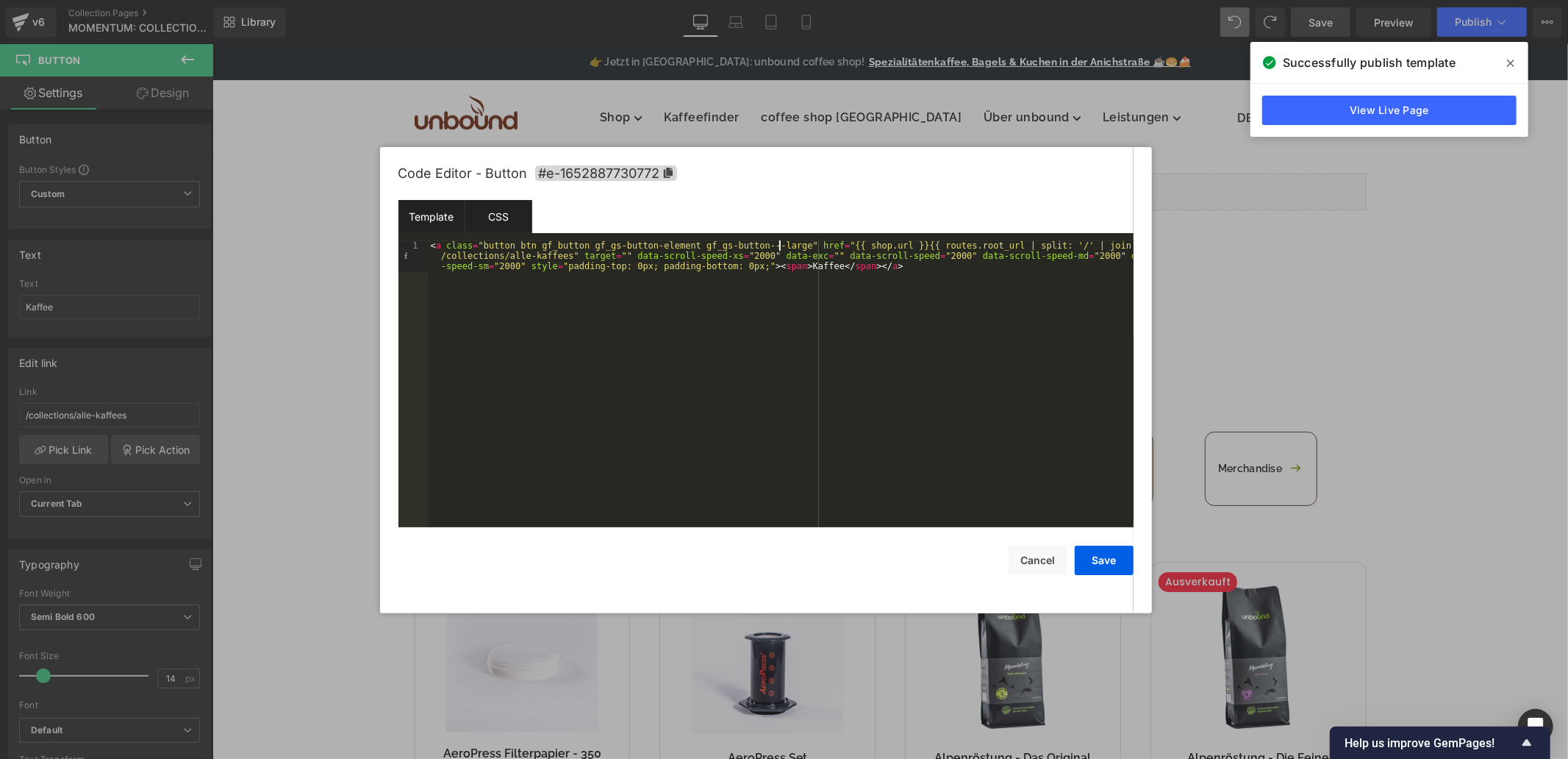
click at [485, 218] on div "CSS" at bounding box center [499, 217] width 66 height 33
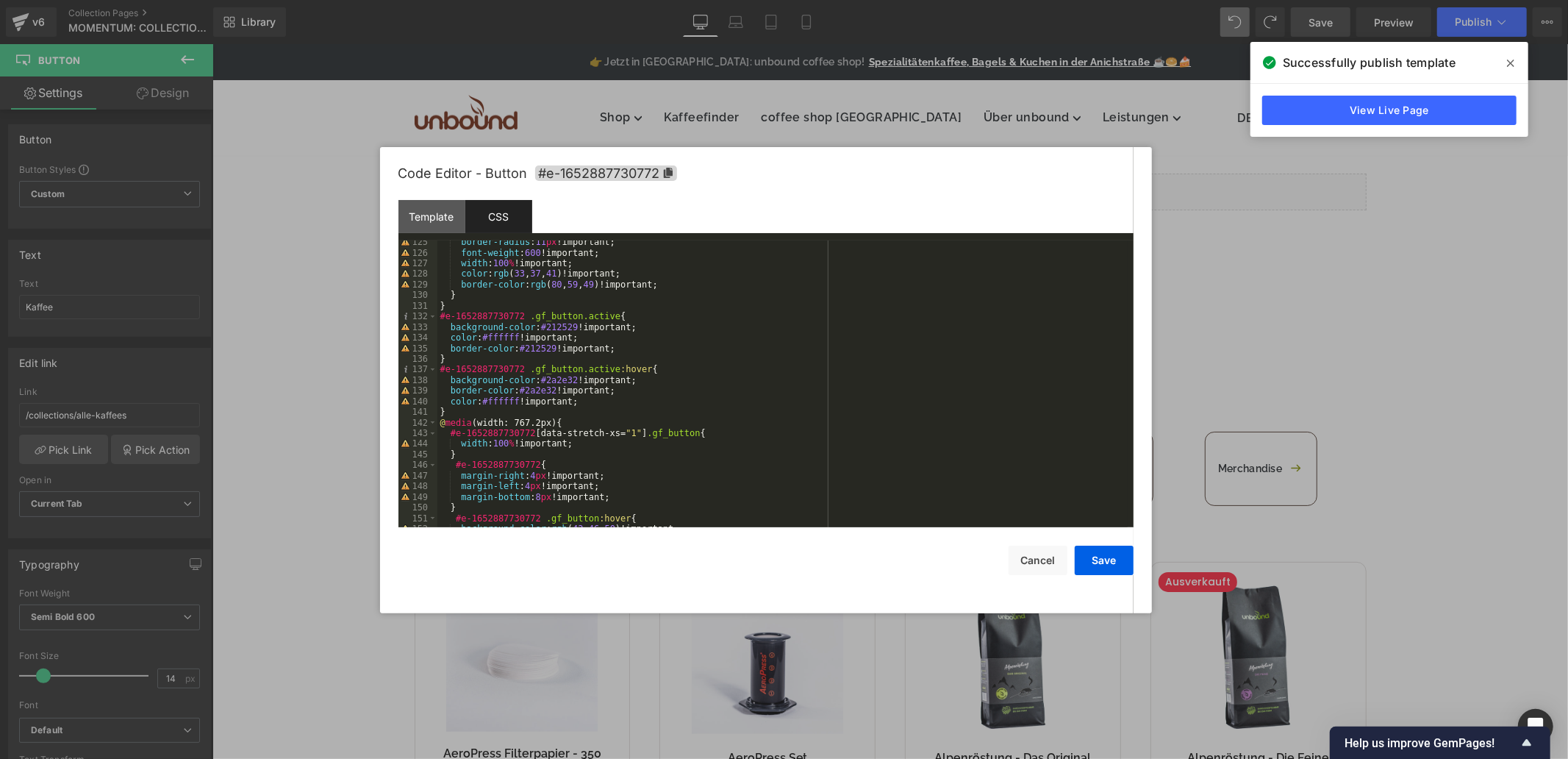
scroll to position [1320, 0]
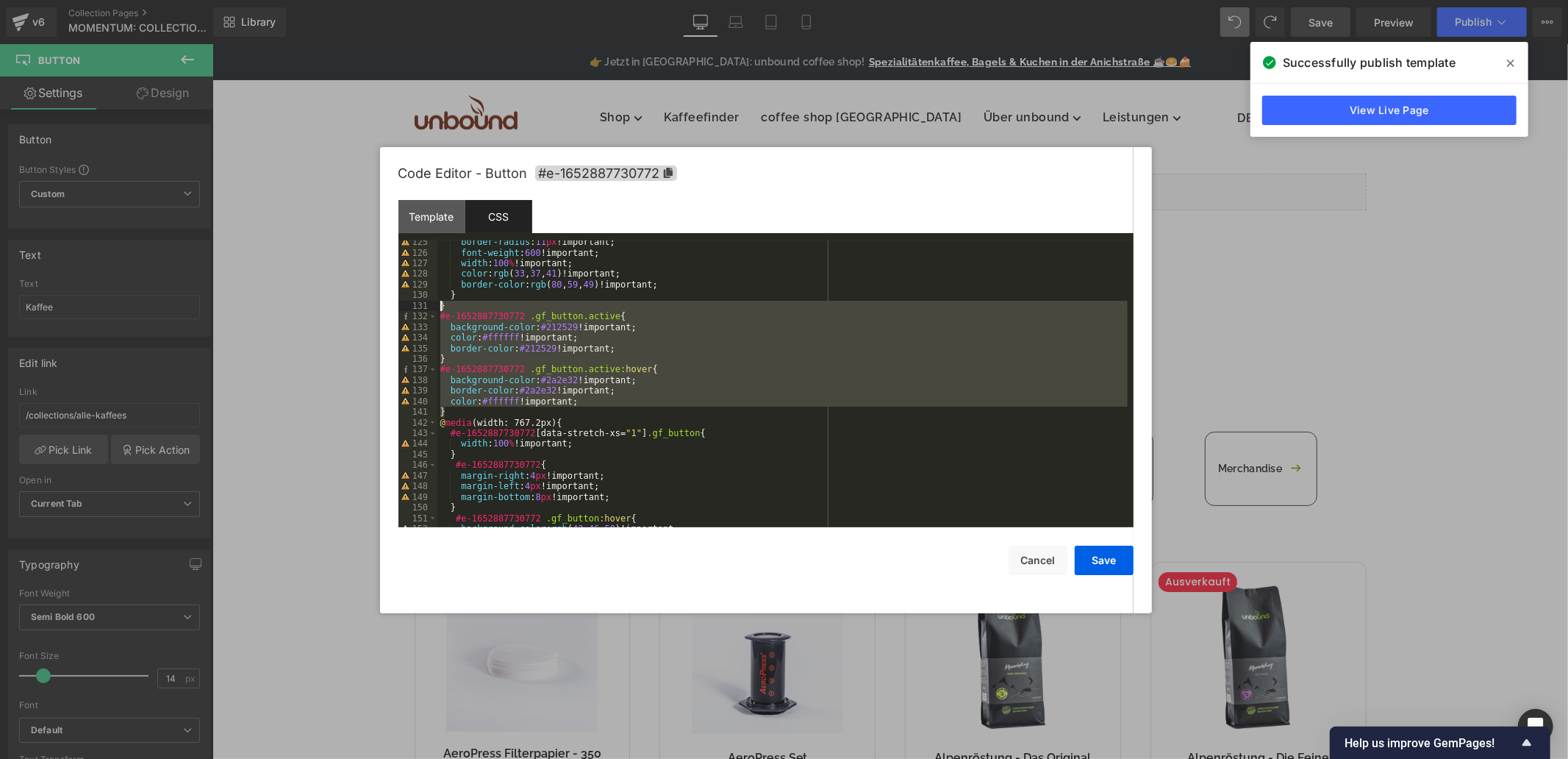
drag, startPoint x: 451, startPoint y: 413, endPoint x: 438, endPoint y: 311, distance: 102.8
click at [438, 311] on div "border-radius : 11 px !important; font-weight : 600 !important; width : 100 % !…" at bounding box center [783, 390] width 690 height 308
click at [468, 408] on div "border-radius : 11 px !important; font-weight : 600 !important; width : 100 % !…" at bounding box center [783, 384] width 690 height 287
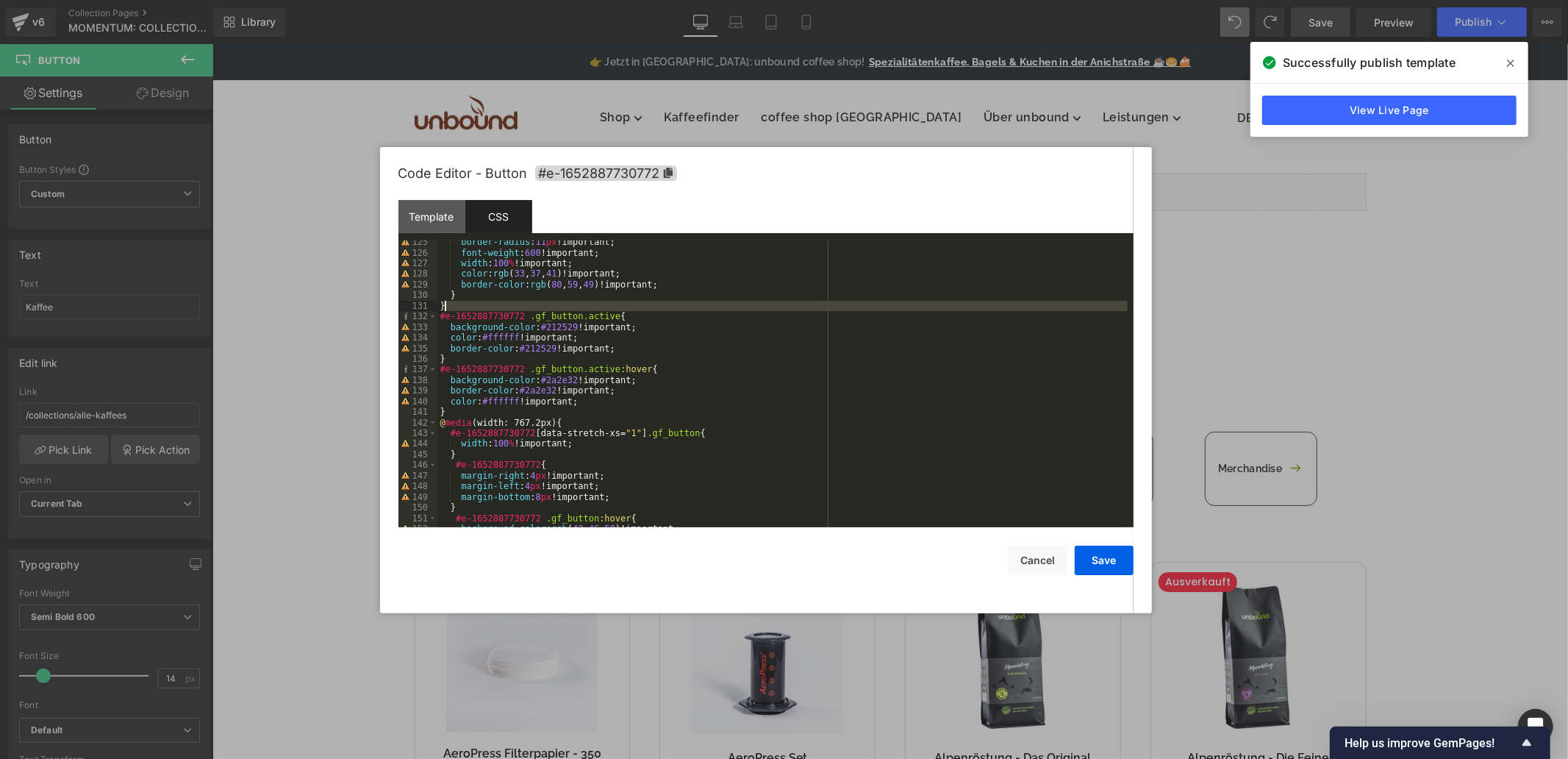
drag, startPoint x: 442, startPoint y: 317, endPoint x: 591, endPoint y: 309, distance: 149.2
click at [591, 309] on div "border-radius : 11 px !important; font-weight : 600 !important; width : 100 % !…" at bounding box center [783, 390] width 690 height 308
click at [439, 346] on div "border-radius : 11 px !important; font-weight : 600 !important; width : 100 % !…" at bounding box center [783, 390] width 690 height 308
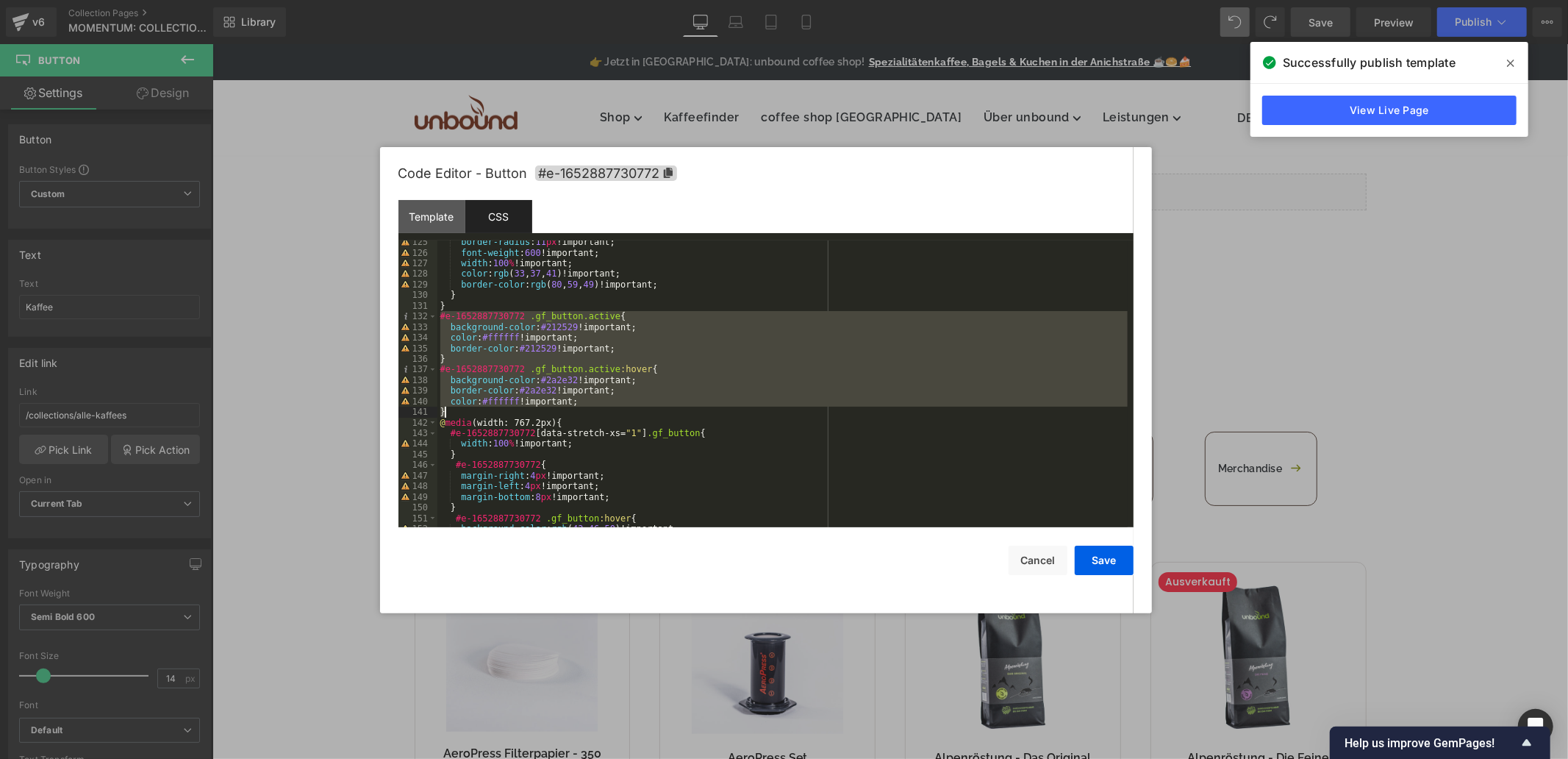
drag, startPoint x: 442, startPoint y: 318, endPoint x: 618, endPoint y: 406, distance: 196.8
click at [612, 414] on div "border-radius : 11 px !important; font-weight : 600 !important; width : 100 % !…" at bounding box center [783, 390] width 690 height 308
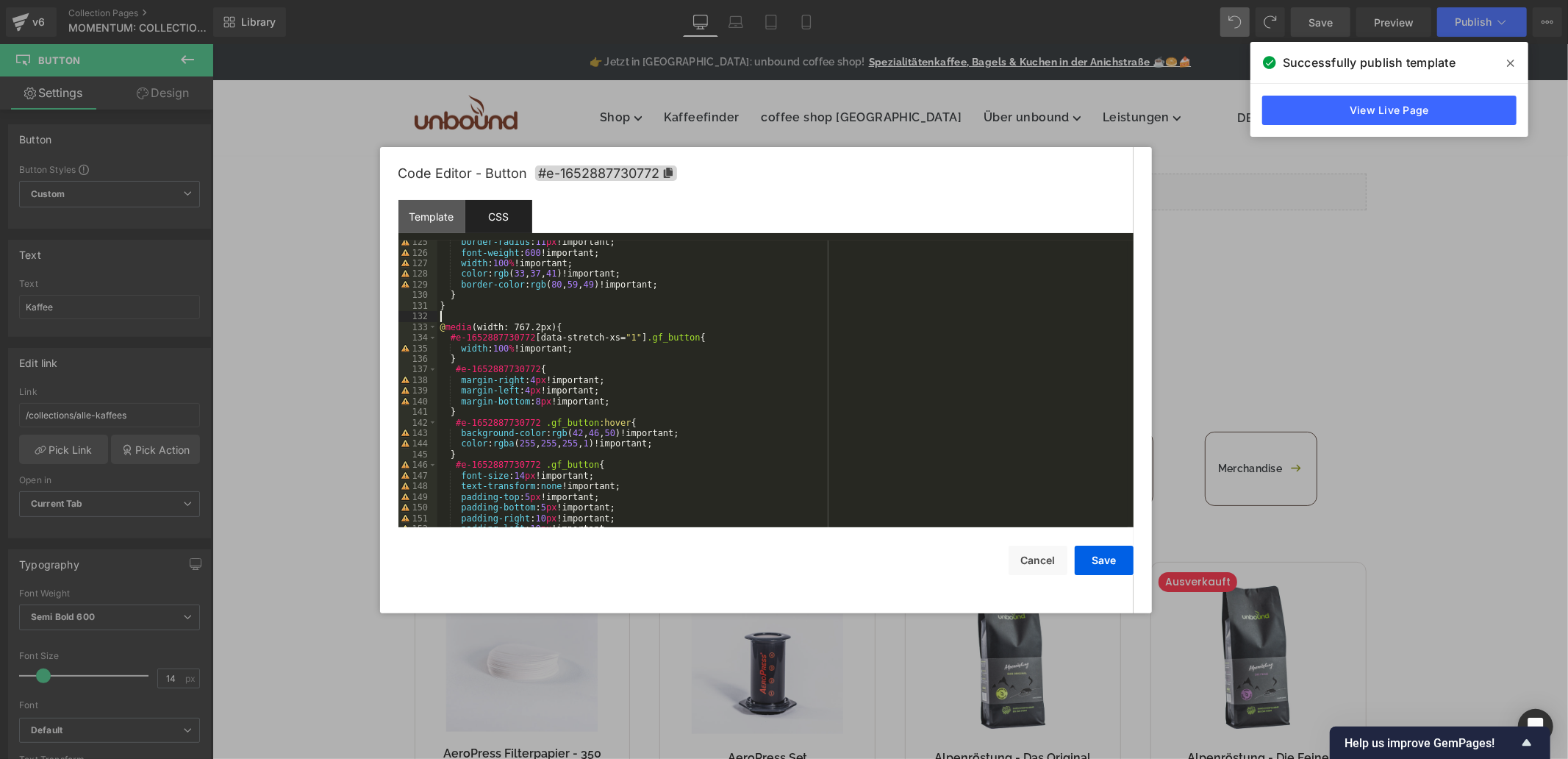
click at [897, 314] on div "border-radius : 11 px !important; font-weight : 600 !important; width : 100 % !…" at bounding box center [783, 390] width 690 height 308
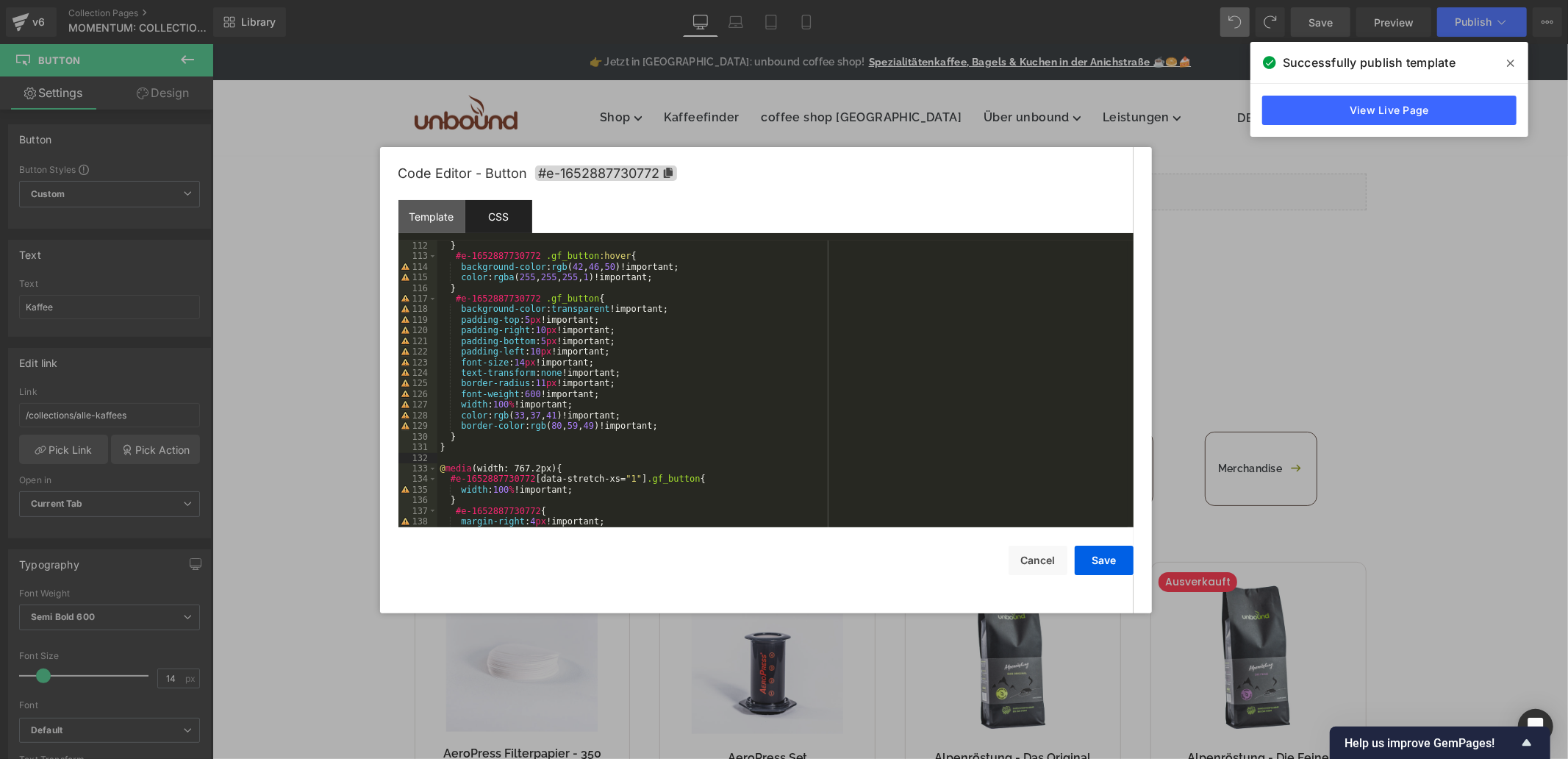
scroll to position [1276, 0]
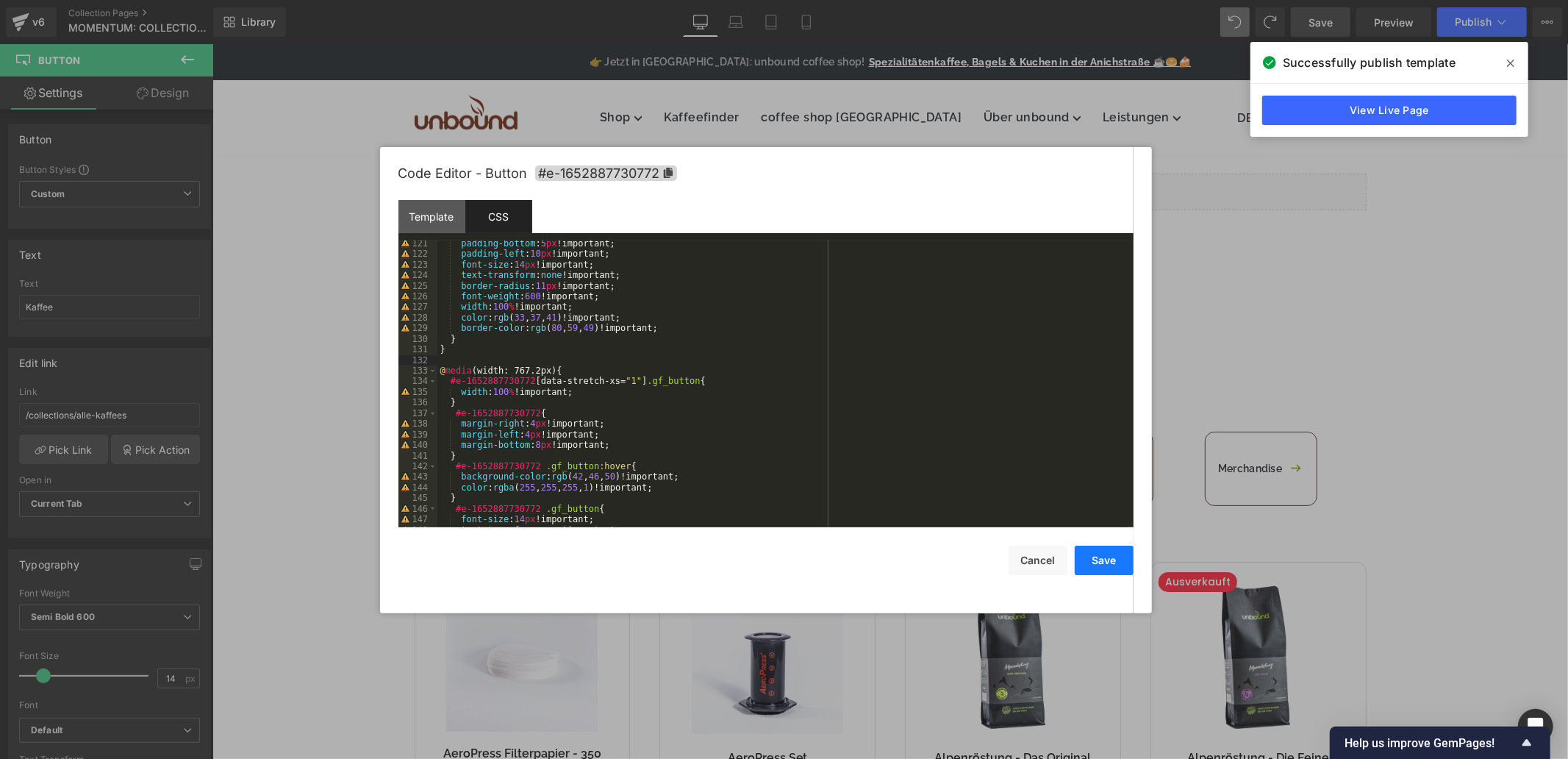
click at [1120, 561] on button "Save" at bounding box center [1105, 560] width 59 height 29
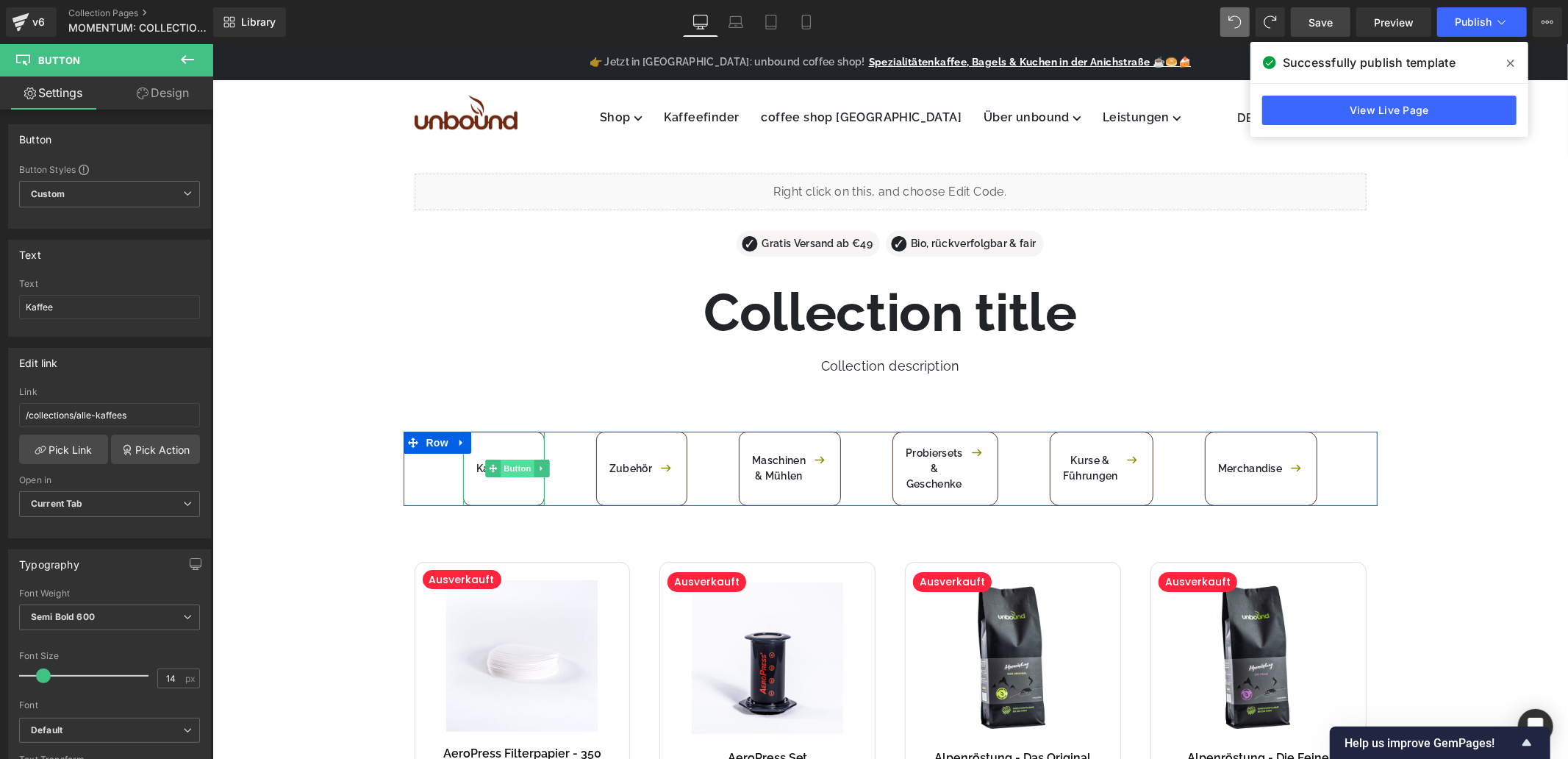
click at [517, 470] on span "Button" at bounding box center [517, 467] width 34 height 18
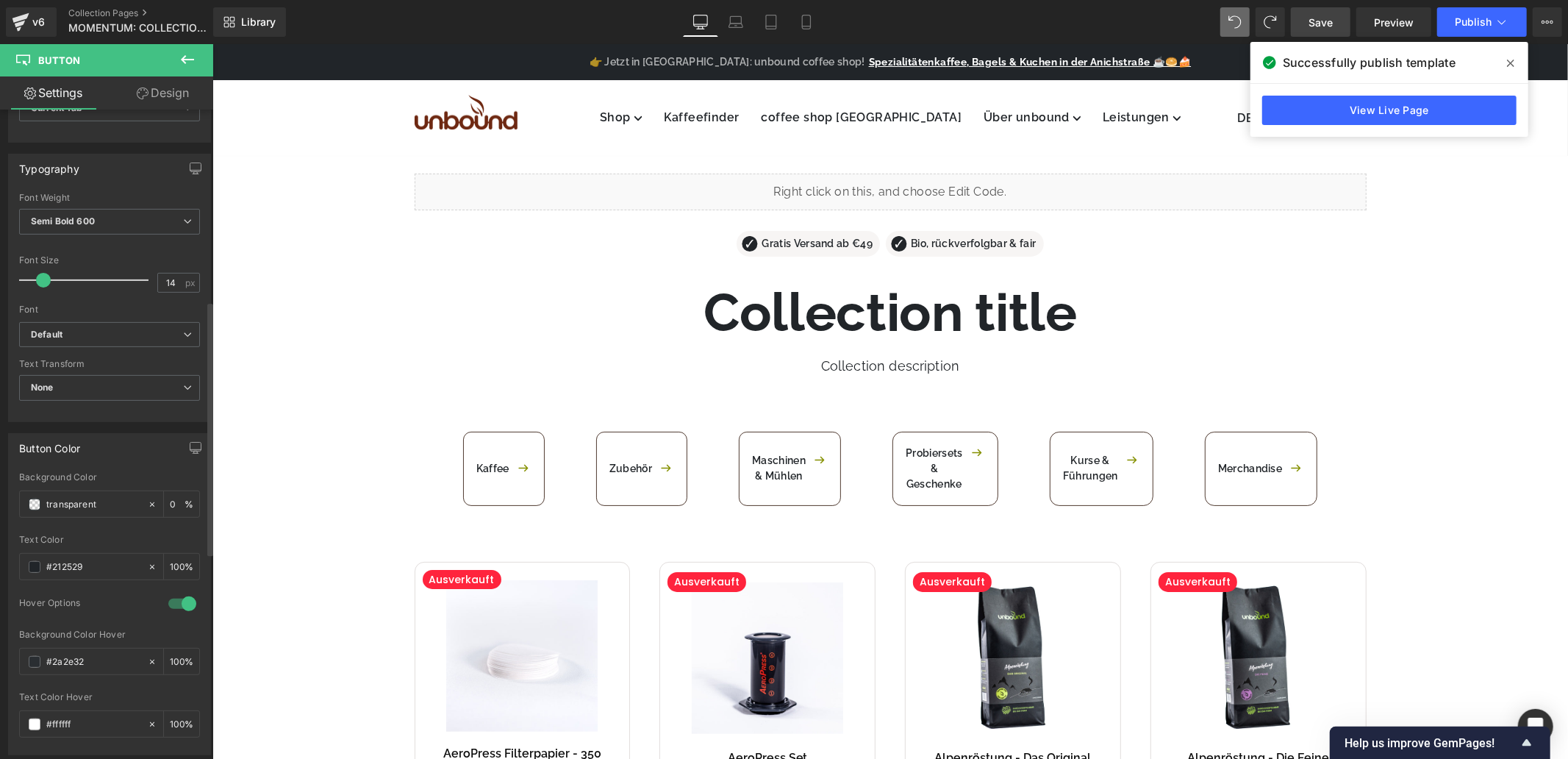
scroll to position [490, 0]
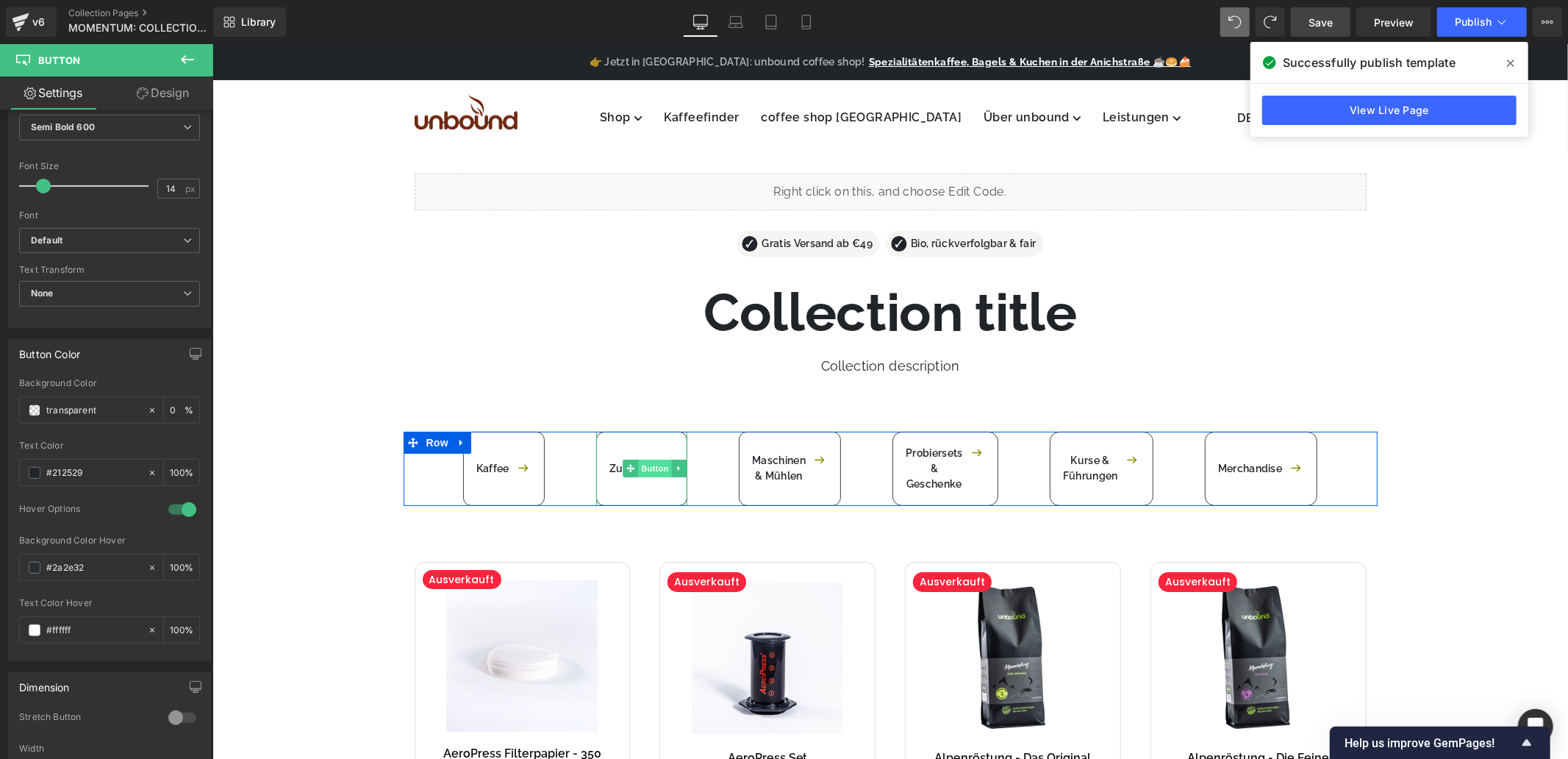
click at [638, 459] on span "Button" at bounding box center [654, 467] width 34 height 18
click at [801, 471] on span "Button" at bounding box center [803, 467] width 34 height 18
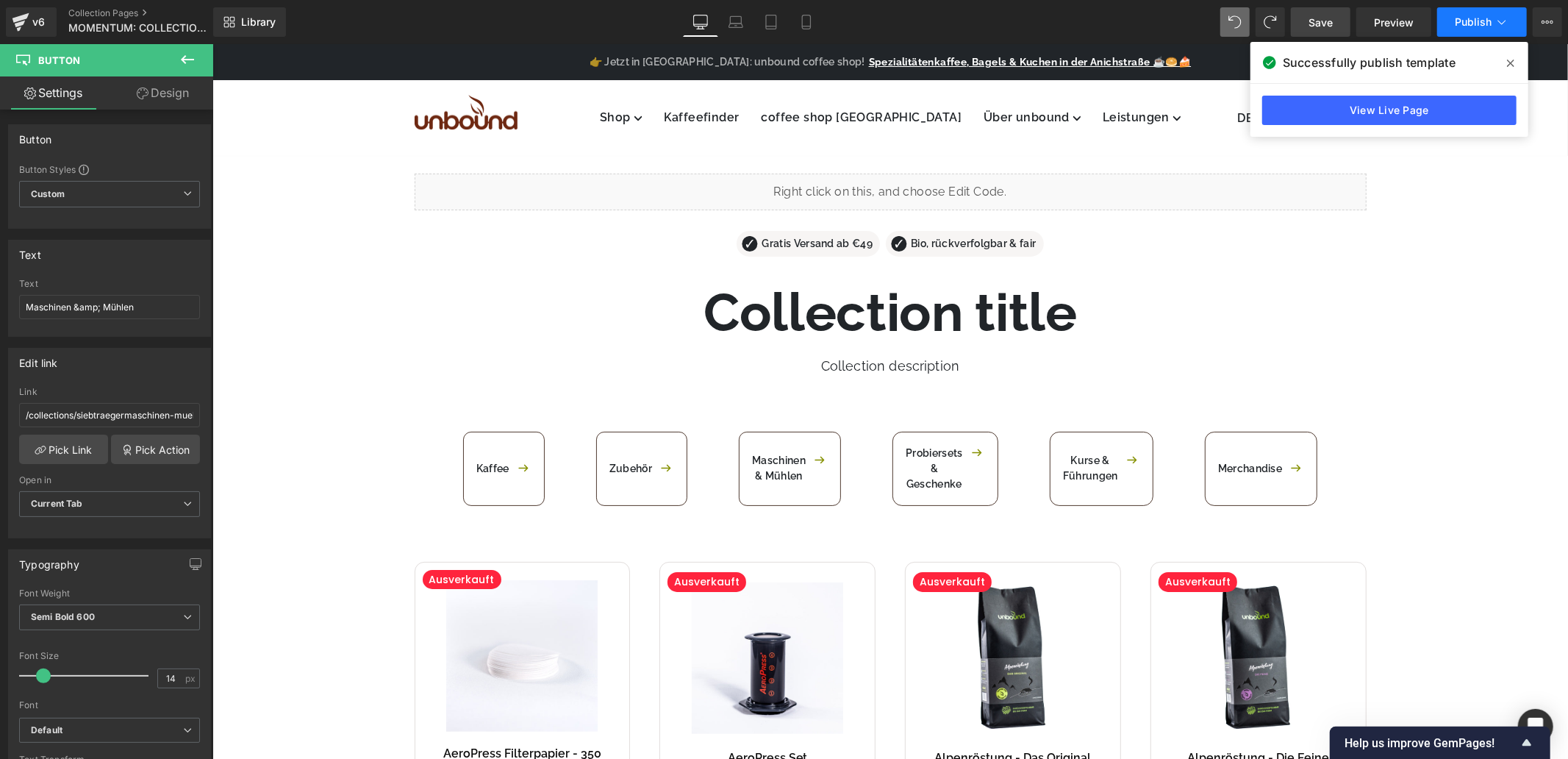
click at [1474, 16] on span "Publish" at bounding box center [1473, 22] width 37 height 11
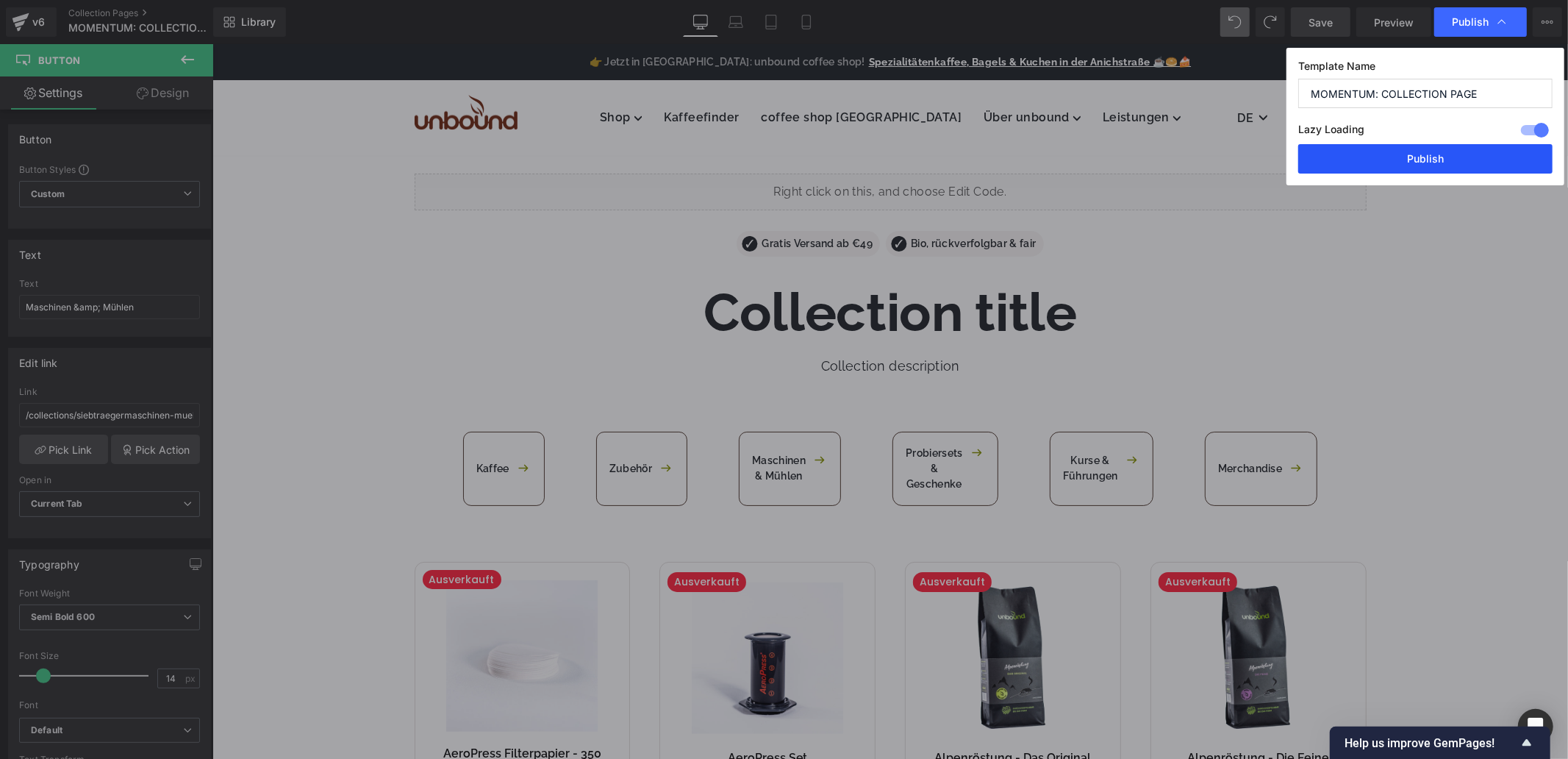
click at [1368, 158] on button "Publish" at bounding box center [1426, 159] width 255 height 29
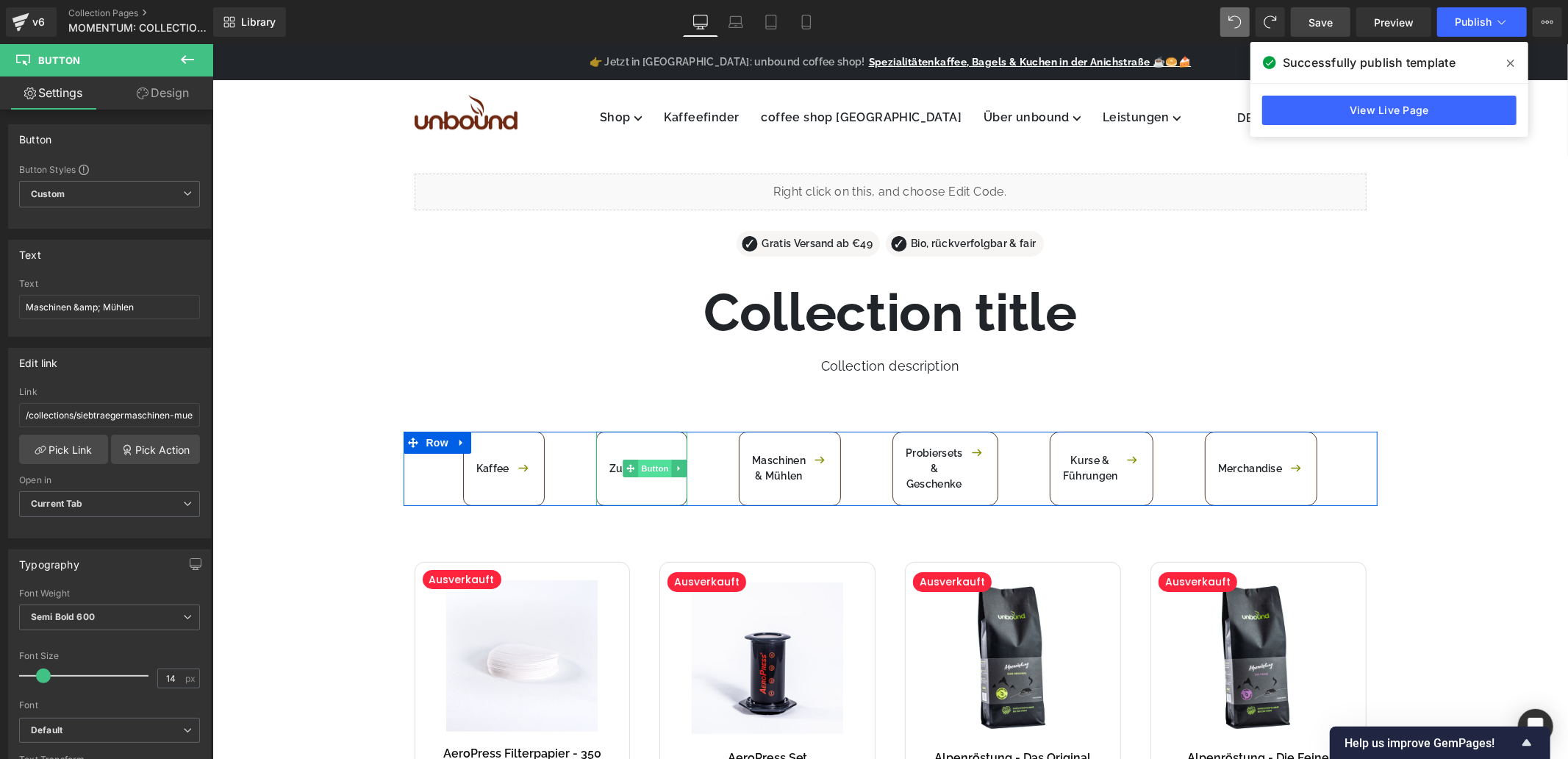
click at [643, 471] on span "Button" at bounding box center [654, 467] width 34 height 18
click at [946, 465] on span "Button" at bounding box center [959, 467] width 34 height 18
click at [949, 470] on span "Button" at bounding box center [959, 467] width 34 height 18
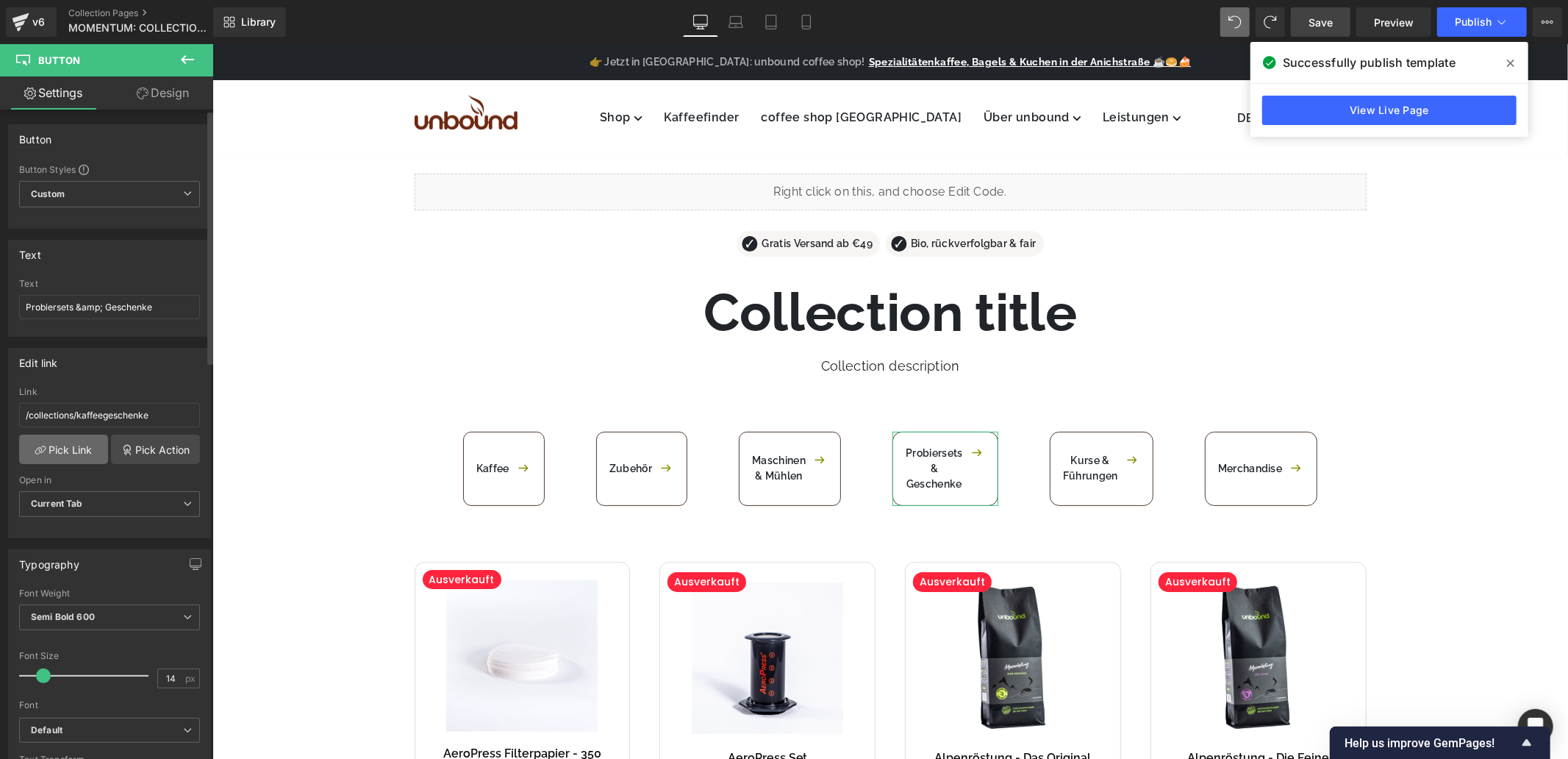
click at [81, 449] on link "Pick Link" at bounding box center [64, 449] width 89 height 29
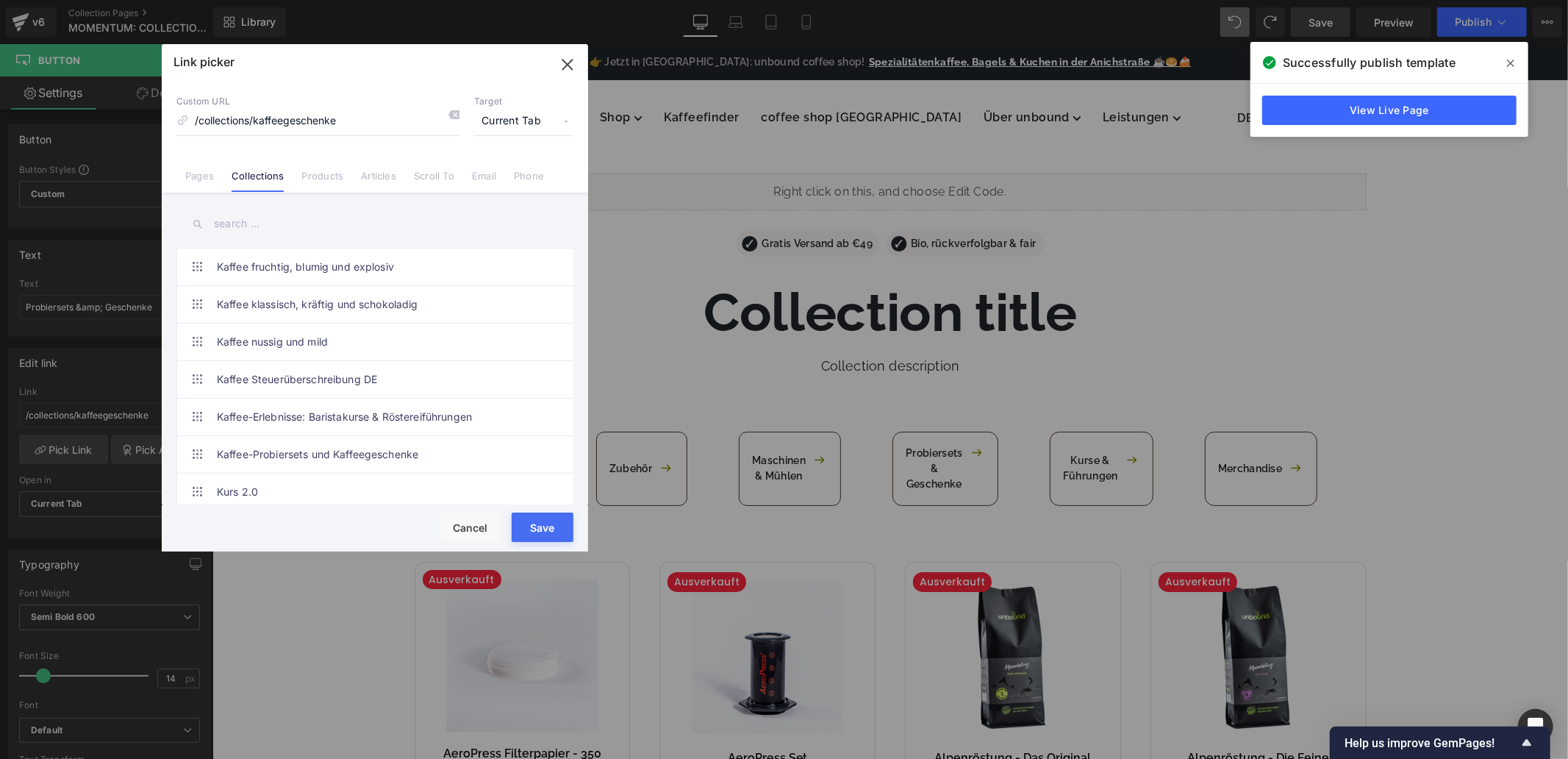
click at [325, 223] on input "text" at bounding box center [375, 223] width 397 height 33
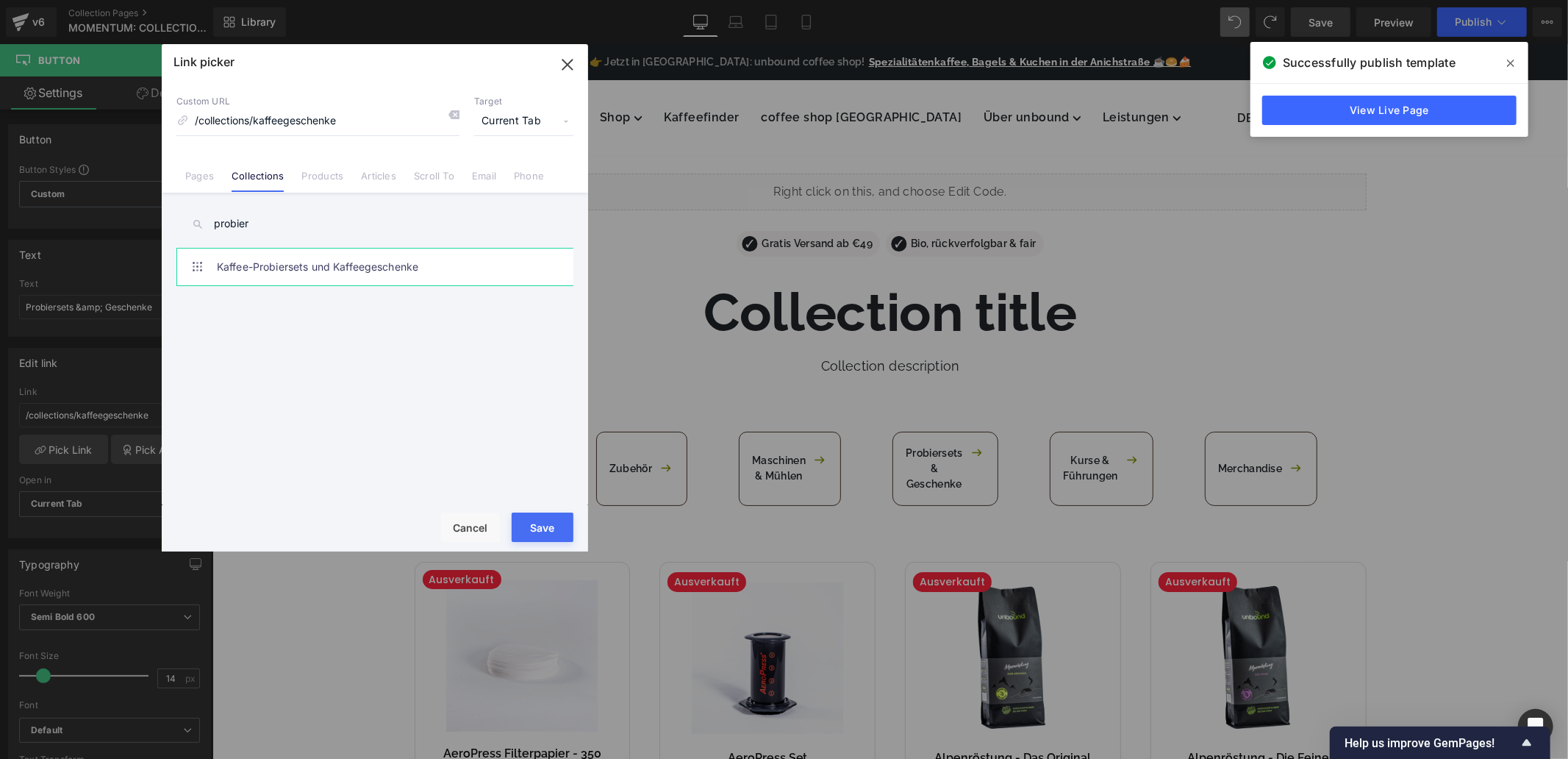
type input "probier"
click at [329, 271] on link "Kaffee-Probiersets und Kaffeegeschenke" at bounding box center [378, 267] width 324 height 37
type input "/collections/kaffee-probiersets-kaffeegeschenke"
click at [545, 522] on button "Save" at bounding box center [542, 527] width 62 height 29
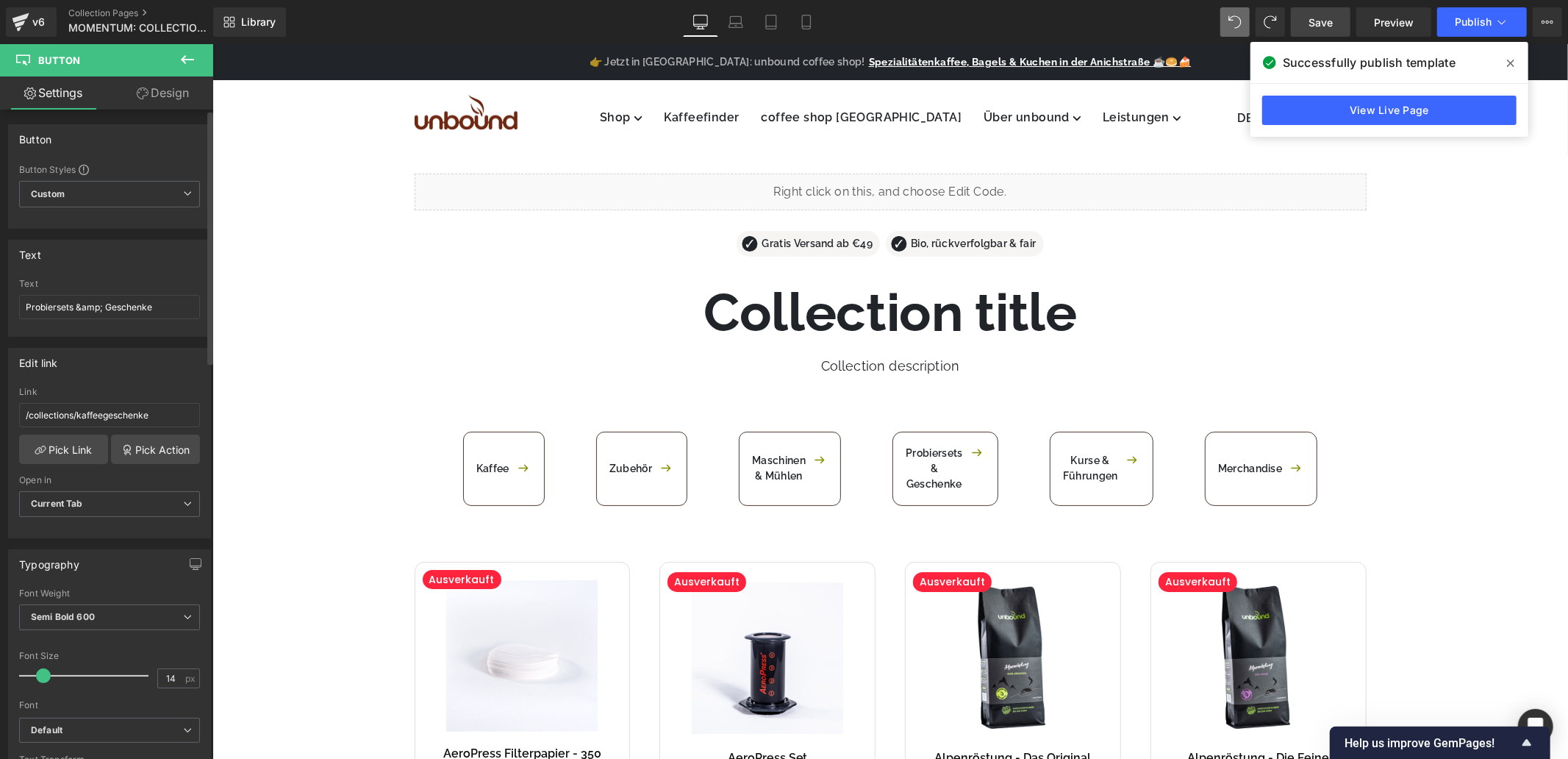
type input "/collections/kaffee-probiersets-kaffeegeschenke"
drag, startPoint x: 76, startPoint y: 413, endPoint x: 187, endPoint y: 414, distance: 111.0
click at [187, 414] on input "/collections/kaffee-probiersets-kaffeegeschenke" at bounding box center [109, 415] width 180 height 25
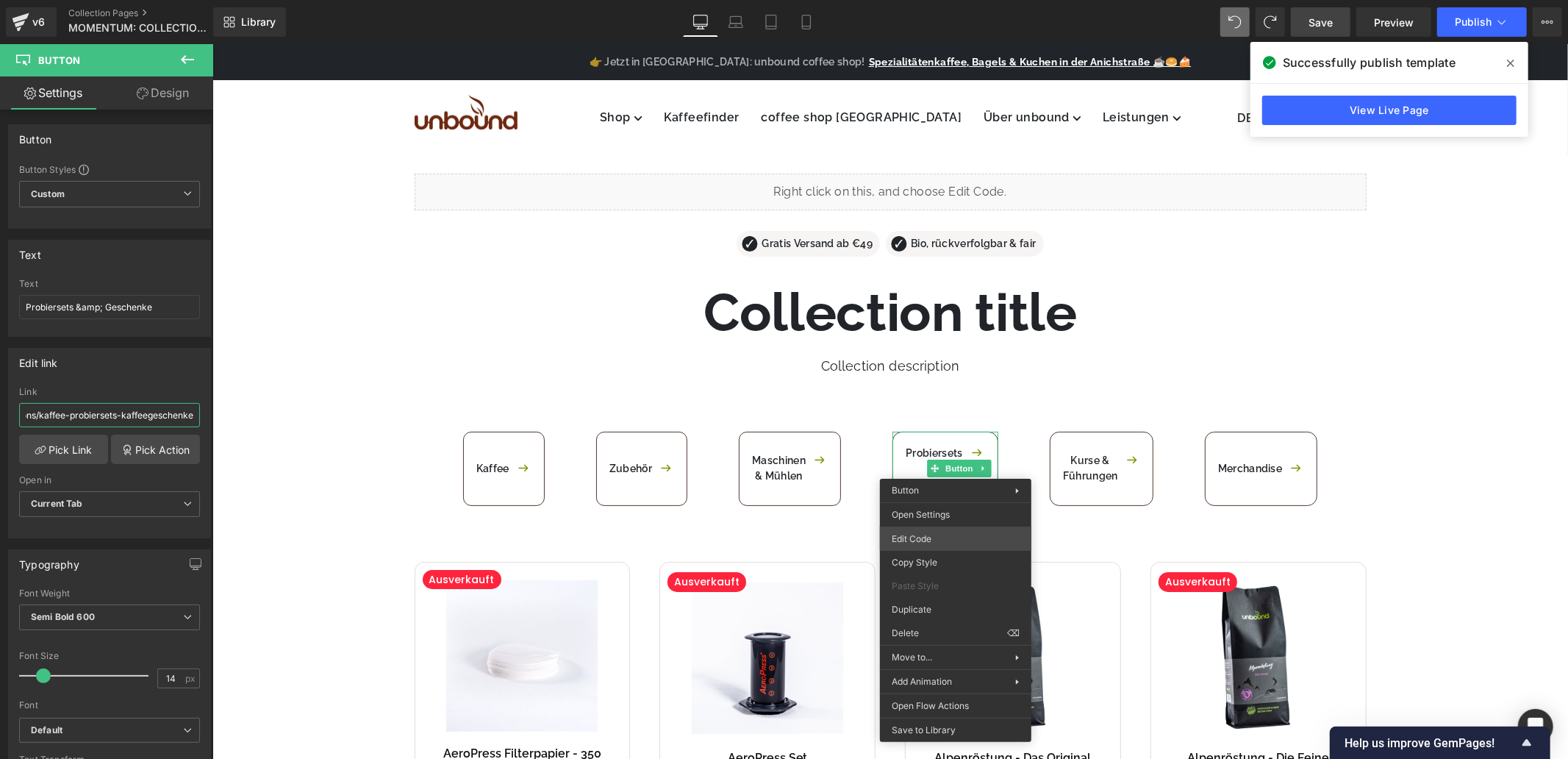
click at [943, 0] on div "Button You are previewing how the will restyle your page. You can not edit Elem…" at bounding box center [784, 0] width 1568 height 0
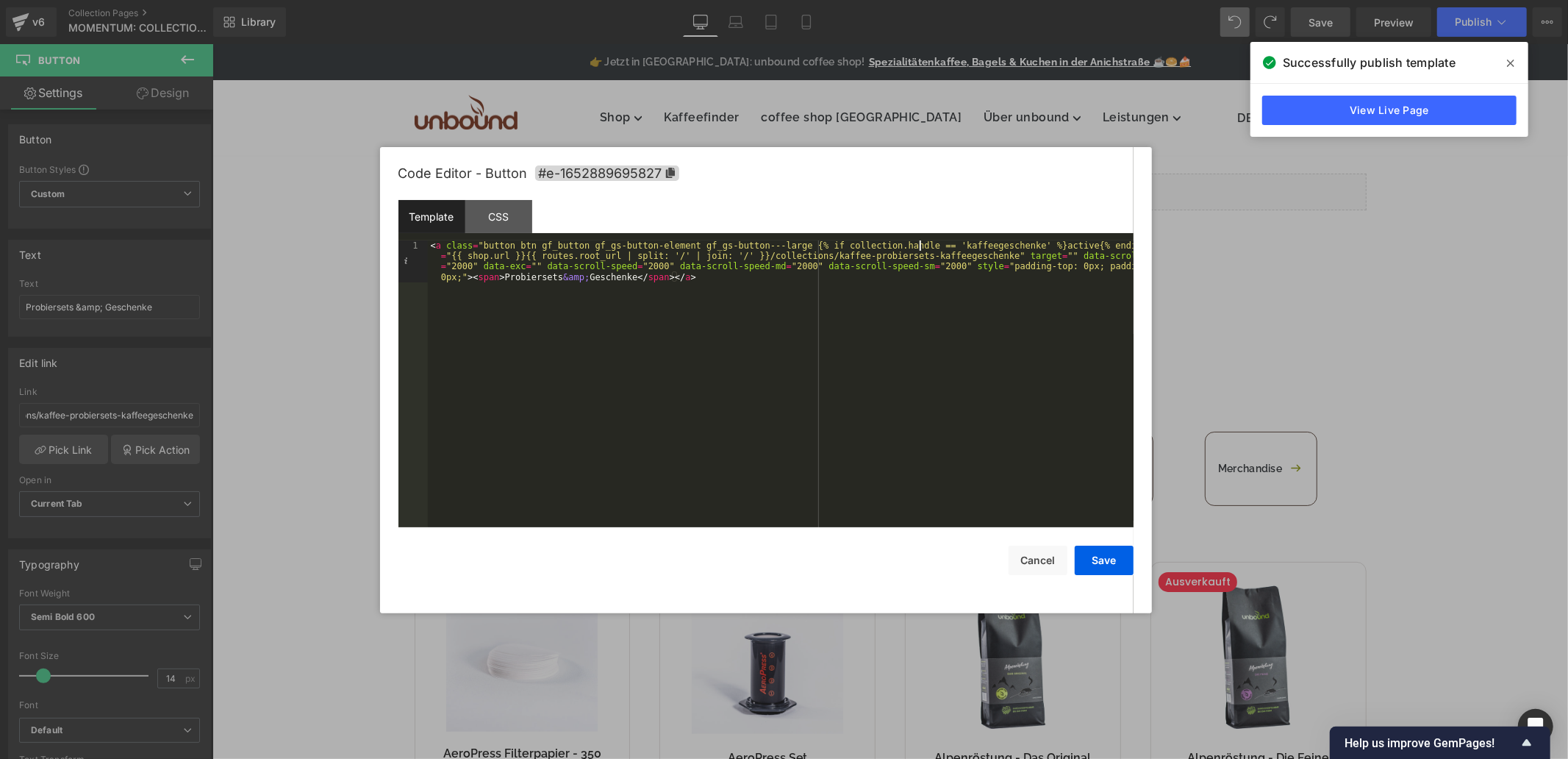
scroll to position [0, 0]
drag, startPoint x: 922, startPoint y: 245, endPoint x: 991, endPoint y: 246, distance: 69.0
click at [991, 246] on div "< a class = "button btn gf_button gf_gs-button-element gf_gs-button---large {% …" at bounding box center [781, 427] width 706 height 372
click at [1099, 564] on button "Save" at bounding box center [1105, 560] width 59 height 29
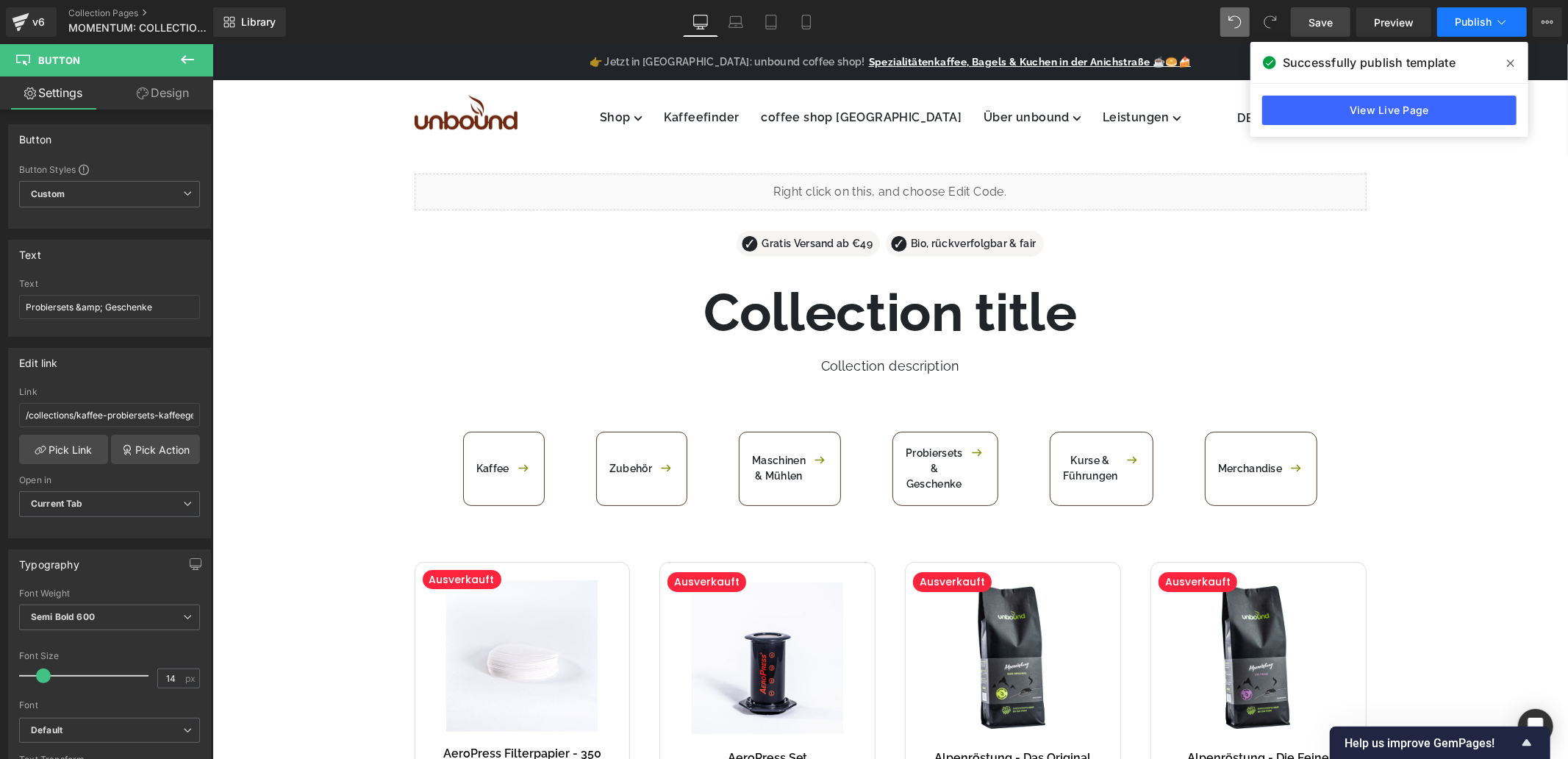
click at [1493, 28] on button "Publish" at bounding box center [1483, 22] width 89 height 29
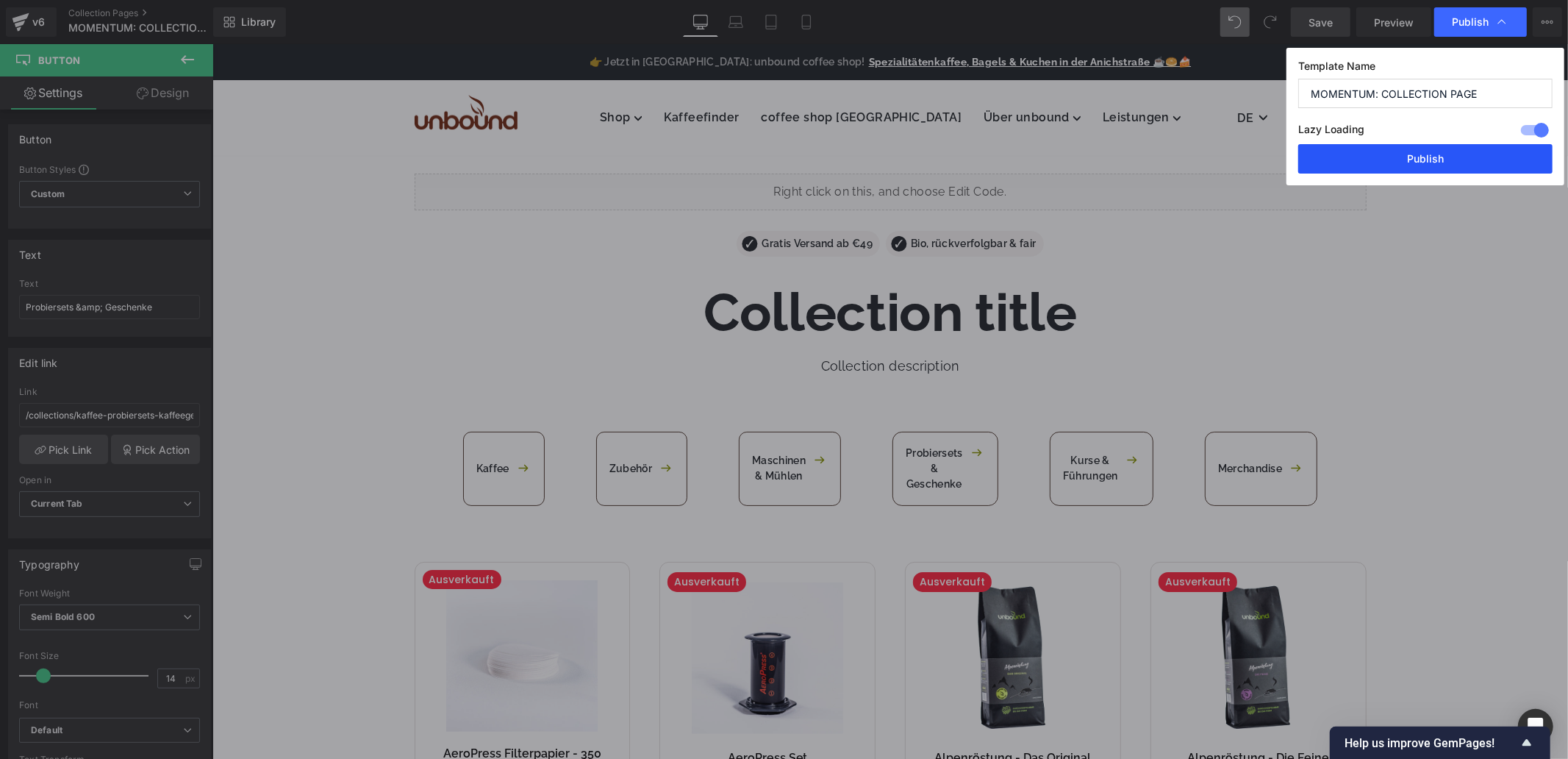
click at [1438, 153] on button "Publish" at bounding box center [1426, 159] width 255 height 29
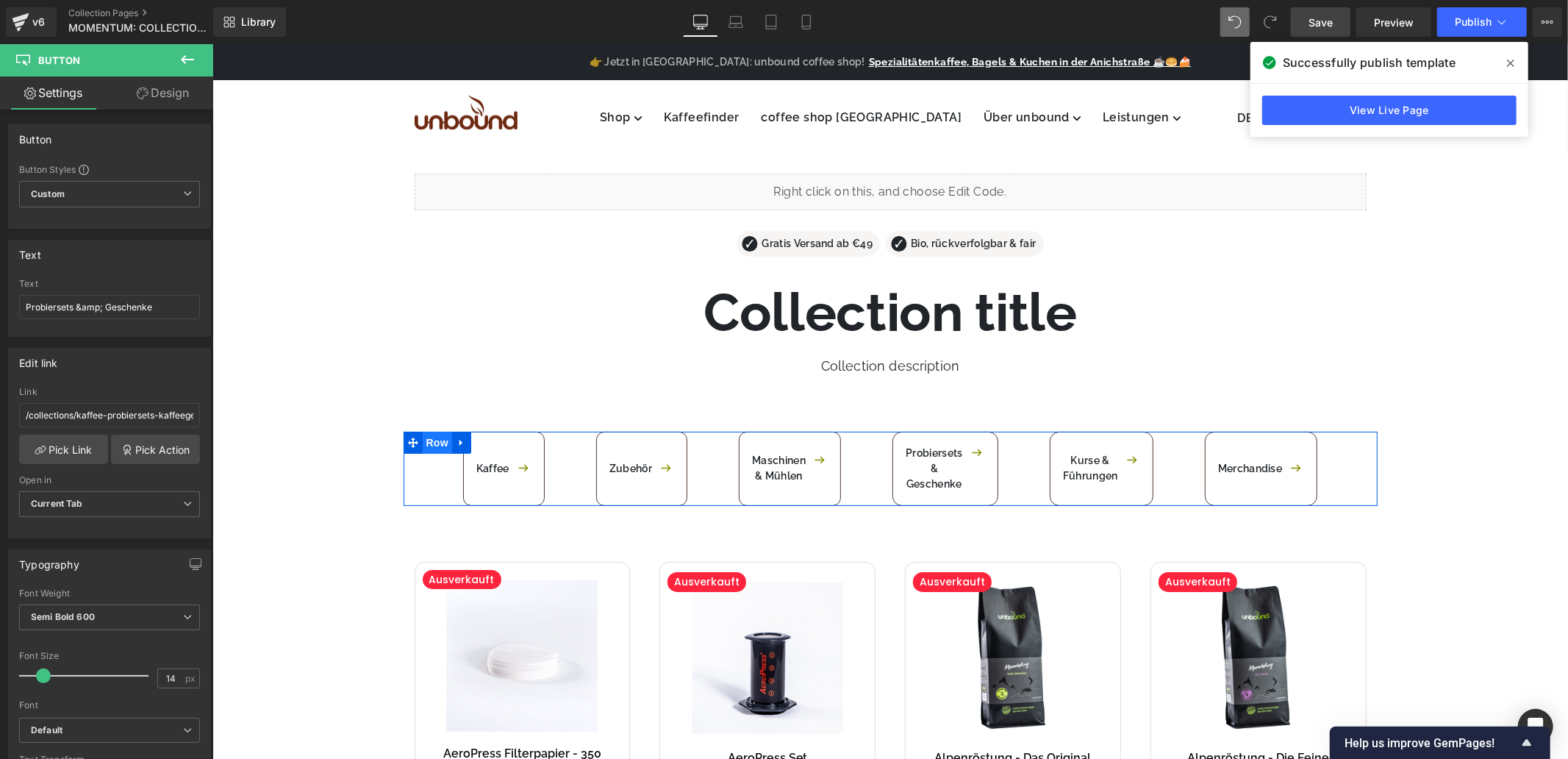
click at [438, 445] on span "Row" at bounding box center [436, 442] width 29 height 22
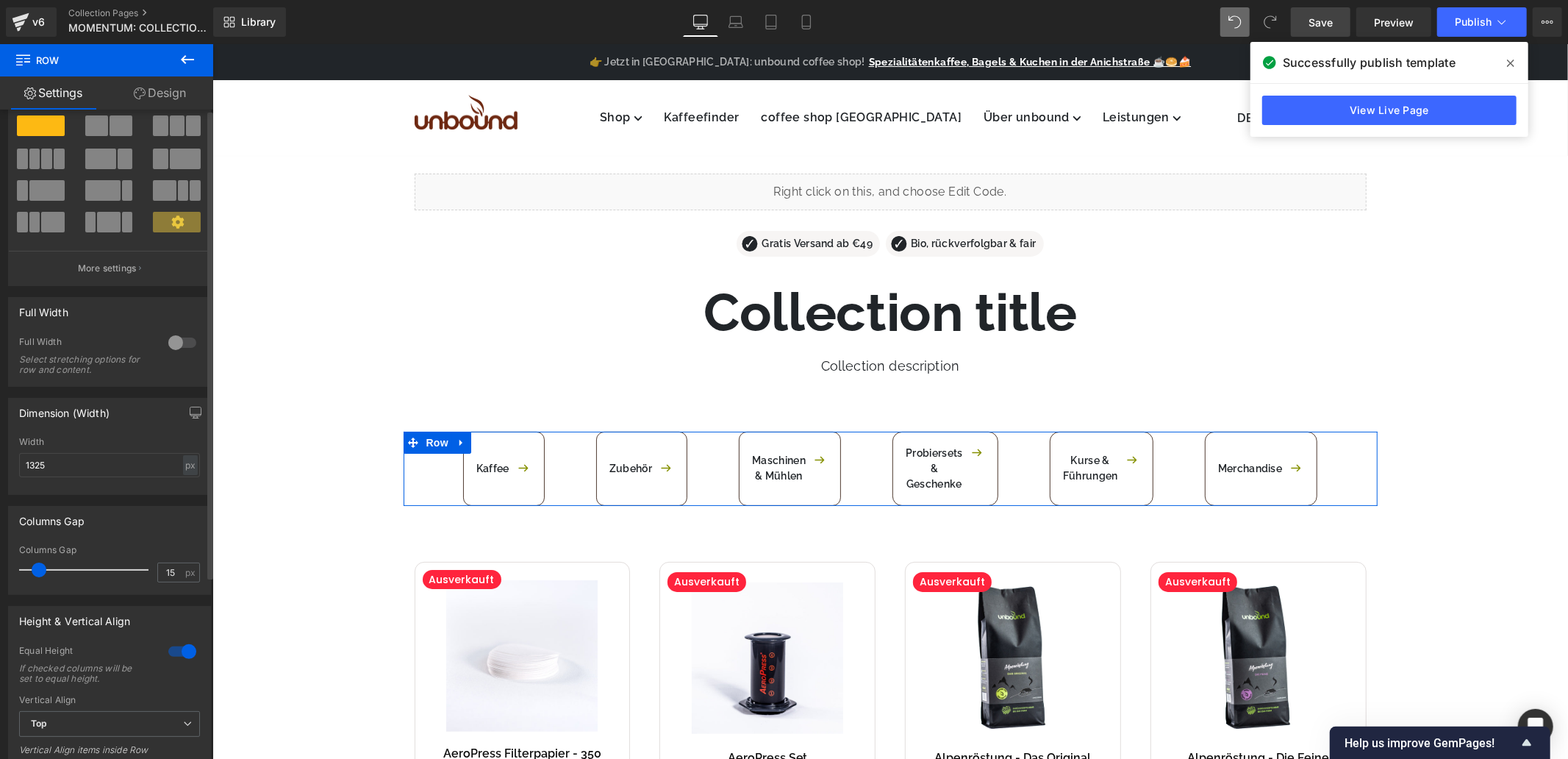
scroll to position [82, 0]
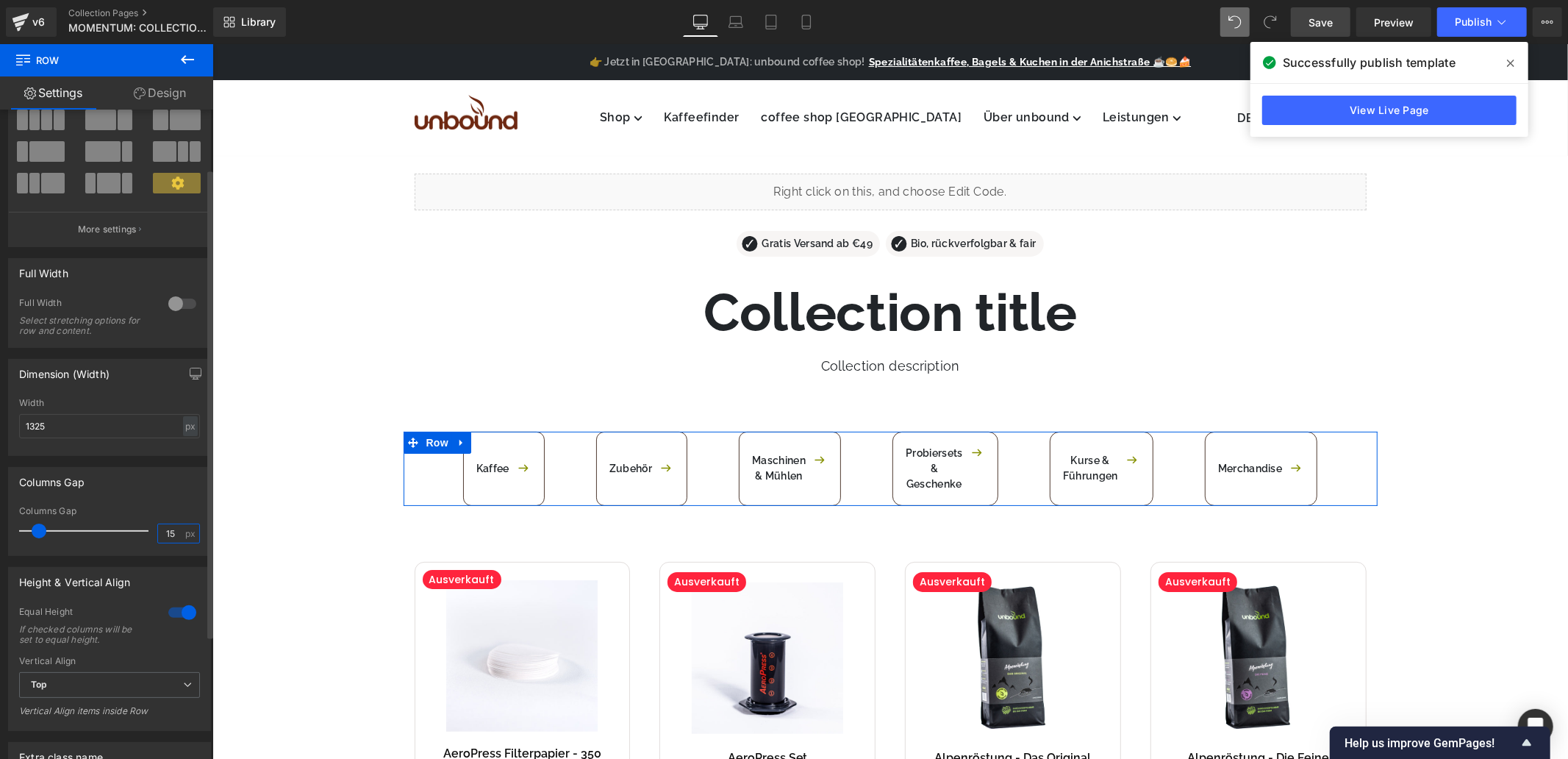
click at [172, 535] on input "15" at bounding box center [170, 533] width 26 height 18
type input "15"
click at [34, 536] on span at bounding box center [38, 530] width 14 height 14
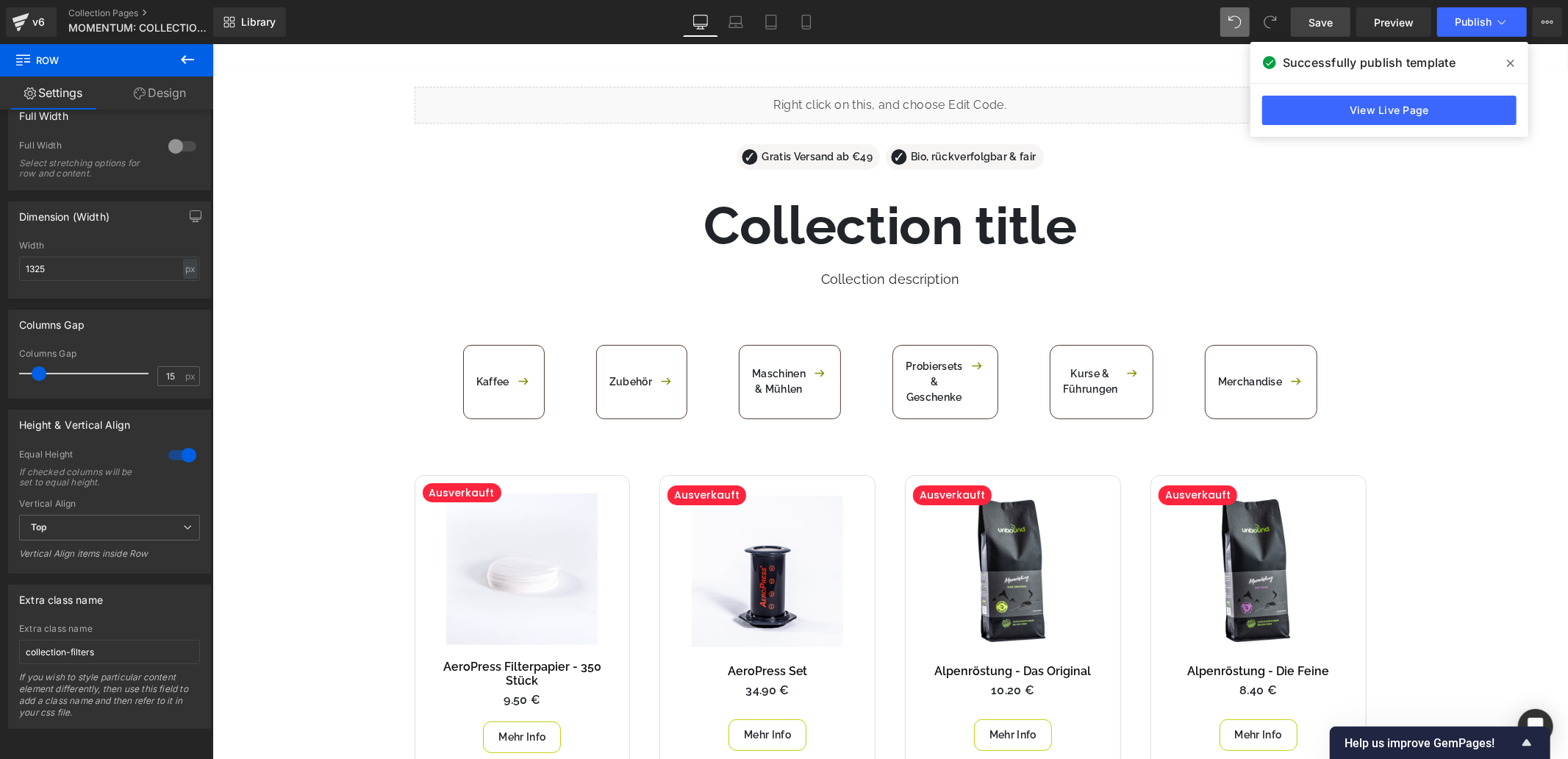
scroll to position [0, 0]
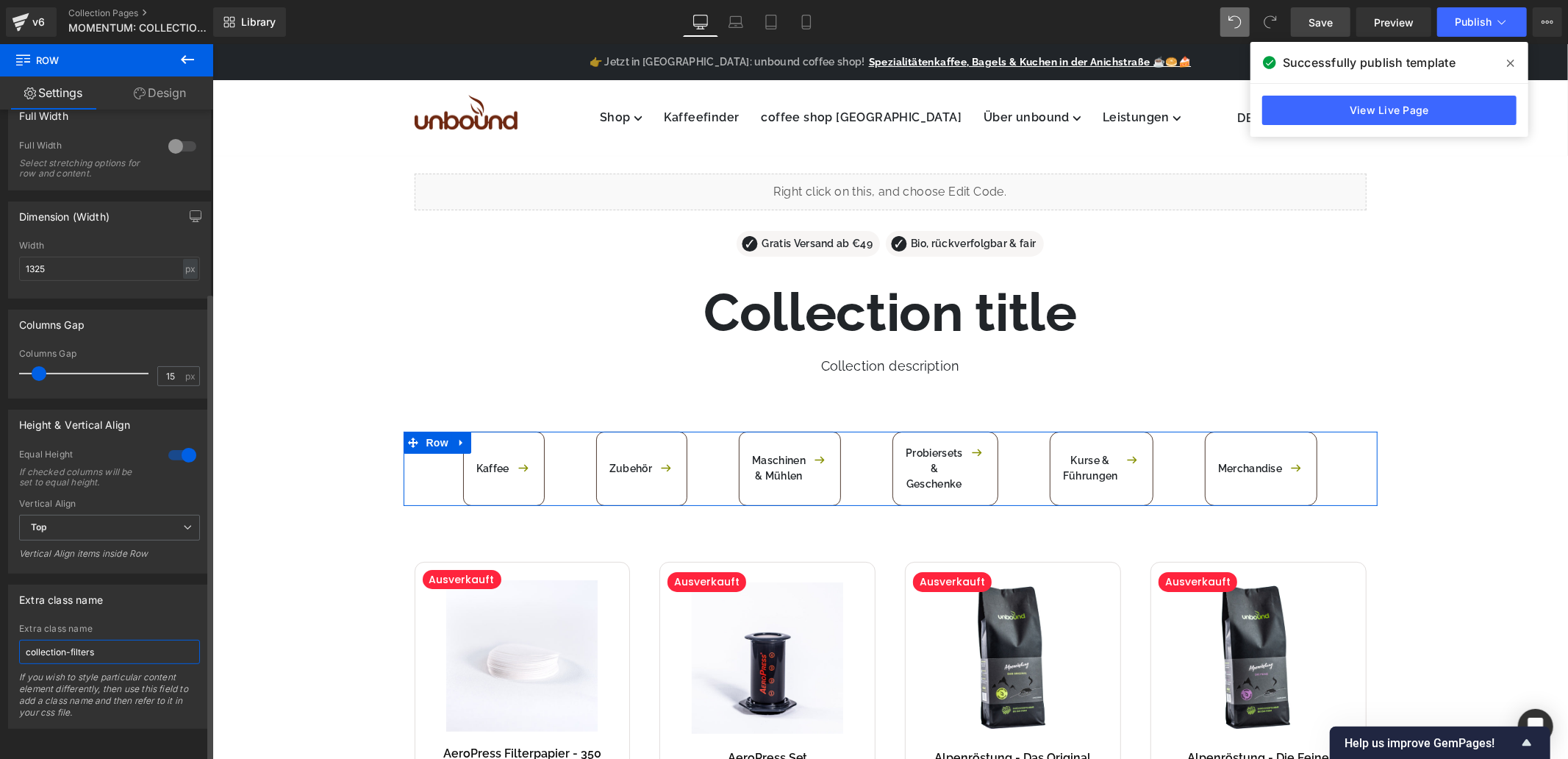
click at [116, 644] on input "collection-filters" at bounding box center [109, 653] width 180 height 25
click at [1507, 63] on icon at bounding box center [1511, 63] width 8 height 11
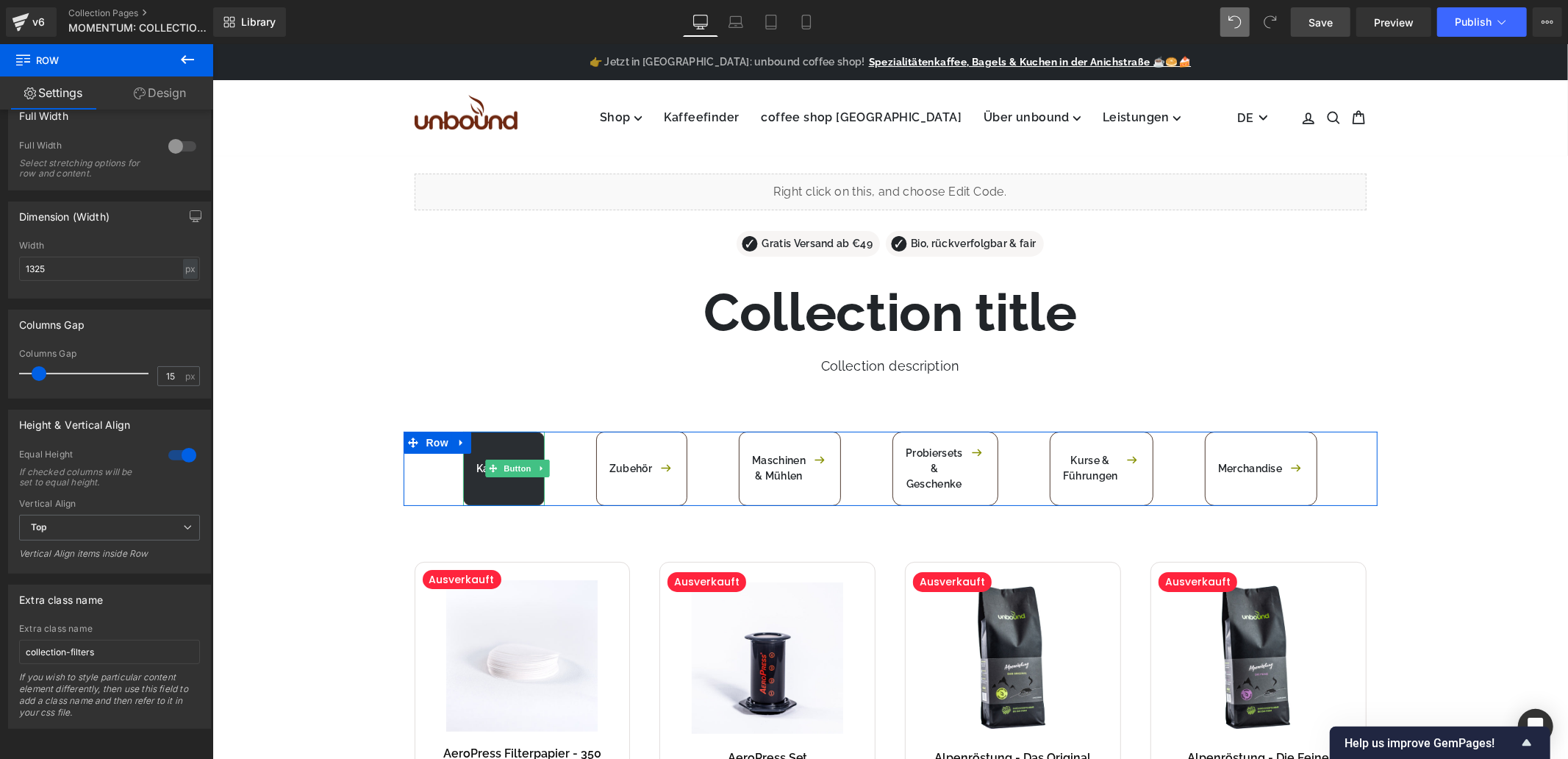
click at [500, 488] on link "Kaffee" at bounding box center [503, 468] width 82 height 74
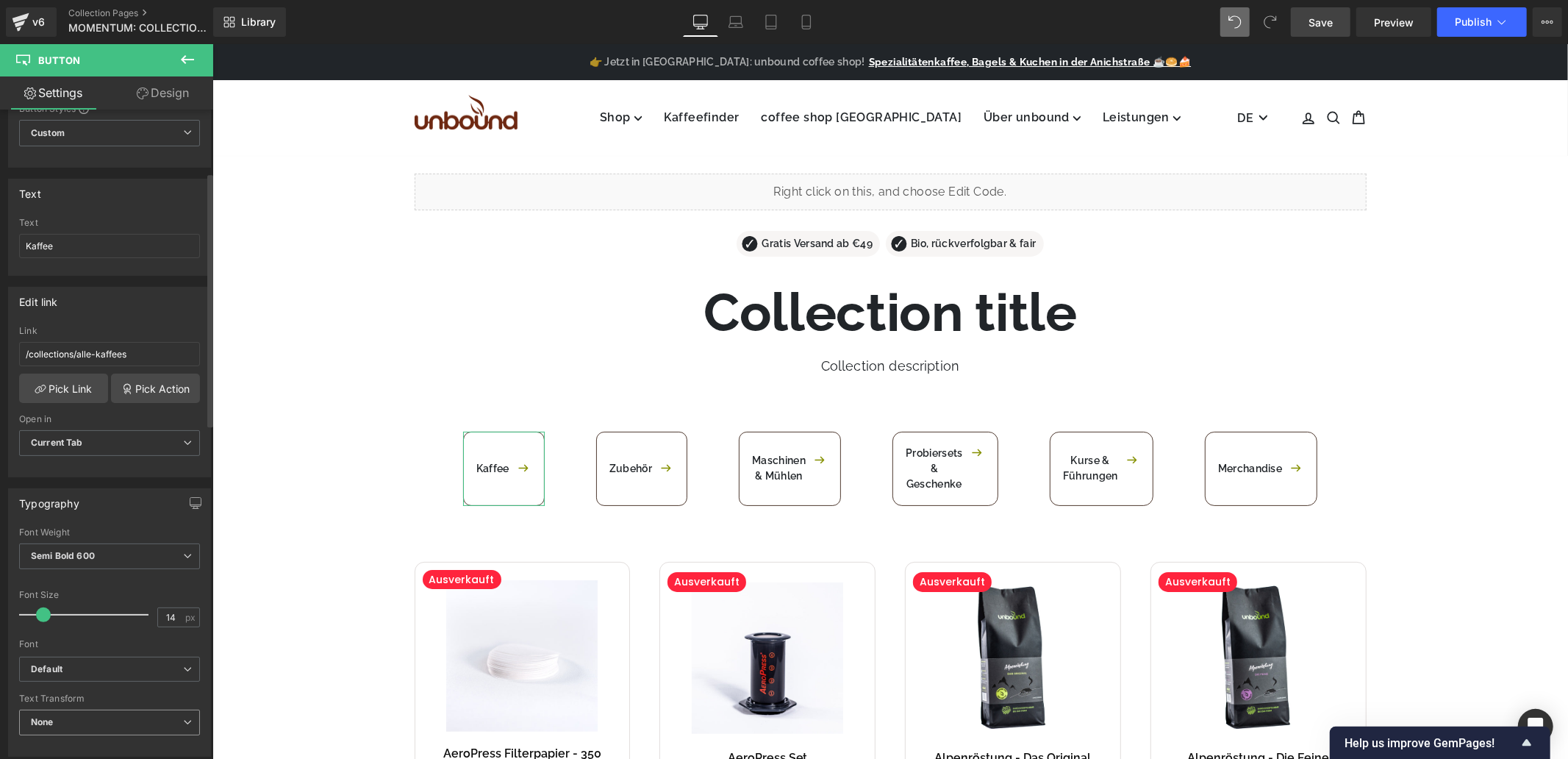
scroll to position [327, 0]
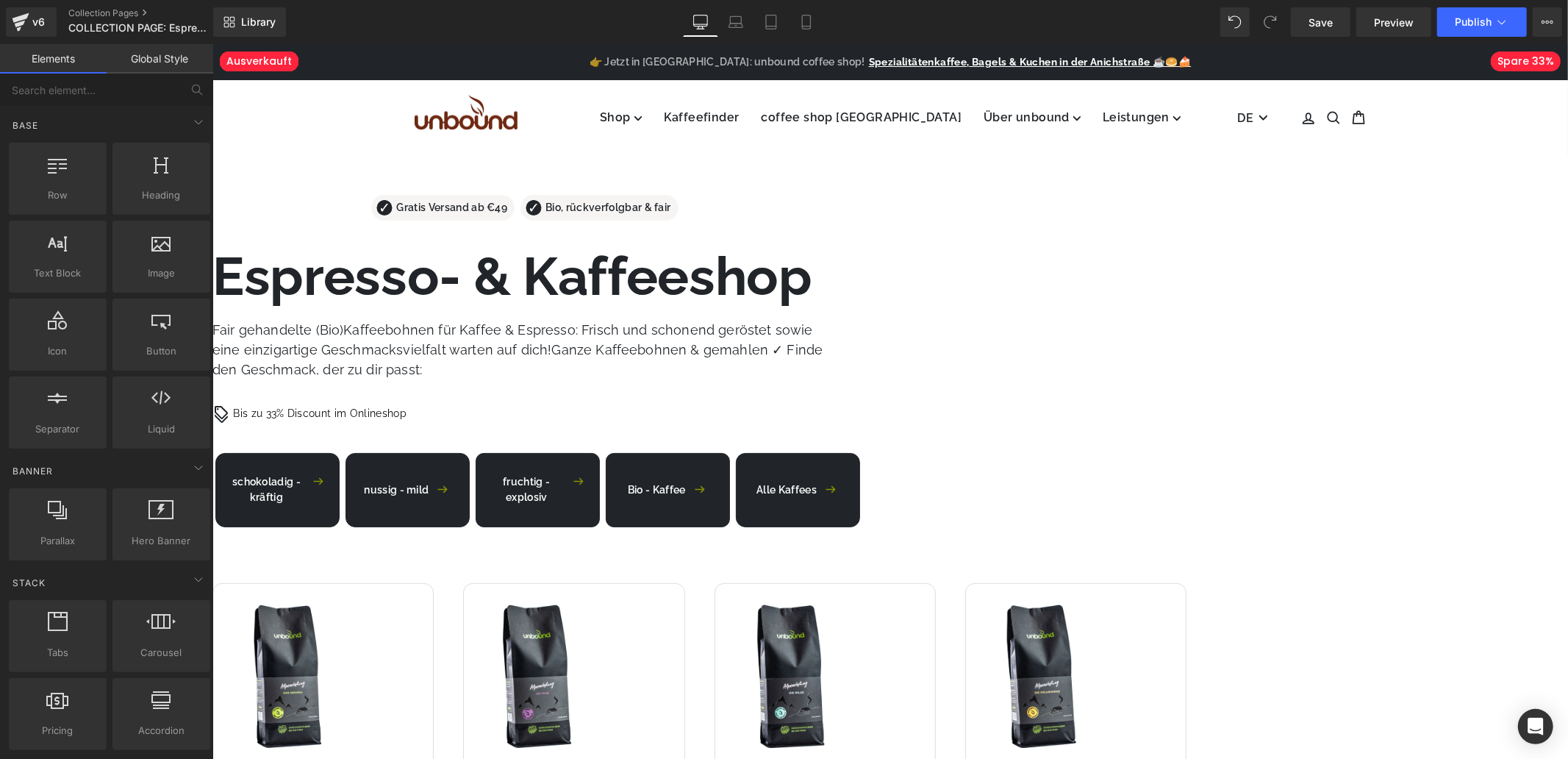
click at [212, 44] on span "Button" at bounding box center [212, 44] width 0 height 0
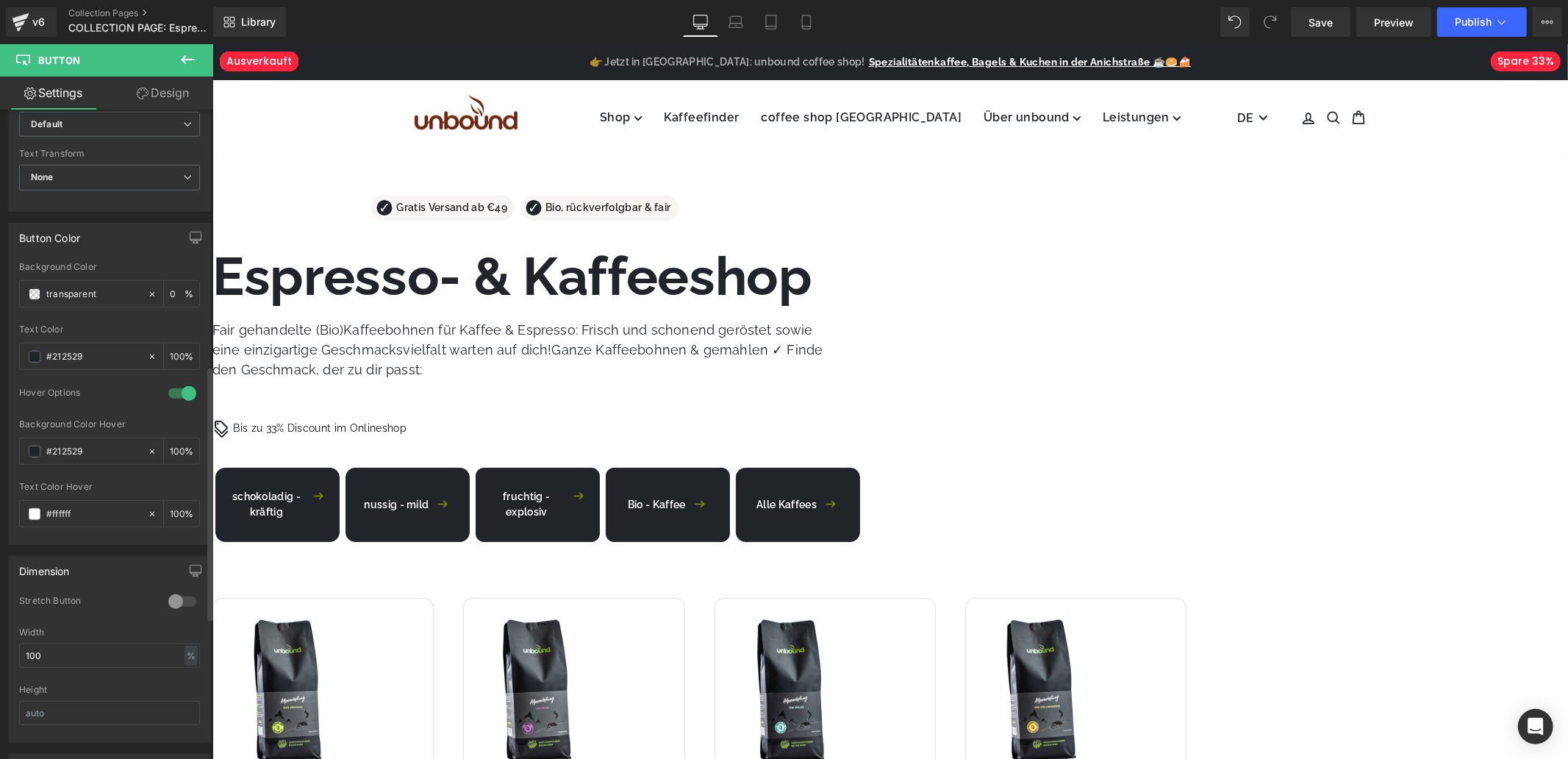
scroll to position [653, 0]
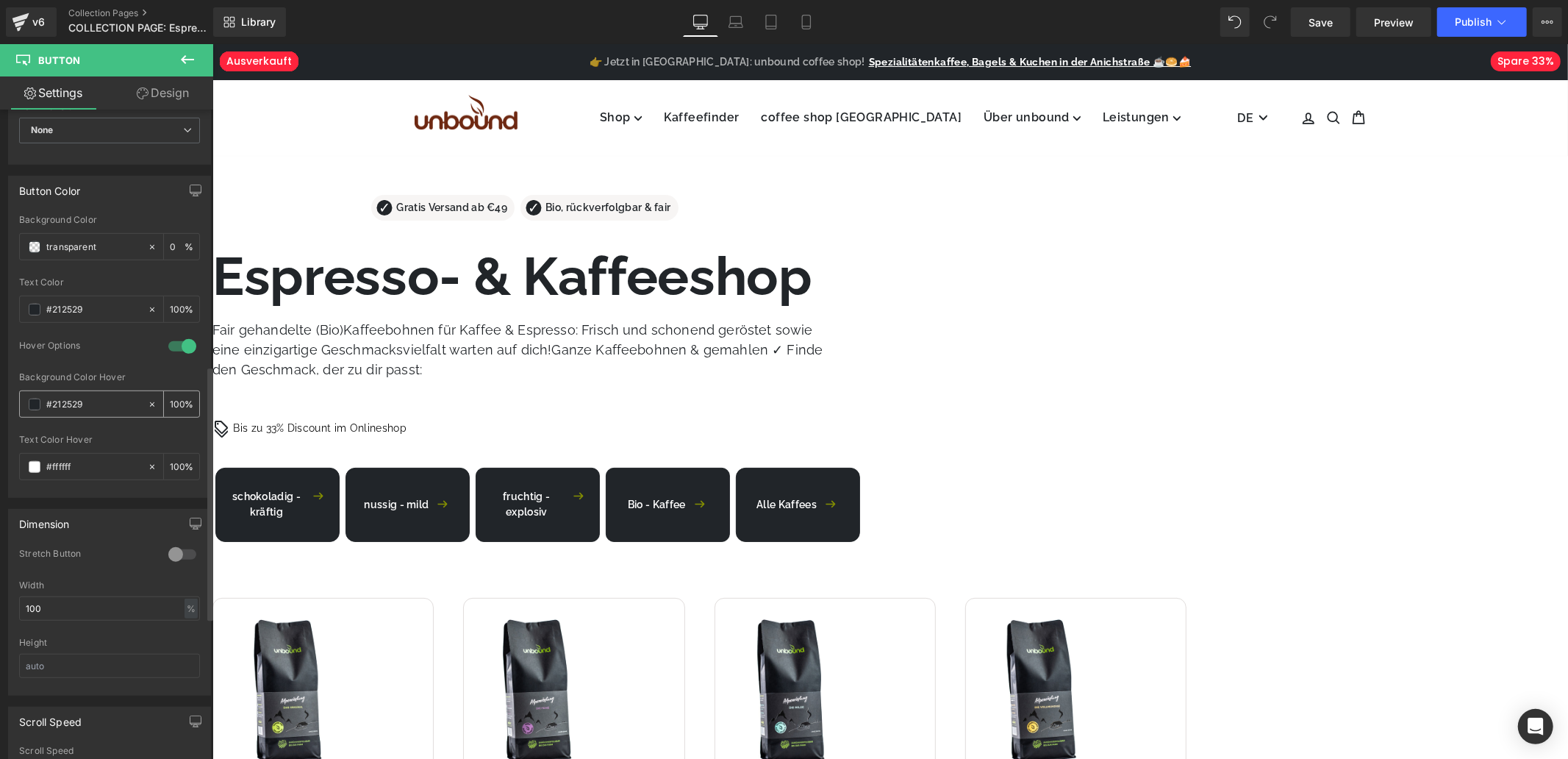
click at [96, 400] on input "#212529" at bounding box center [93, 404] width 94 height 16
paste input "a2e32"
type input "#2a2e32"
click at [212, 44] on span "Button" at bounding box center [212, 44] width 0 height 0
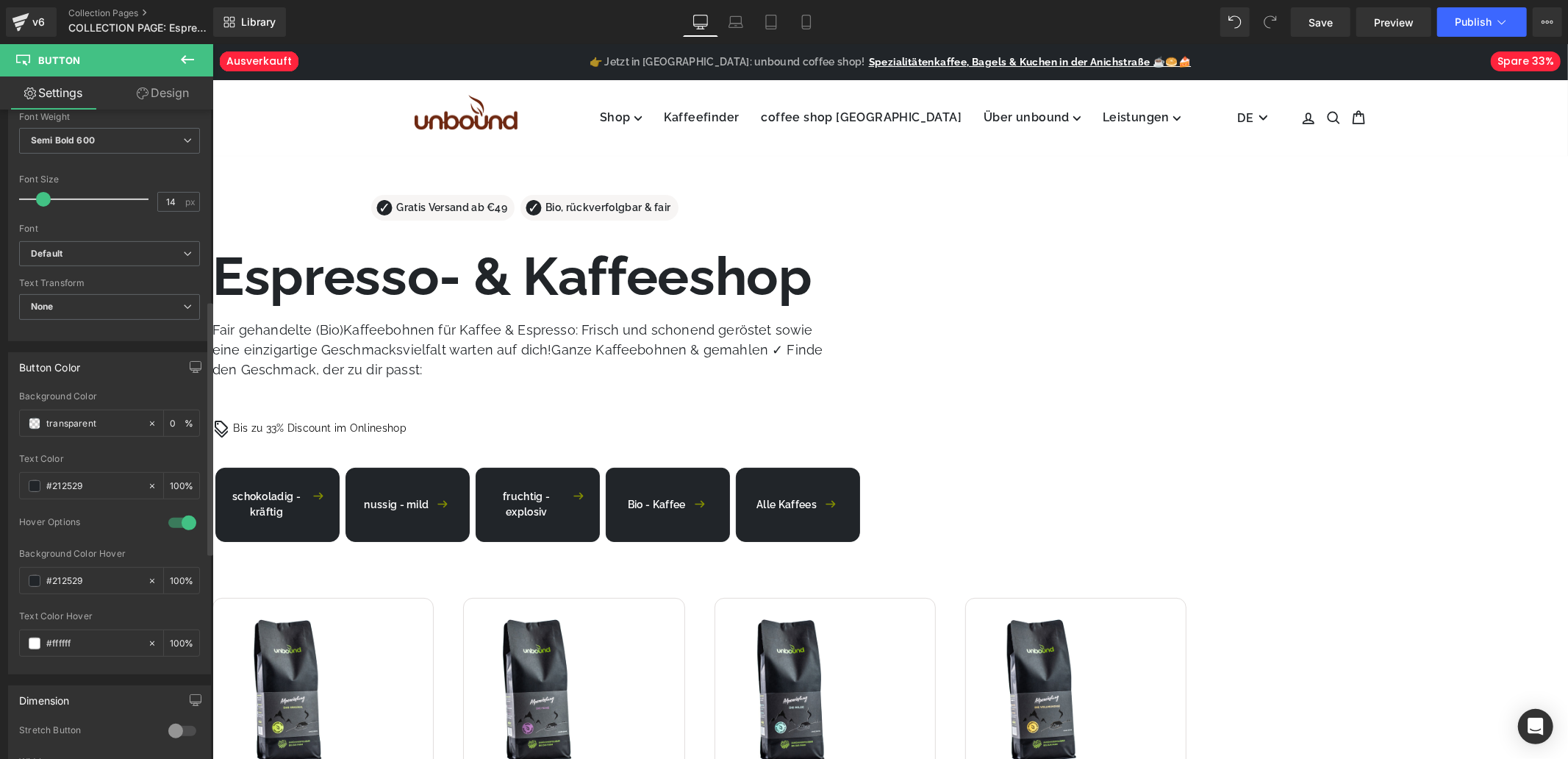
scroll to position [490, 0]
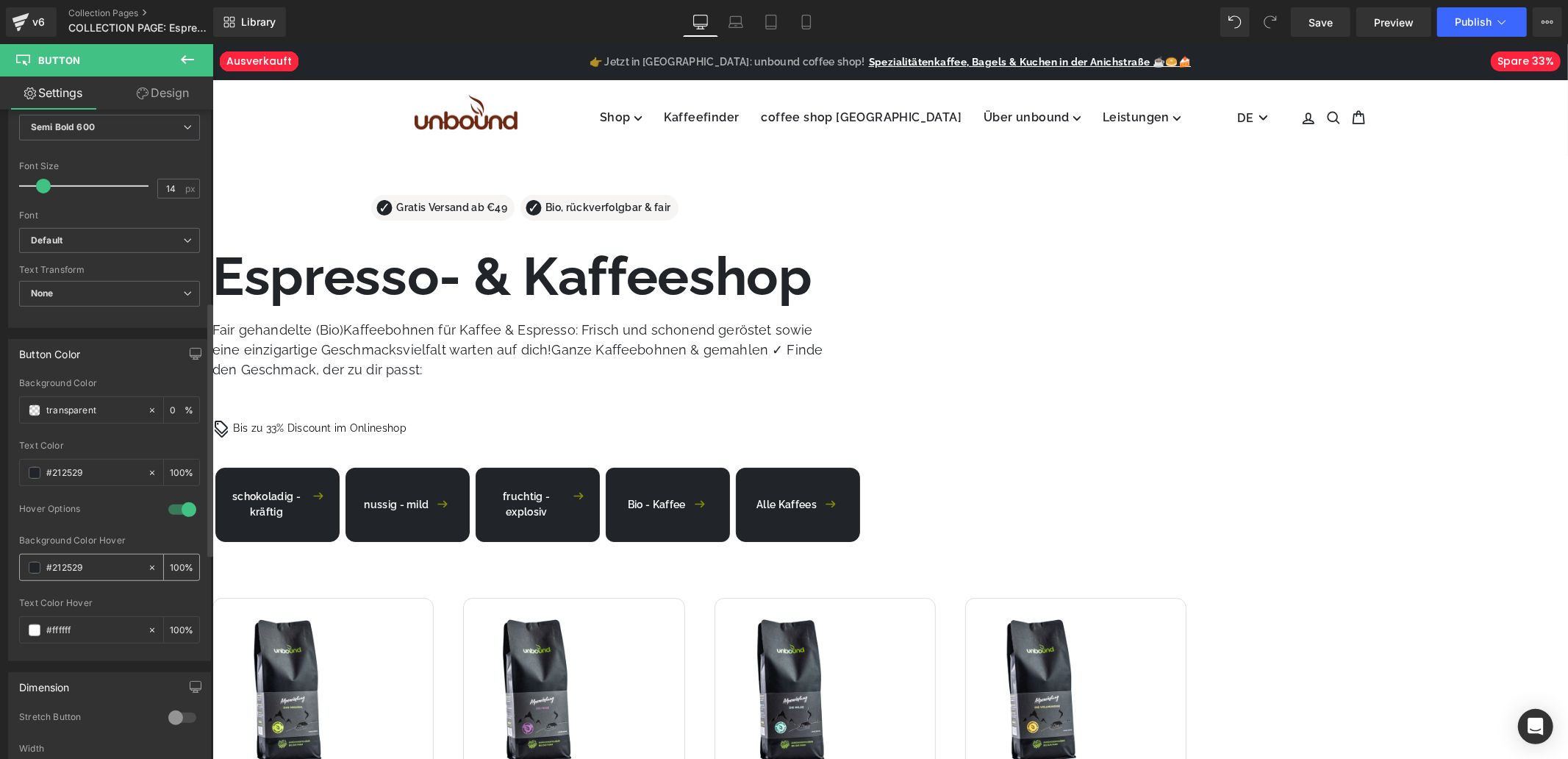
click at [96, 564] on input "#212529" at bounding box center [93, 567] width 94 height 16
paste input "a2e32"
type input "#2a2e32"
click at [212, 44] on span "Button" at bounding box center [212, 44] width 0 height 0
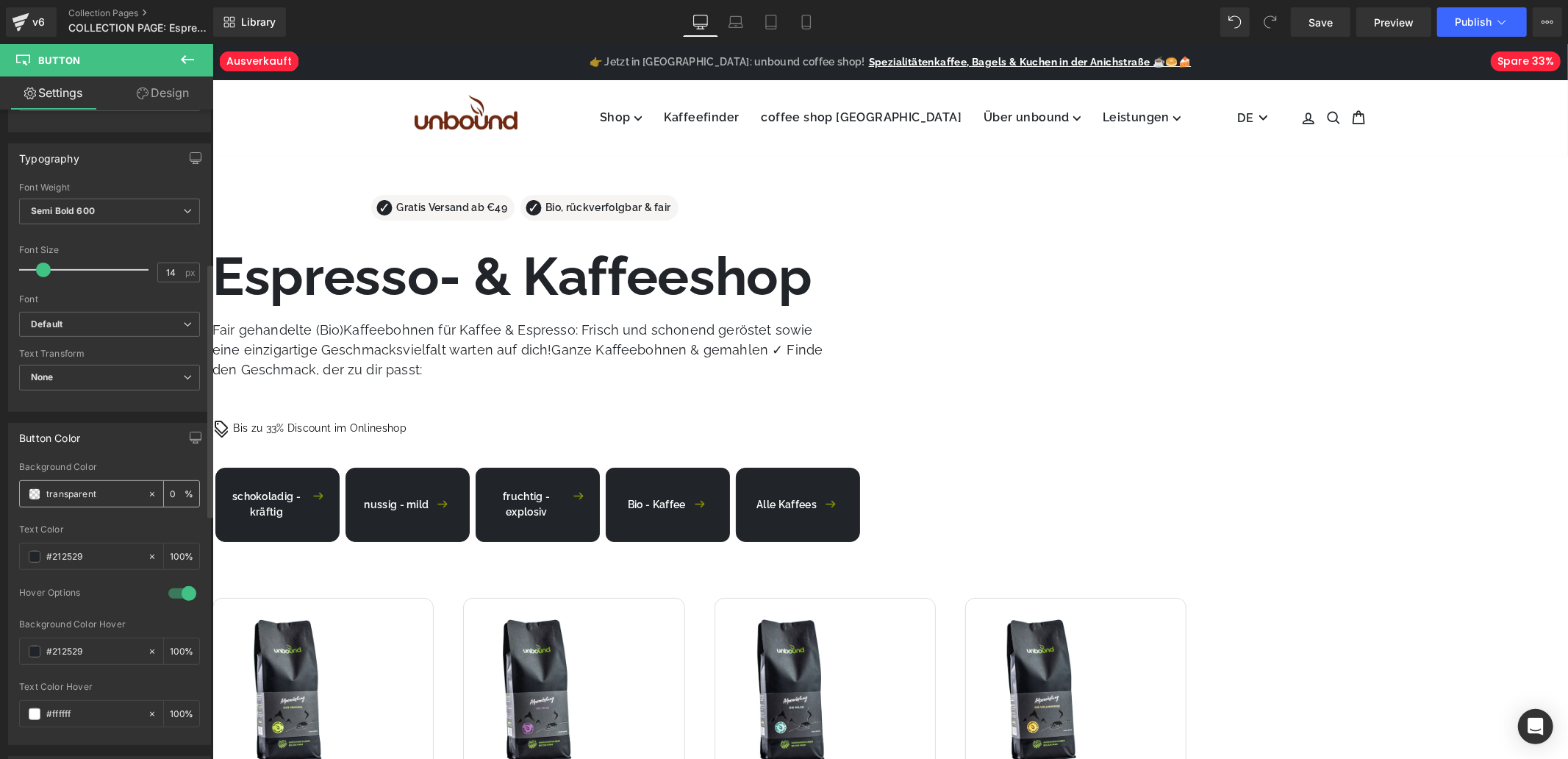
scroll to position [408, 0]
click at [90, 656] on input "#212529" at bounding box center [93, 649] width 94 height 16
paste input "a2e32"
type input "#2a2e32"
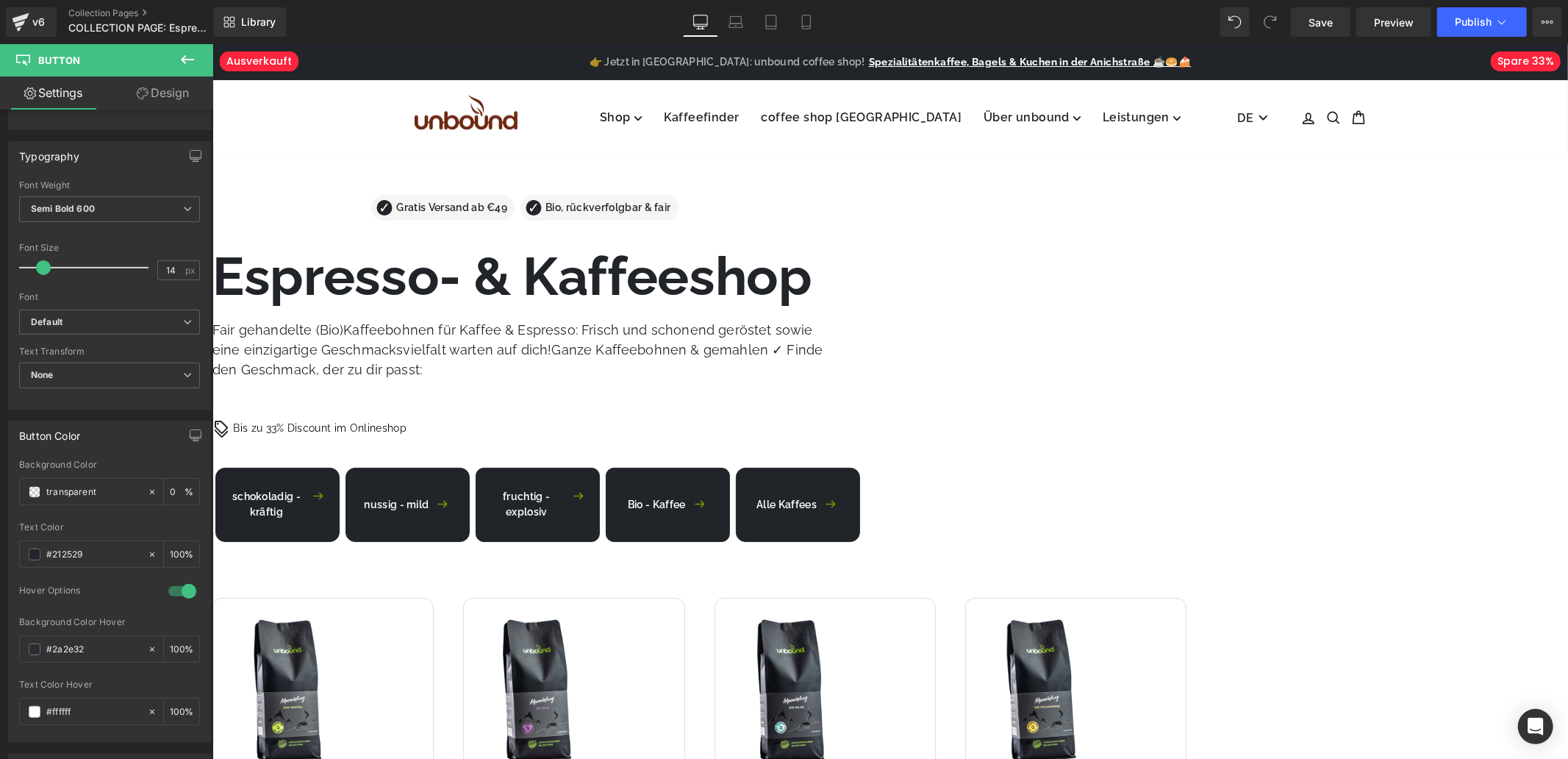
click at [212, 44] on span "Button" at bounding box center [212, 44] width 0 height 0
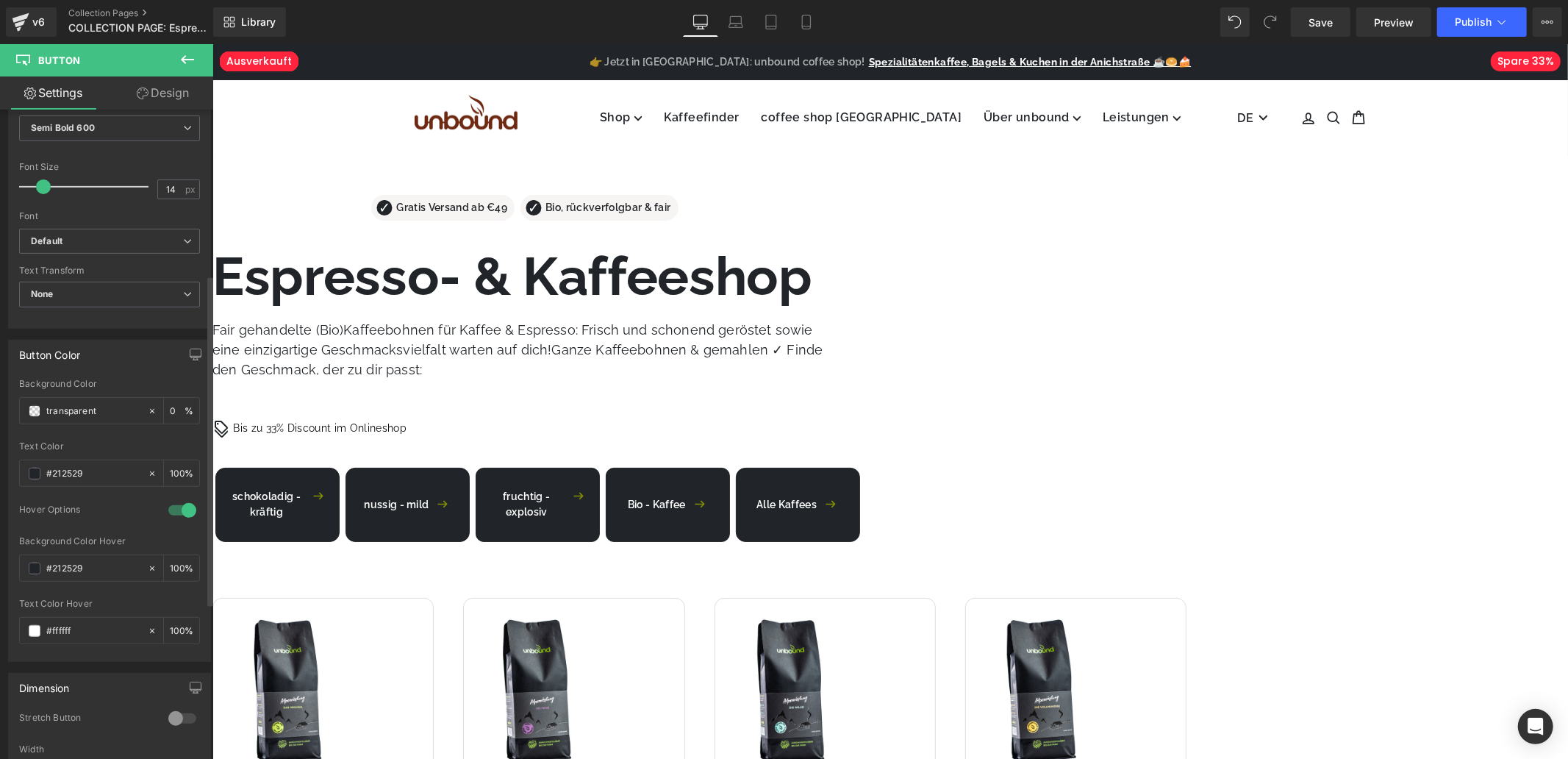
scroll to position [490, 0]
click at [104, 572] on input "#212529" at bounding box center [93, 567] width 94 height 16
paste input "a2e32"
type input "#2a2e32"
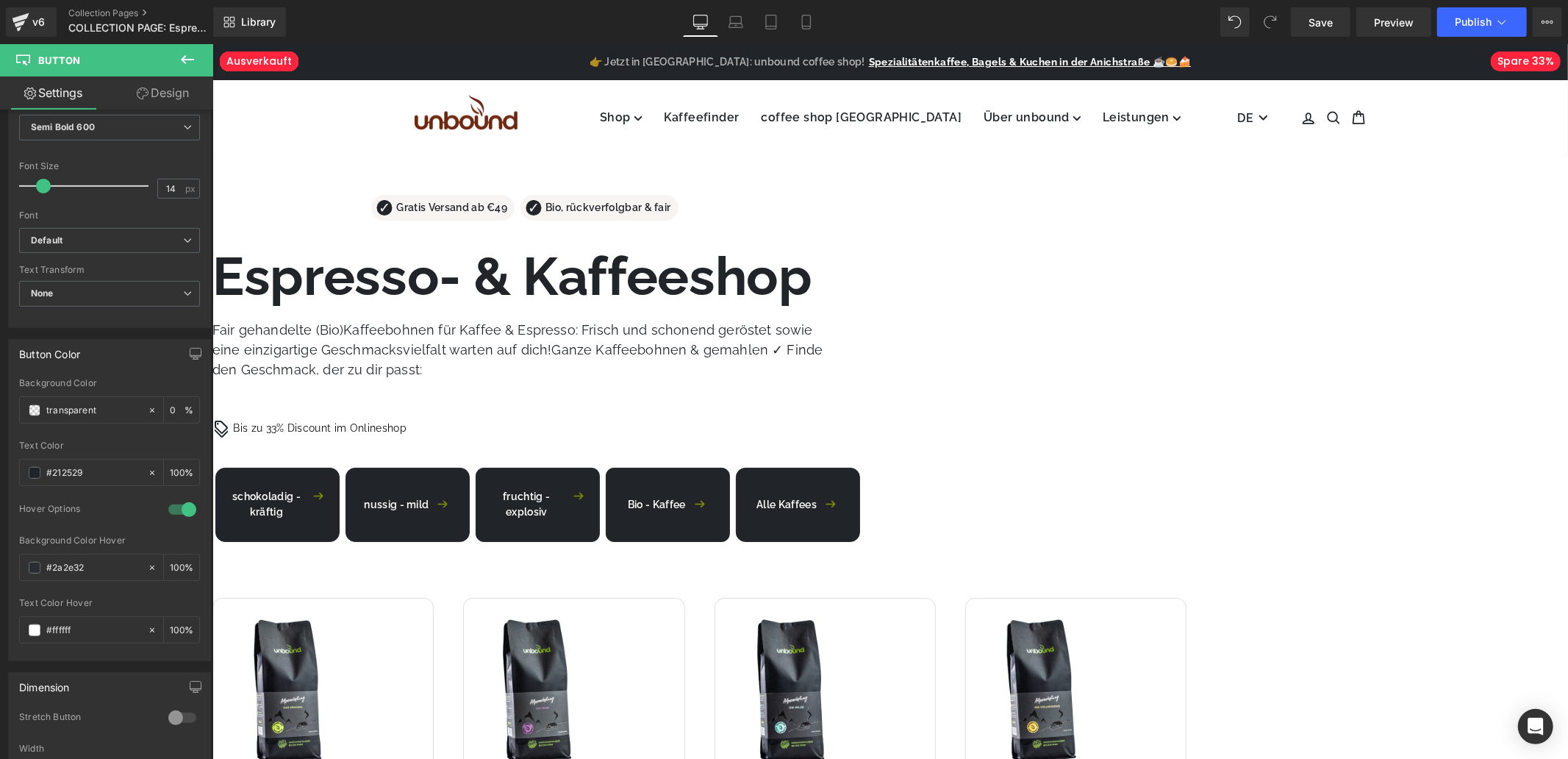
click at [212, 44] on span "Button" at bounding box center [212, 44] width 0 height 0
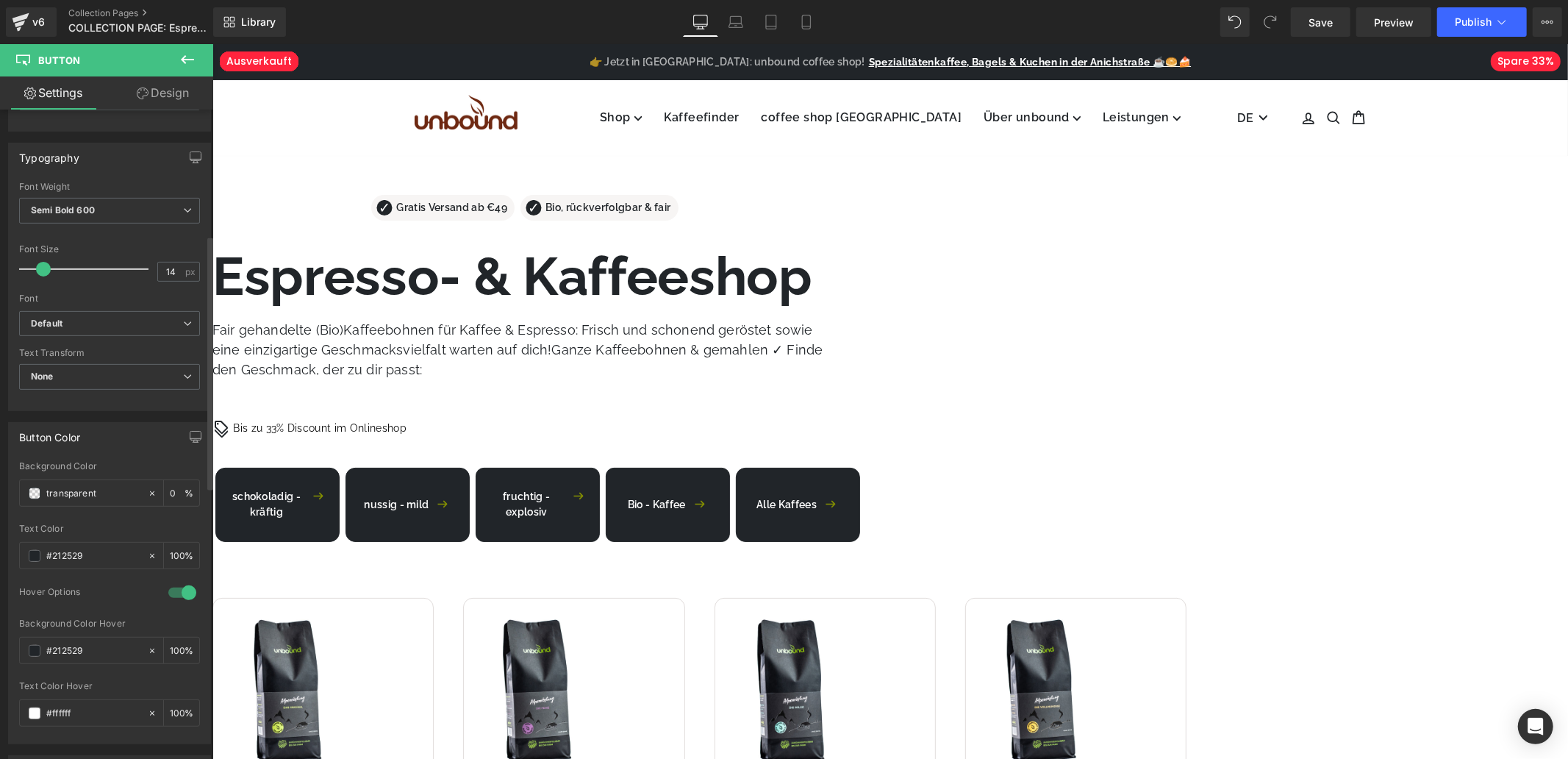
scroll to position [408, 0]
click at [102, 547] on input "#212529" at bounding box center [93, 554] width 94 height 16
click at [115, 649] on input "#212529" at bounding box center [93, 649] width 94 height 16
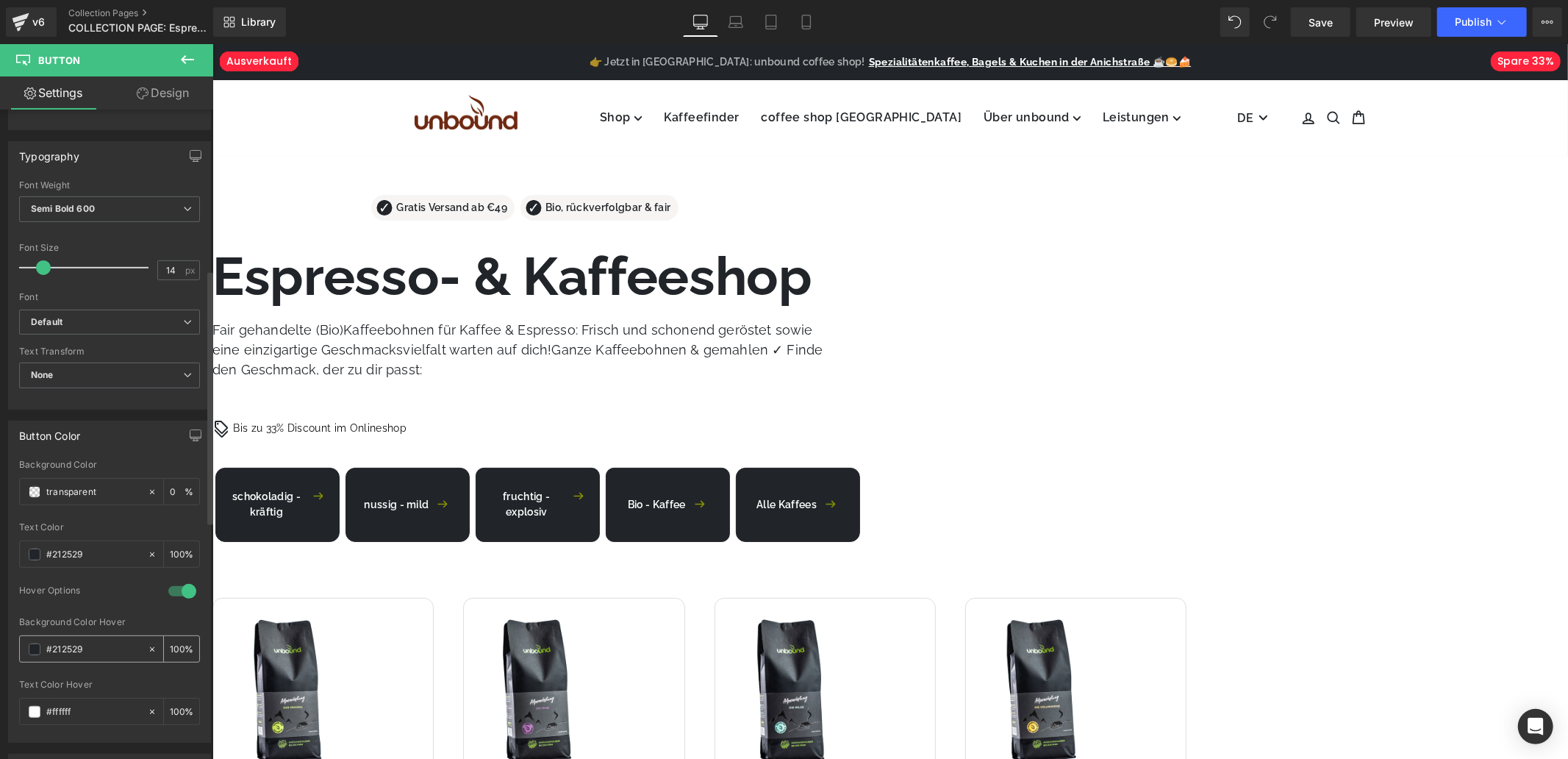
paste input "a2e32"
type input "#2a2e32"
click at [1483, 18] on span "Publish" at bounding box center [1473, 22] width 37 height 11
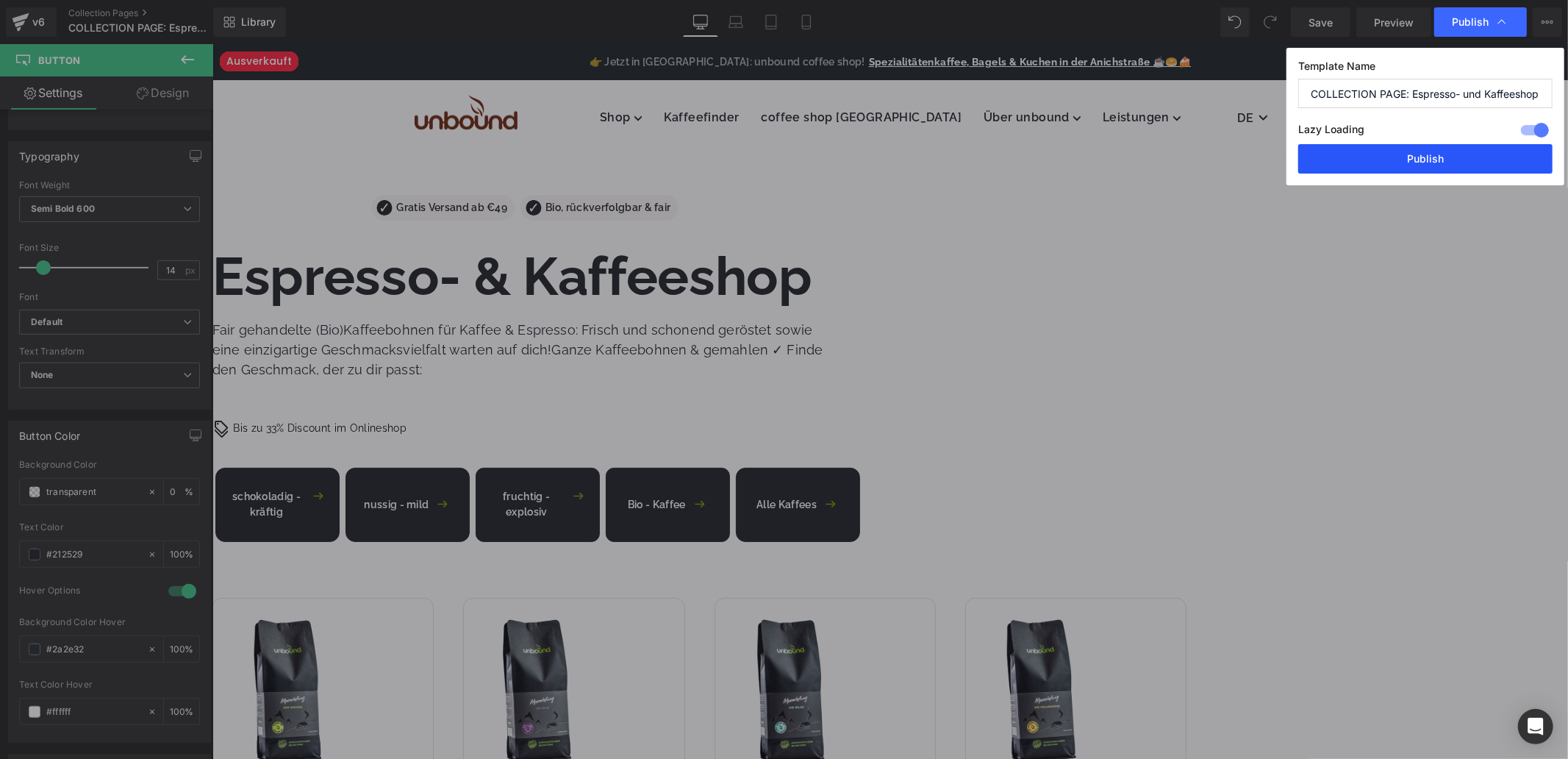
click at [1381, 161] on button "Publish" at bounding box center [1426, 159] width 255 height 29
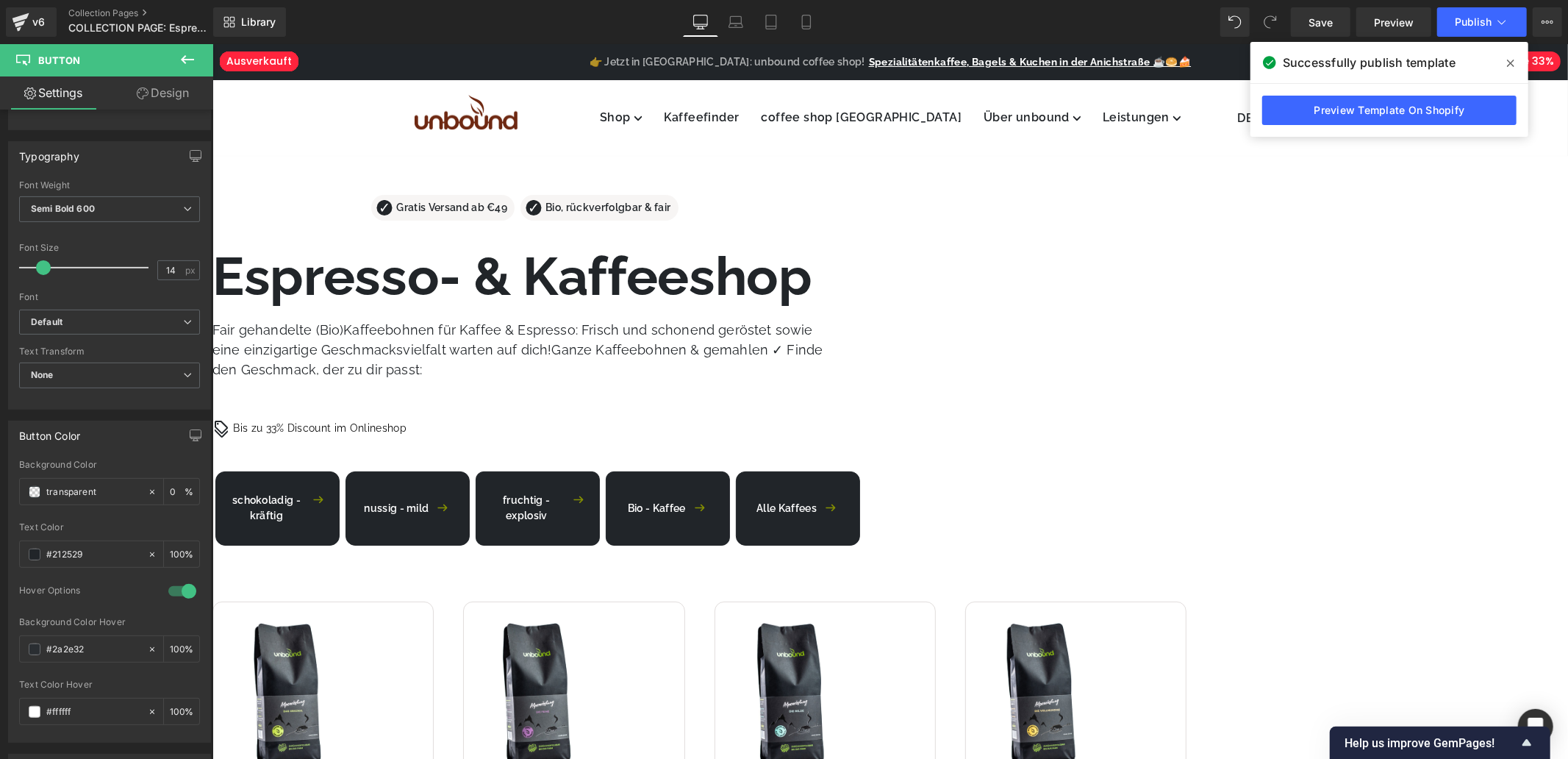
click at [212, 44] on span "Button" at bounding box center [212, 44] width 0 height 0
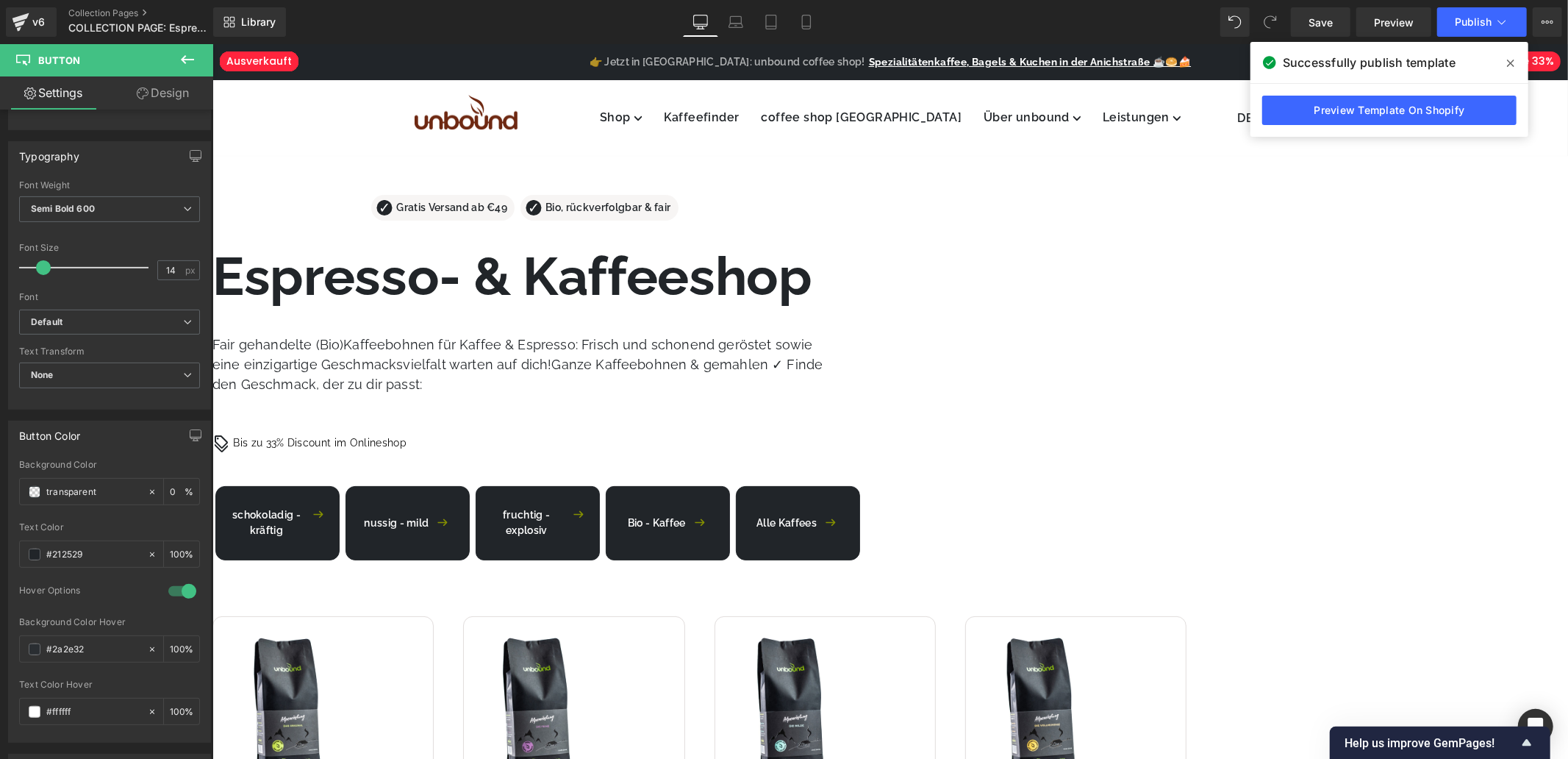
click at [212, 44] on span "Button" at bounding box center [212, 44] width 0 height 0
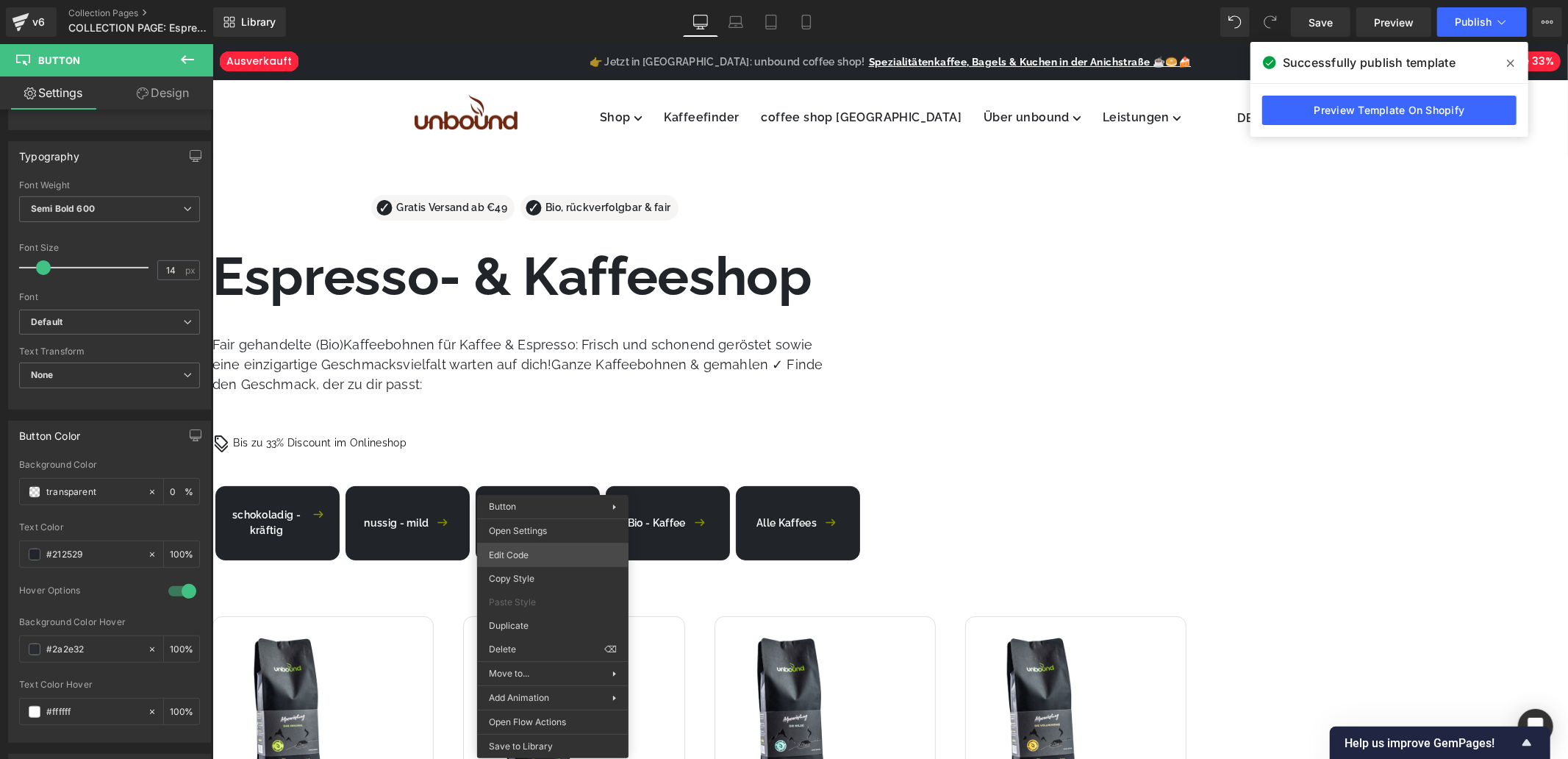
click at [558, 0] on div "Button You are previewing how the will restyle your page. You can not edit Elem…" at bounding box center [784, 0] width 1568 height 0
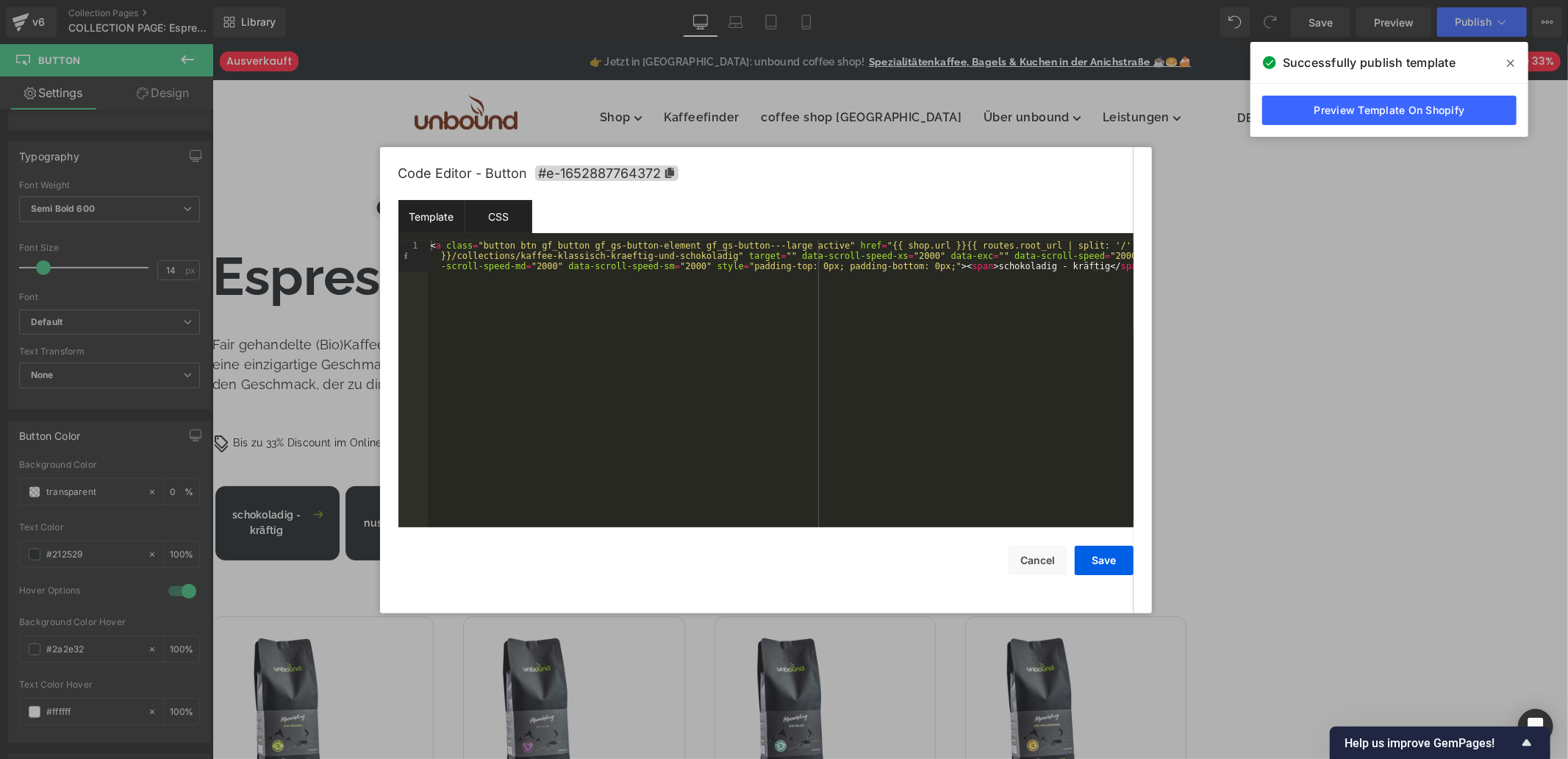
click at [516, 218] on div "CSS" at bounding box center [499, 217] width 66 height 33
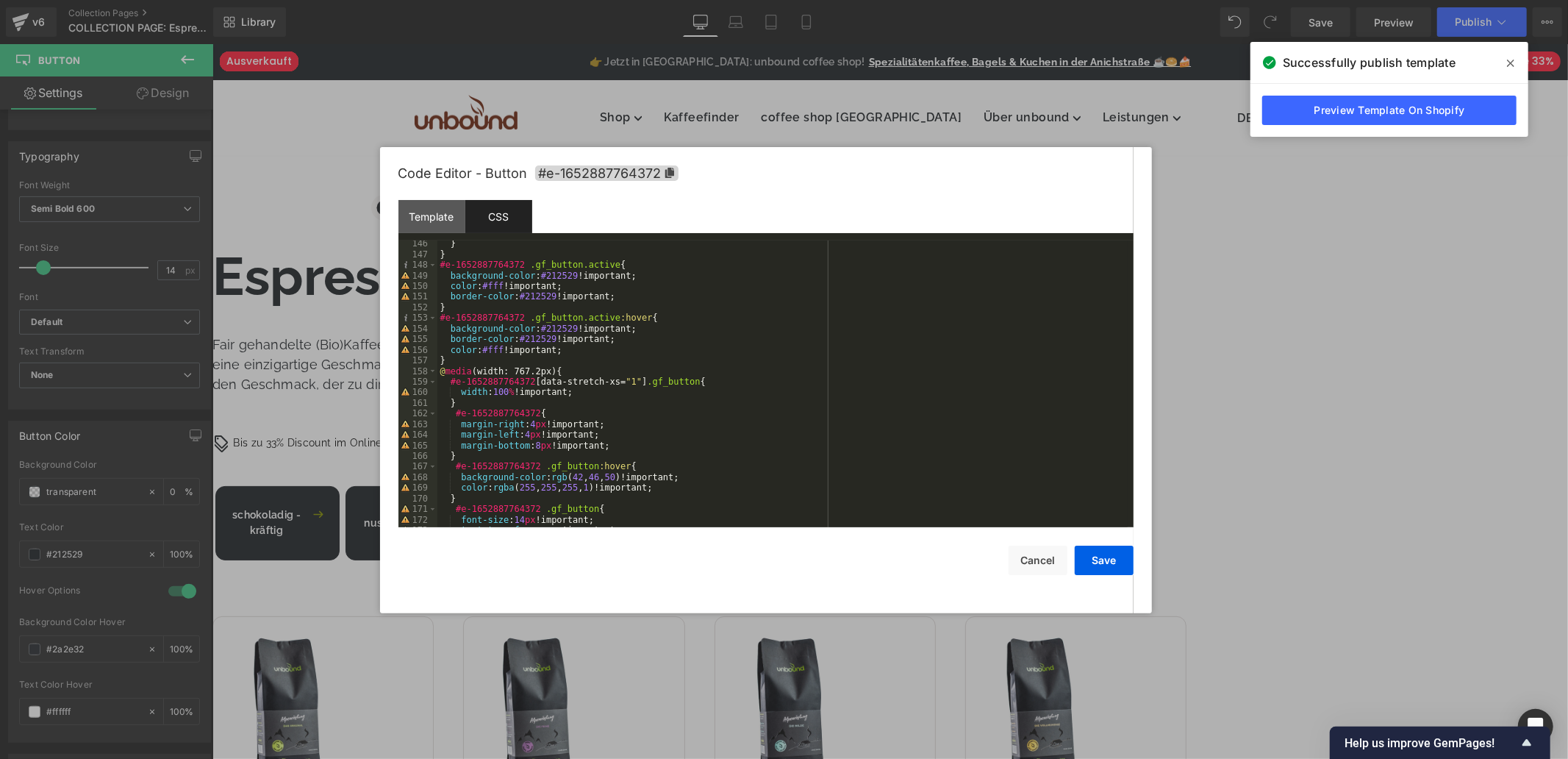
scroll to position [1731, 0]
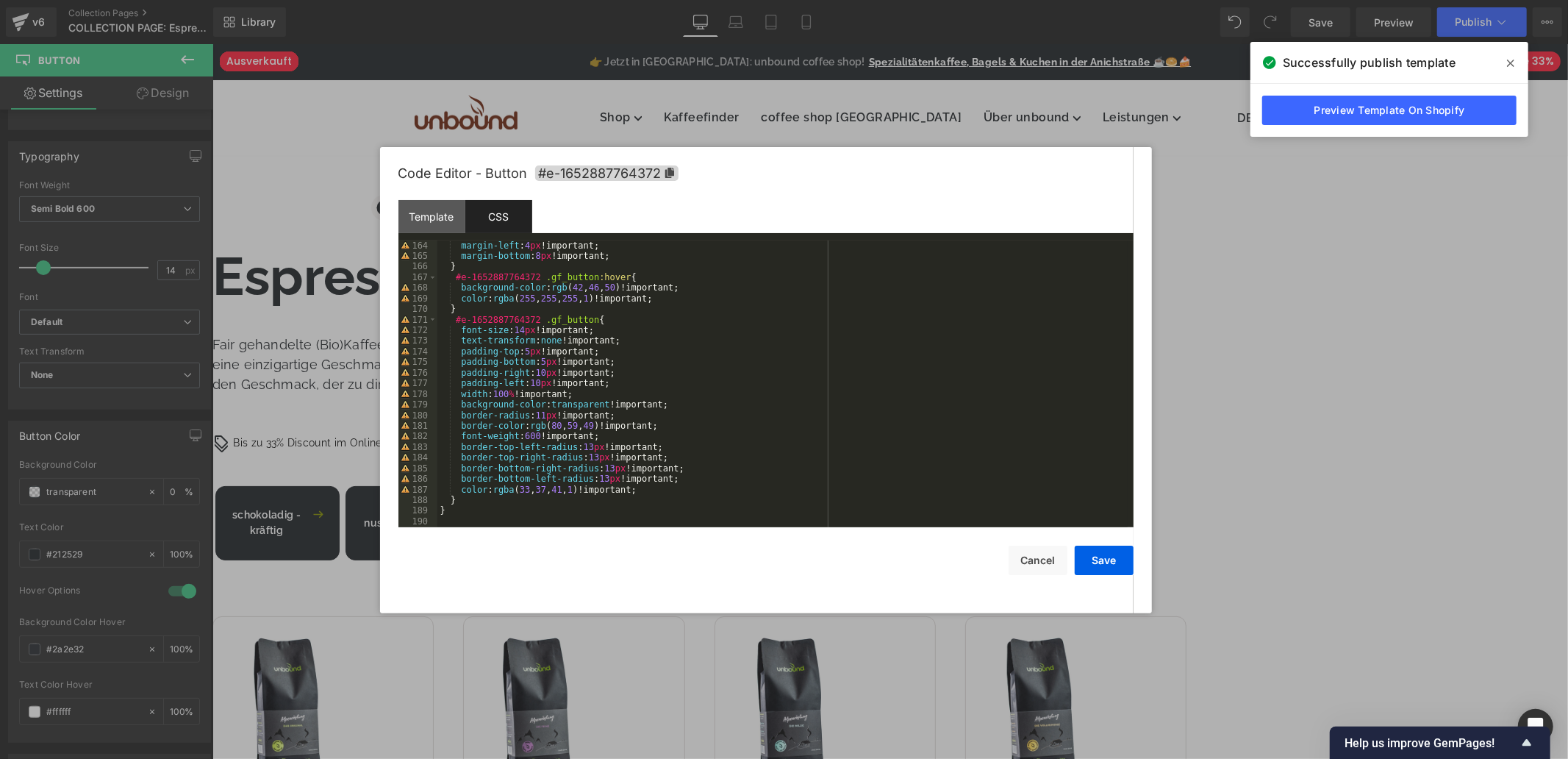
click at [769, 376] on div "margin-left : 4 px !important; margin-bottom : 8 px !important; } #e-1652887764…" at bounding box center [783, 394] width 690 height 308
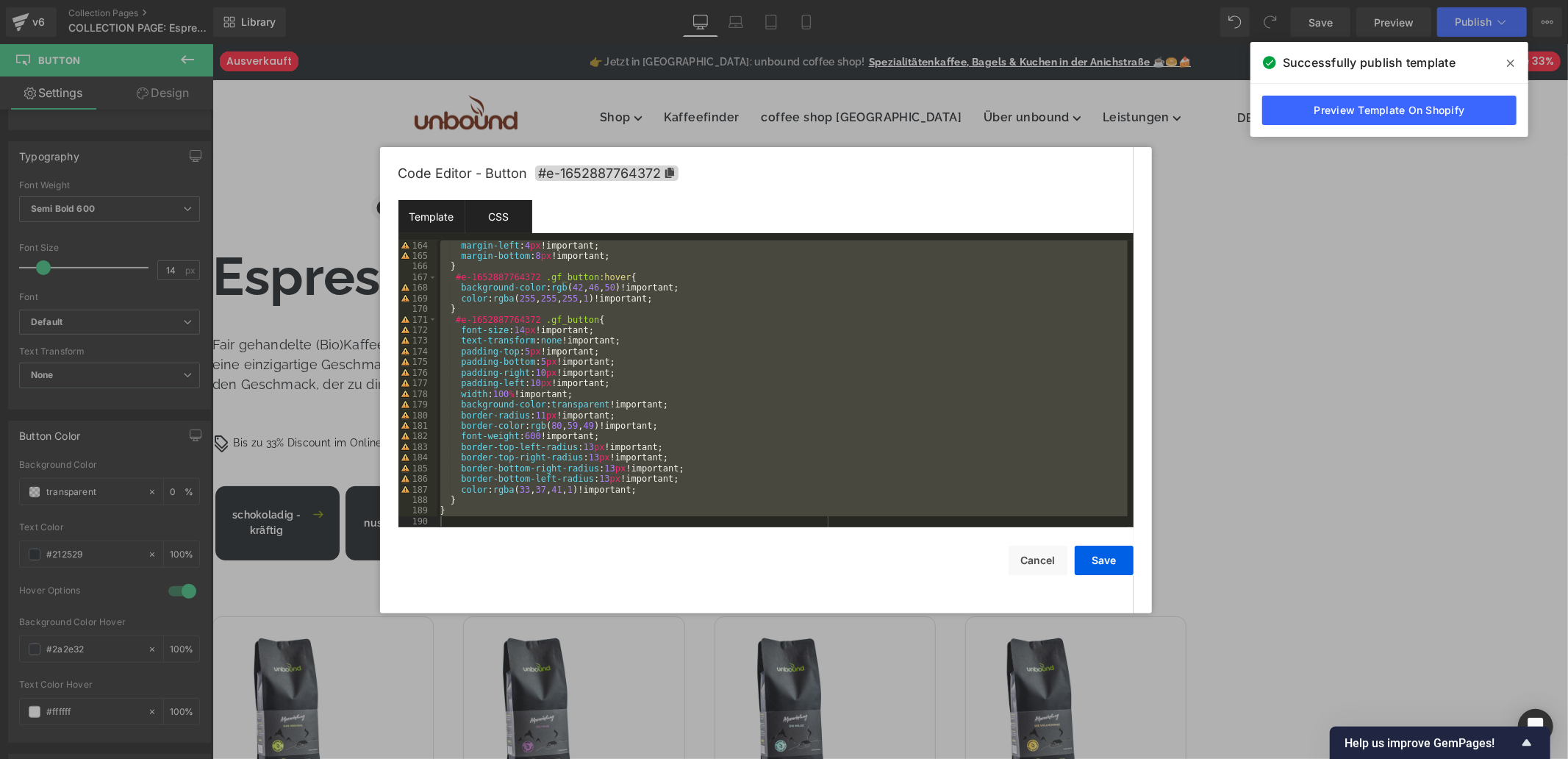
click at [424, 223] on div "Template" at bounding box center [432, 217] width 66 height 33
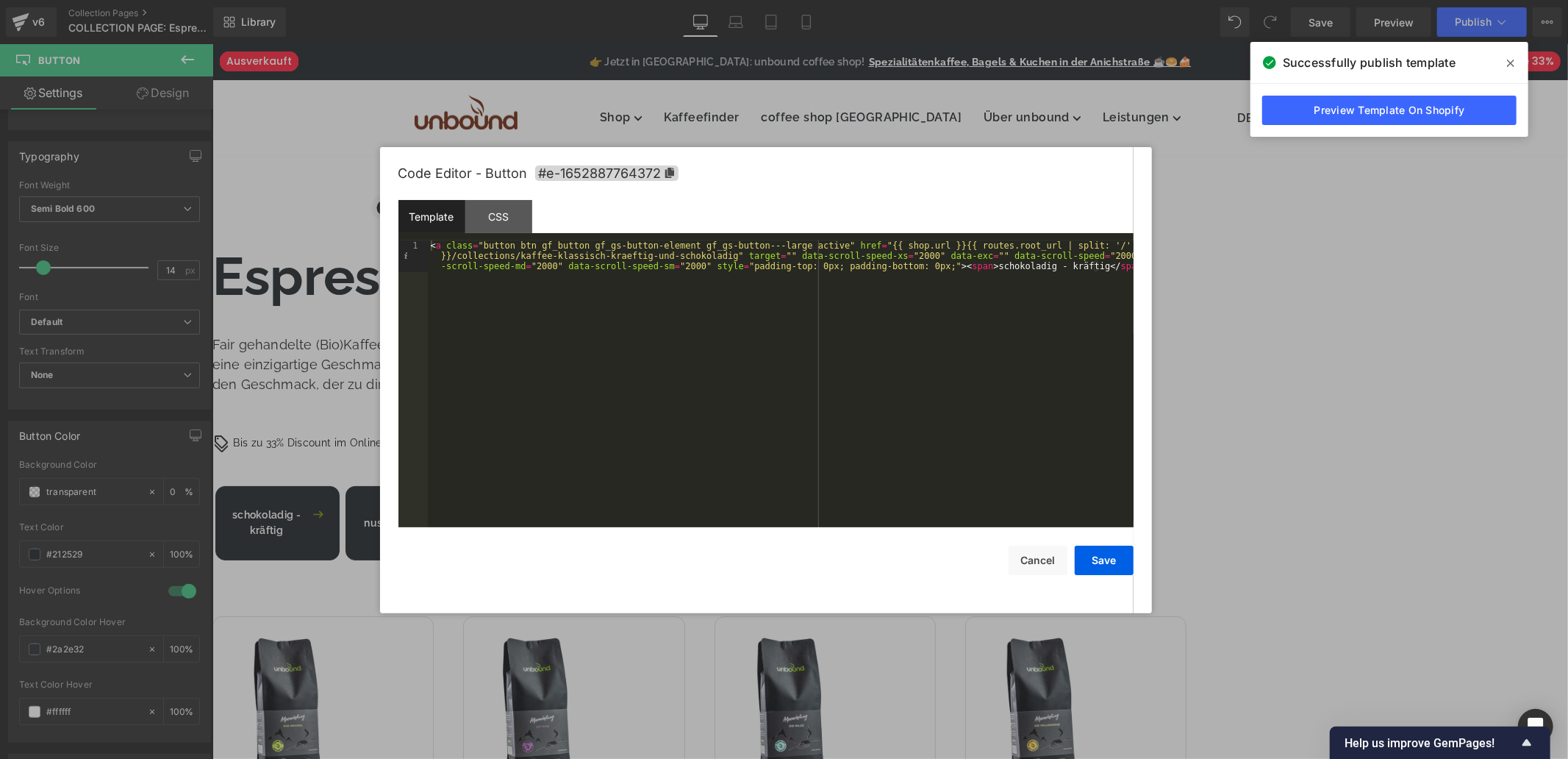
click at [717, 324] on div "< a class = "button btn gf_button gf_gs-button-element gf_gs-button---large act…" at bounding box center [781, 415] width 706 height 351
drag, startPoint x: 429, startPoint y: 246, endPoint x: 845, endPoint y: 246, distance: 416.0
click at [845, 246] on div "< a class = "button btn gf_button gf_gs-button-element gf_gs-button---large act…" at bounding box center [781, 415] width 706 height 351
click at [718, 344] on div "< a class = "button btn gf_button gf_gs-button-element gf_gs-button---large act…" at bounding box center [781, 415] width 706 height 351
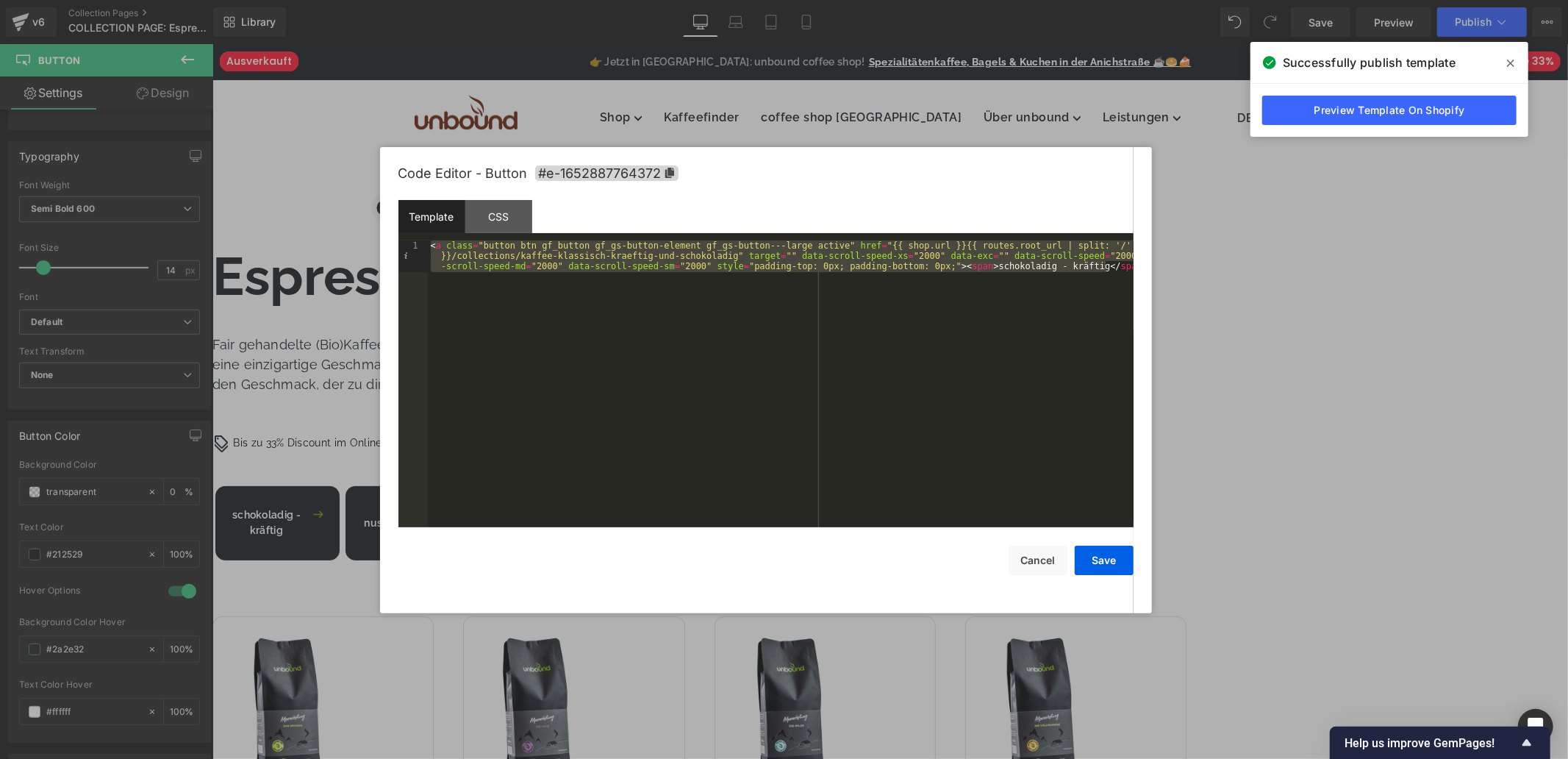
click at [781, 317] on div "< a class = "button btn gf_button gf_gs-button-element gf_gs-button---large act…" at bounding box center [781, 384] width 706 height 287
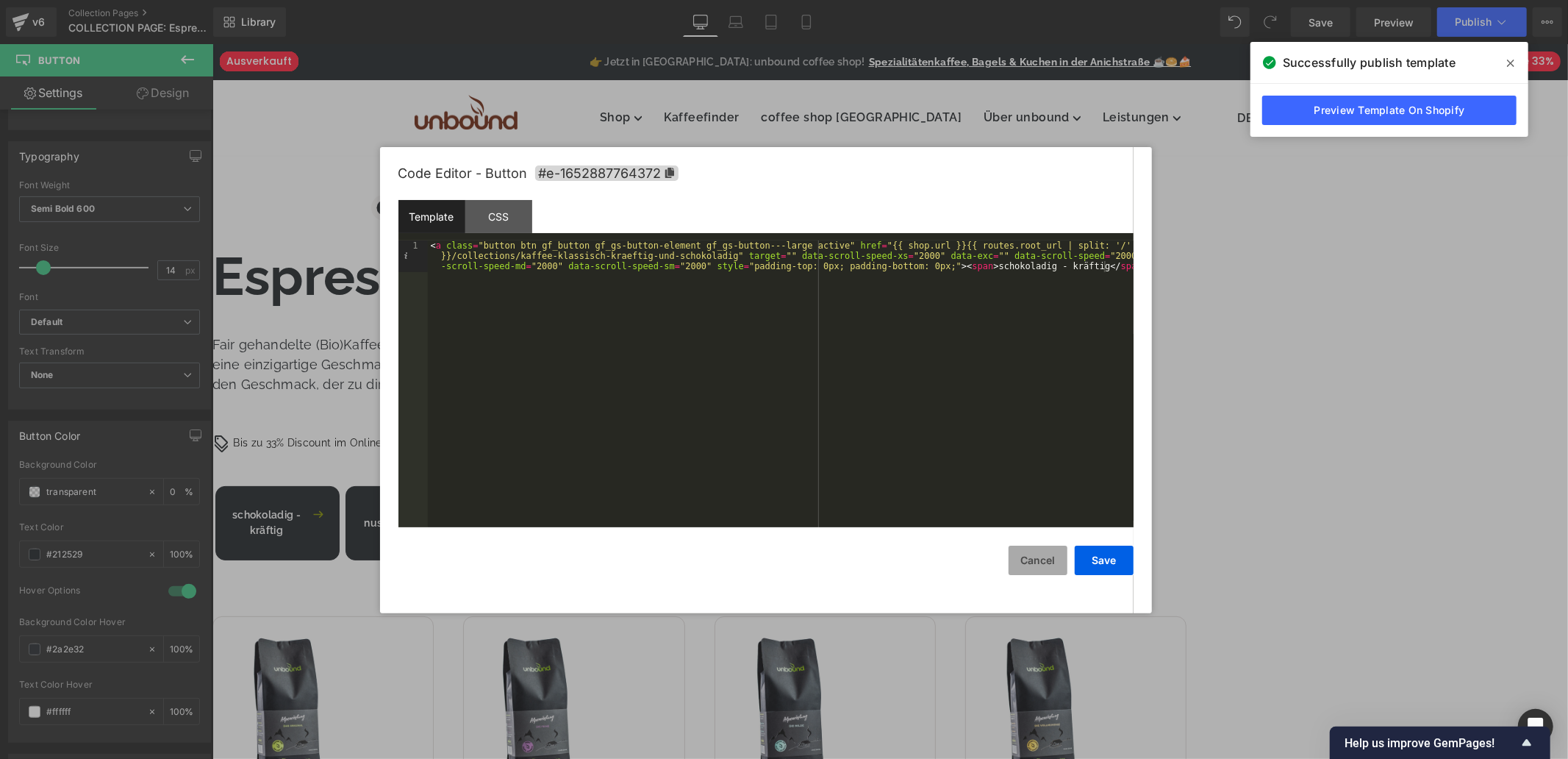
click at [1035, 552] on button "Cancel" at bounding box center [1038, 560] width 59 height 29
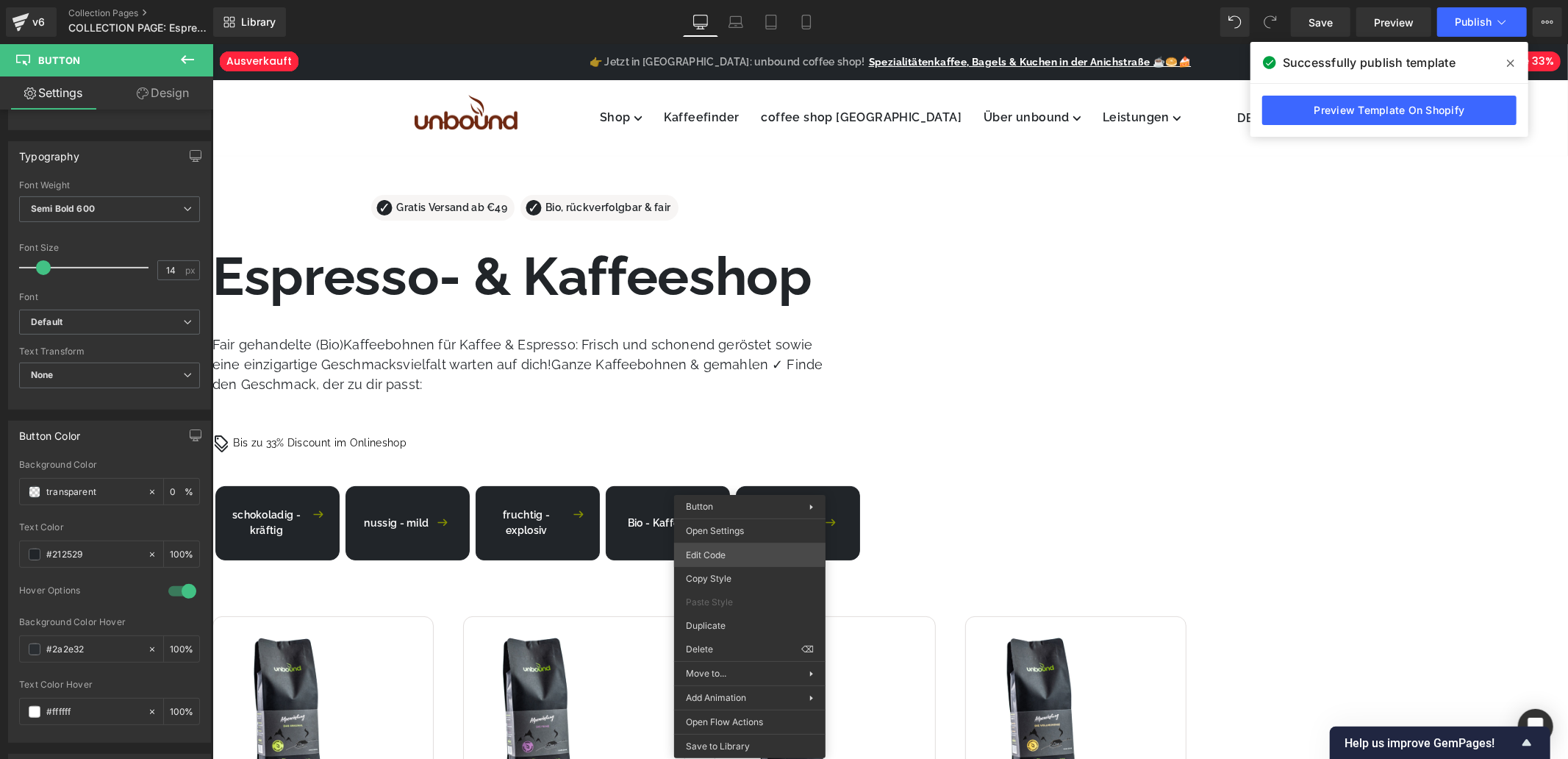
click at [710, 0] on div "Button You are previewing how the will restyle your page. You can not edit Elem…" at bounding box center [784, 0] width 1568 height 0
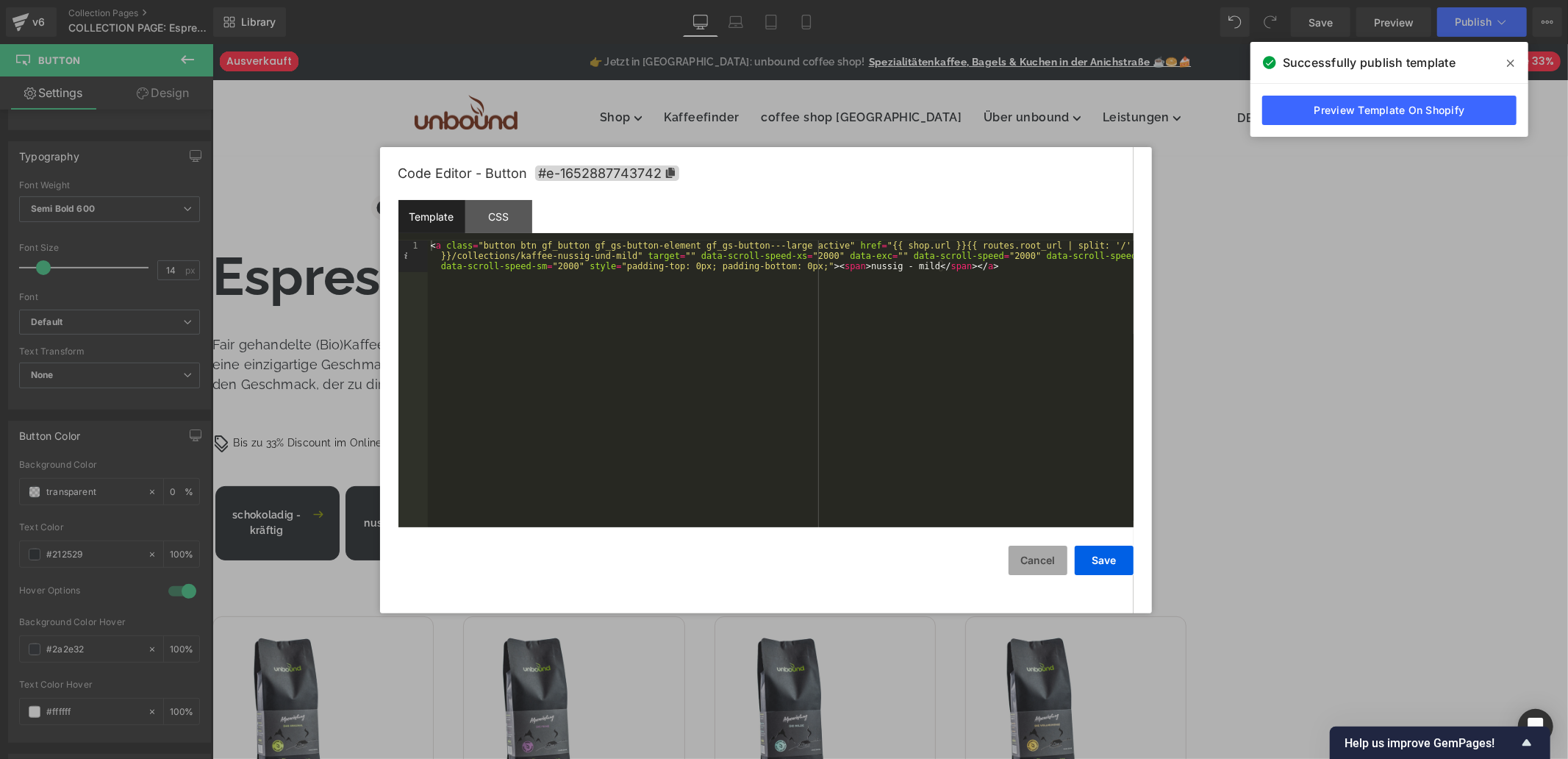
click at [1049, 557] on button "Cancel" at bounding box center [1038, 560] width 59 height 29
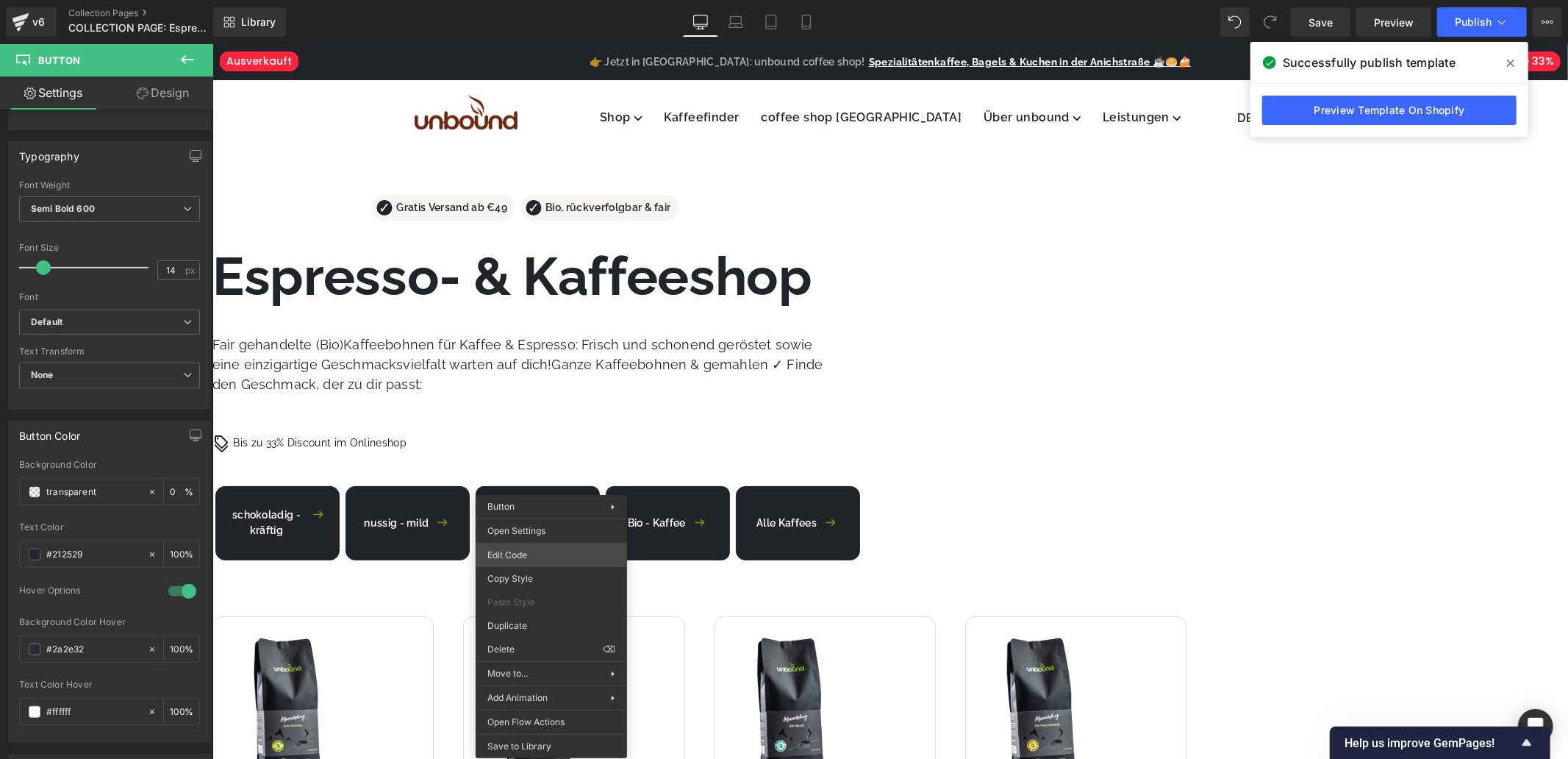
click at [544, 0] on div "Button You are previewing how the will restyle your page. You can not edit Elem…" at bounding box center [784, 0] width 1568 height 0
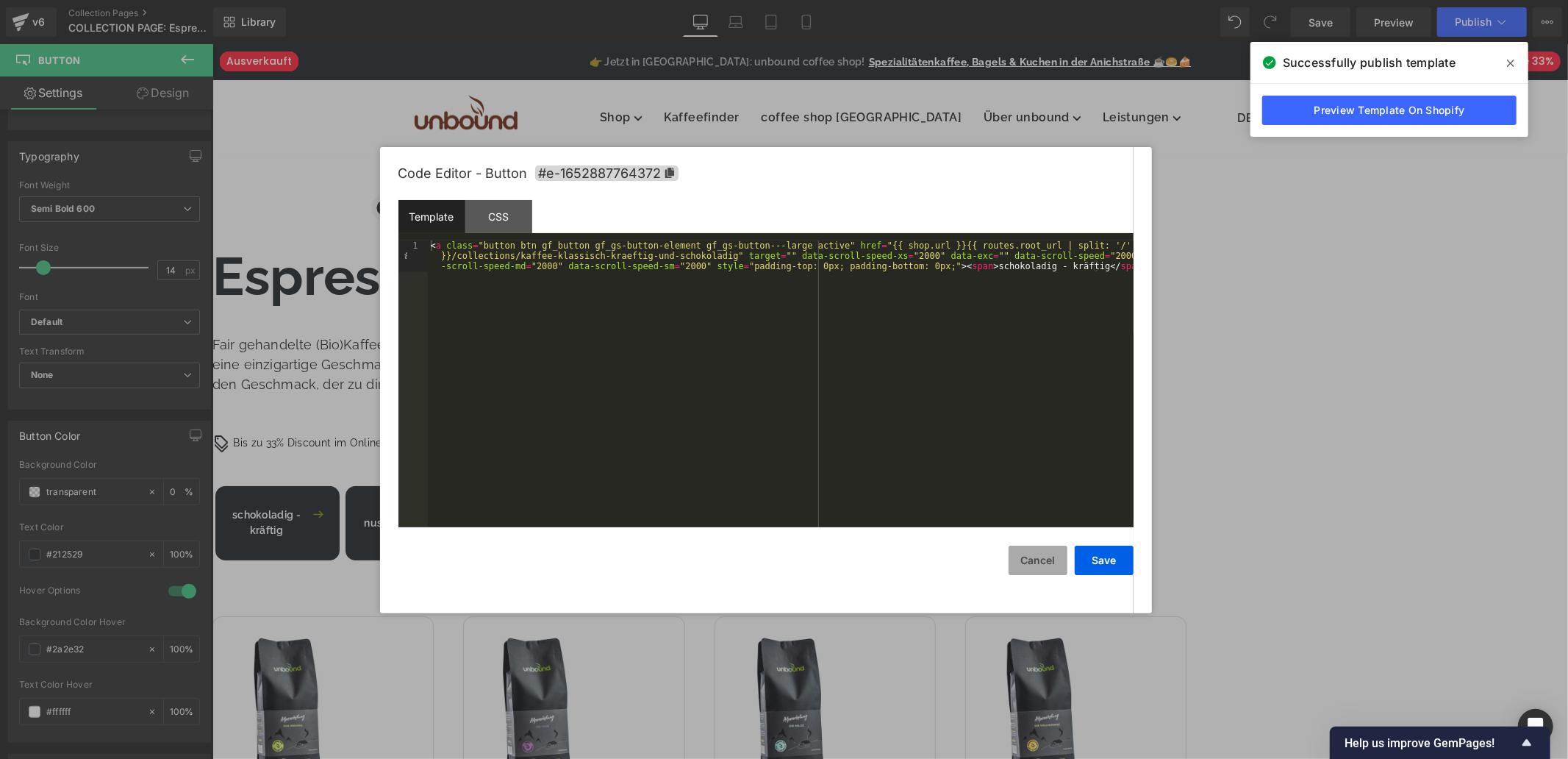
click at [1051, 559] on button "Cancel" at bounding box center [1038, 560] width 59 height 29
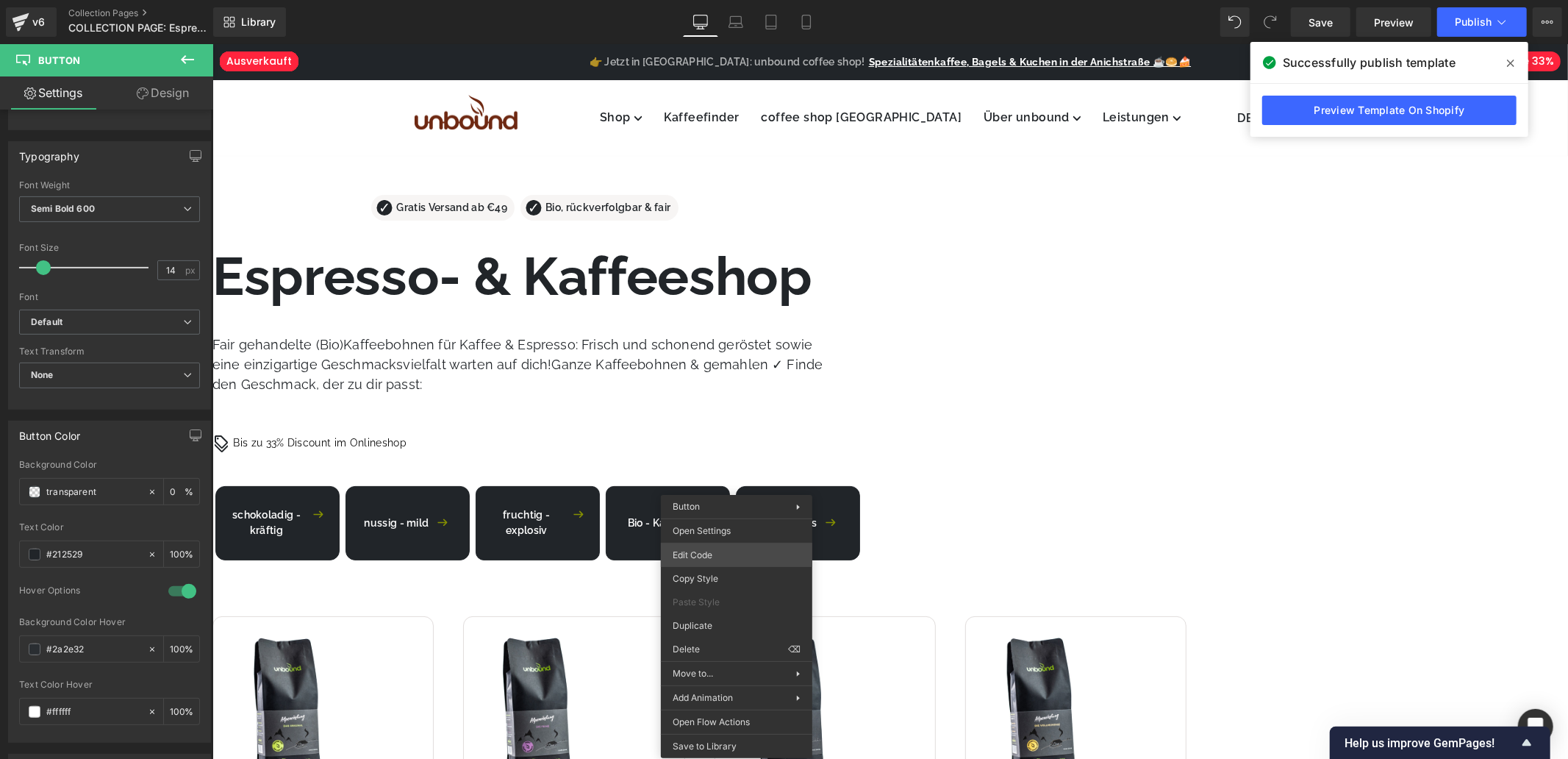
click at [728, 0] on div "Button You are previewing how the will restyle your page. You can not edit Elem…" at bounding box center [784, 0] width 1568 height 0
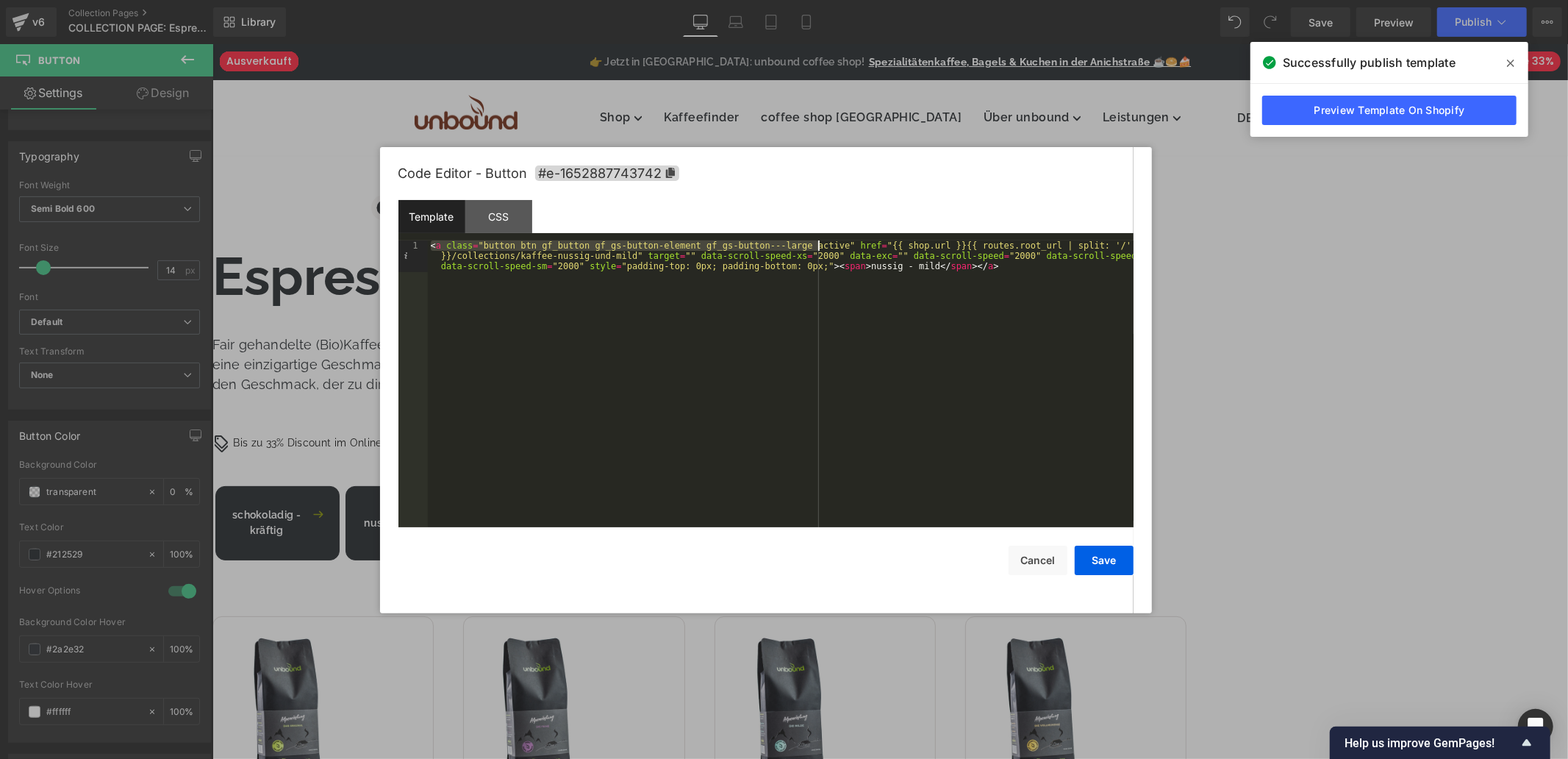
drag, startPoint x: 429, startPoint y: 248, endPoint x: 817, endPoint y: 248, distance: 388.0
click at [817, 248] on div "< a class = "button btn gf_button gf_gs-button-element gf_gs-button---large act…" at bounding box center [781, 415] width 706 height 351
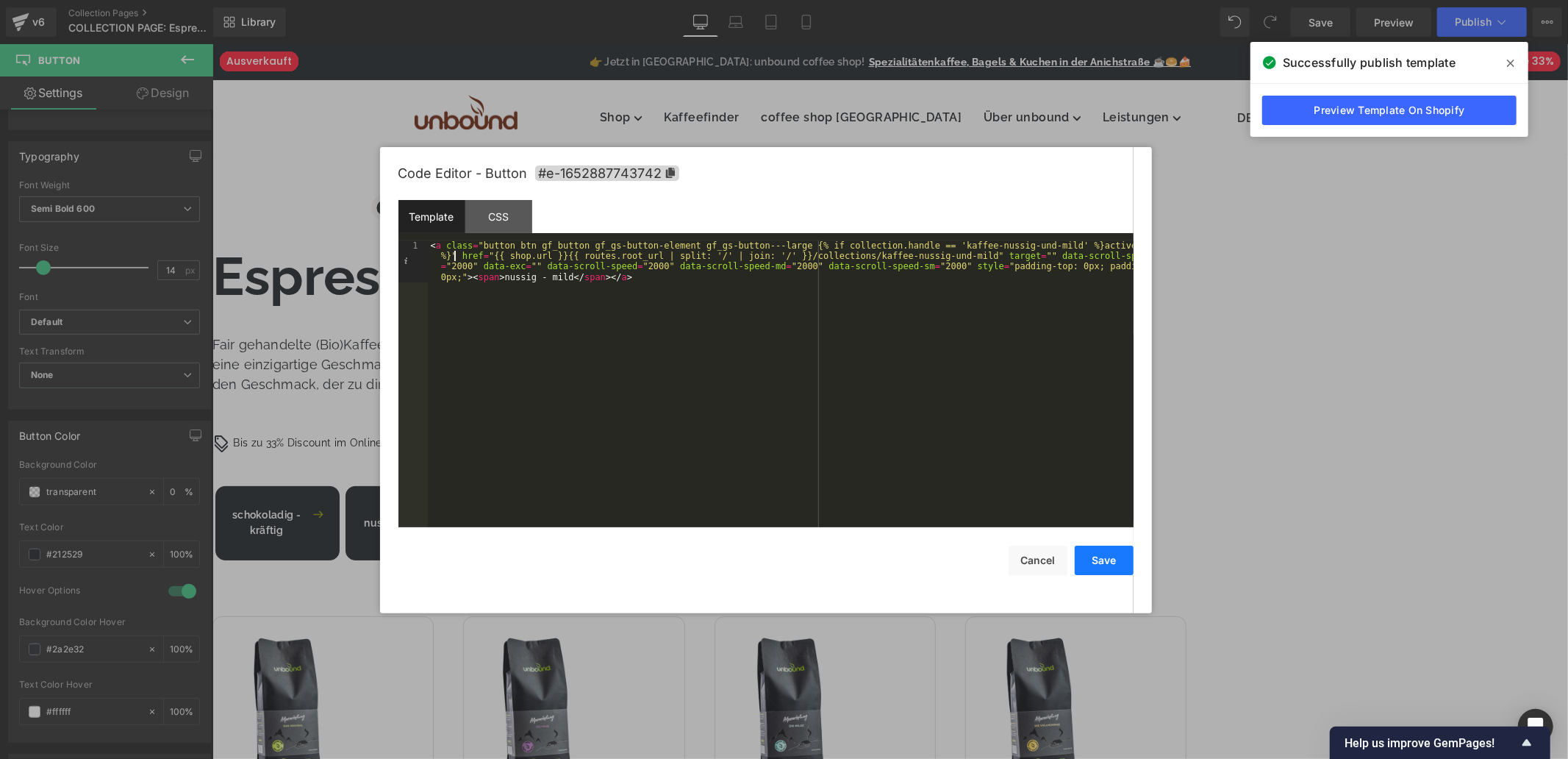
click at [1105, 570] on button "Save" at bounding box center [1105, 560] width 59 height 29
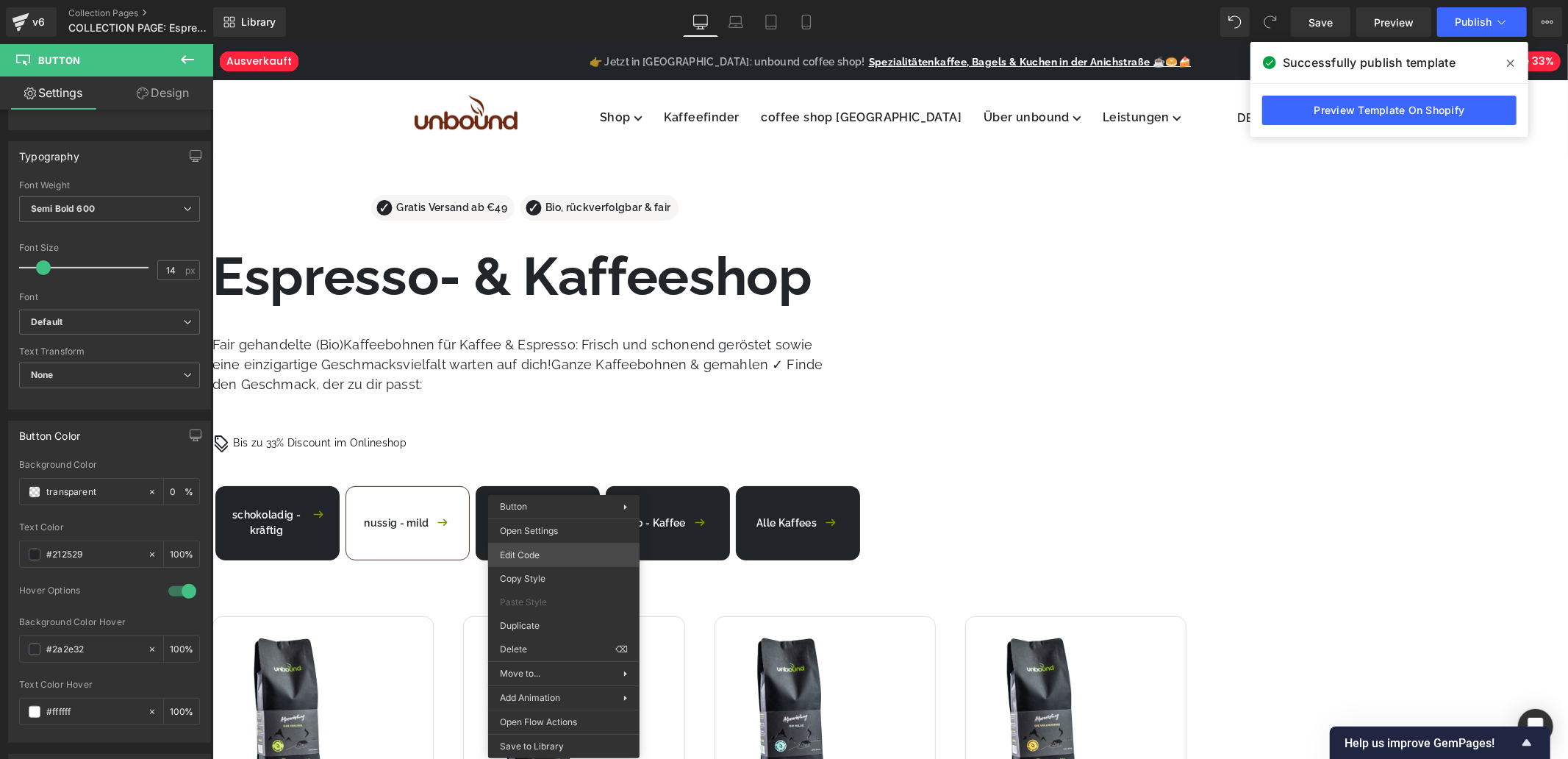
click at [561, 0] on div "Button You are previewing how the will restyle your page. You can not edit Elem…" at bounding box center [784, 0] width 1568 height 0
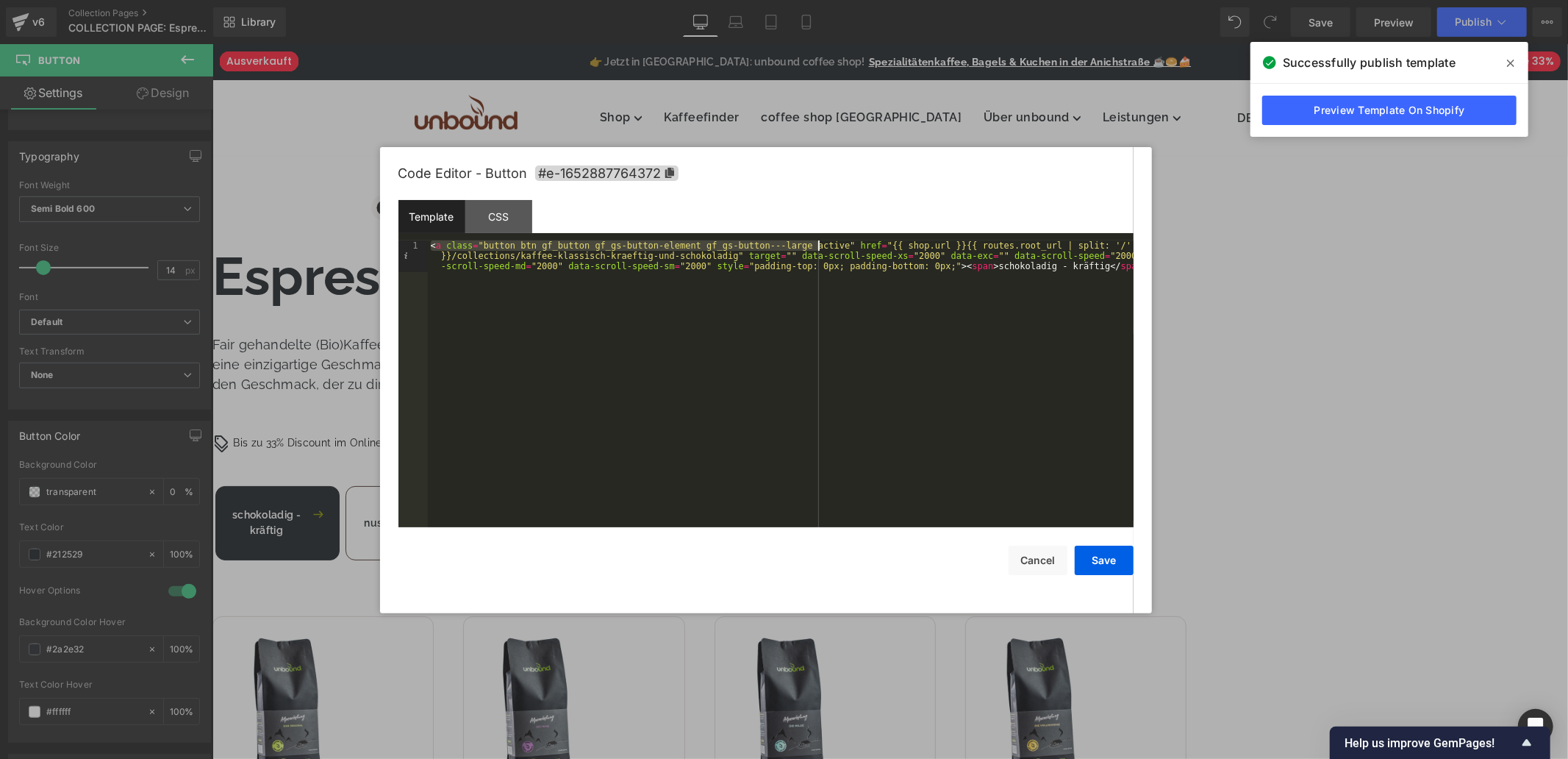
drag, startPoint x: 428, startPoint y: 245, endPoint x: 820, endPoint y: 248, distance: 392.0
click at [820, 248] on div "< a class = "button btn gf_button gf_gs-button-element gf_gs-button---large act…" at bounding box center [781, 415] width 706 height 351
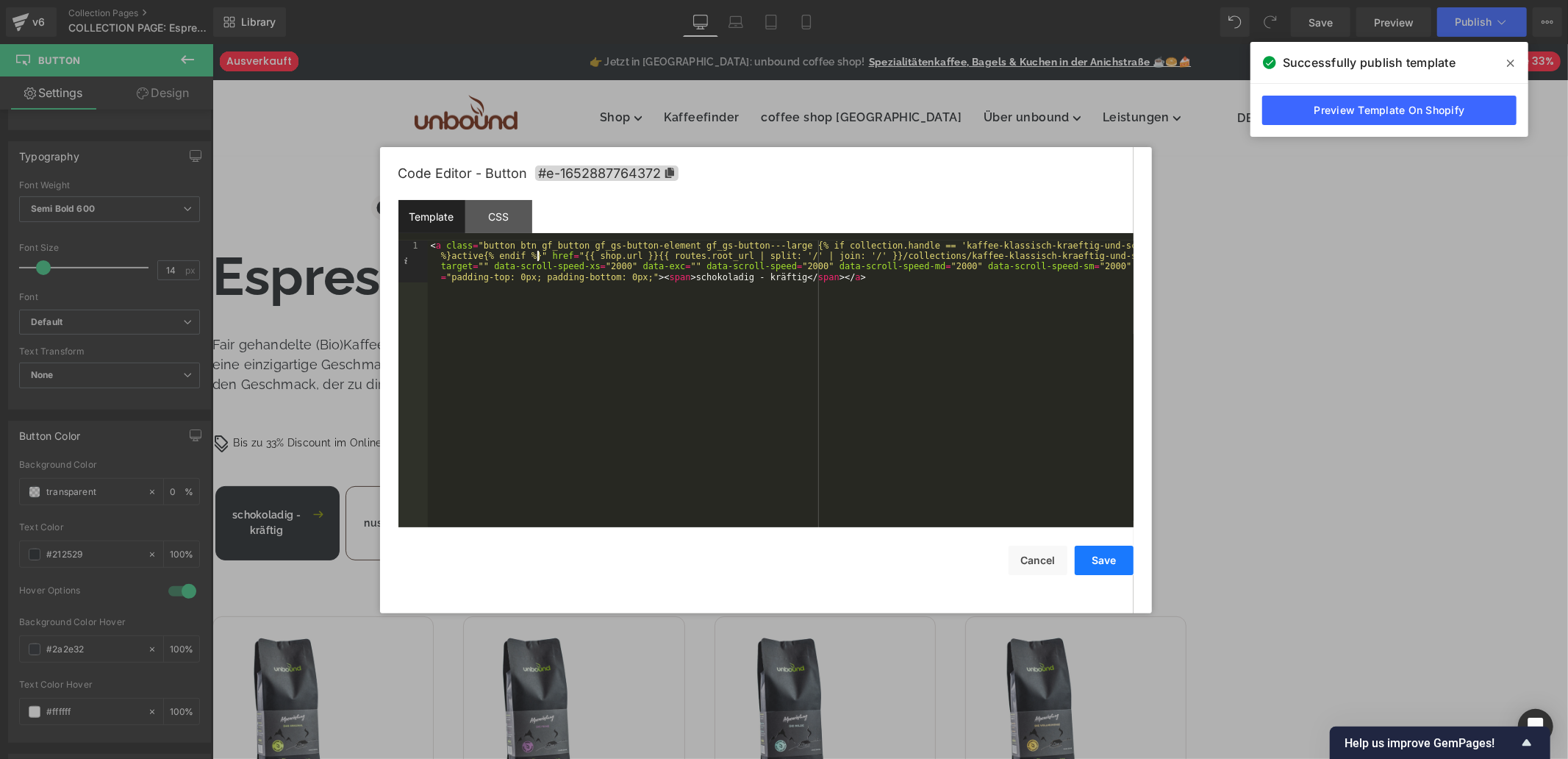
click at [1101, 560] on button "Save" at bounding box center [1105, 560] width 59 height 29
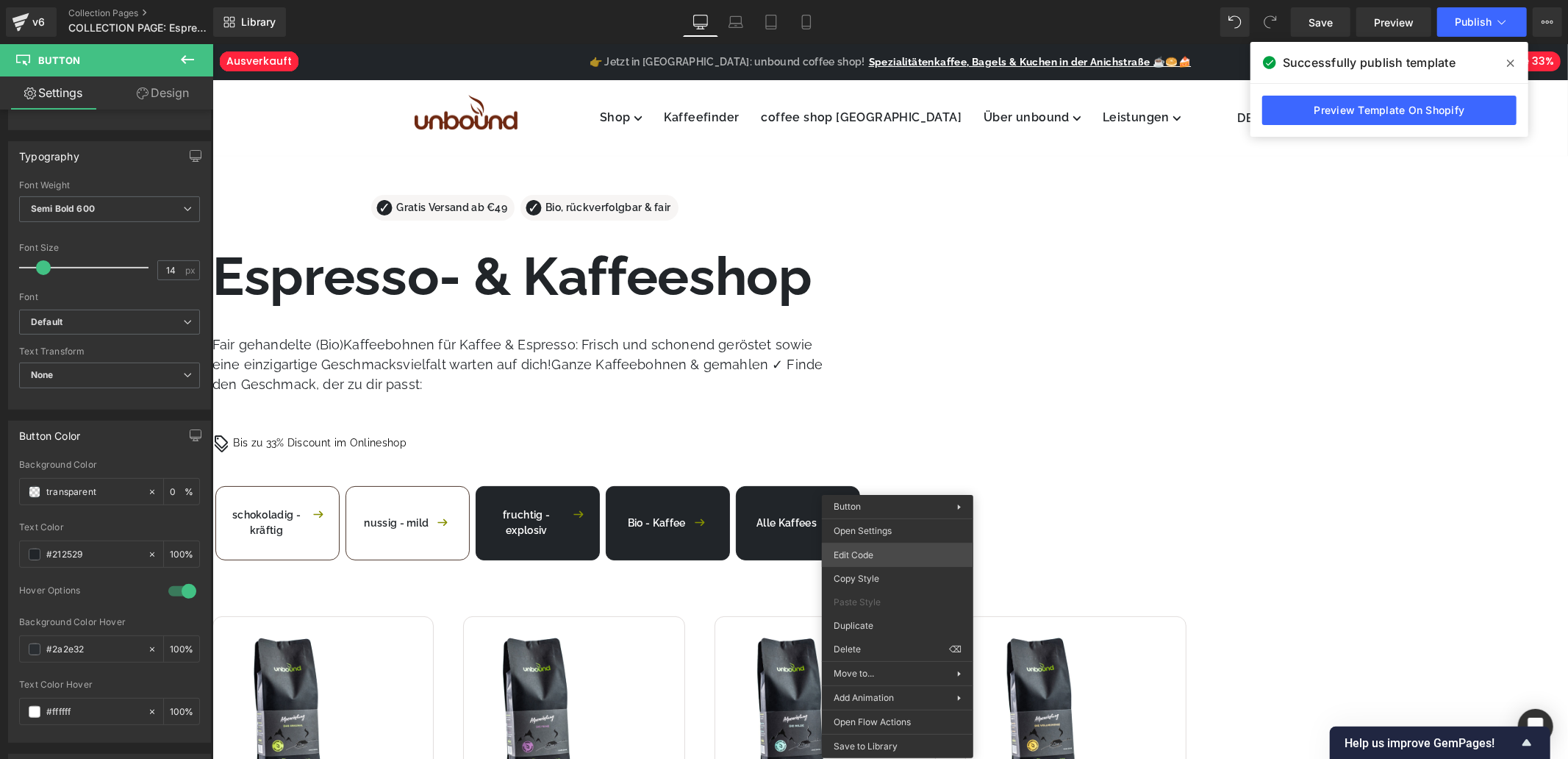
click at [892, 0] on div "Button You are previewing how the will restyle your page. You can not edit Elem…" at bounding box center [784, 0] width 1568 height 0
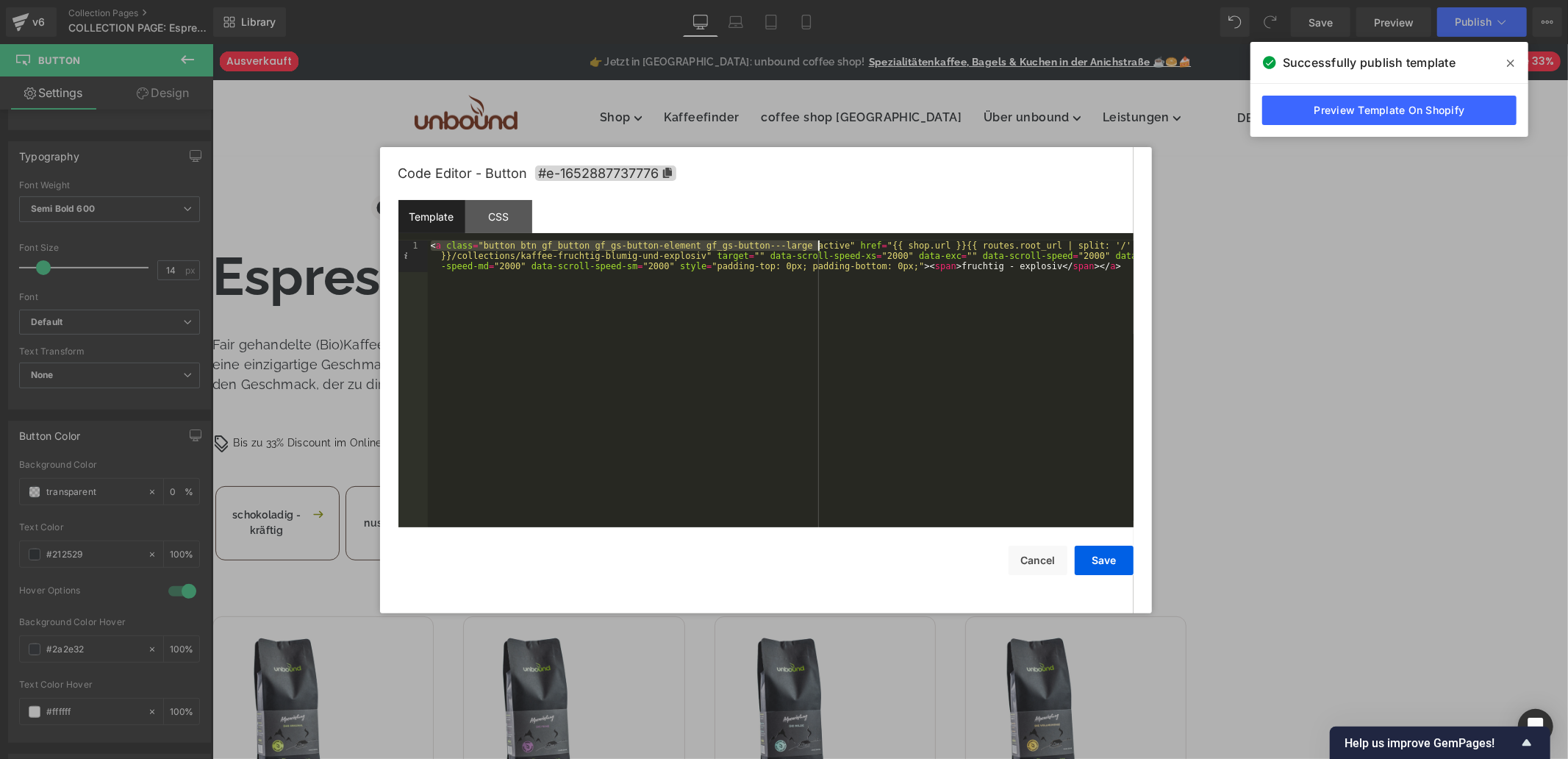
drag, startPoint x: 428, startPoint y: 242, endPoint x: 819, endPoint y: 250, distance: 391.1
click at [819, 250] on div "< a class = "button btn gf_button gf_gs-button-element gf_gs-button---large act…" at bounding box center [781, 415] width 706 height 351
click at [633, 218] on div "Template CSS" at bounding box center [766, 220] width 735 height 41
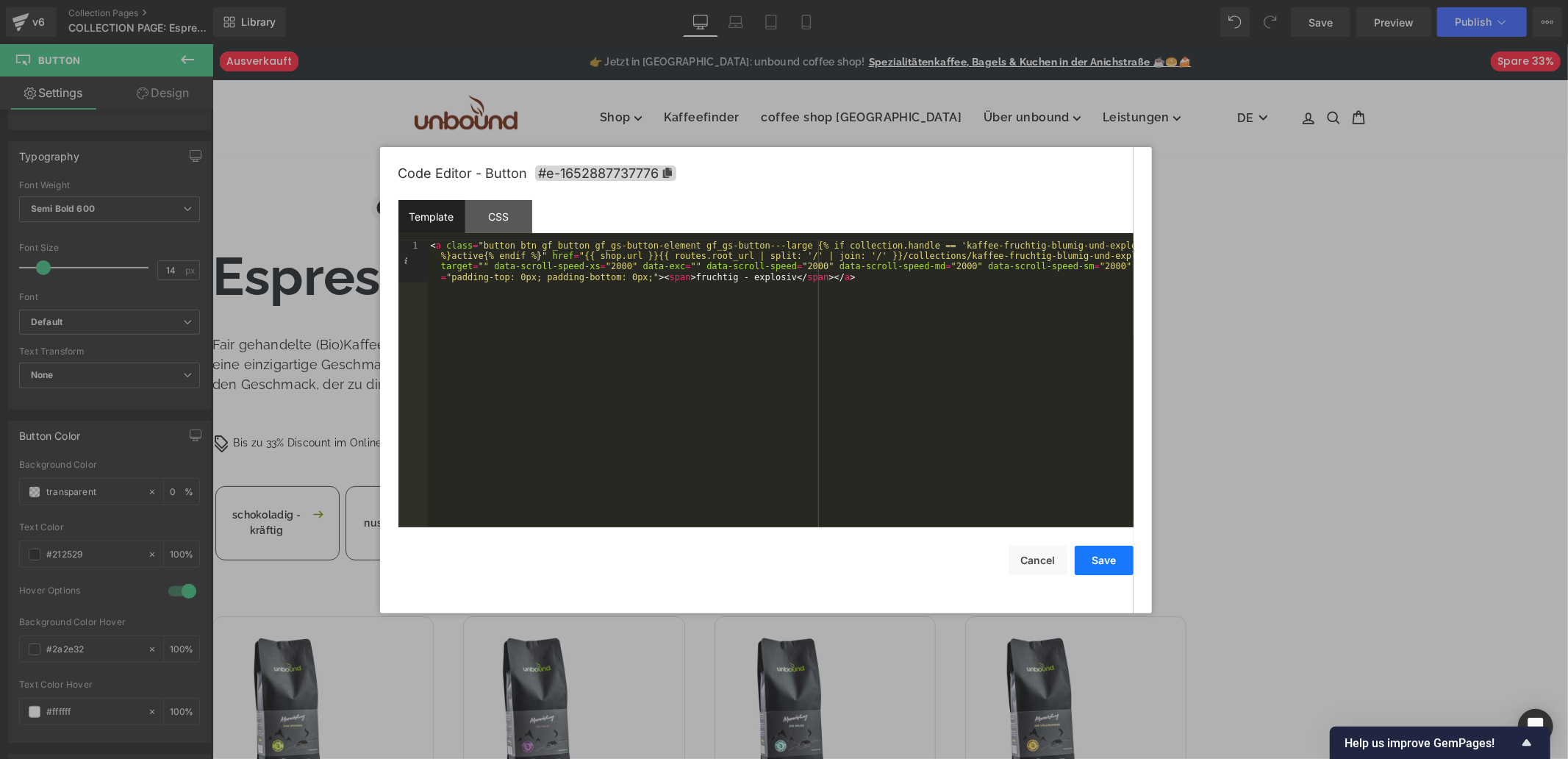
click at [1105, 566] on button "Save" at bounding box center [1105, 560] width 59 height 29
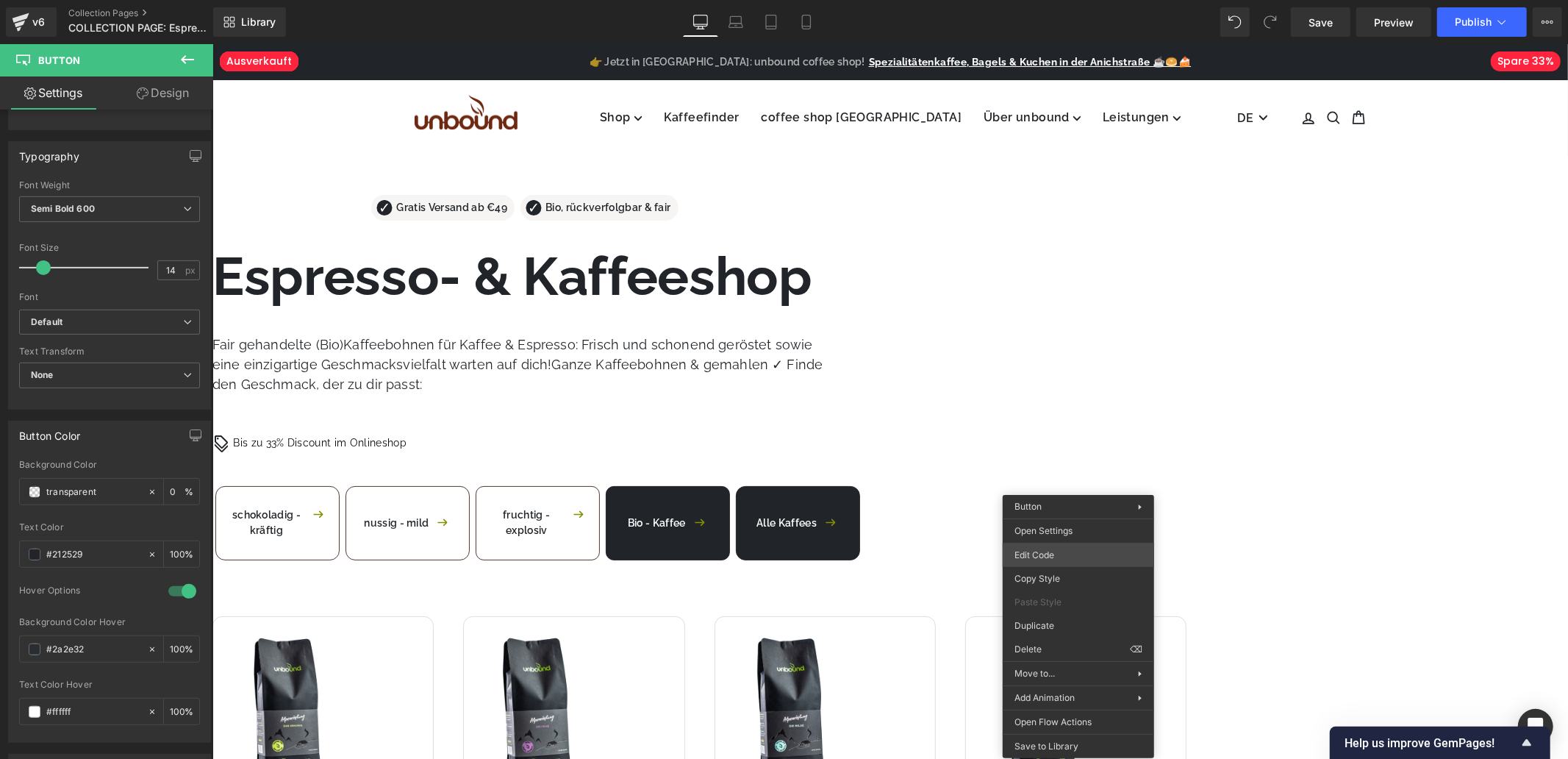
click at [1056, 0] on div "Button You are previewing how the will restyle your page. You can not edit Elem…" at bounding box center [784, 0] width 1568 height 0
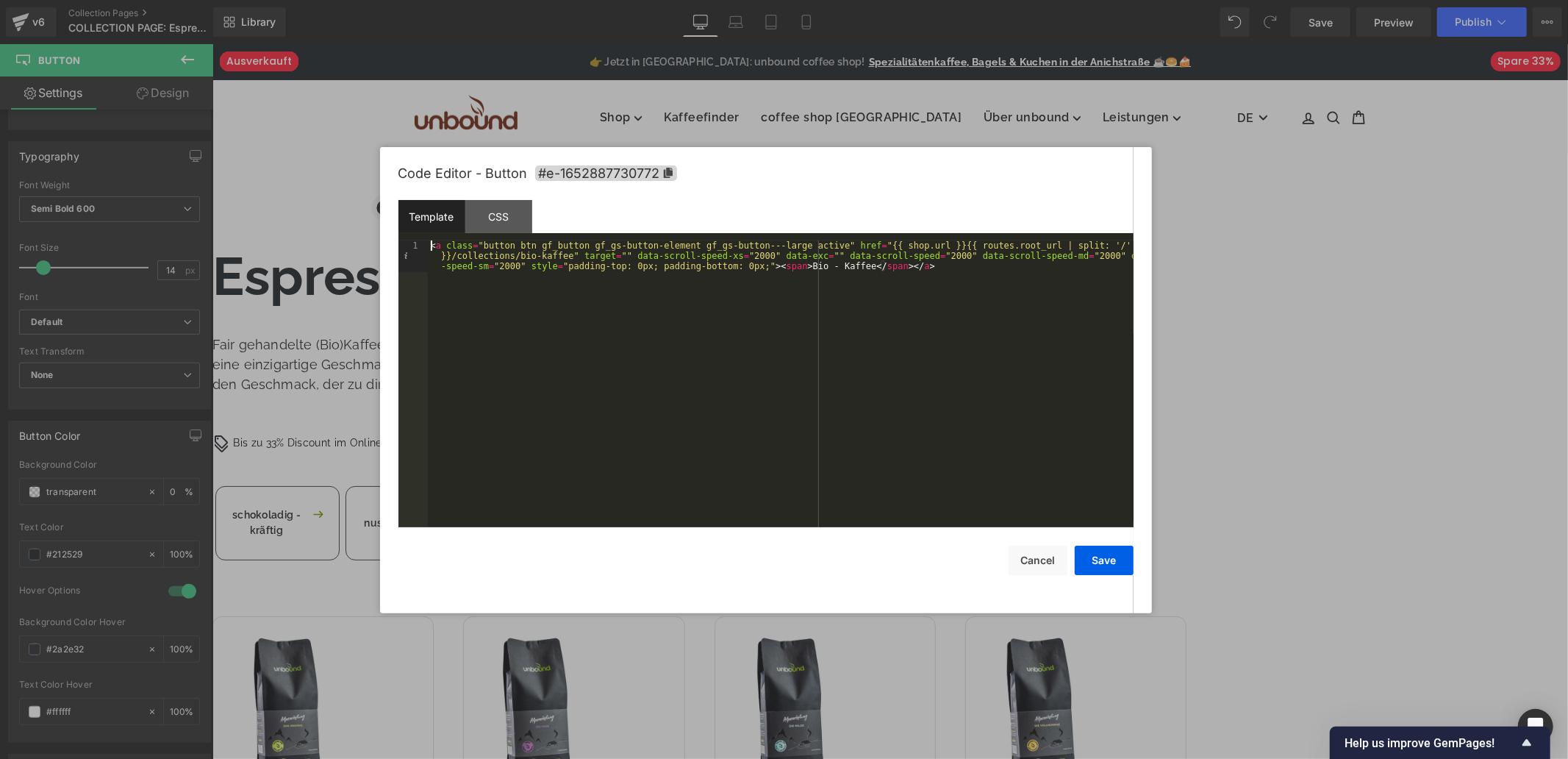
click at [431, 244] on div "< a class = "button btn gf_button gf_gs-button-element gf_gs-button---large act…" at bounding box center [781, 415] width 706 height 351
drag, startPoint x: 429, startPoint y: 247, endPoint x: 816, endPoint y: 244, distance: 387.0
click at [816, 244] on div "< a class = "button btn gf_button gf_gs-button-element gf_gs-button---large act…" at bounding box center [781, 415] width 706 height 351
click at [1106, 562] on button "Save" at bounding box center [1105, 560] width 59 height 29
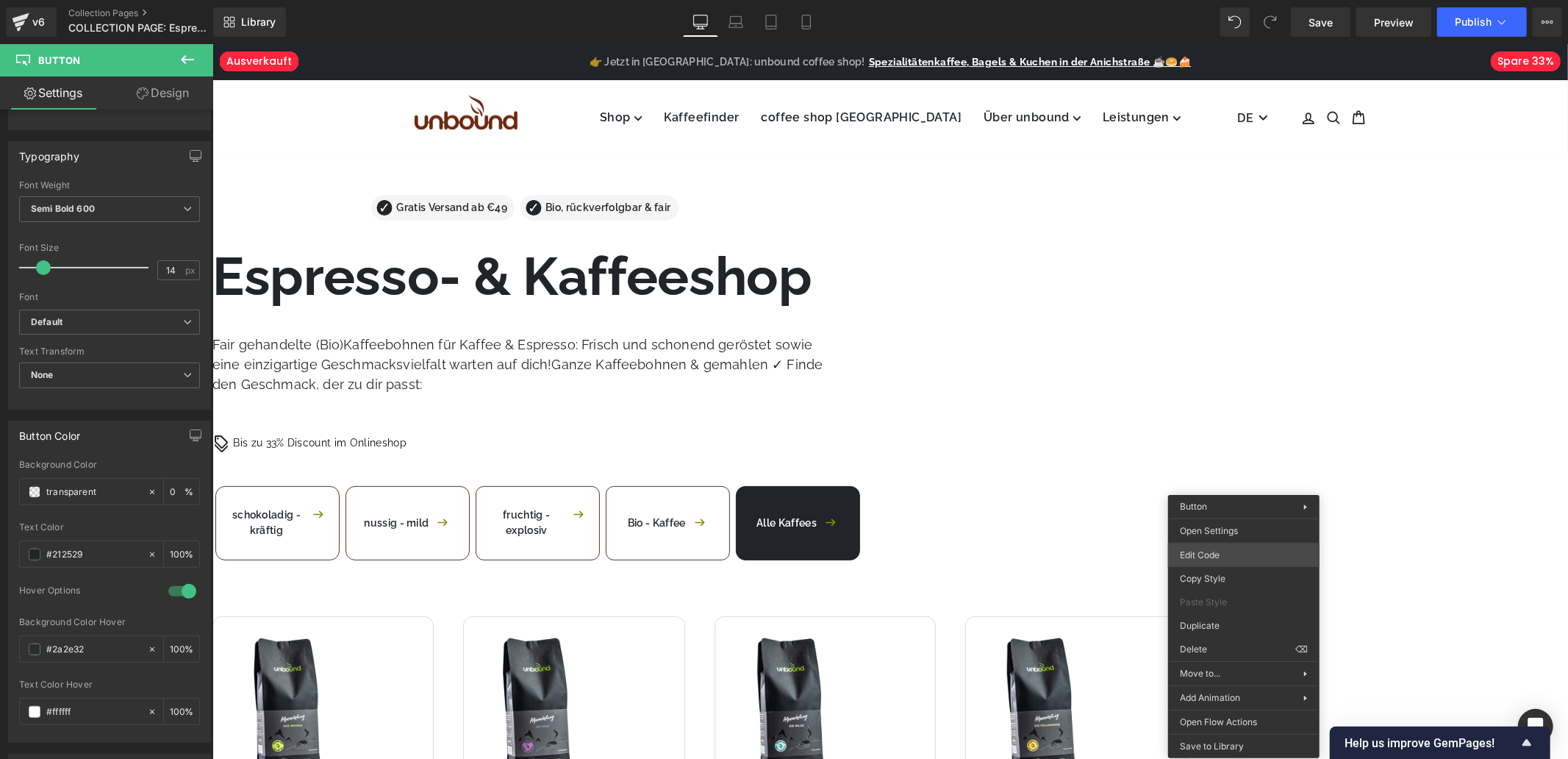
click at [1232, 556] on body "Button You are previewing how the will restyle your page. You can not edit Elem…" at bounding box center [784, 379] width 1568 height 759
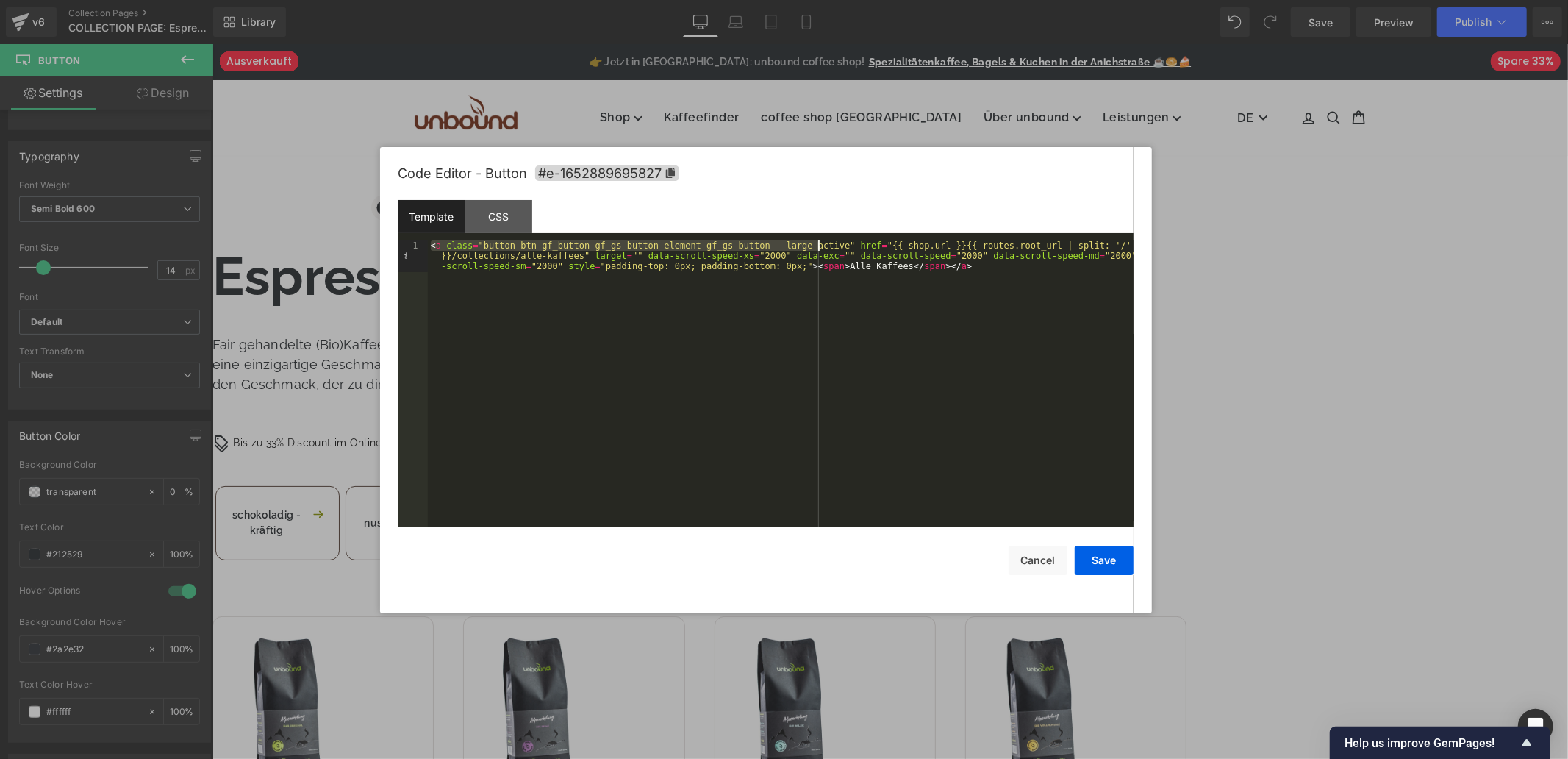
drag, startPoint x: 428, startPoint y: 244, endPoint x: 818, endPoint y: 243, distance: 390.0
click at [818, 243] on div "< a class = "button btn gf_button gf_gs-button-element gf_gs-button---large act…" at bounding box center [781, 415] width 706 height 351
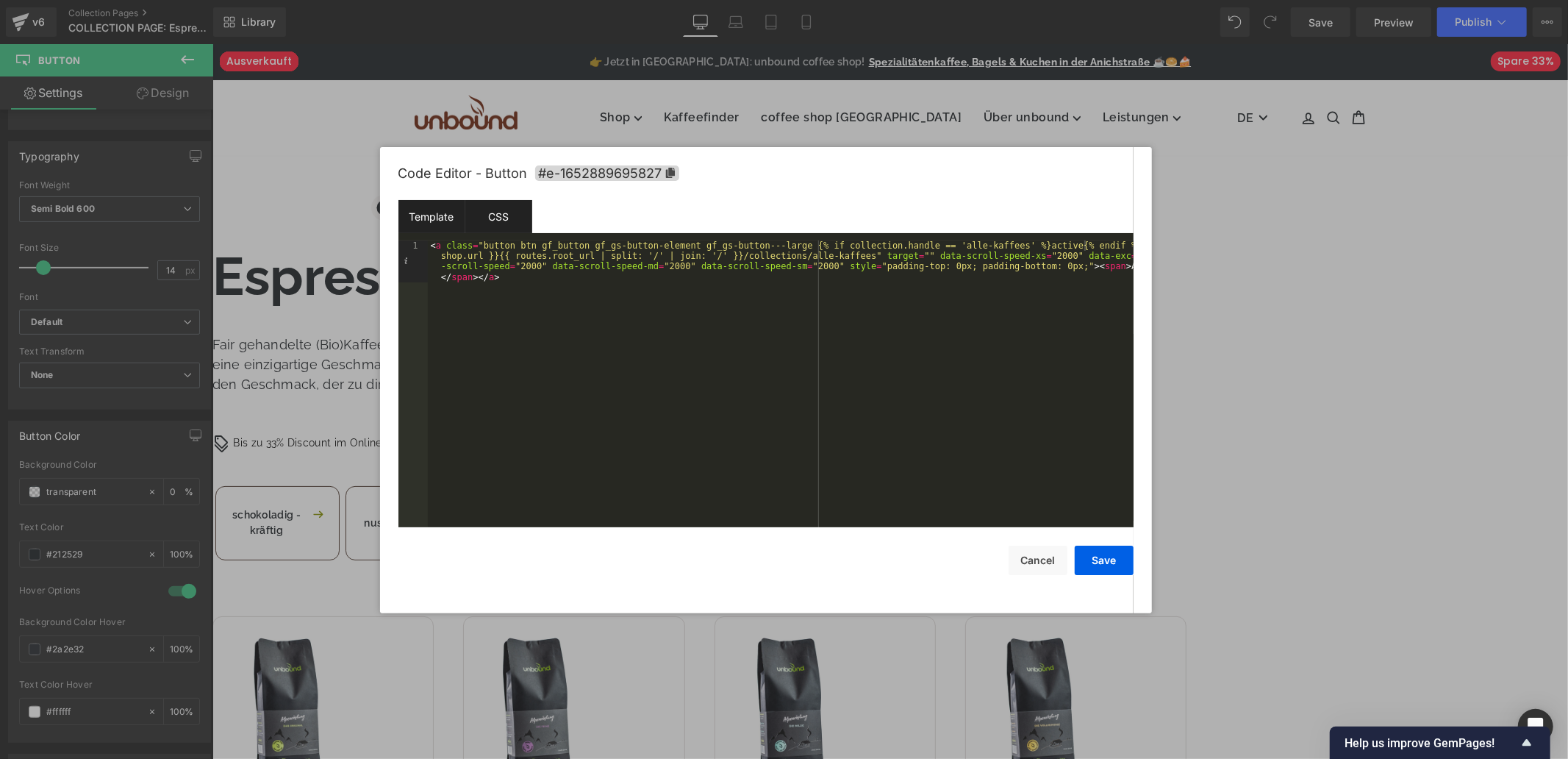
click at [510, 220] on div "CSS" at bounding box center [499, 217] width 66 height 33
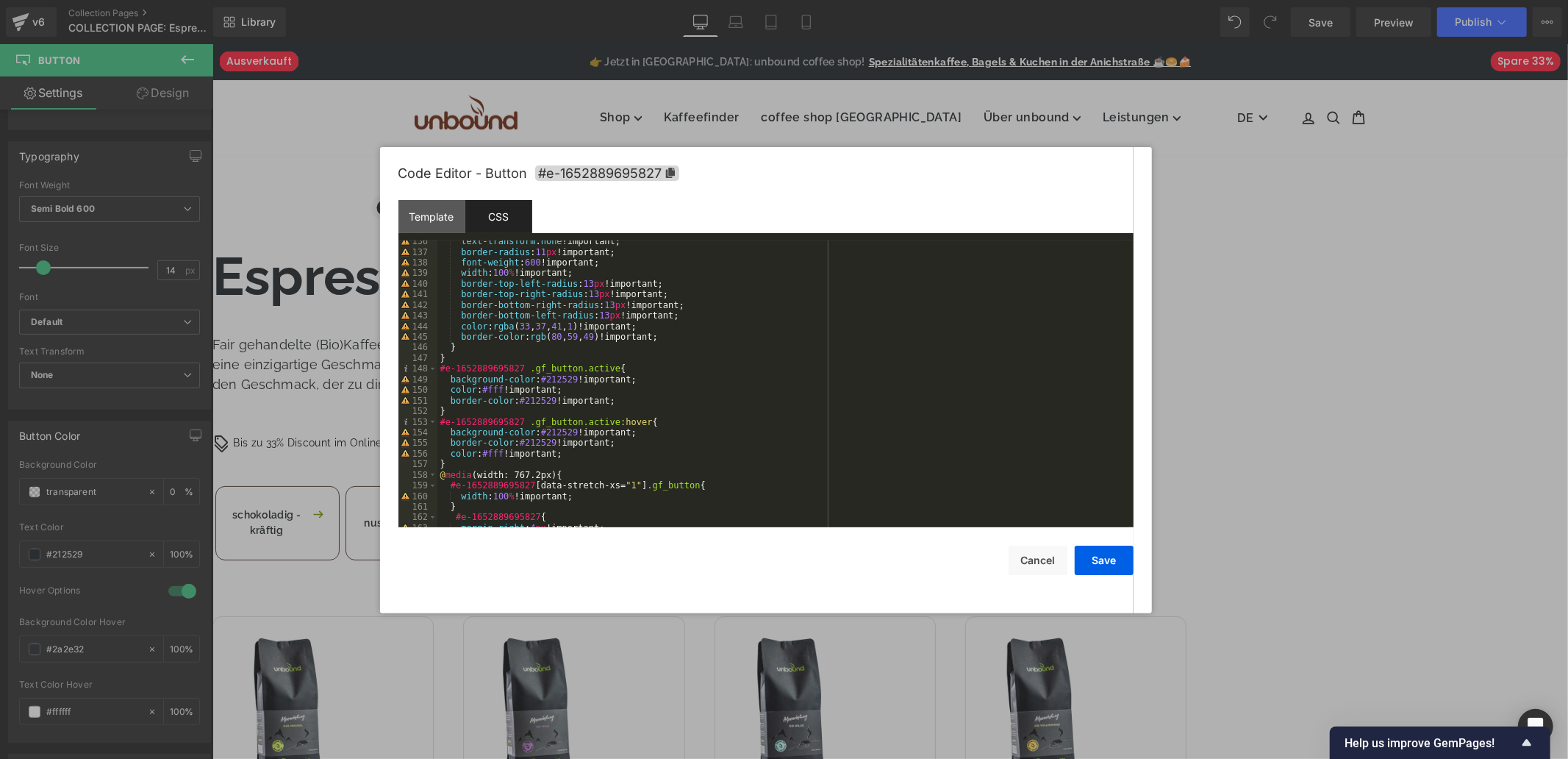
scroll to position [1340, 0]
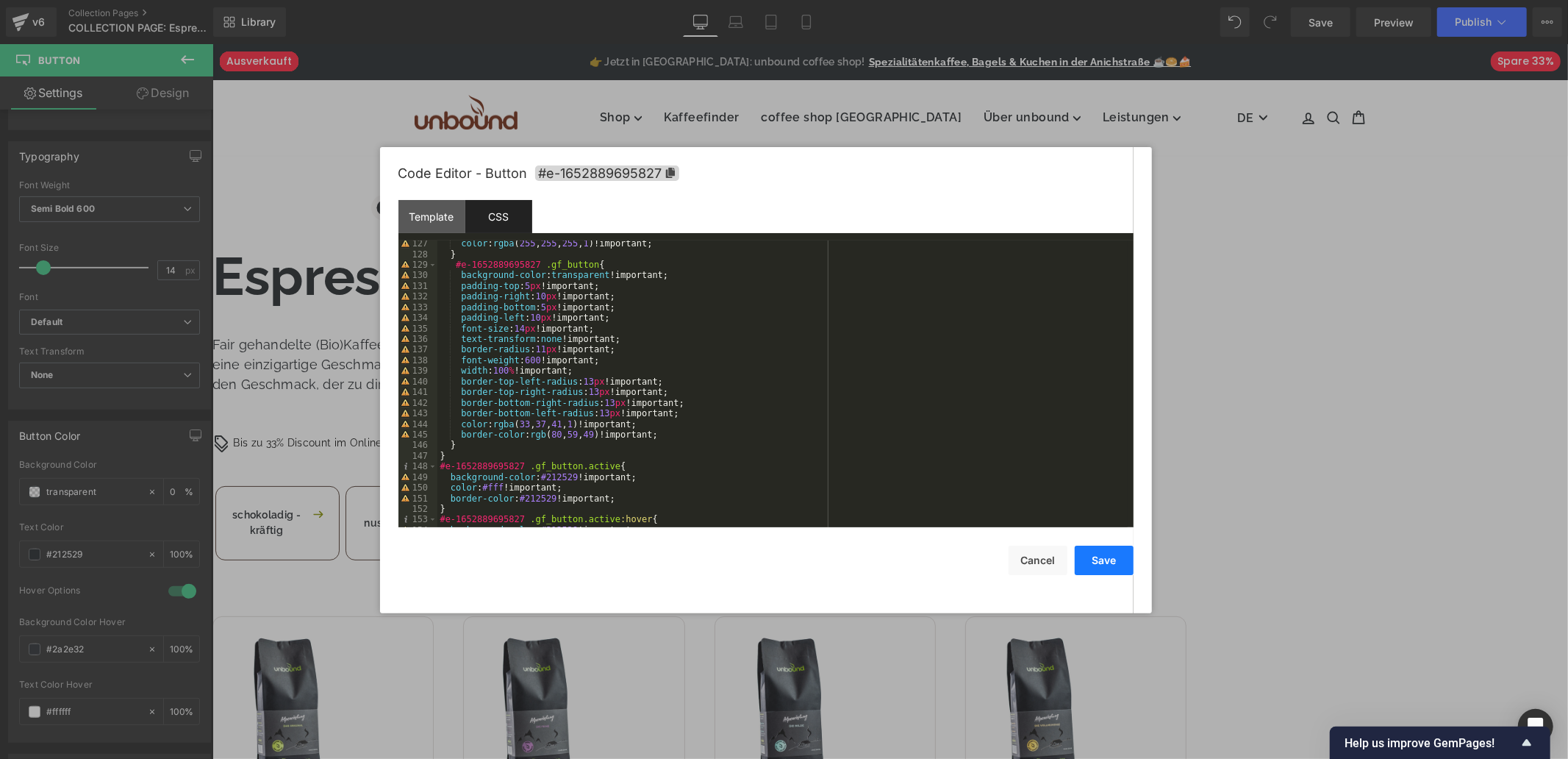
click at [1096, 562] on button "Save" at bounding box center [1105, 560] width 59 height 29
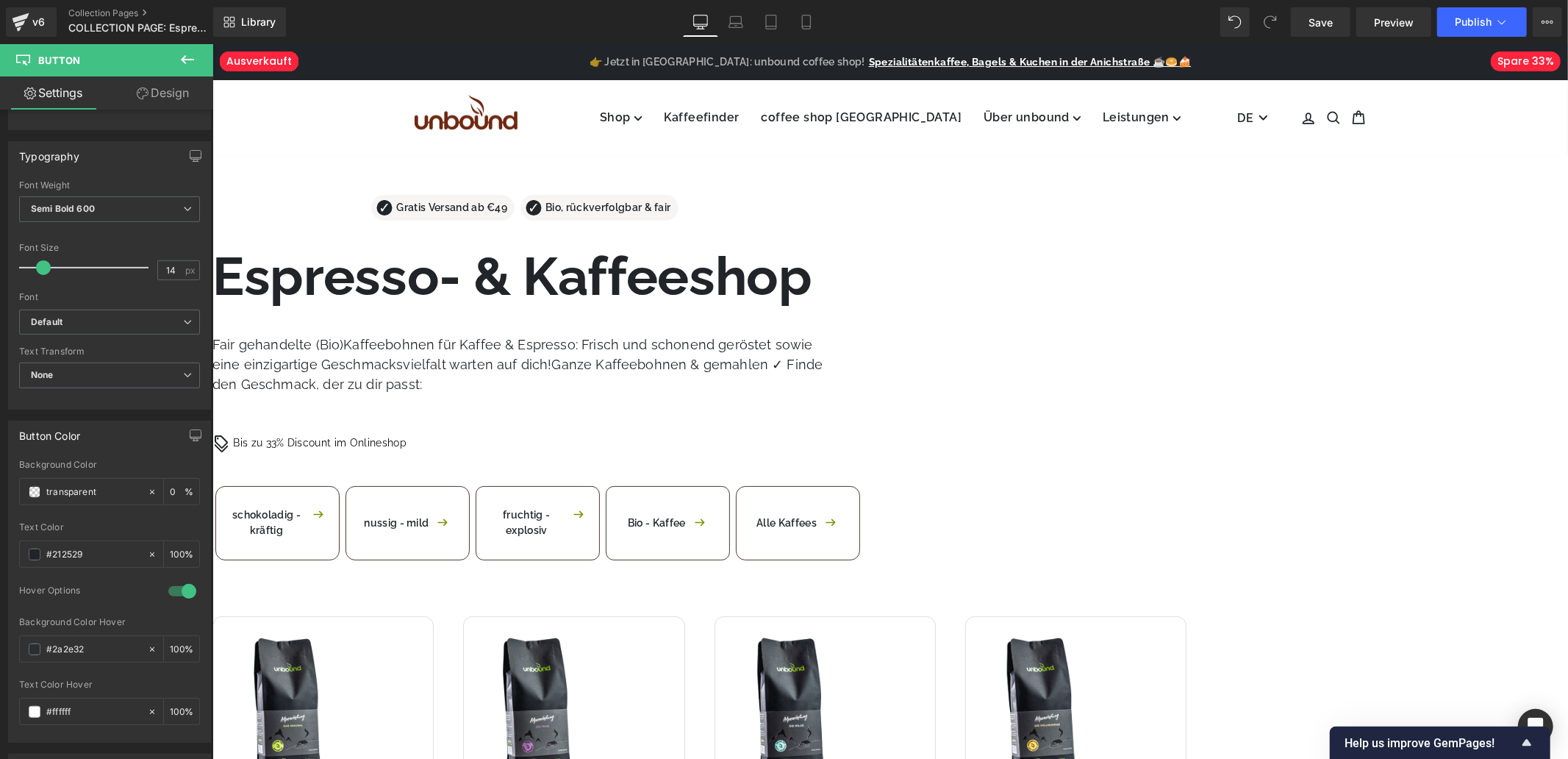
click at [212, 44] on span "Button" at bounding box center [212, 44] width 0 height 0
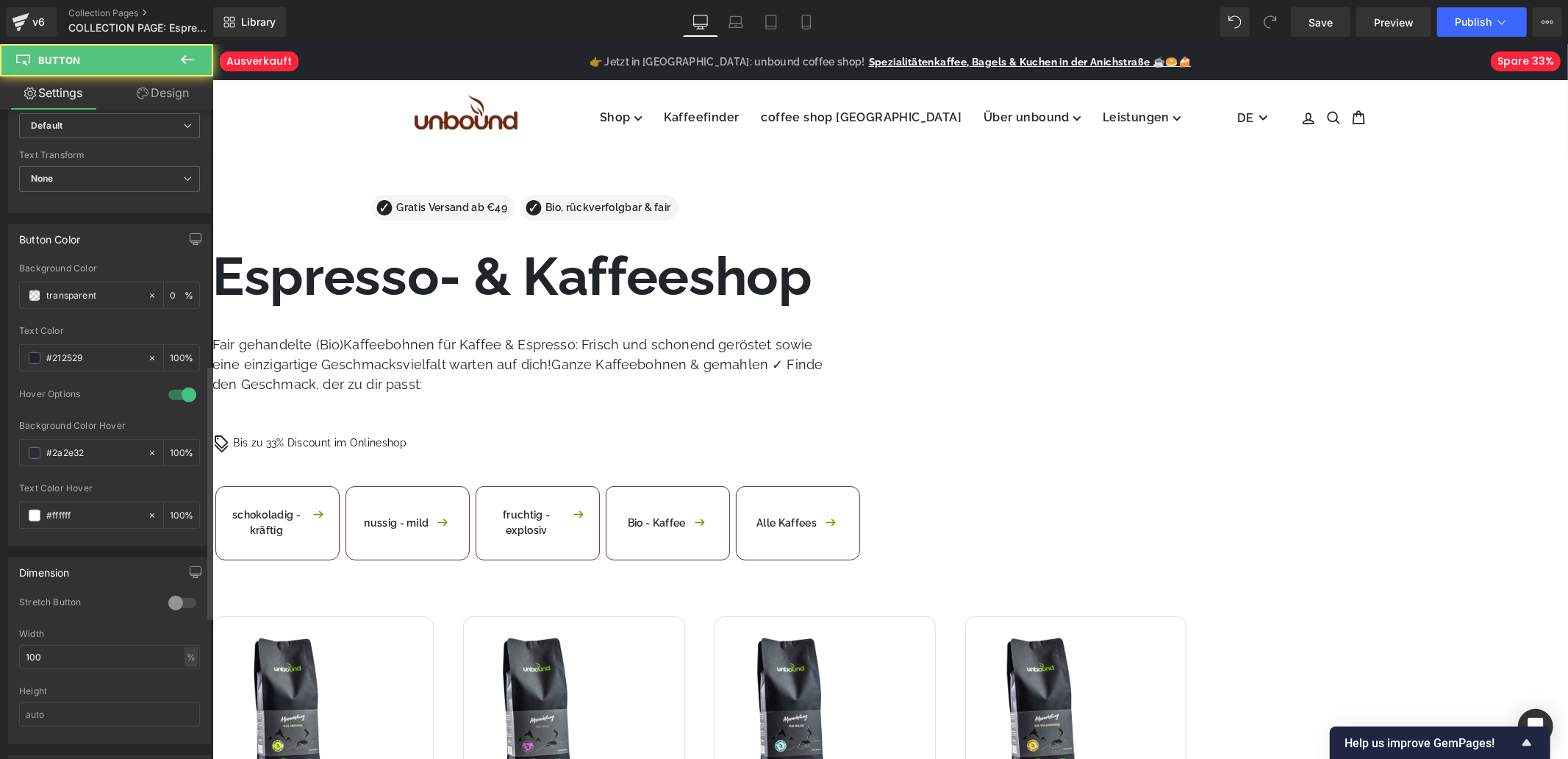
scroll to position [653, 0]
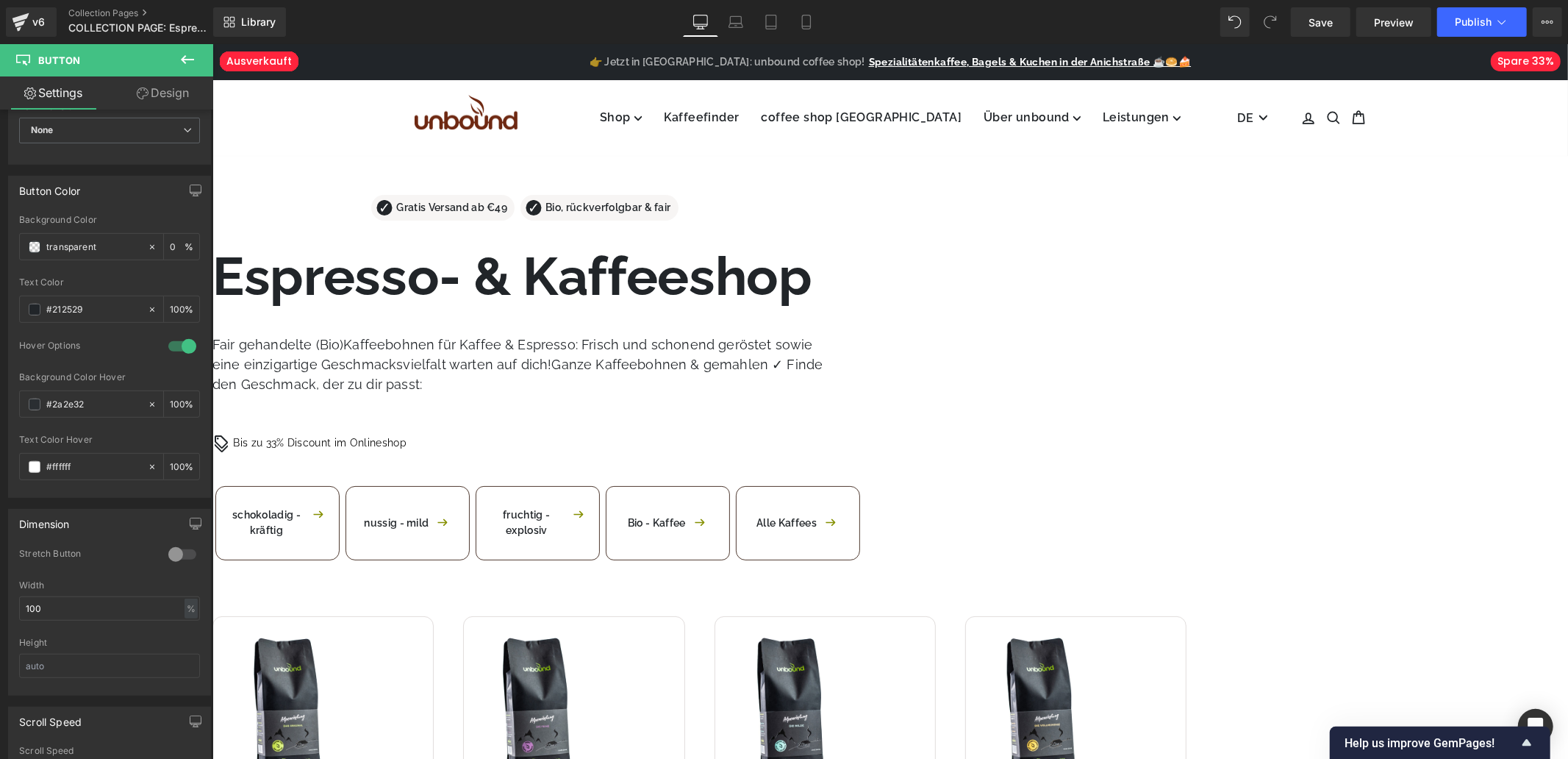
click at [212, 44] on span "Button" at bounding box center [212, 44] width 0 height 0
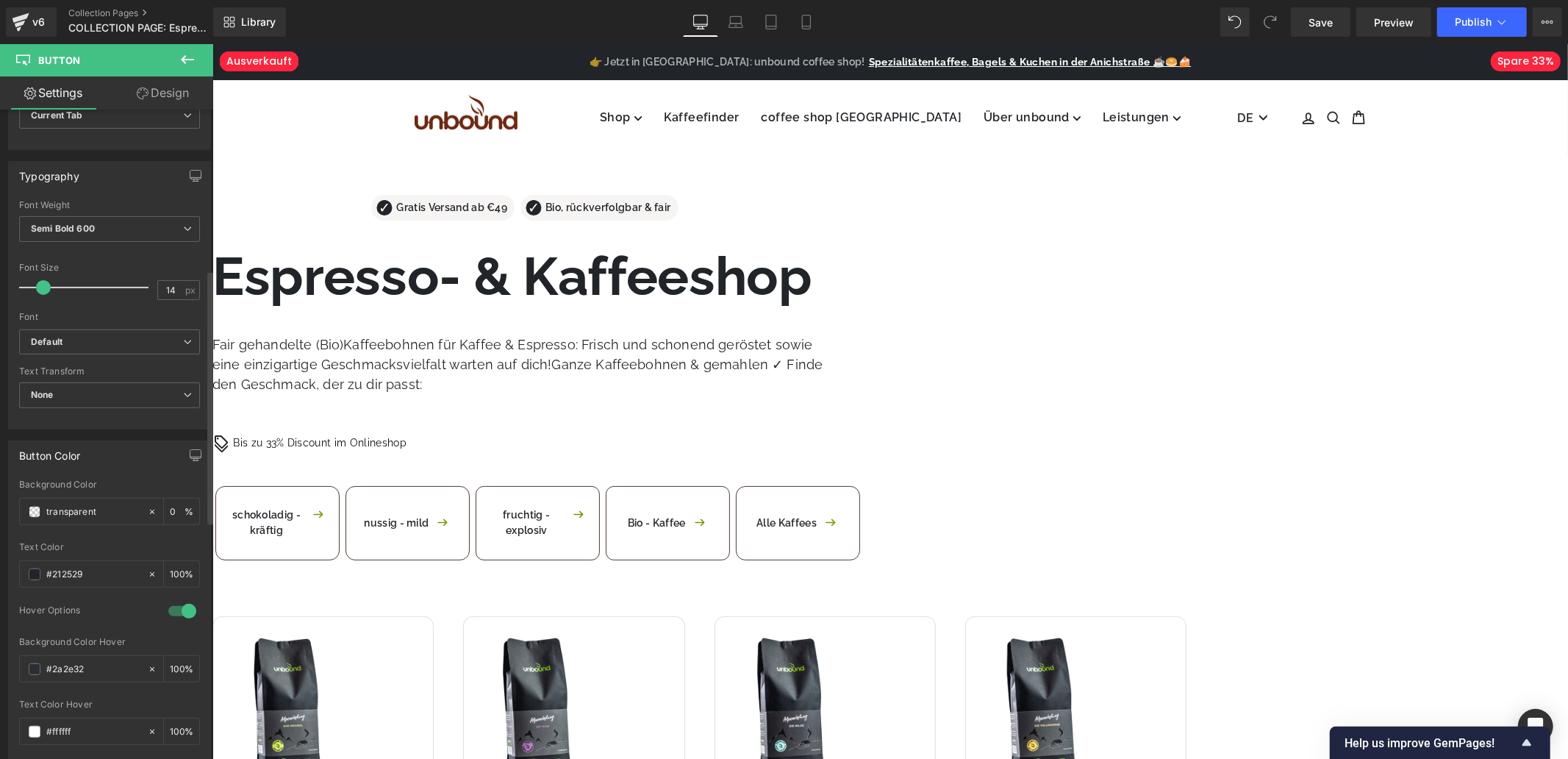
scroll to position [408, 0]
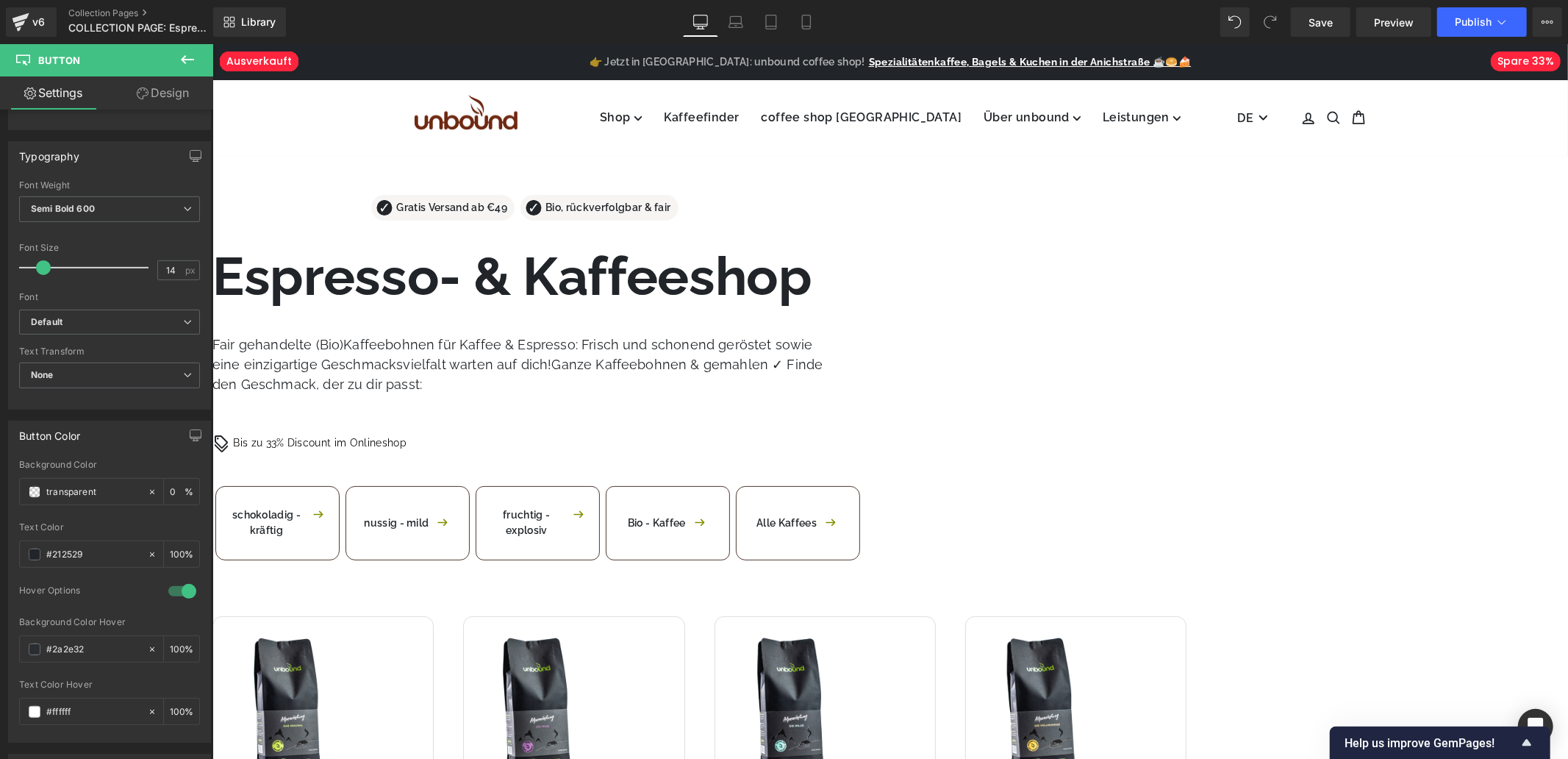
click at [212, 44] on span "Button" at bounding box center [212, 44] width 0 height 0
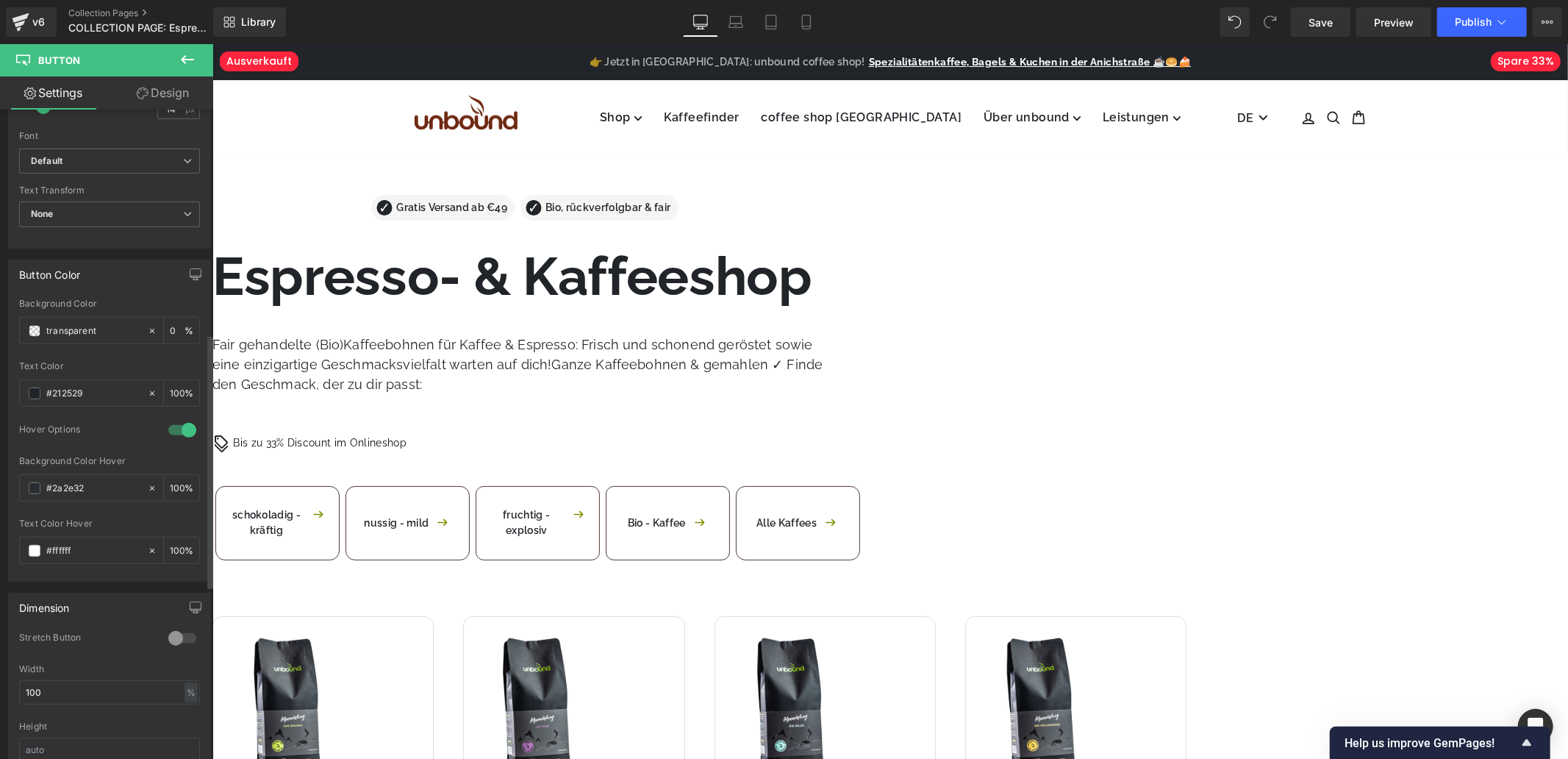
scroll to position [572, 0]
click at [212, 44] on icon at bounding box center [212, 44] width 0 height 0
click at [212, 44] on span "Button" at bounding box center [212, 44] width 0 height 0
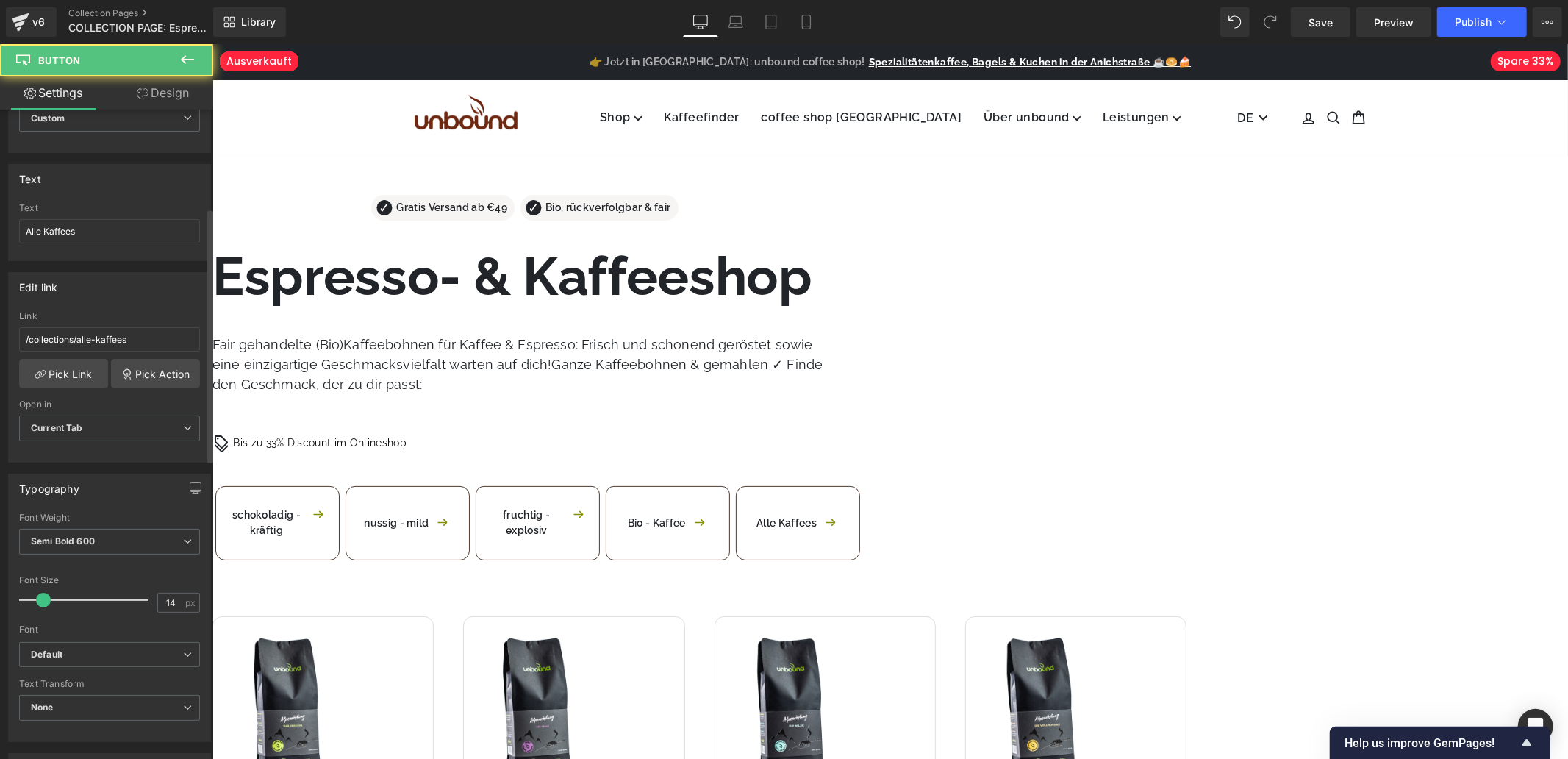
scroll to position [490, 0]
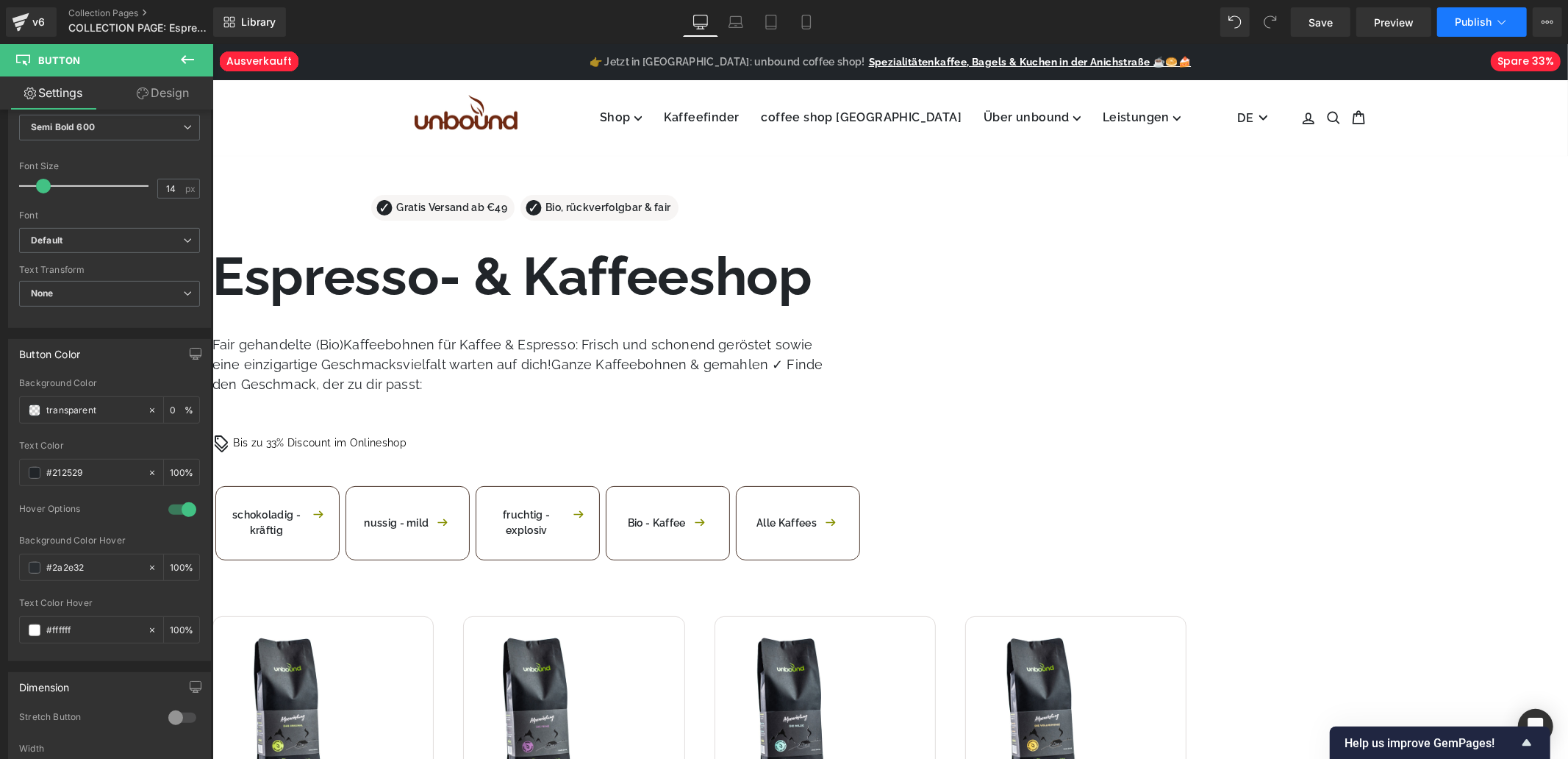
click at [1493, 30] on button "Publish" at bounding box center [1483, 22] width 89 height 29
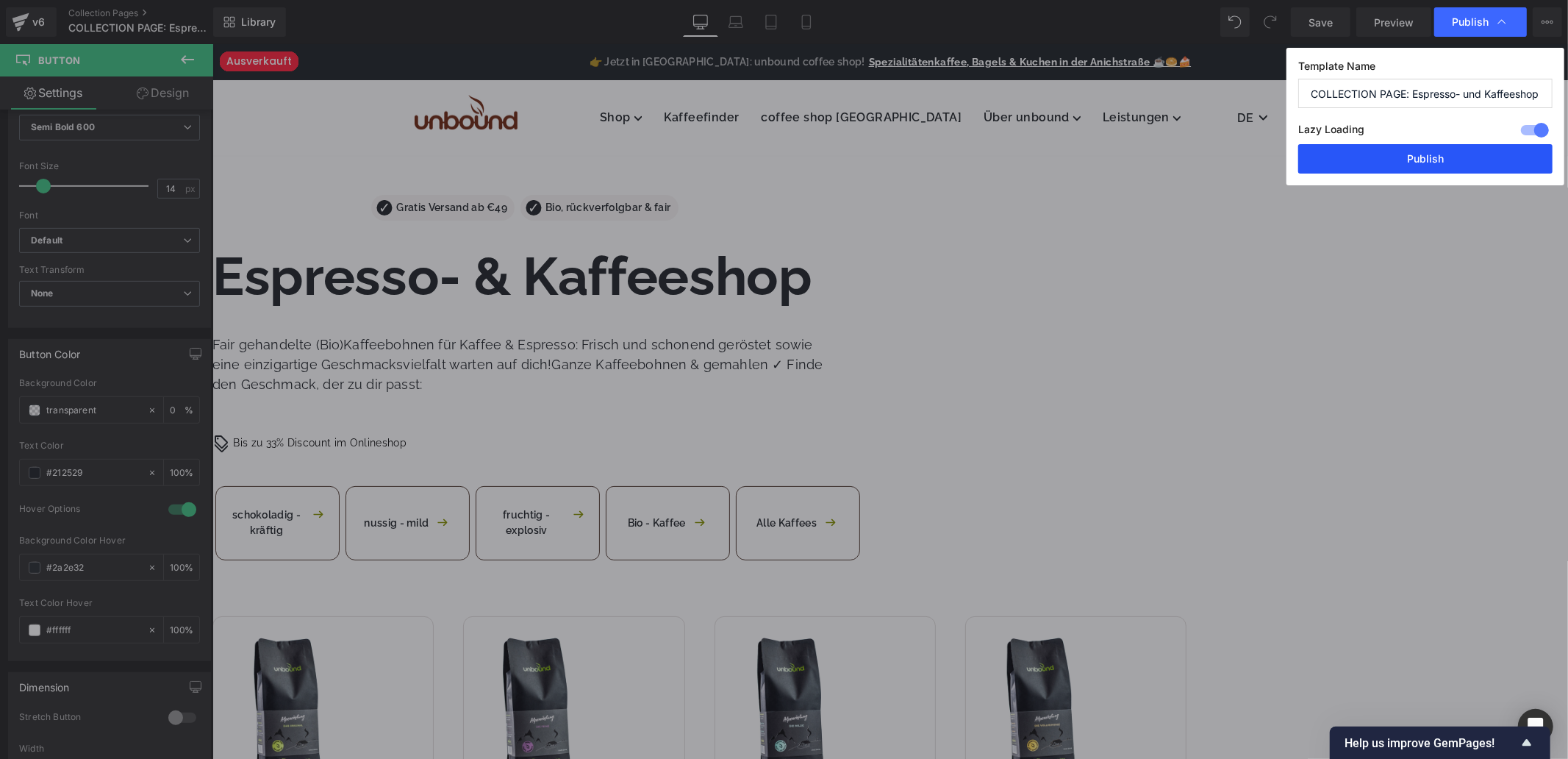
click at [1341, 162] on button "Publish" at bounding box center [1426, 159] width 255 height 29
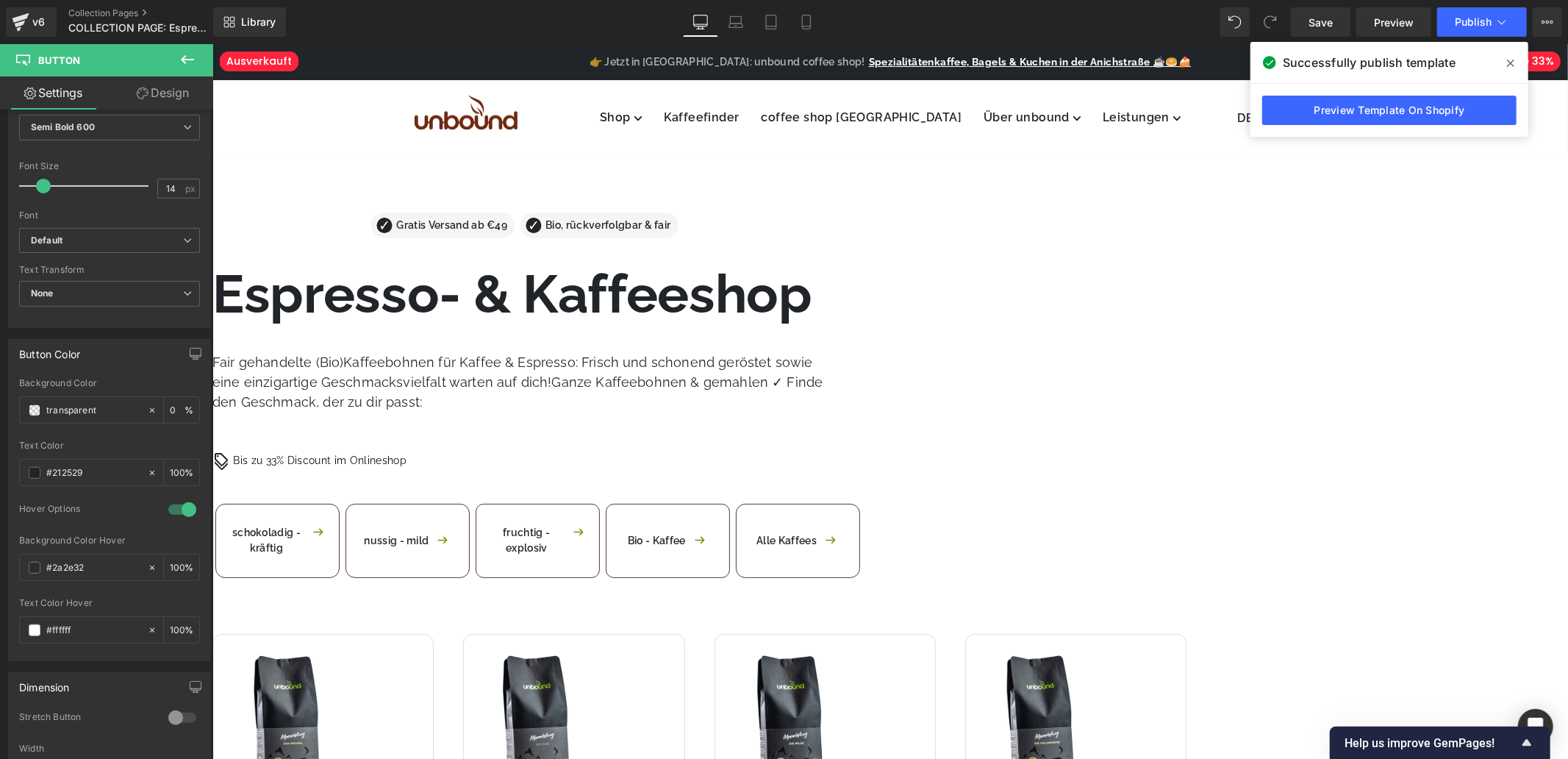
click at [1509, 62] on icon at bounding box center [1511, 64] width 8 height 8
